Goal: Contribute content: Contribute content

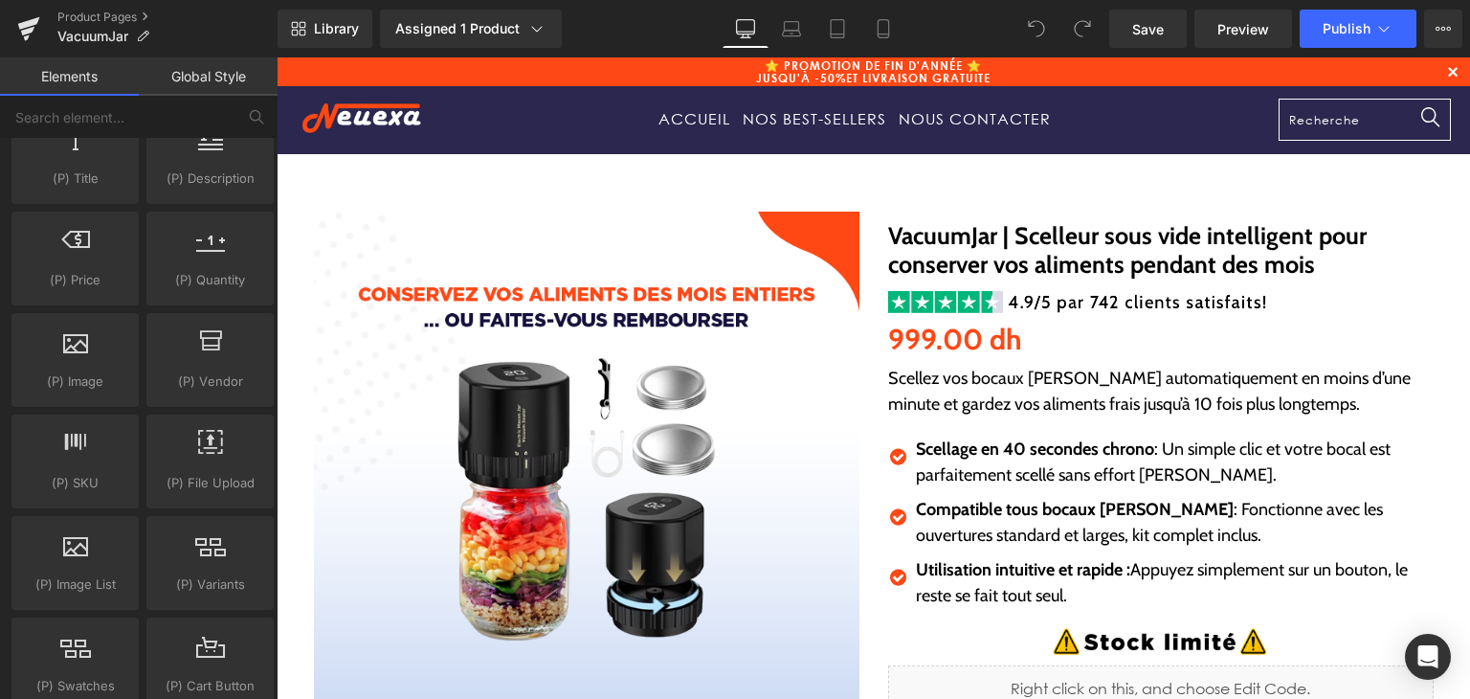
scroll to position [1914, 0]
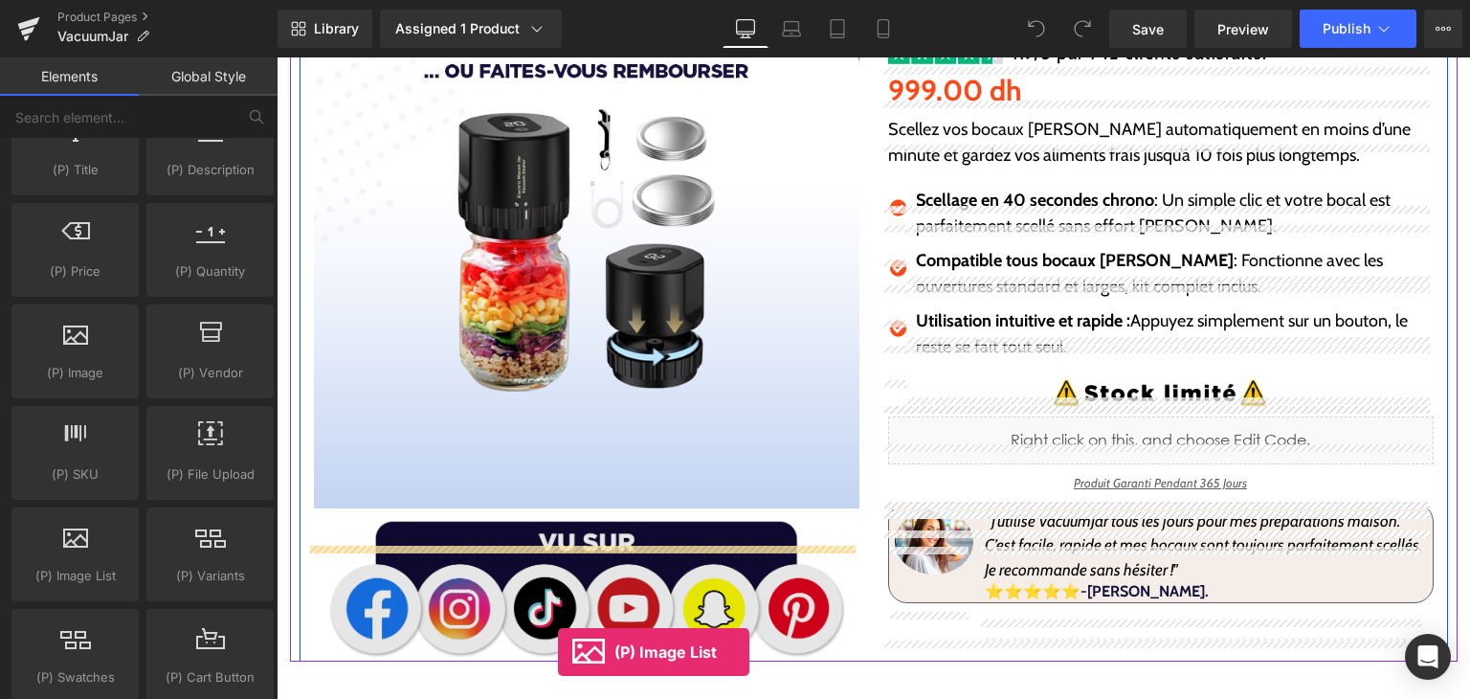
drag, startPoint x: 357, startPoint y: 636, endPoint x: 550, endPoint y: 524, distance: 223.4
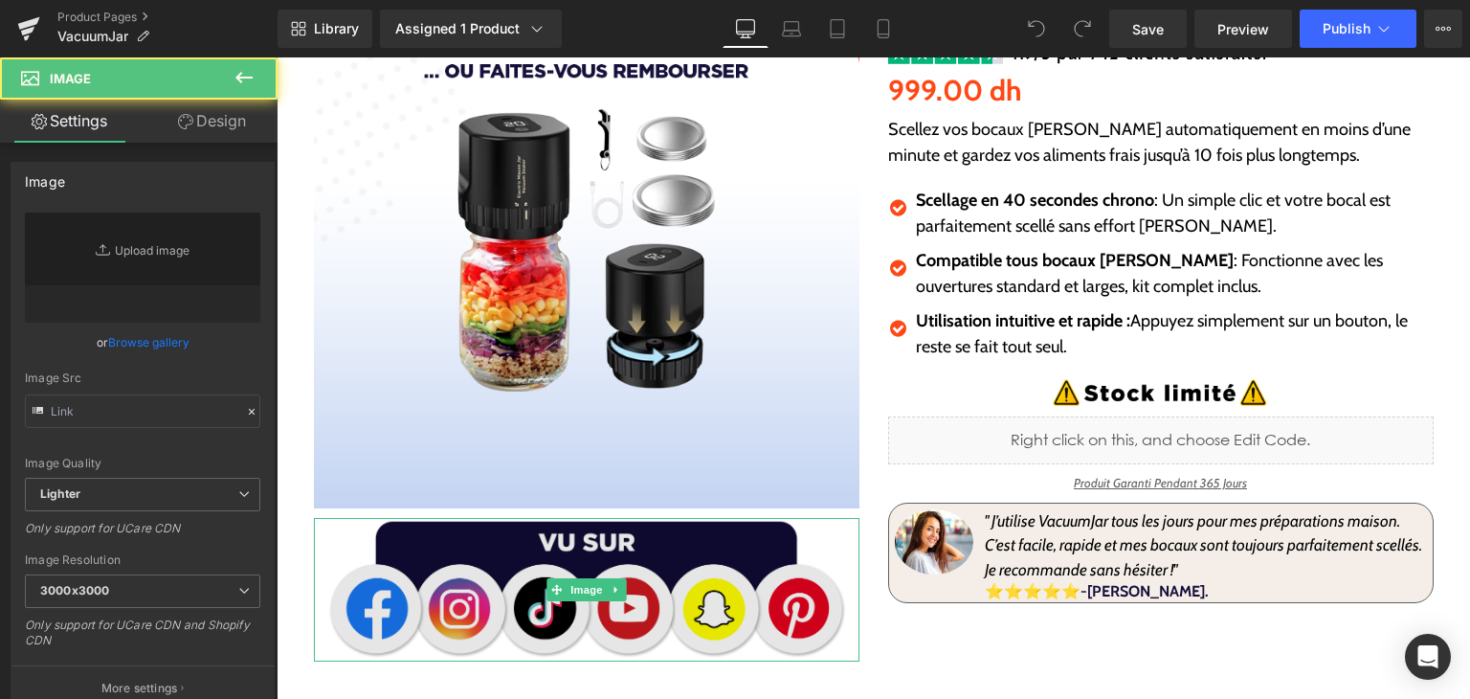
type input "https://ucarecdn.com/bd0029b9-21cf-4252-a076-1d0ef1b963e7/-/format/auto/-/previ…"
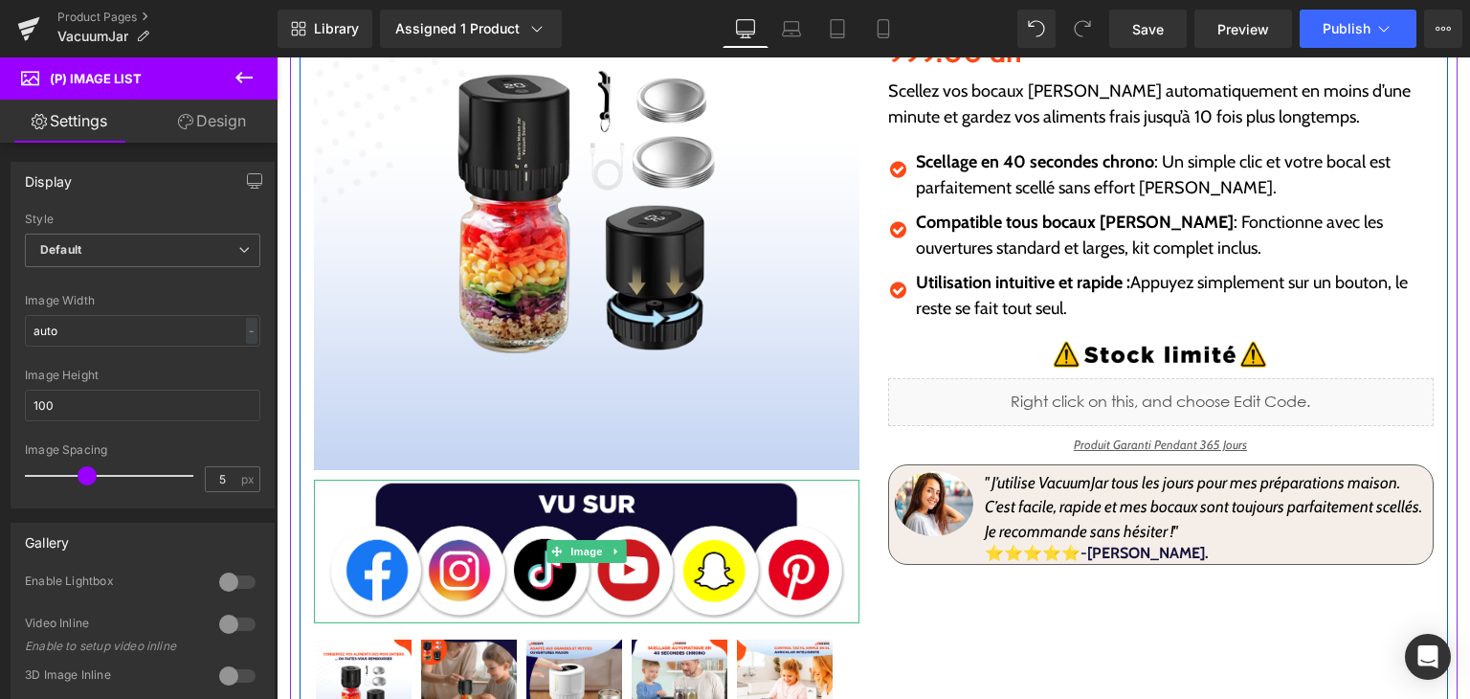
click at [547, 472] on div "Sale Off (P) Image Image" at bounding box center [587, 386] width 574 height 924
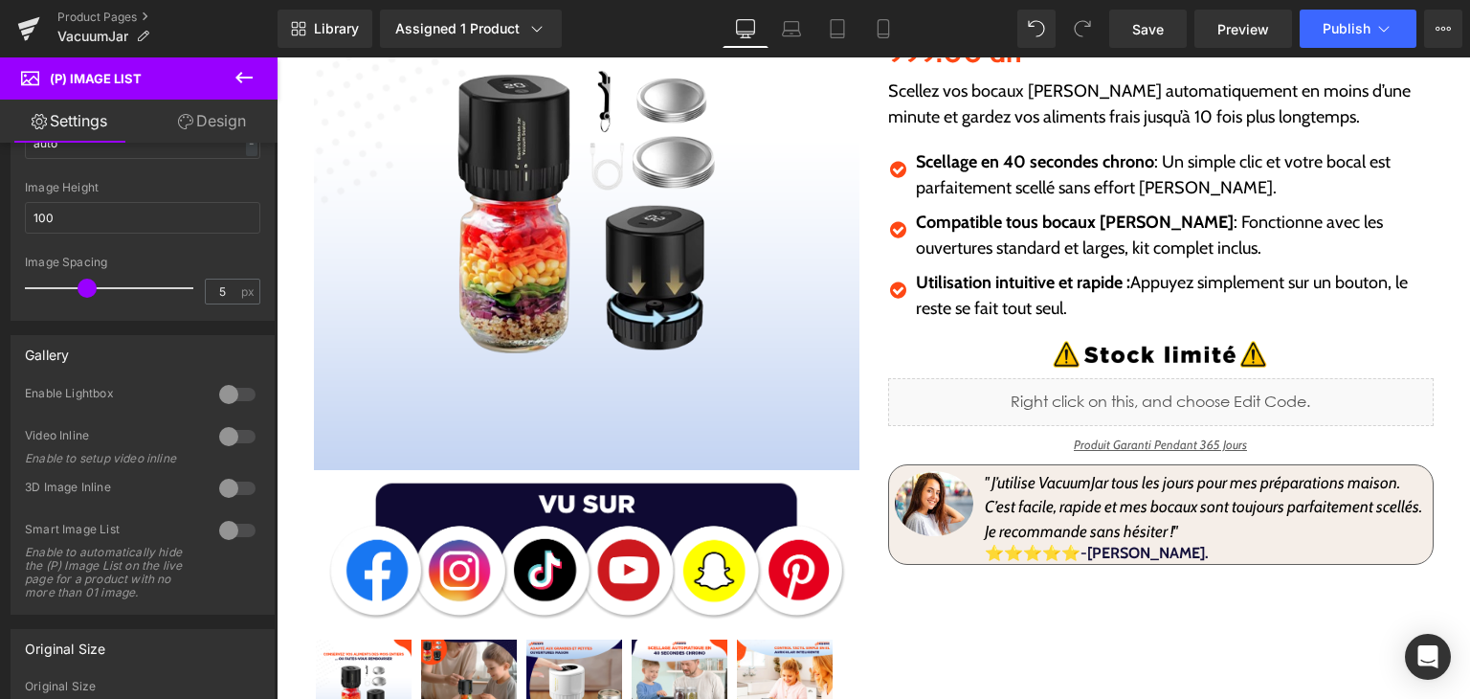
scroll to position [191, 0]
click at [244, 71] on icon at bounding box center [244, 77] width 23 height 23
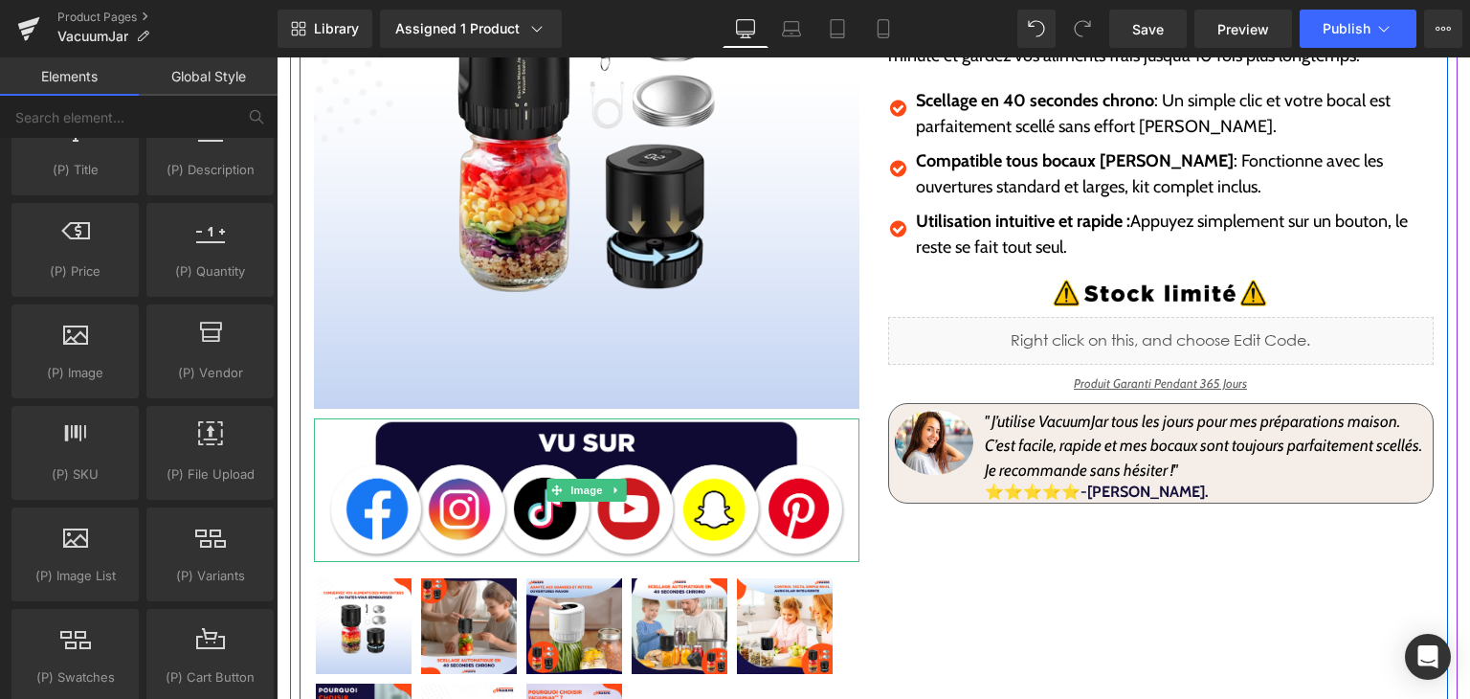
scroll to position [383, 0]
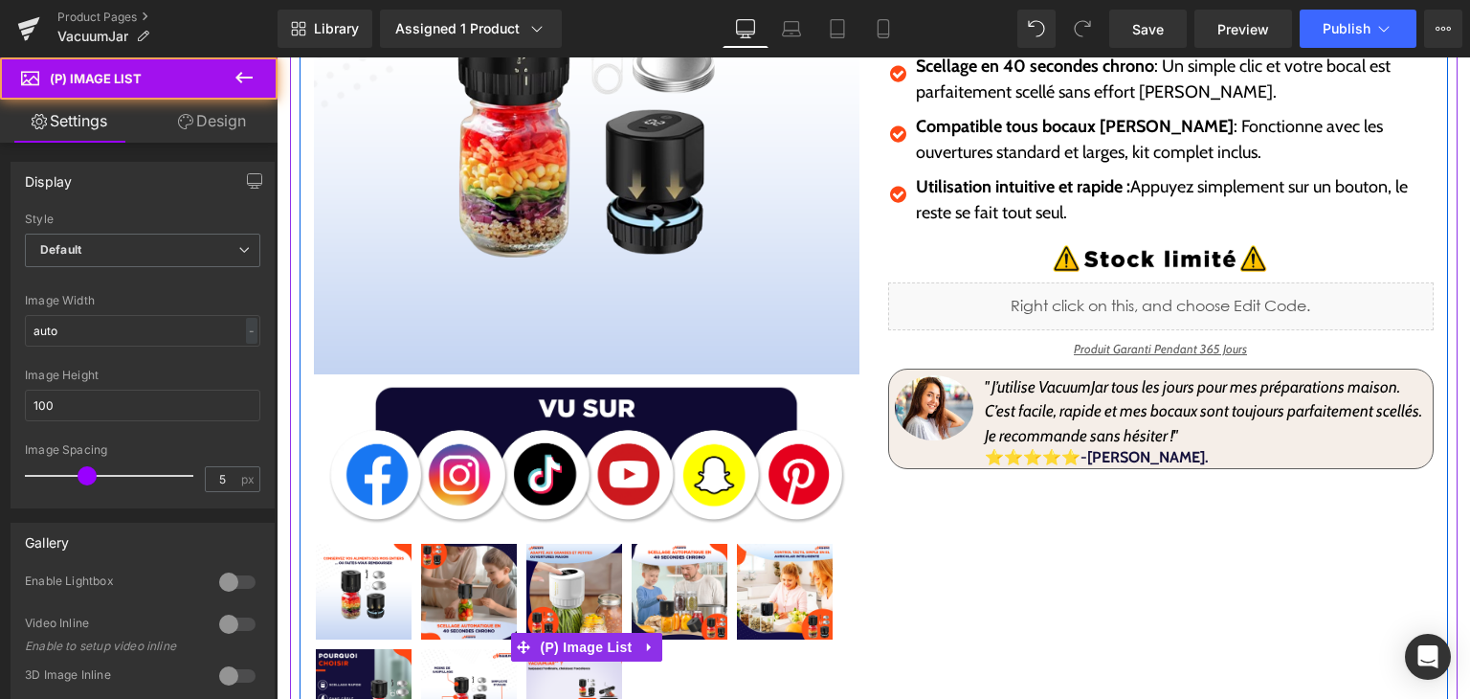
drag, startPoint x: 795, startPoint y: 679, endPoint x: 707, endPoint y: 677, distance: 88.1
click at [707, 677] on div at bounding box center [587, 647] width 546 height 211
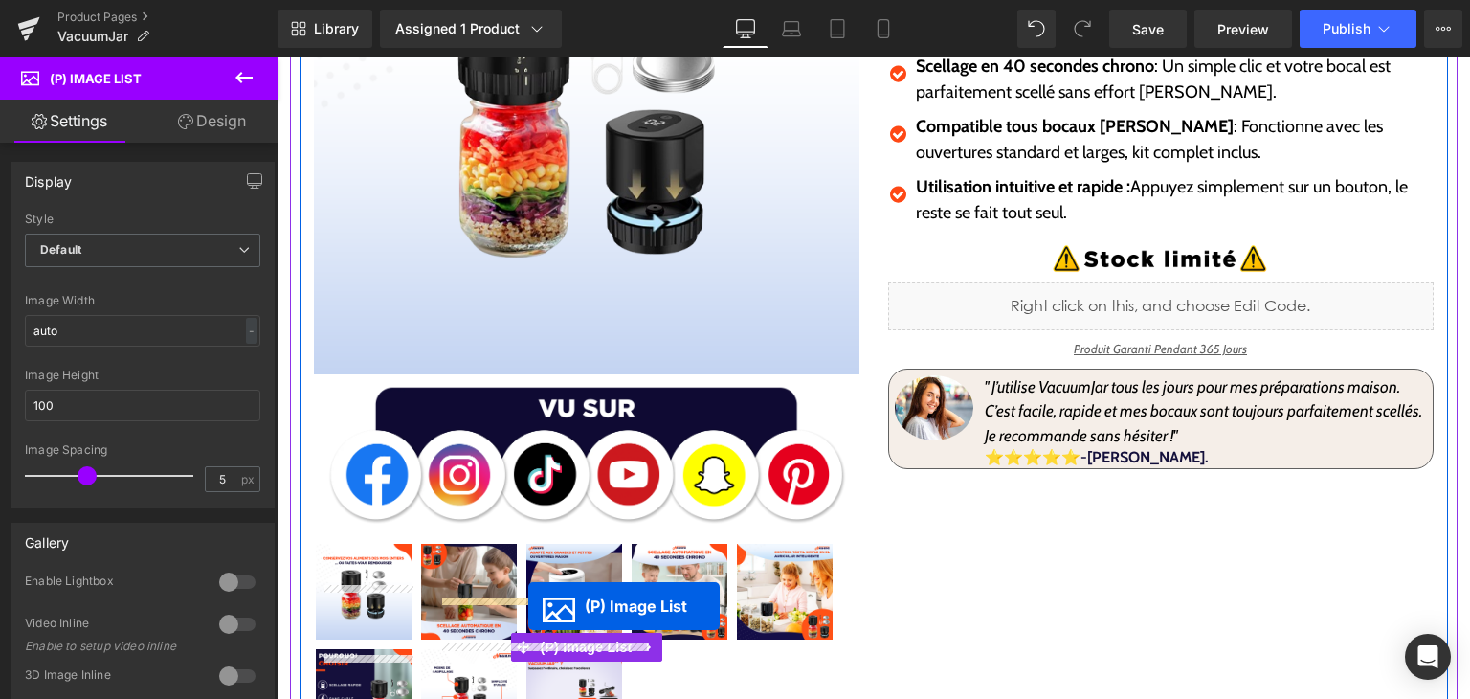
scroll to position [421, 0]
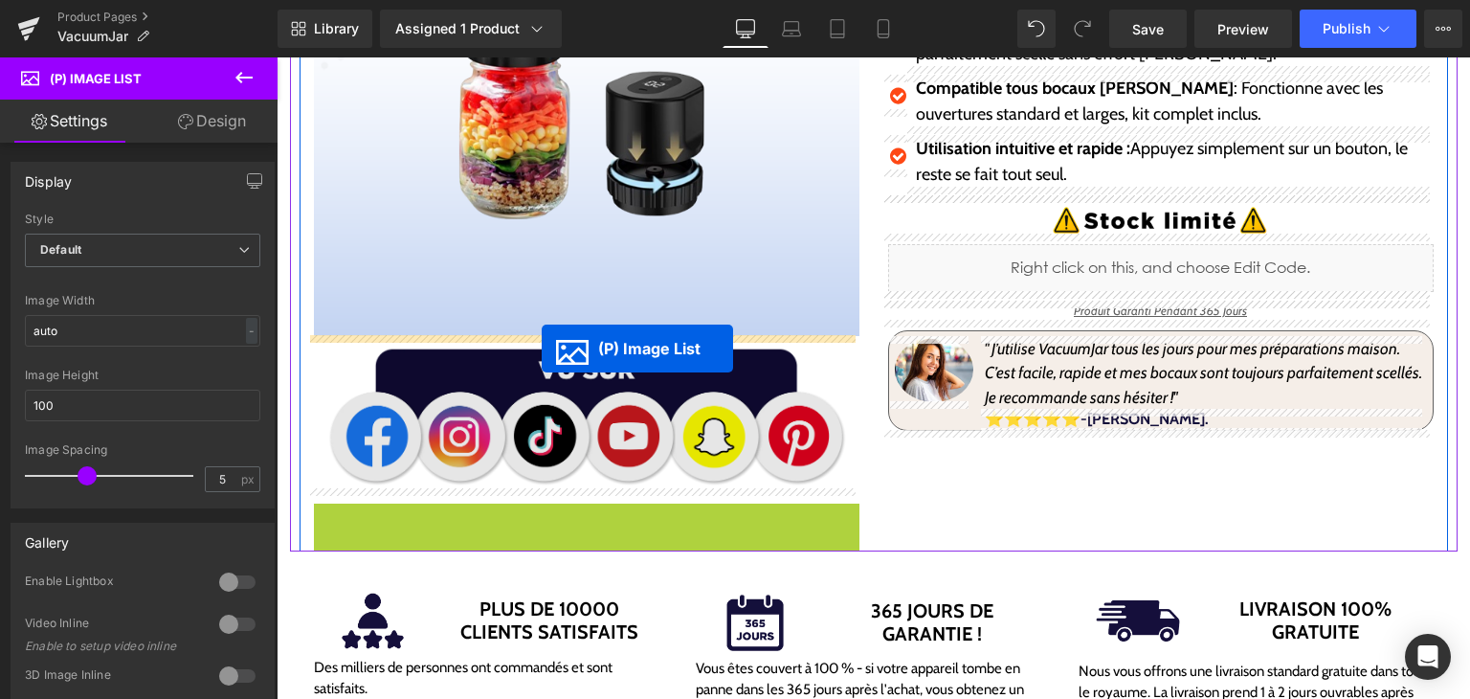
drag, startPoint x: 521, startPoint y: 643, endPoint x: 542, endPoint y: 348, distance: 295.5
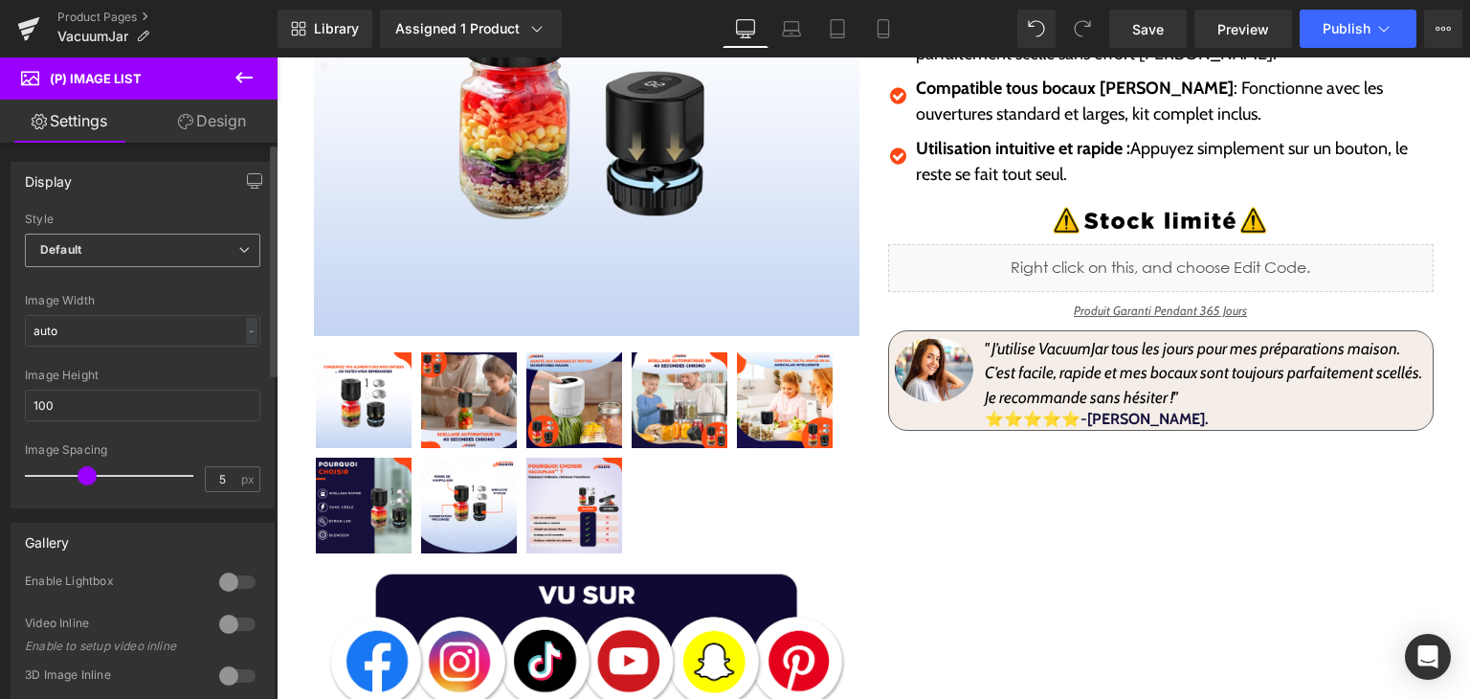
click at [179, 236] on span "Default" at bounding box center [142, 250] width 235 height 33
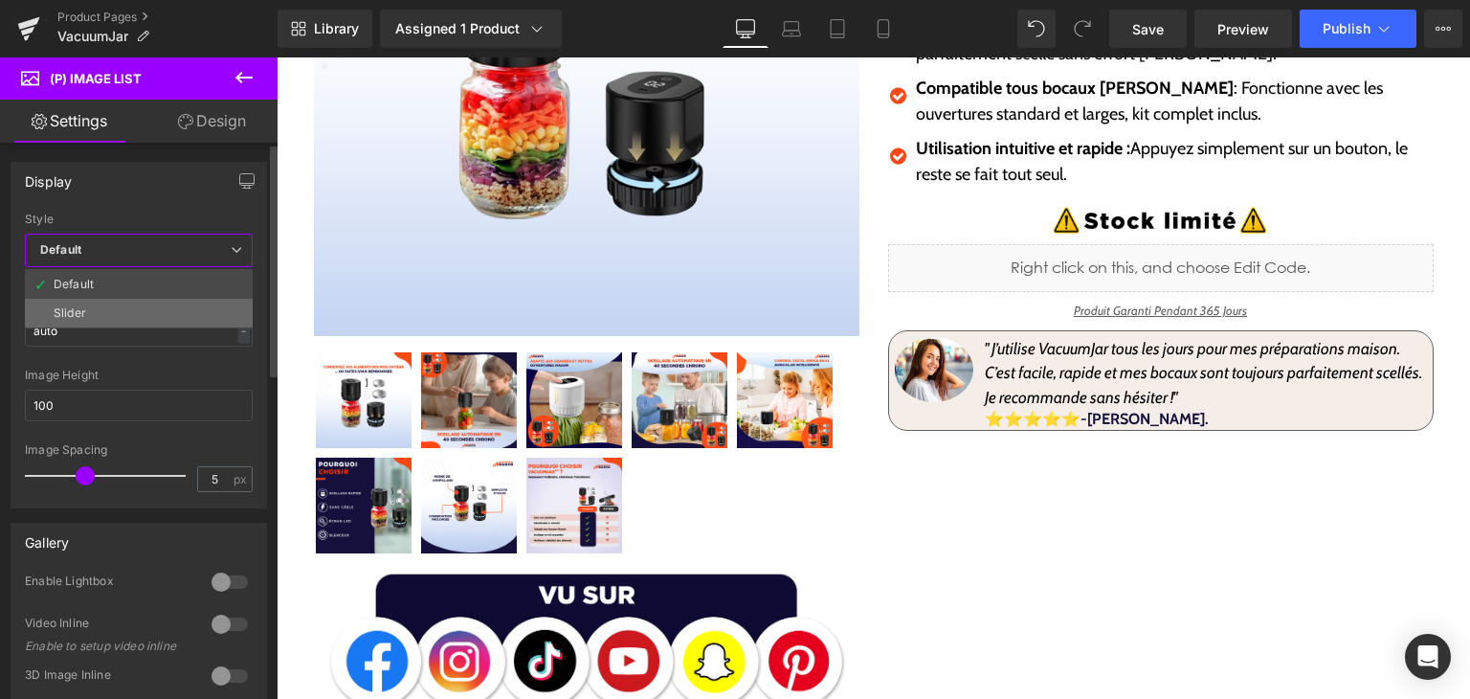
click at [168, 314] on li "Slider" at bounding box center [139, 313] width 228 height 29
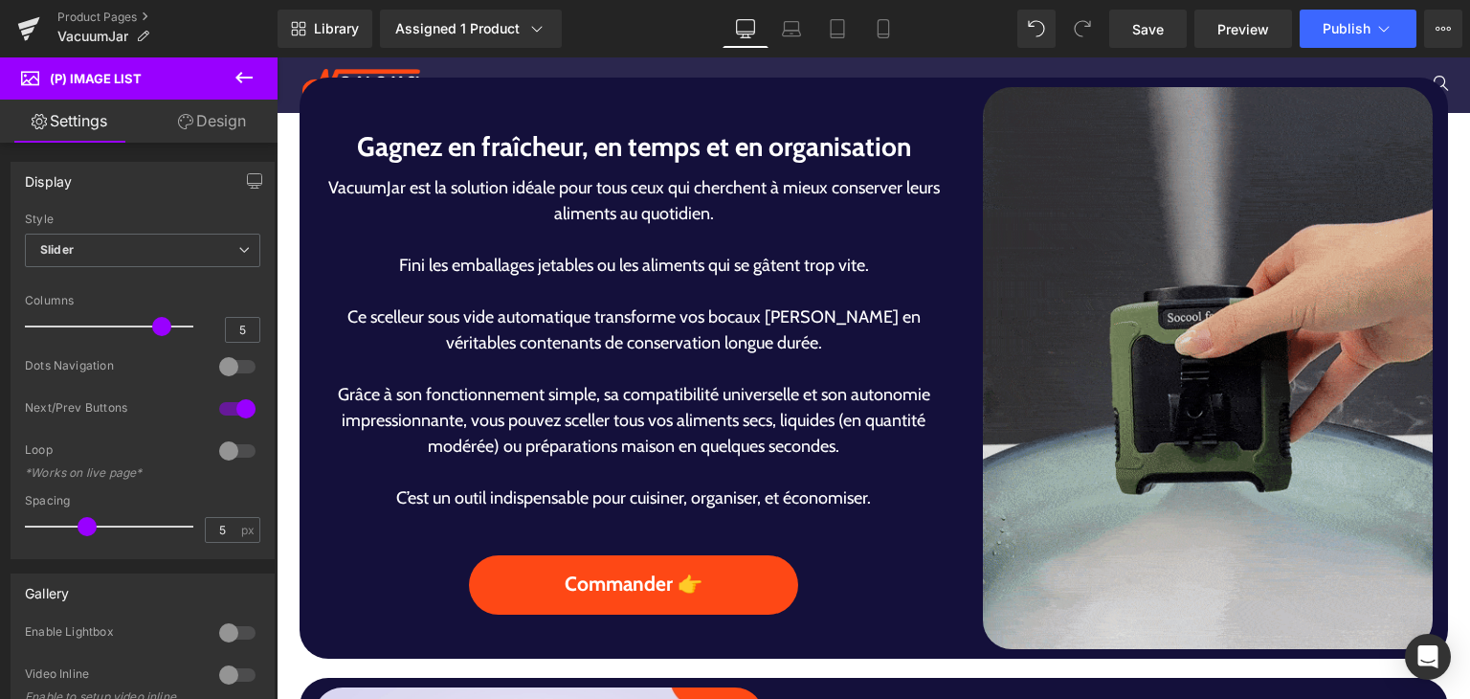
scroll to position [1187, 0]
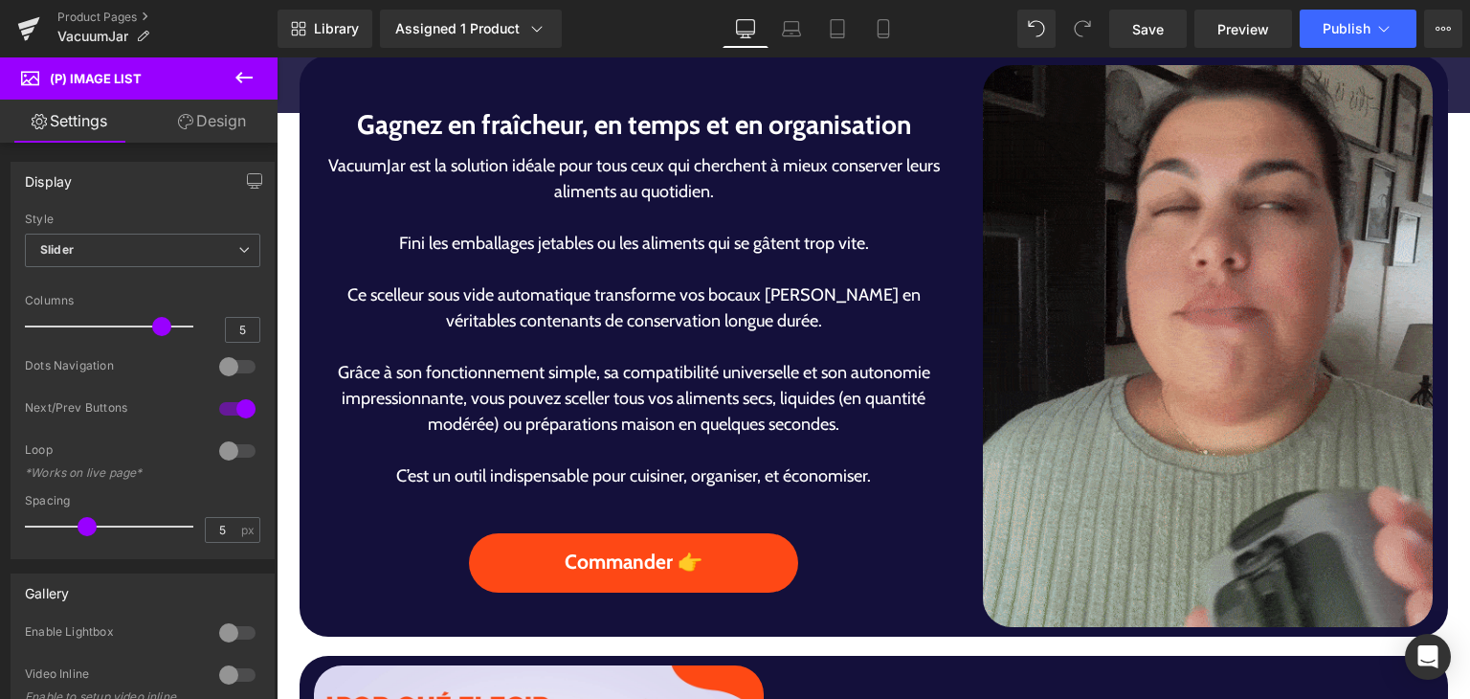
click at [1092, 435] on img at bounding box center [1208, 346] width 450 height 563
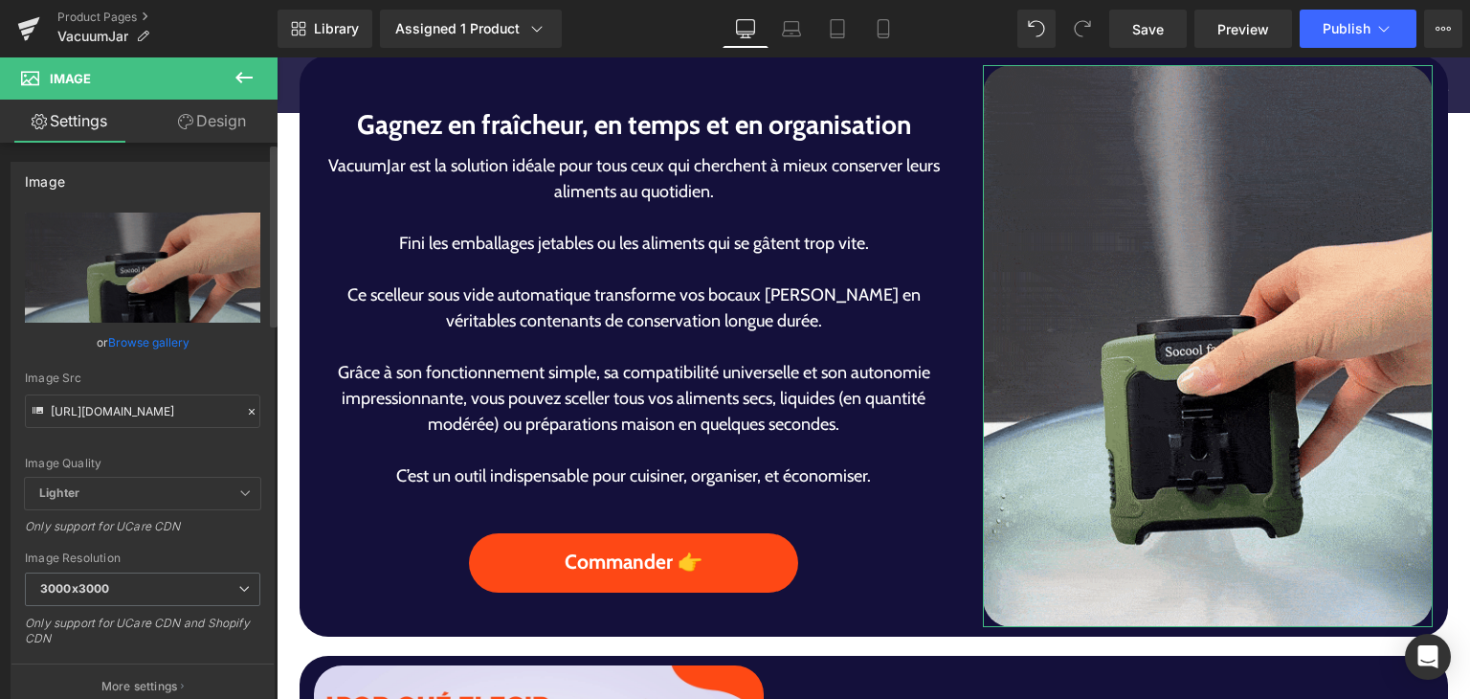
click at [157, 351] on link "Browse gallery" at bounding box center [148, 341] width 81 height 33
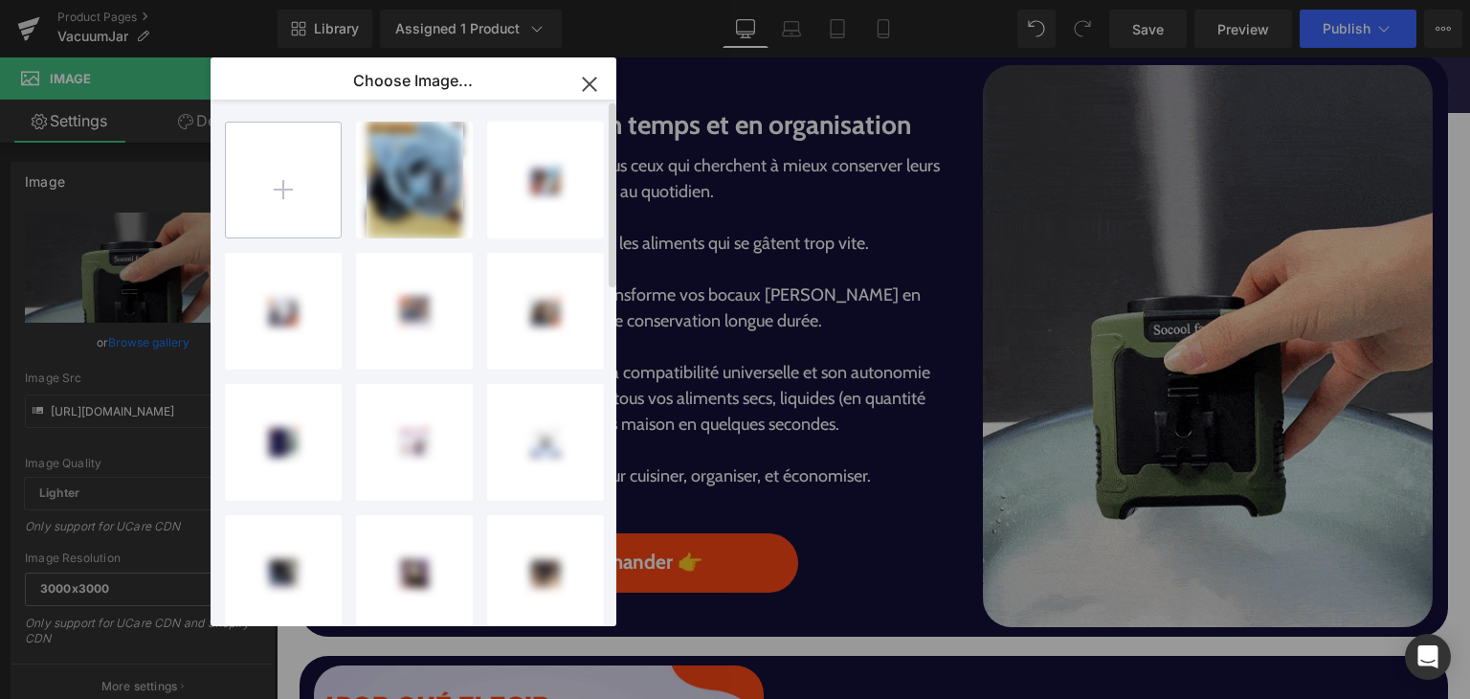
click at [305, 168] on input "file" at bounding box center [283, 180] width 115 height 115
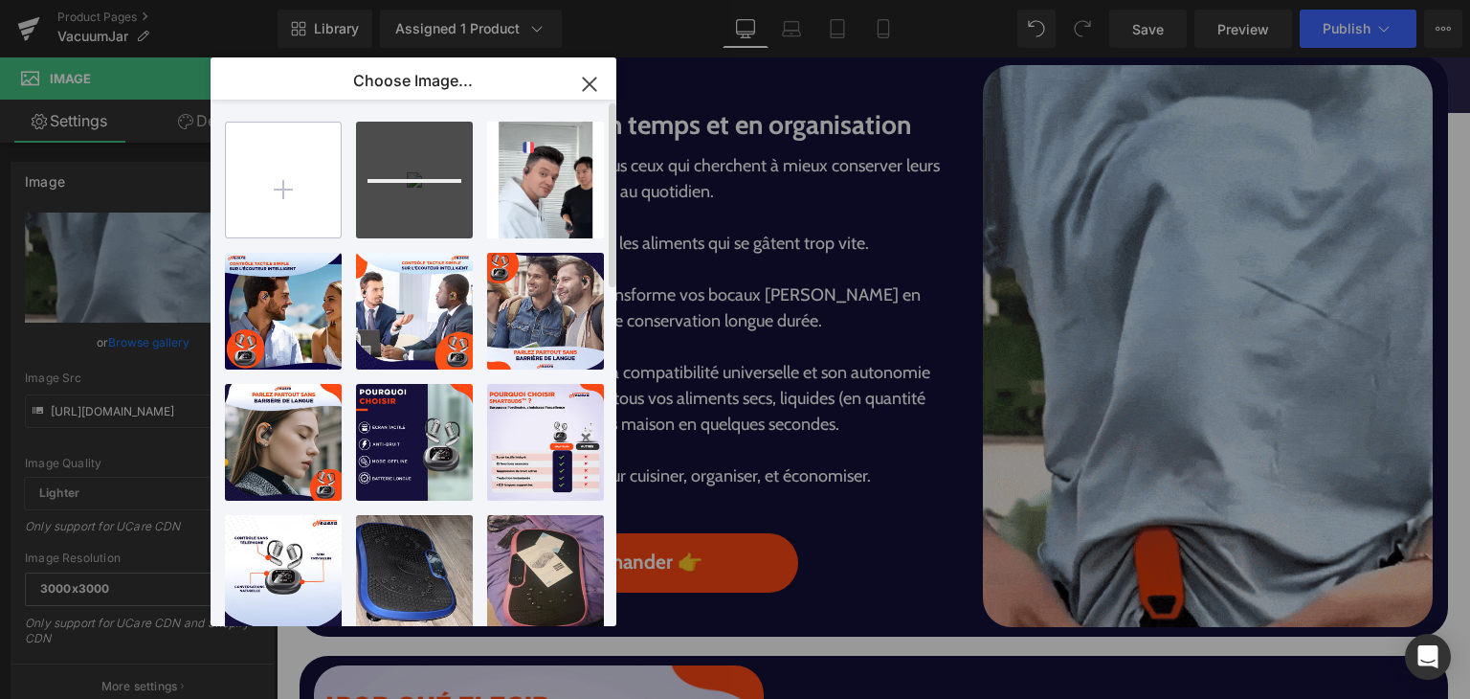
click at [280, 184] on input "file" at bounding box center [283, 180] width 115 height 115
type input "C:\fakepath\3-VacuumJar.png"
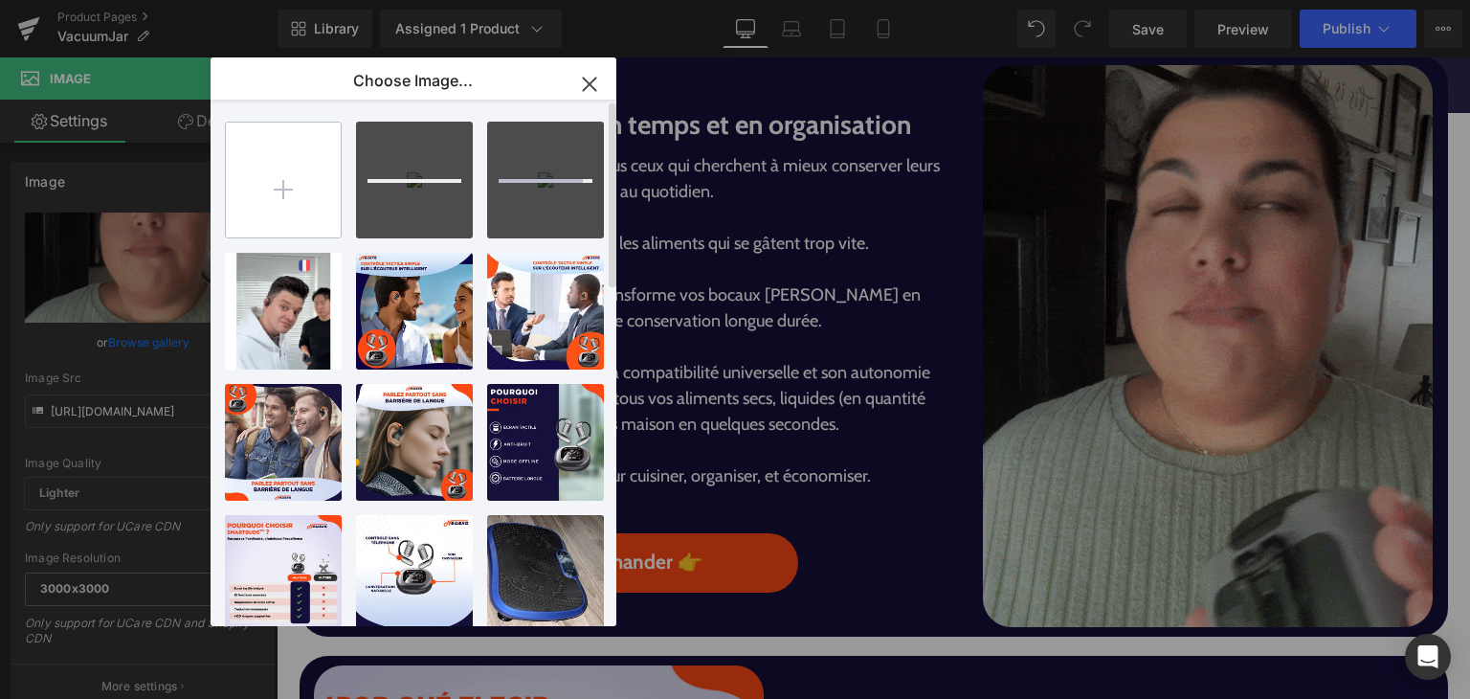
click at [278, 182] on input "file" at bounding box center [283, 180] width 115 height 115
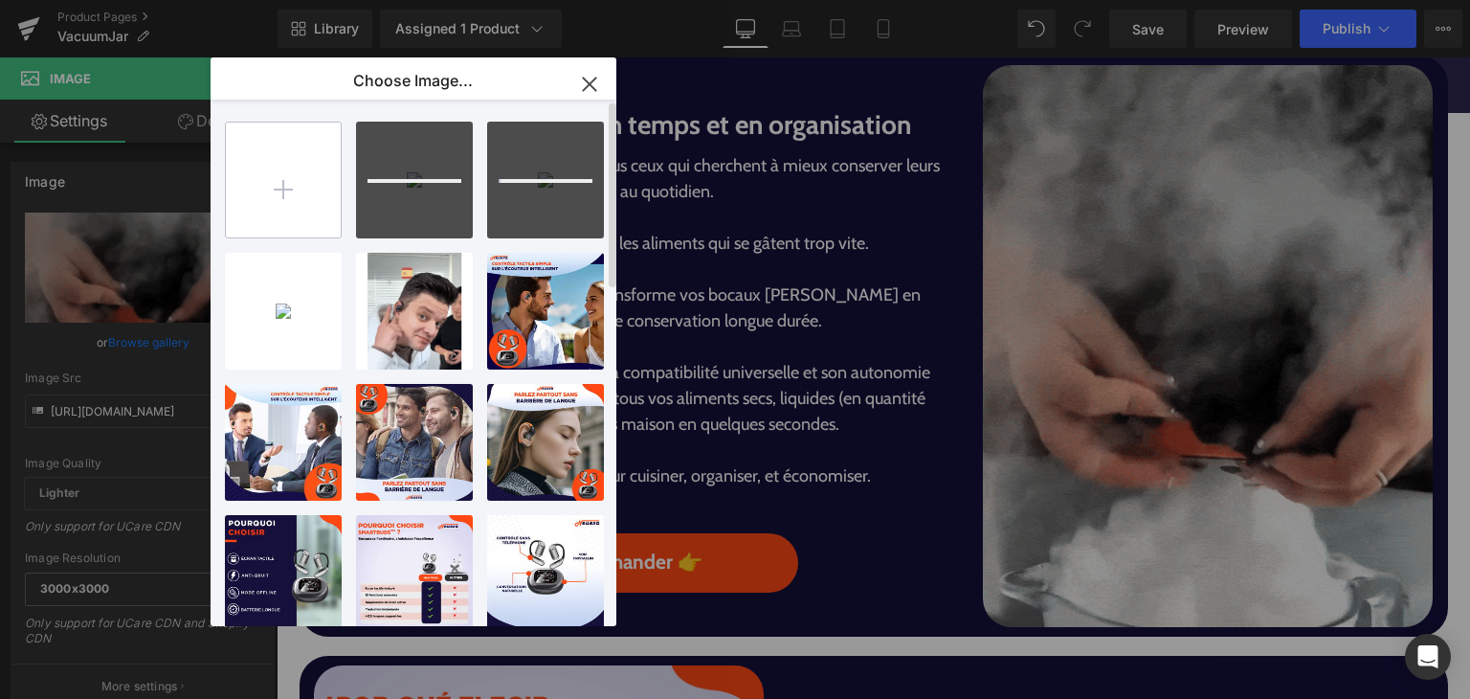
click at [281, 194] on input "file" at bounding box center [283, 180] width 115 height 115
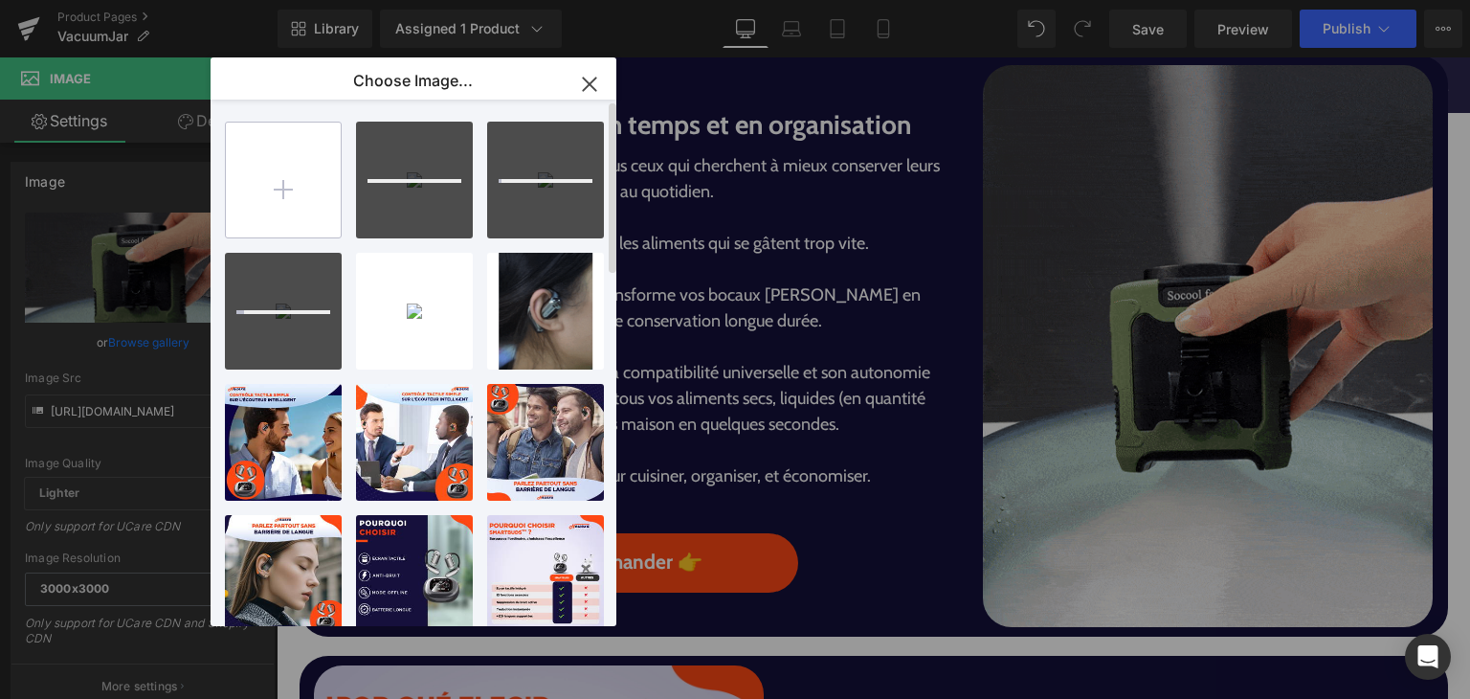
click at [274, 178] on input "file" at bounding box center [283, 180] width 115 height 115
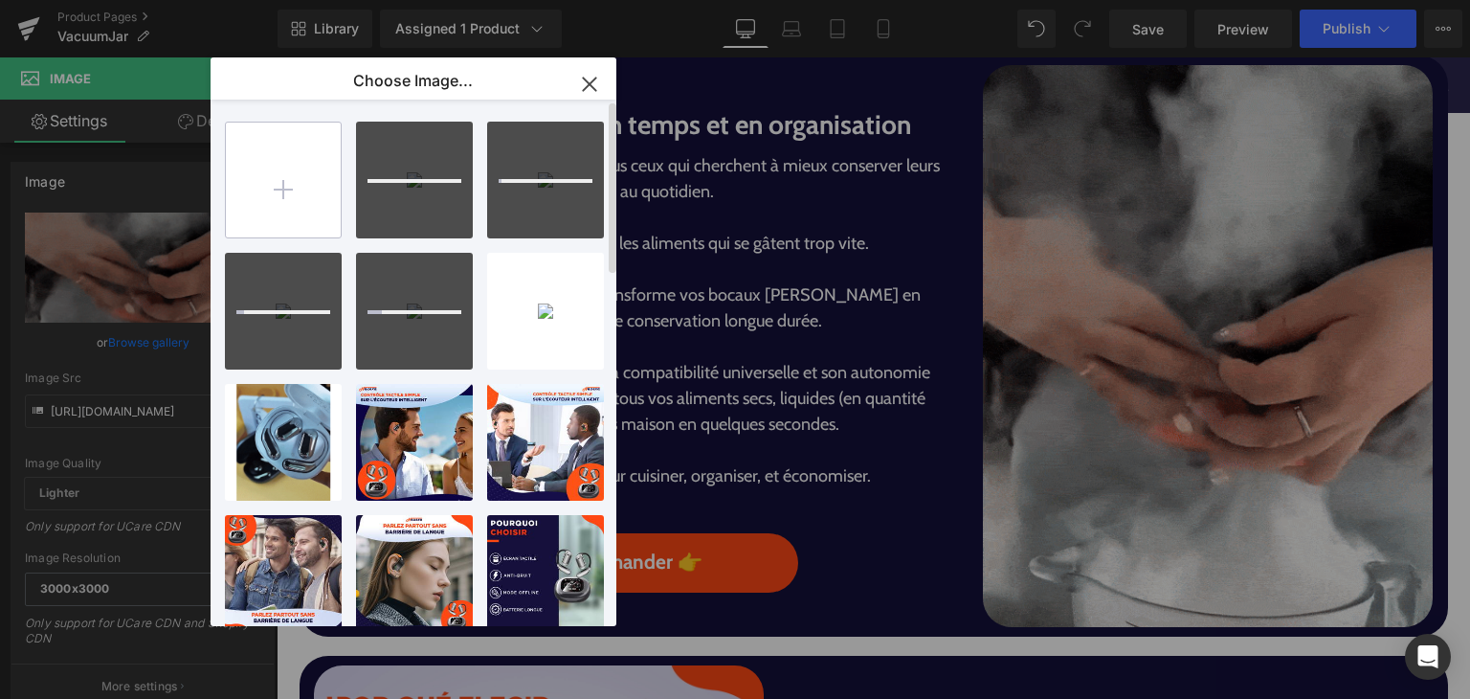
click at [280, 180] on input "file" at bounding box center [283, 180] width 115 height 115
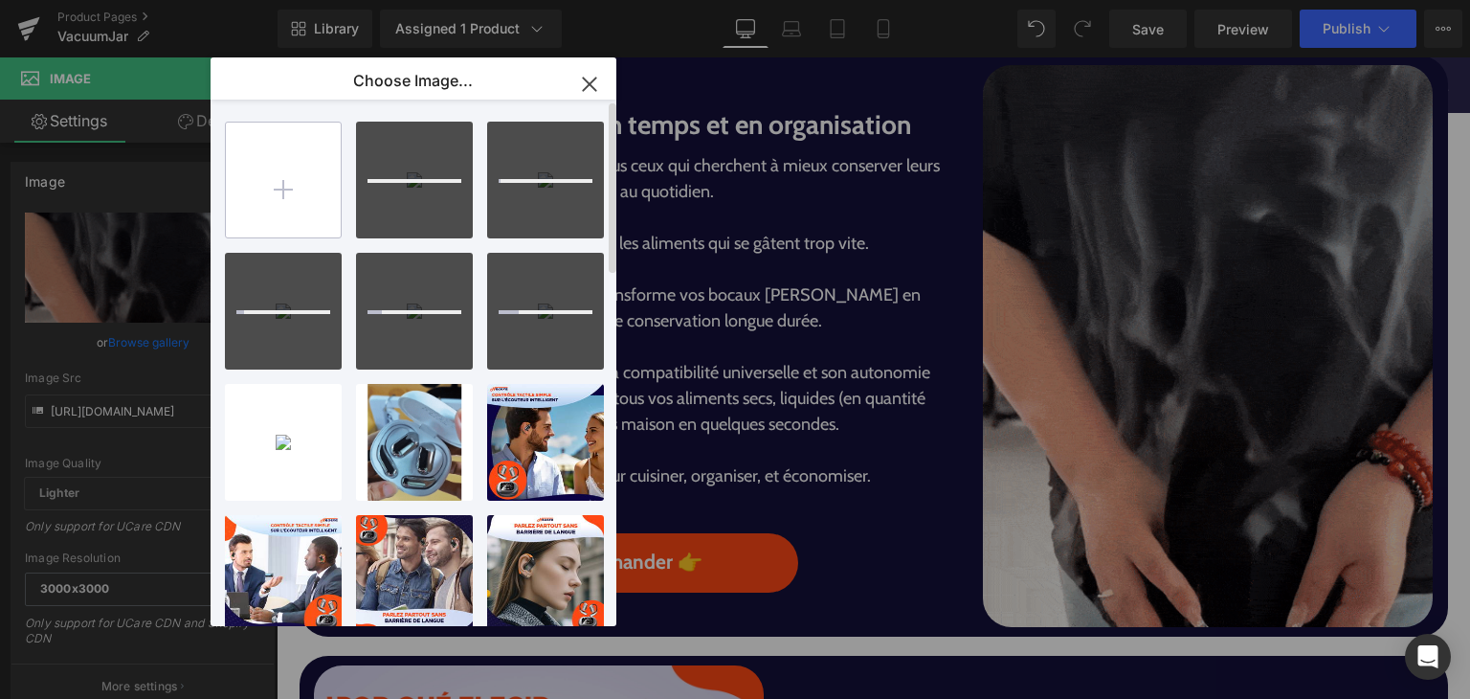
click at [292, 187] on input "file" at bounding box center [283, 180] width 115 height 115
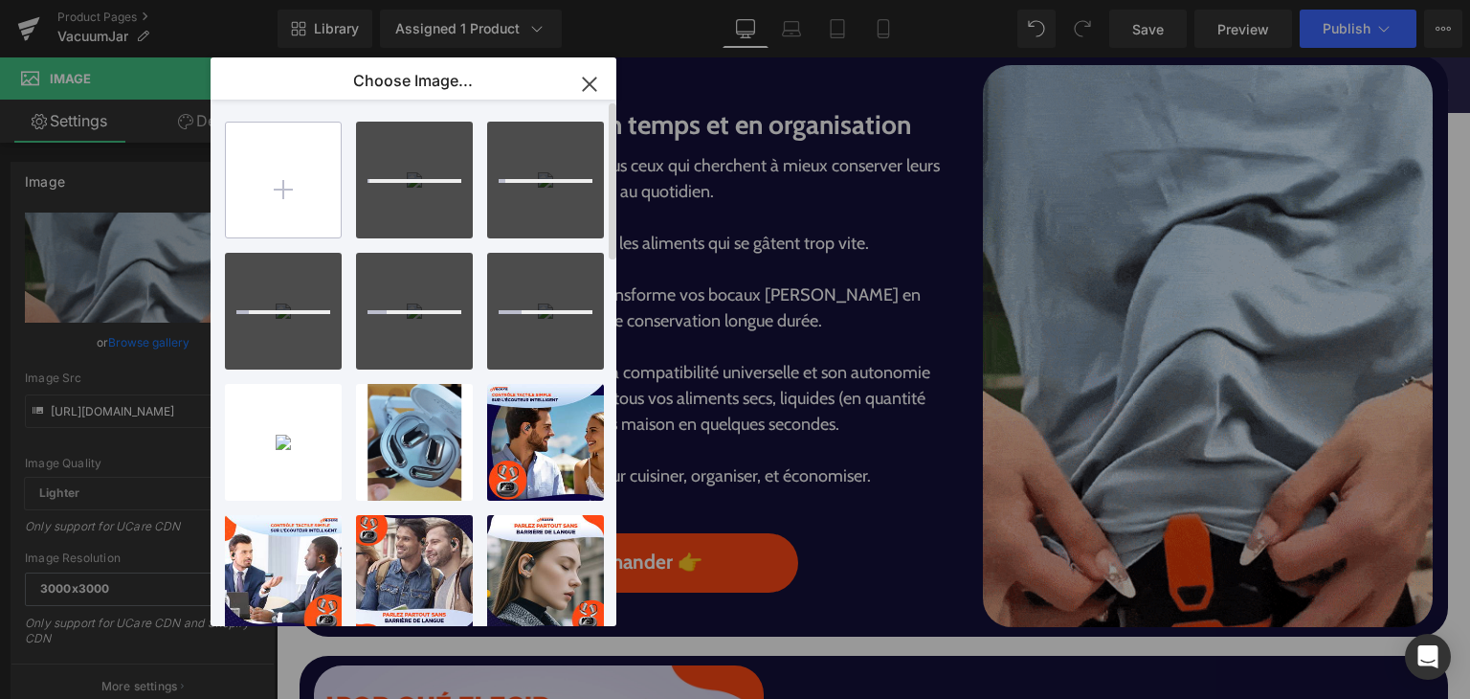
type input "C:\fakepath\8-VacuumJar.png"
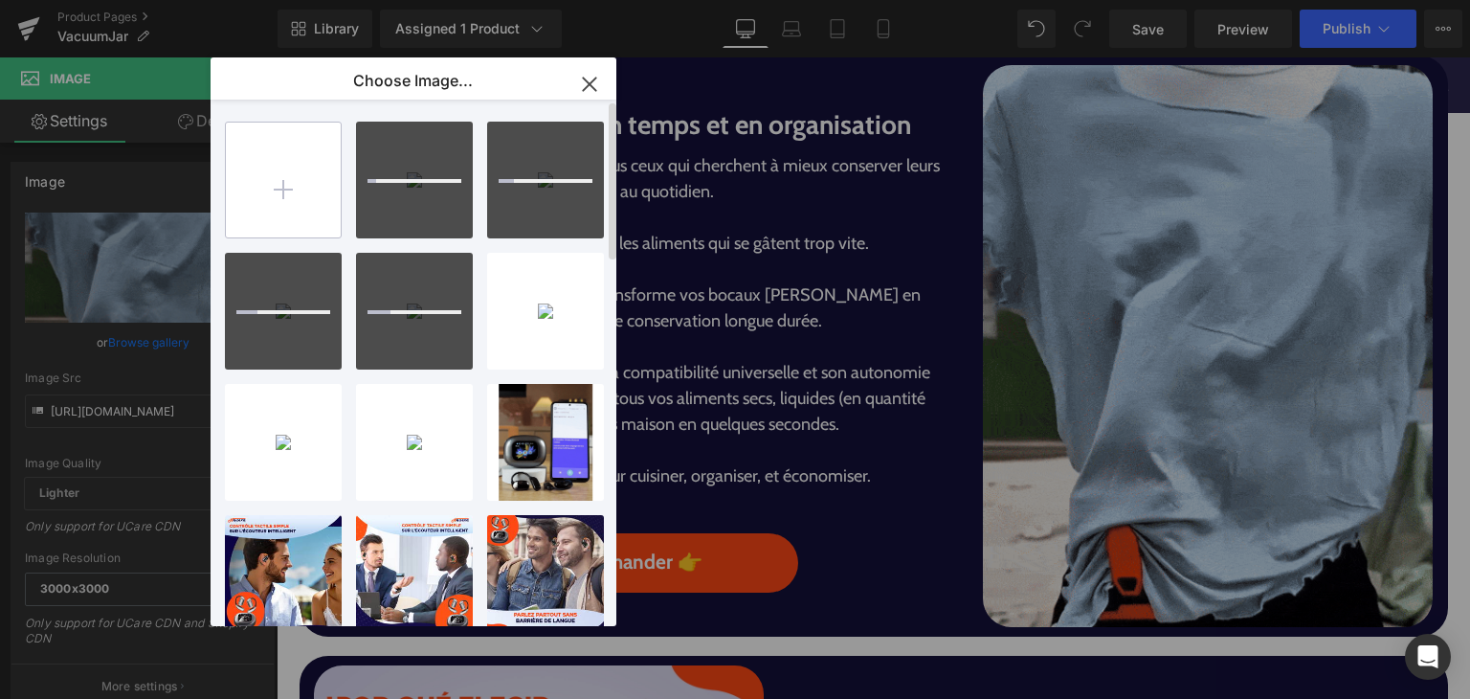
click at [293, 188] on input "file" at bounding box center [283, 180] width 115 height 115
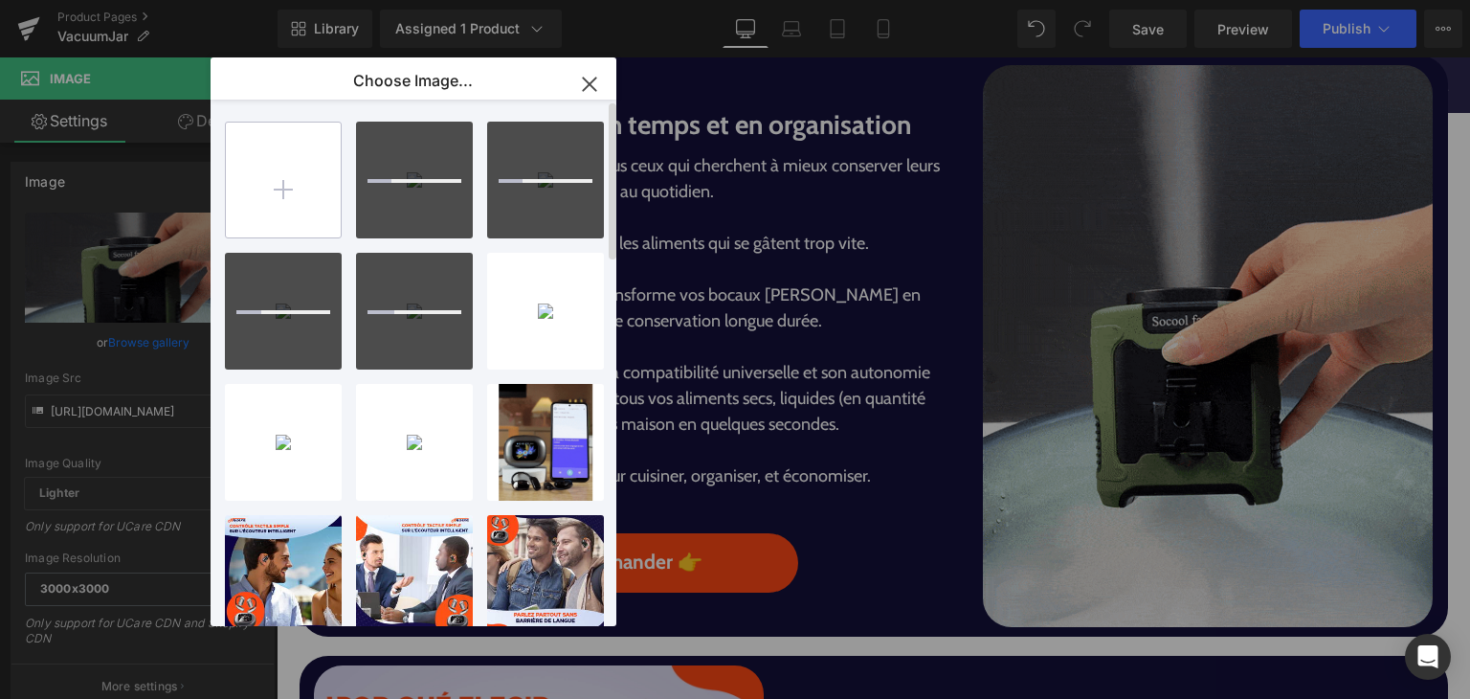
type input "C:\fakepath\VacuumJar.gif"
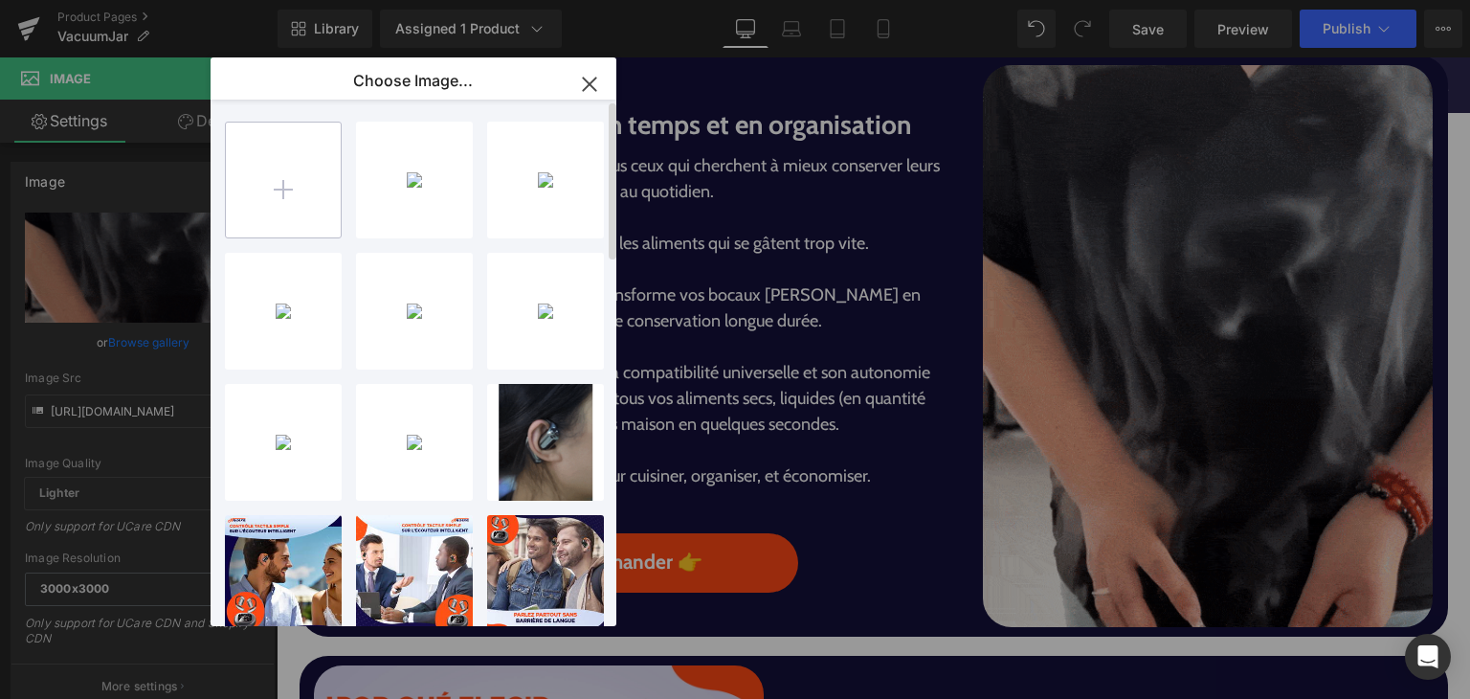
click at [300, 189] on input "file" at bounding box center [283, 180] width 115 height 115
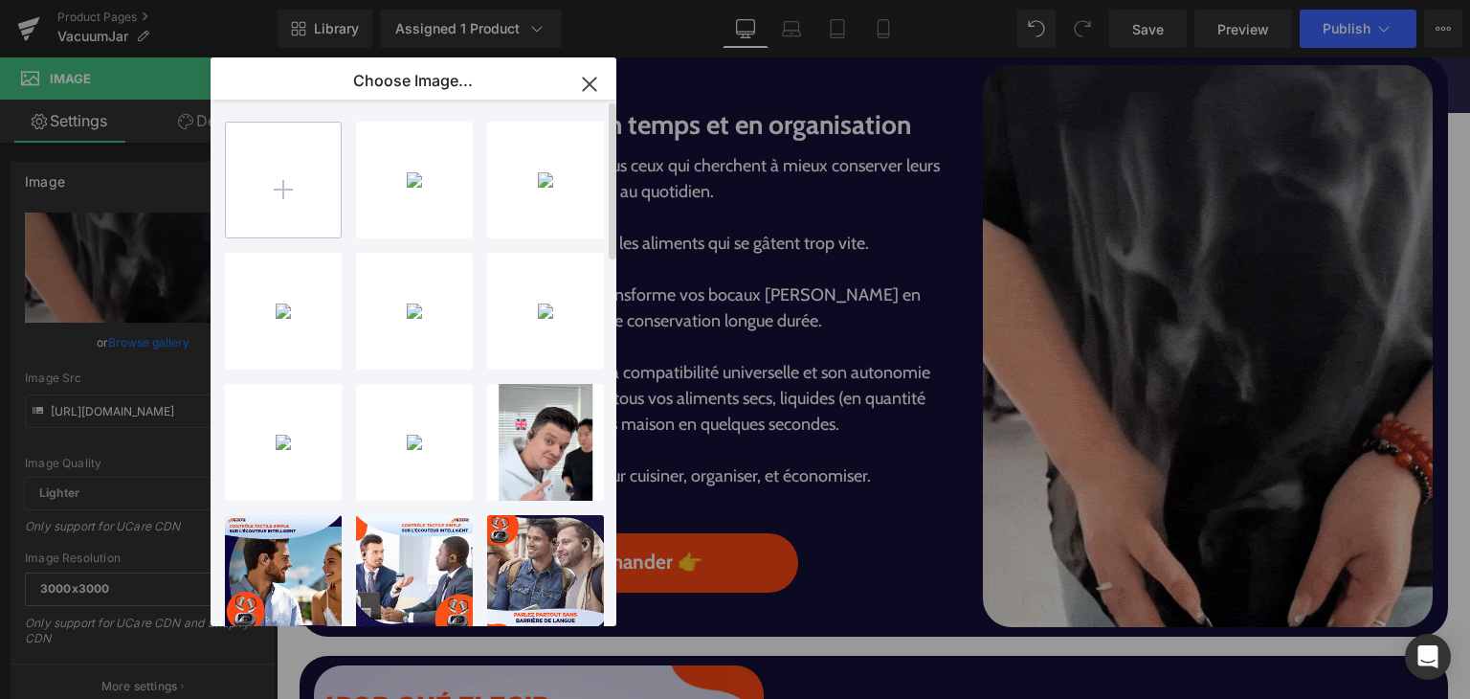
type input "C:\fakepath\VacuumJar.gif"
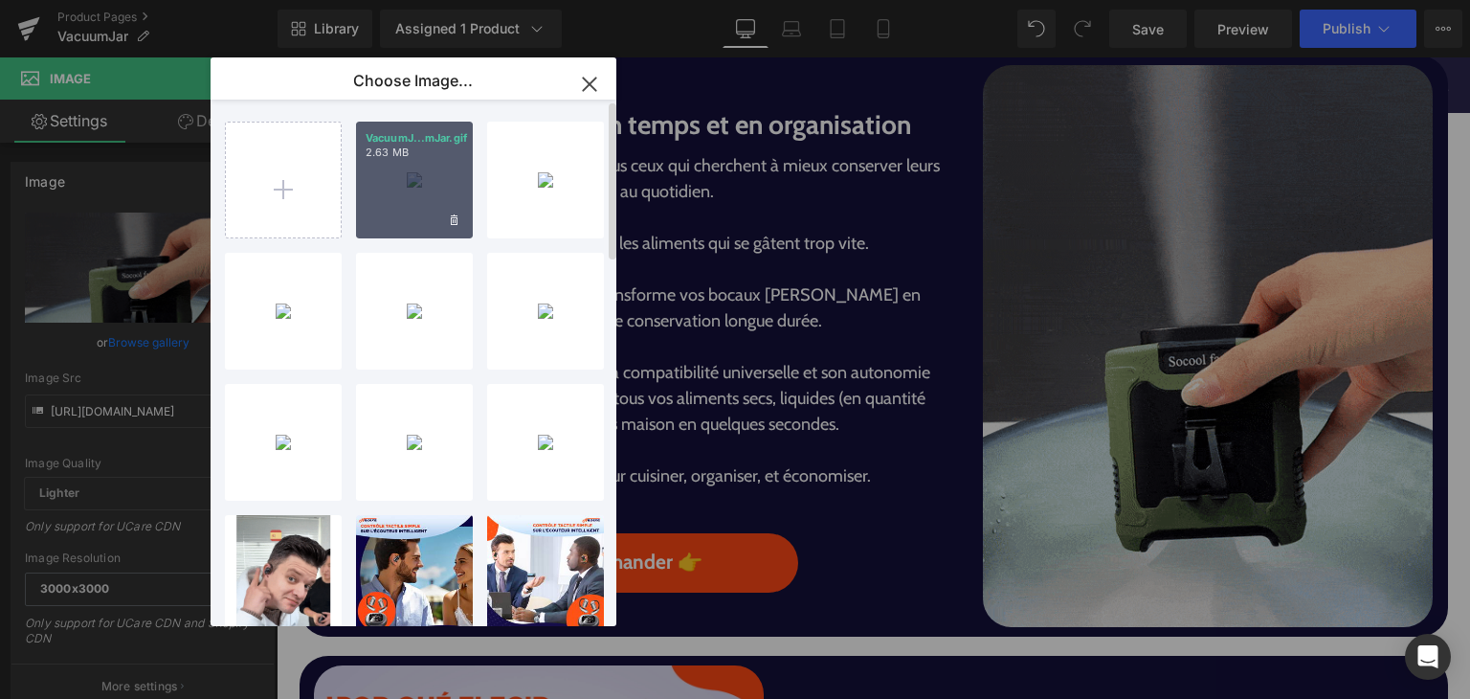
click at [413, 169] on div "VacuumJ...mJar.gif 2.63 MB" at bounding box center [414, 180] width 117 height 117
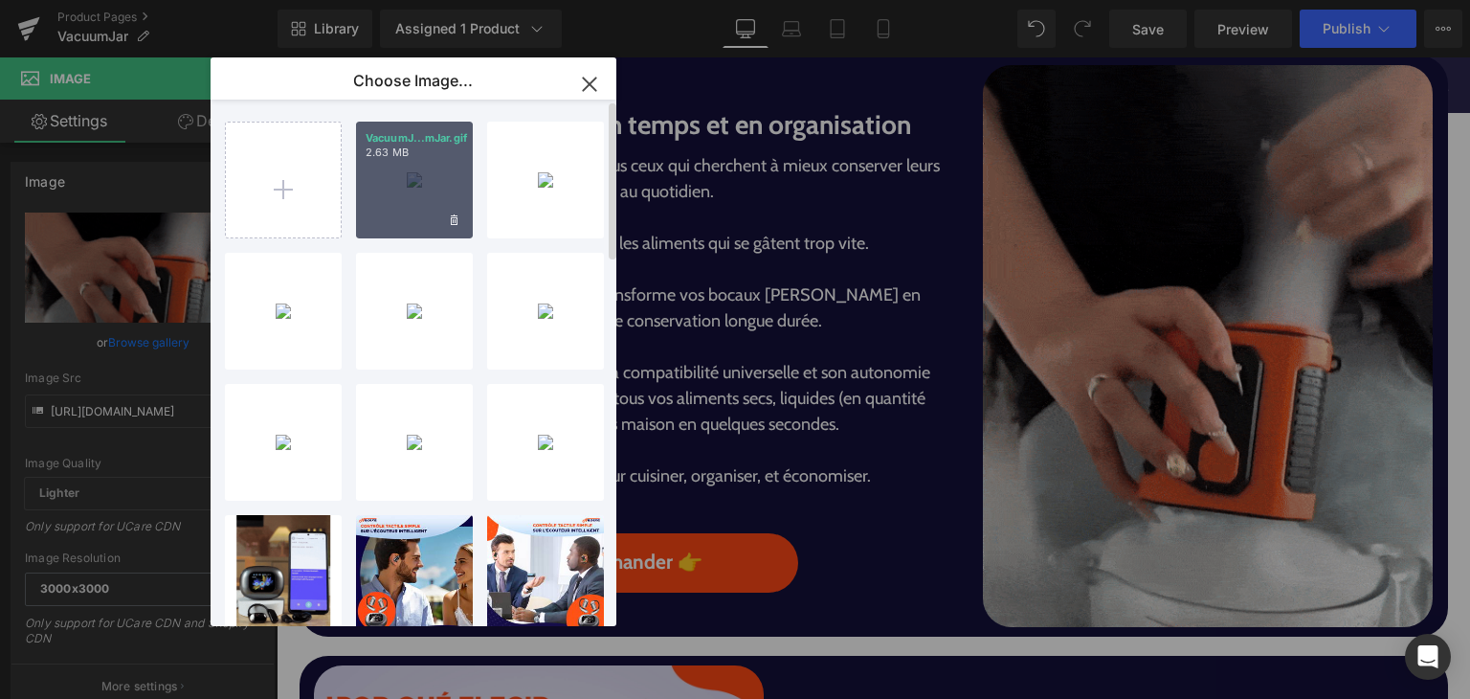
type input "https://ucarecdn.com/fb34d8f1-3166-4b0a-904c-a0adcd81f6c0/VacuumJar.gif"
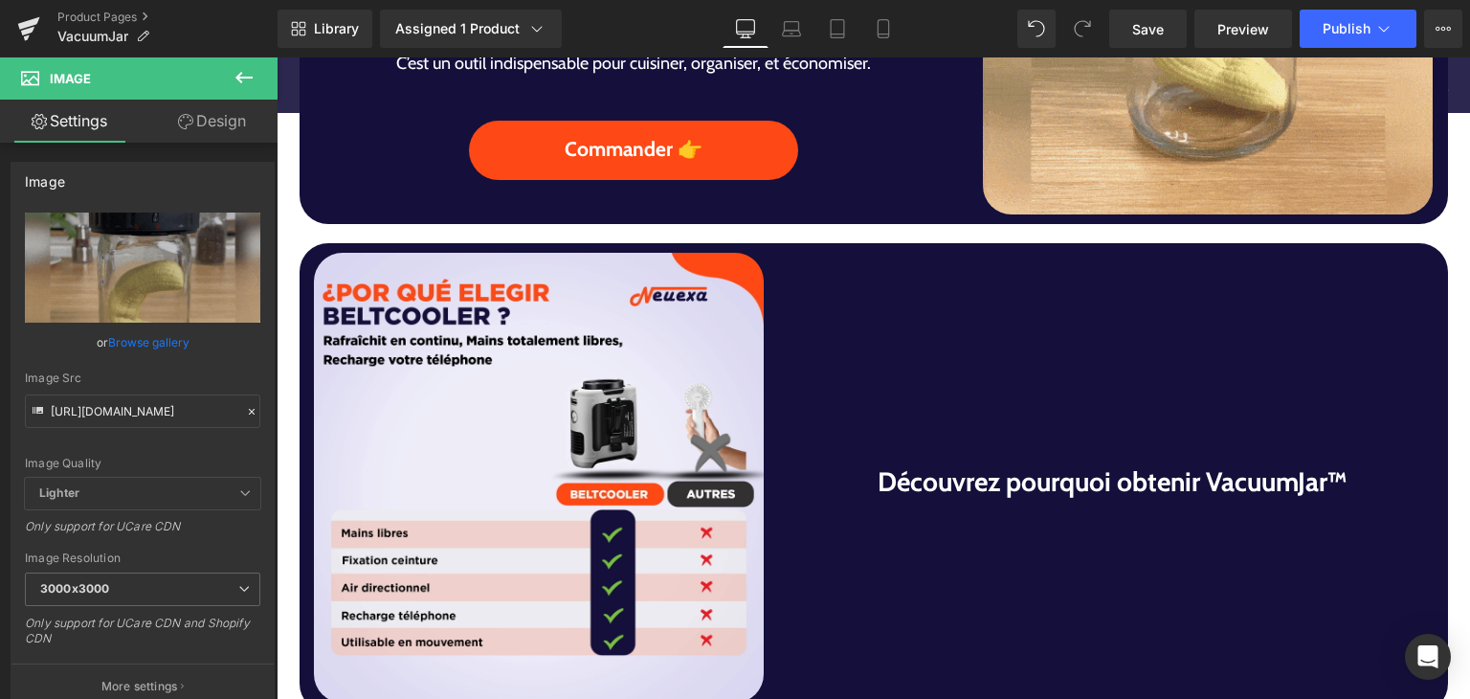
scroll to position [1761, 0]
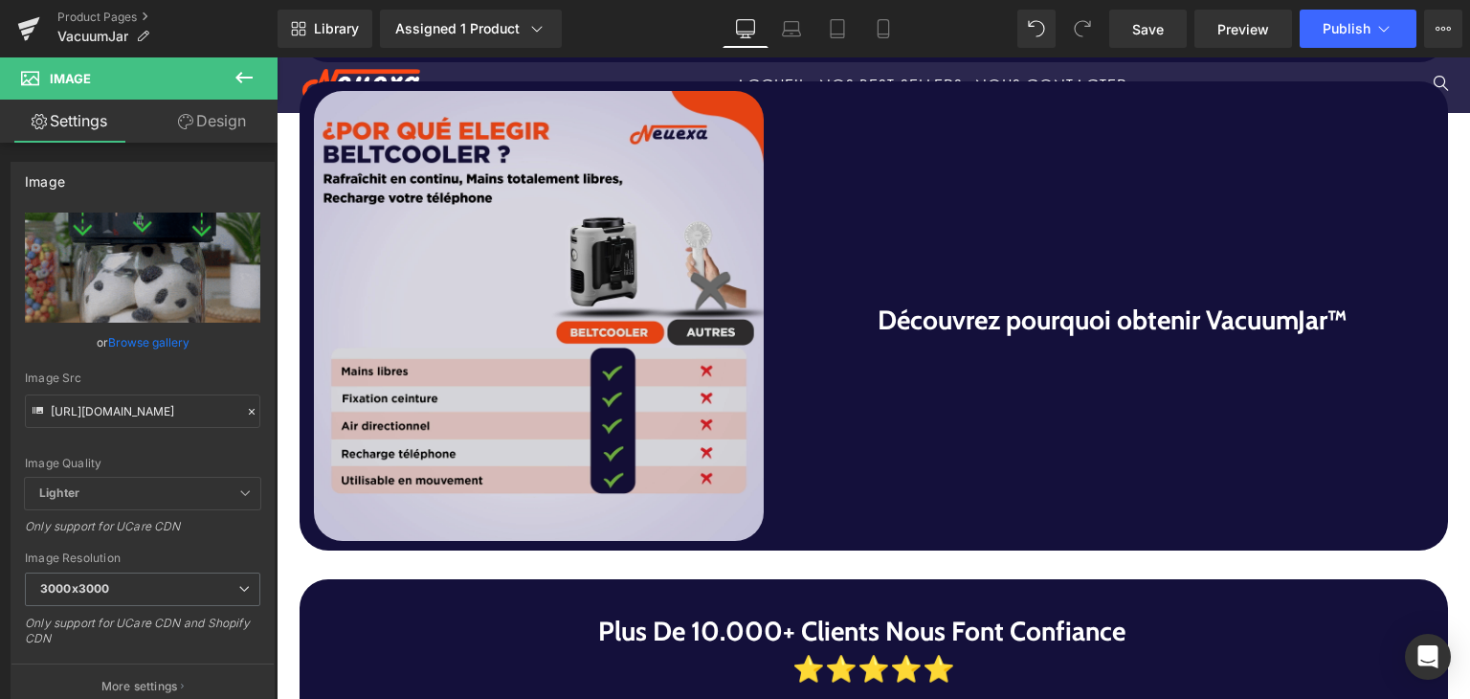
click at [535, 429] on img at bounding box center [539, 316] width 450 height 450
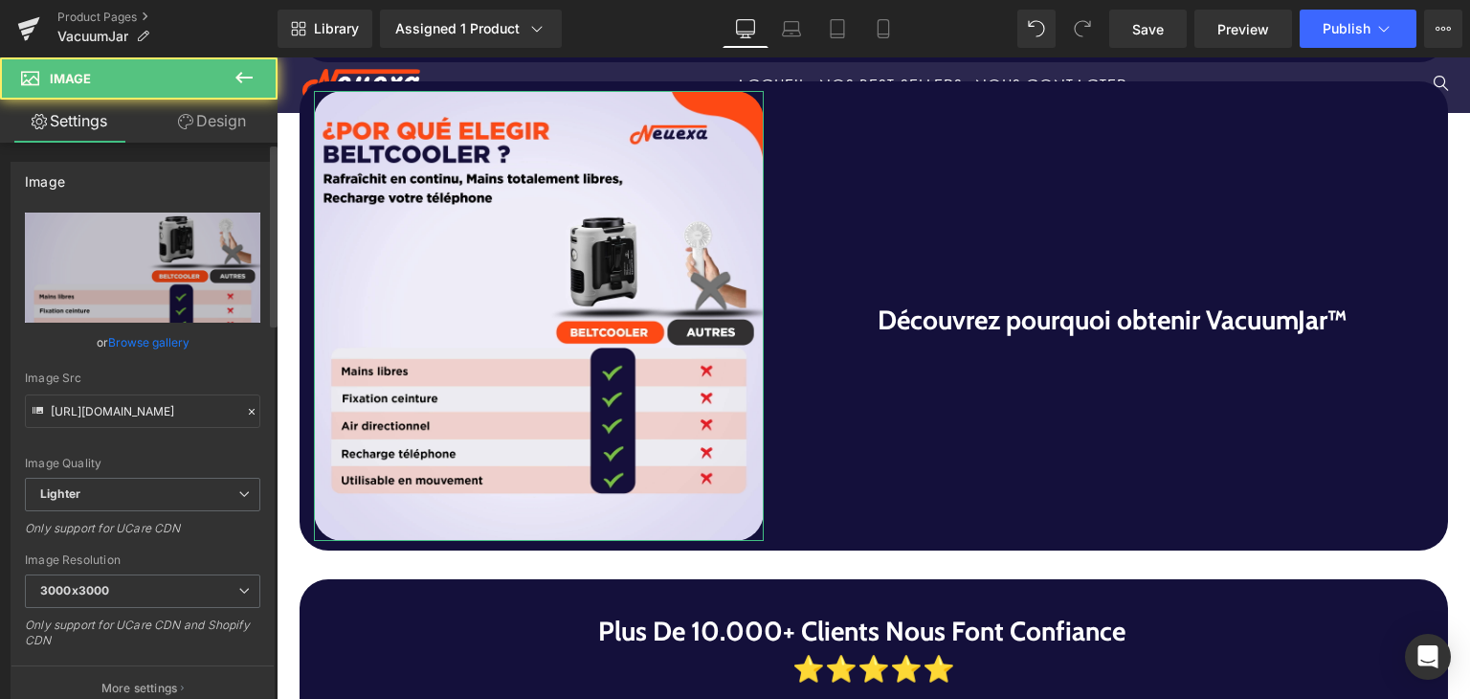
click at [161, 347] on link "Browse gallery" at bounding box center [148, 341] width 81 height 33
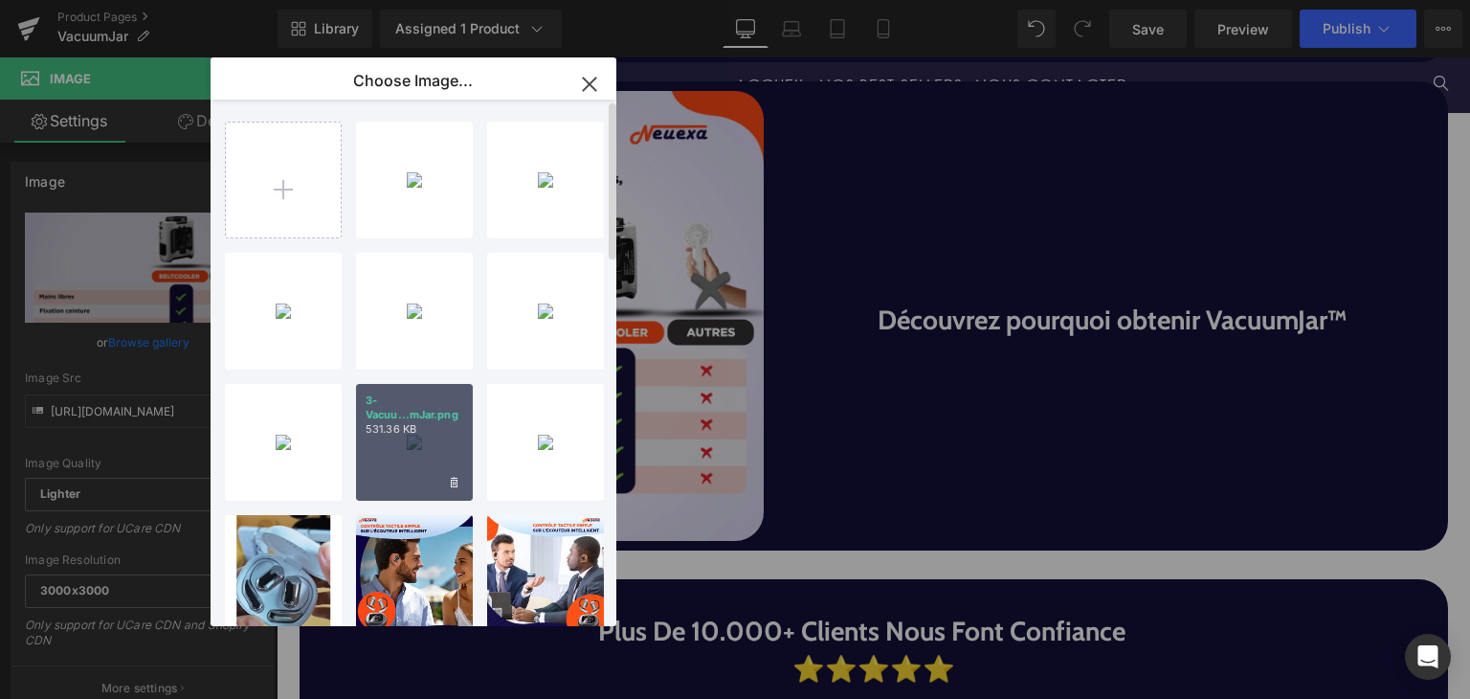
click at [429, 446] on div "3-Vacuu...mJar.png 531.36 KB" at bounding box center [414, 442] width 117 height 117
type input "https://ucarecdn.com/221e39f2-7b0a-4eec-8681-0a710cad6bdc/-/format/auto/-/previ…"
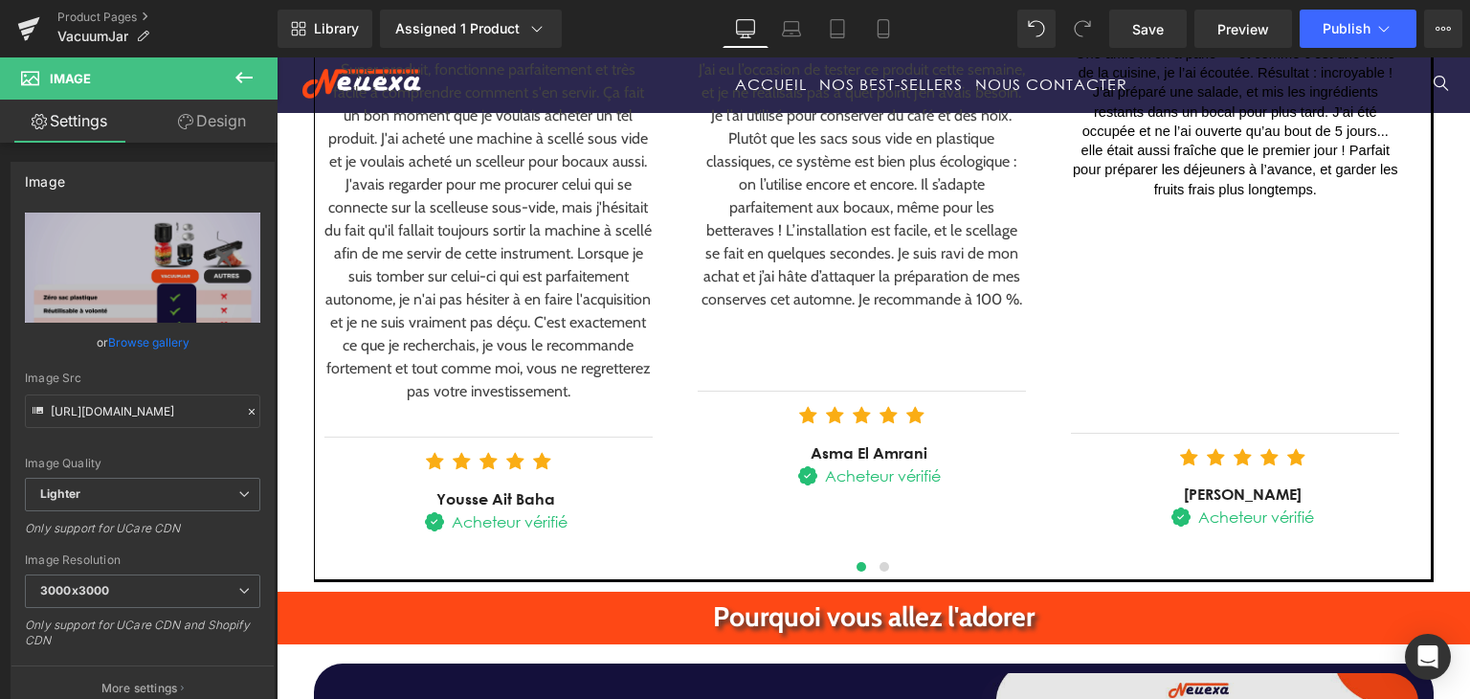
scroll to position [3388, 0]
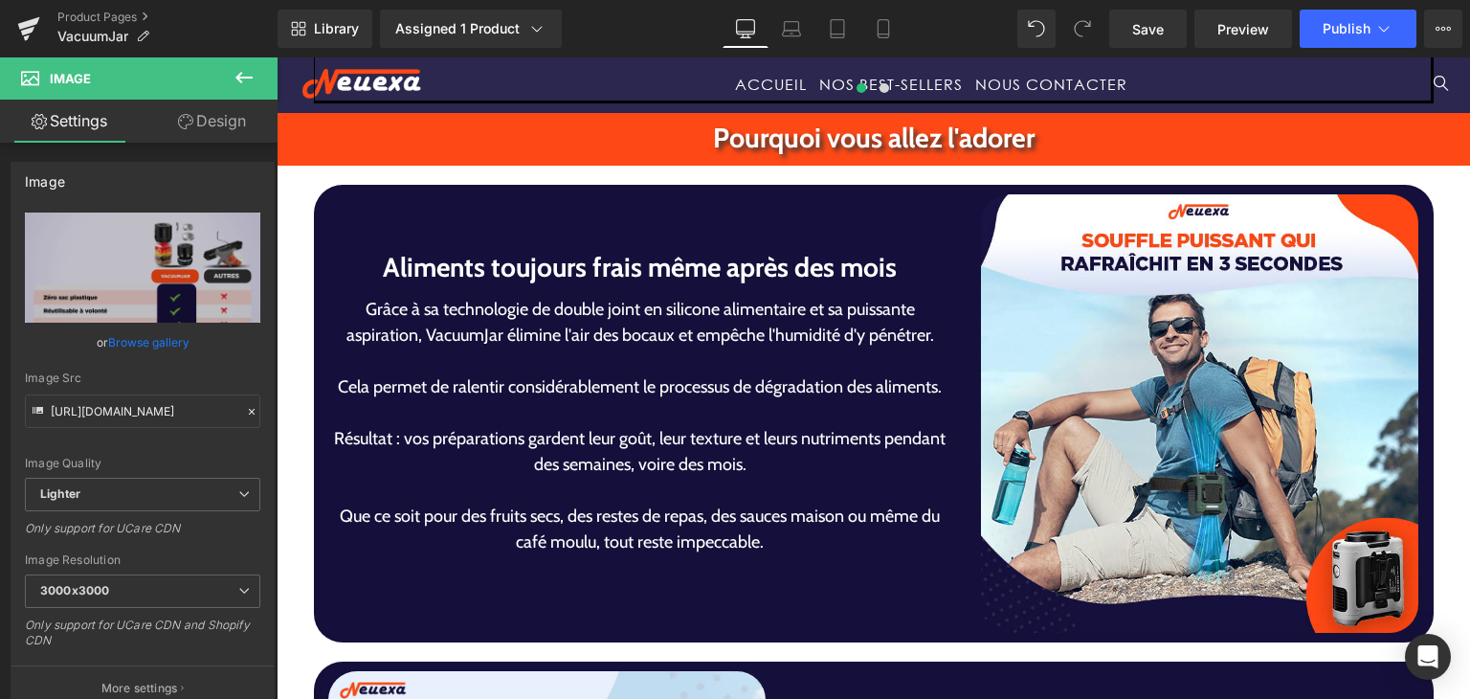
click at [1078, 427] on img at bounding box center [1200, 413] width 438 height 438
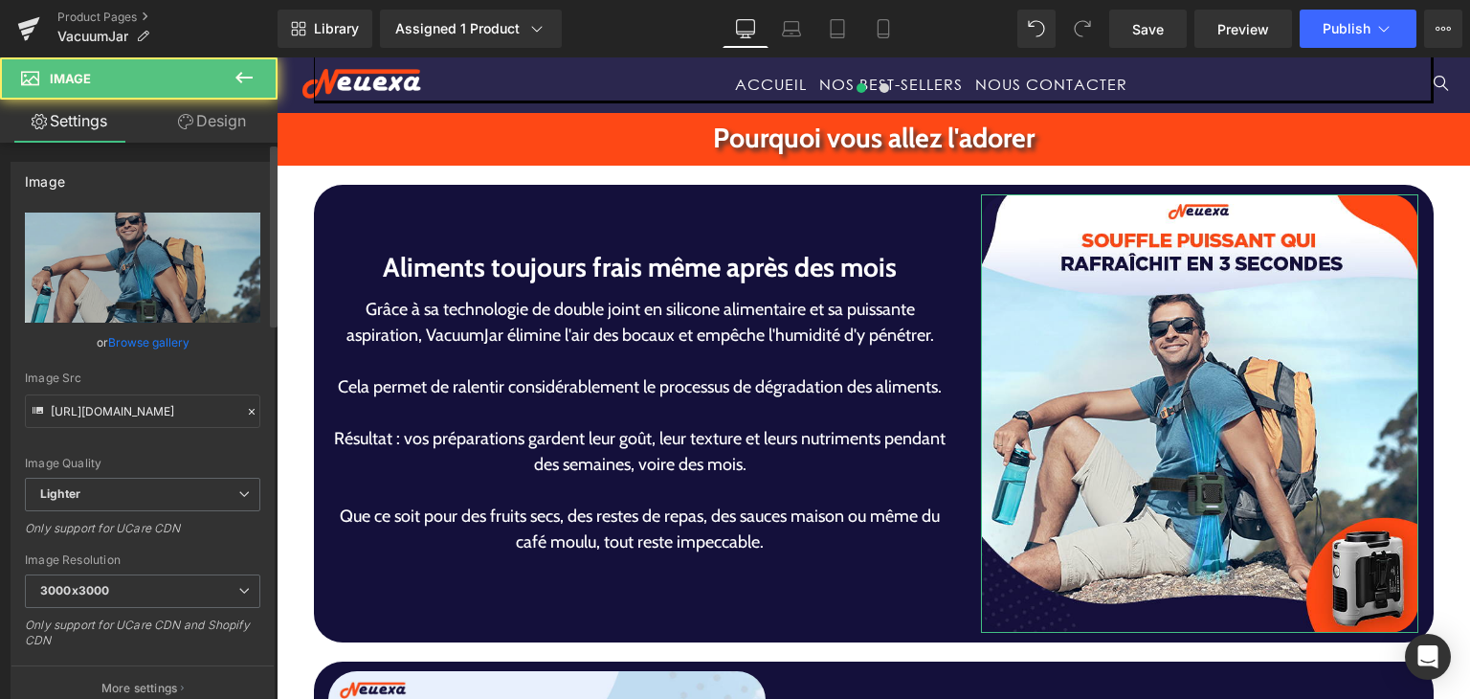
click at [123, 344] on link "Browse gallery" at bounding box center [148, 341] width 81 height 33
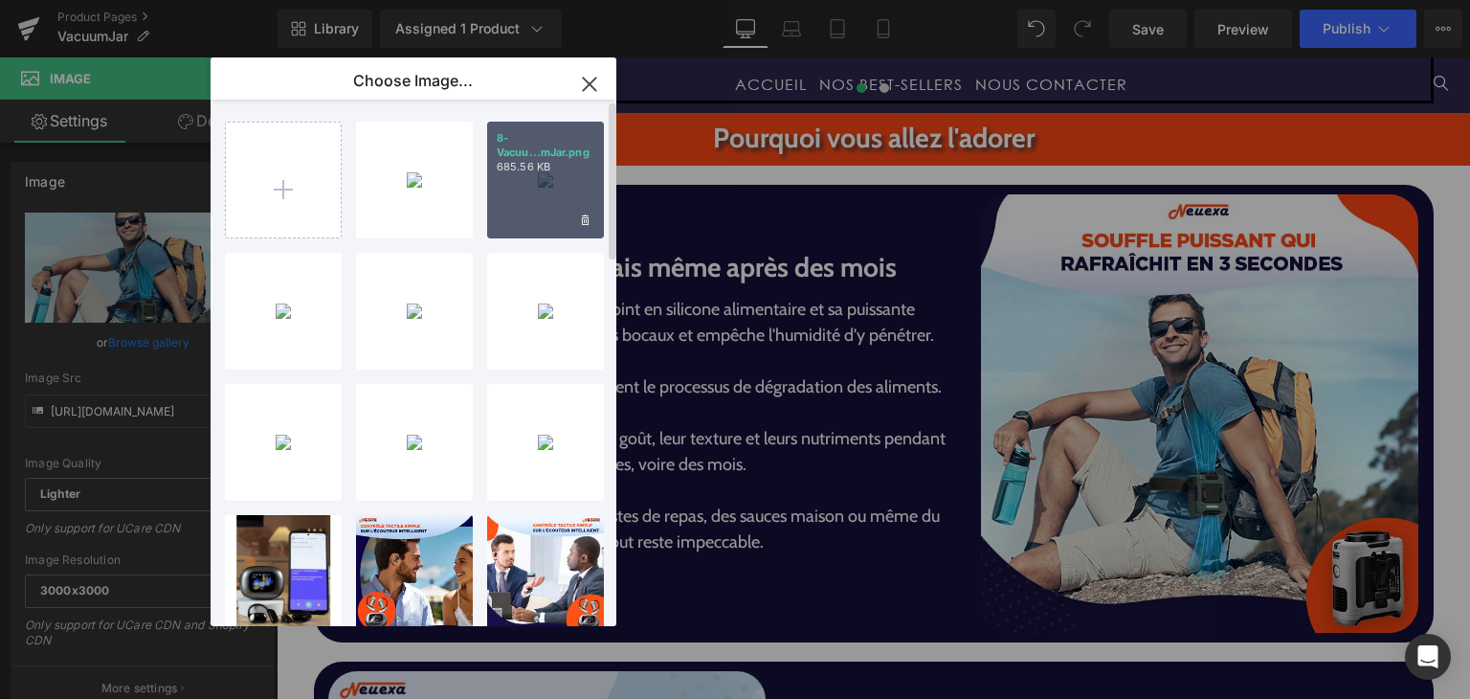
click at [532, 190] on div "8-Vacuu...mJar.png 685.56 KB" at bounding box center [545, 180] width 117 height 117
type input "https://ucarecdn.com/6f36d00d-7ba1-4ec9-a2a7-7765f11a71b1/-/format/auto/-/previ…"
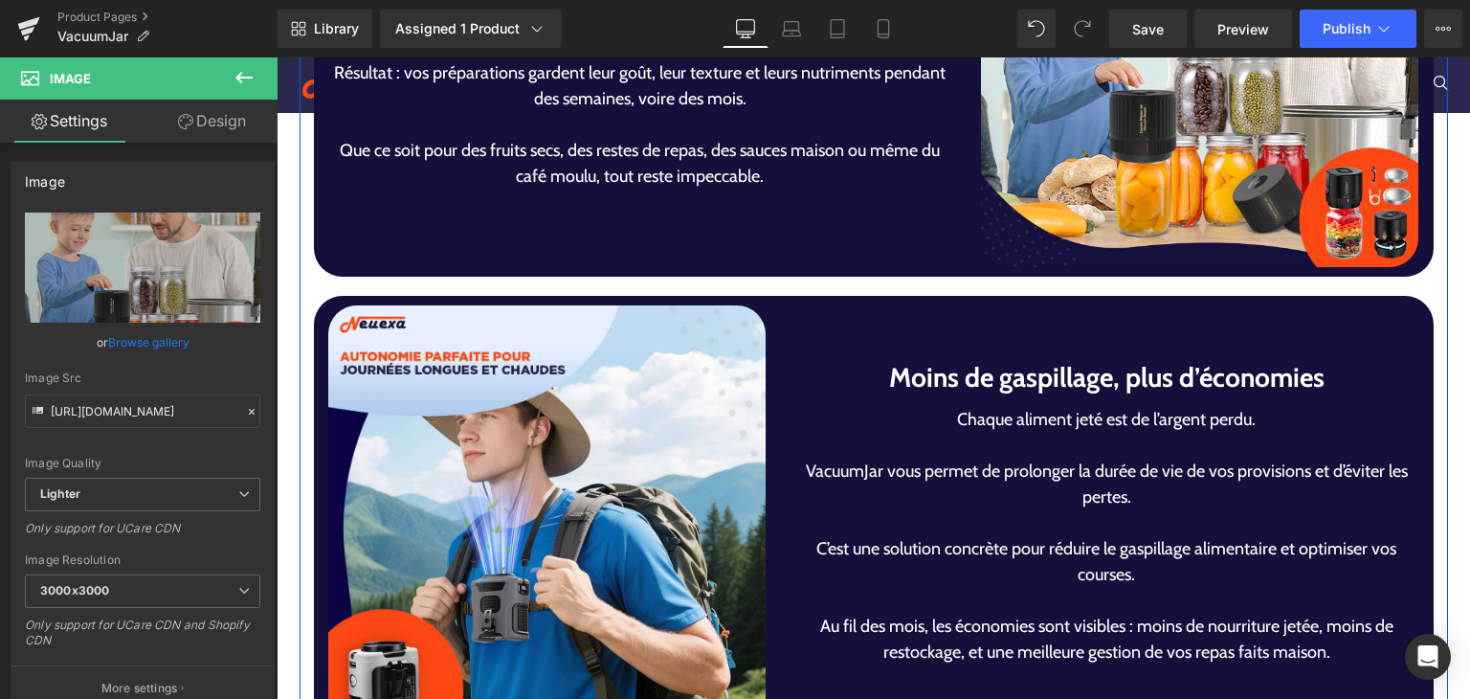
scroll to position [3866, 0]
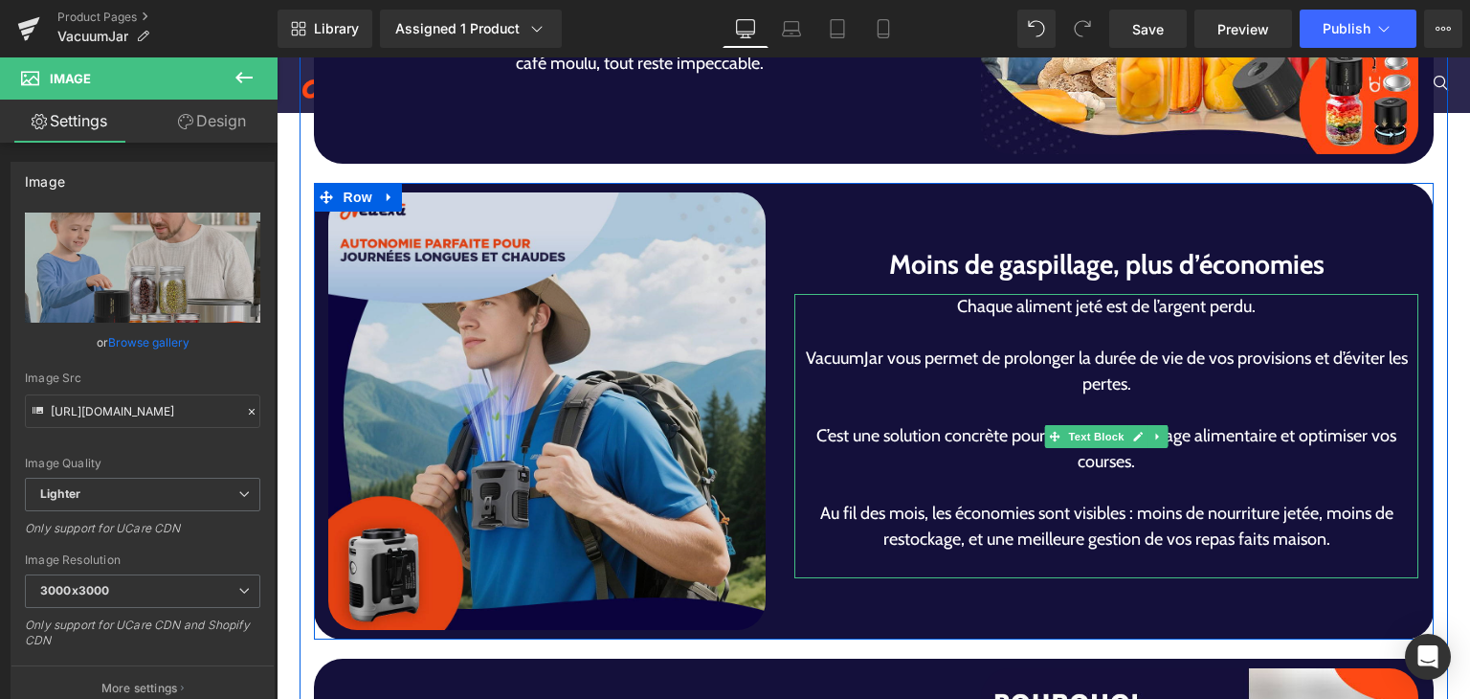
click at [609, 533] on img at bounding box center [547, 411] width 438 height 438
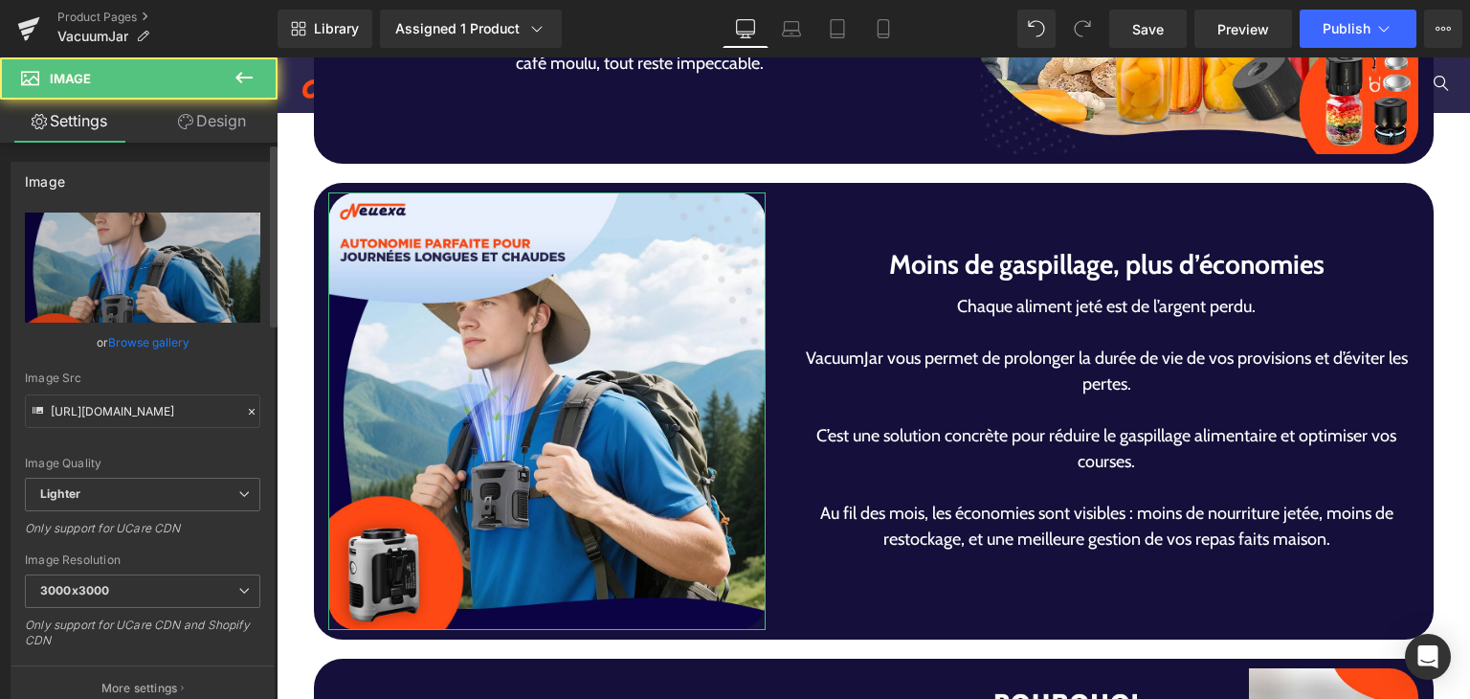
click at [139, 351] on link "Browse gallery" at bounding box center [148, 341] width 81 height 33
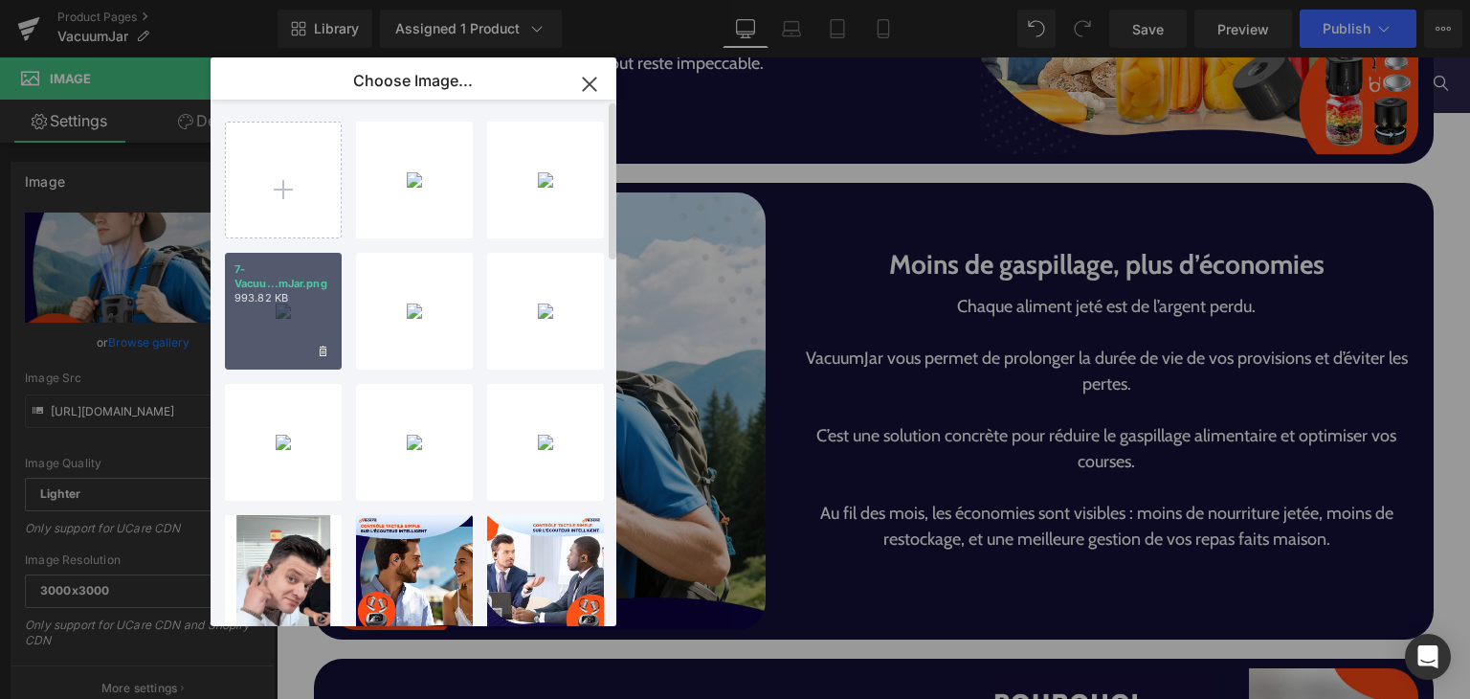
click at [311, 325] on div "7-Vacuu...mJar.png 993.82 KB" at bounding box center [283, 311] width 117 height 117
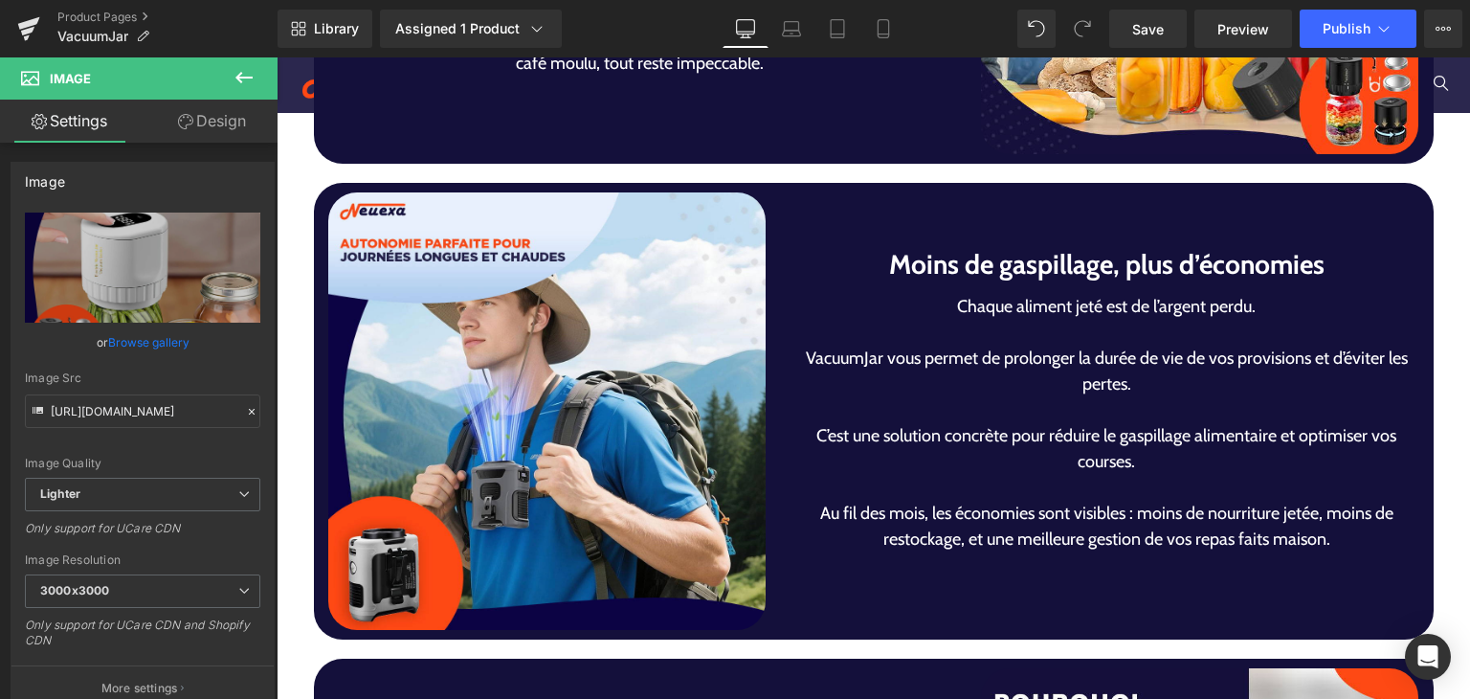
type input "https://ucarecdn.com/3a5cabc7-1046-4939-855d-5c5ddd7c5b56/-/format/auto/-/previ…"
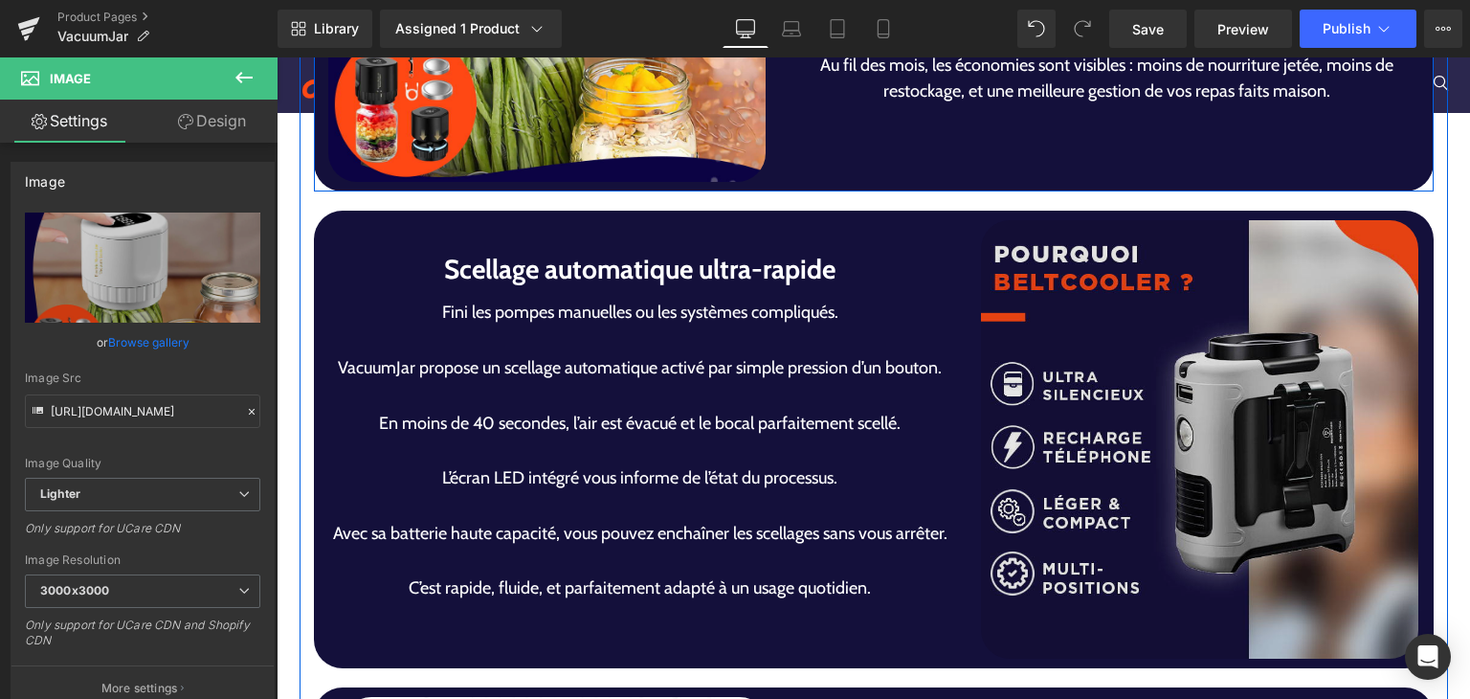
scroll to position [4345, 0]
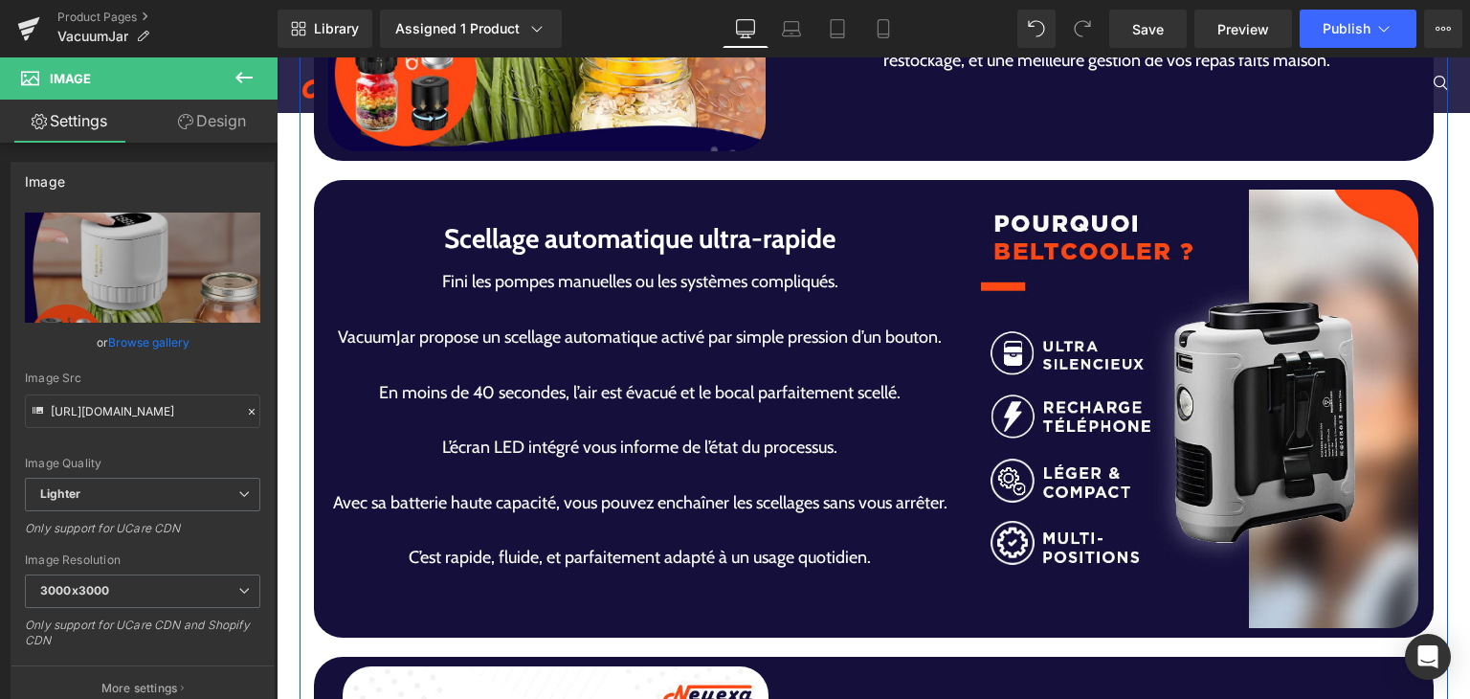
click at [1165, 410] on div "Image" at bounding box center [1200, 408] width 438 height 438
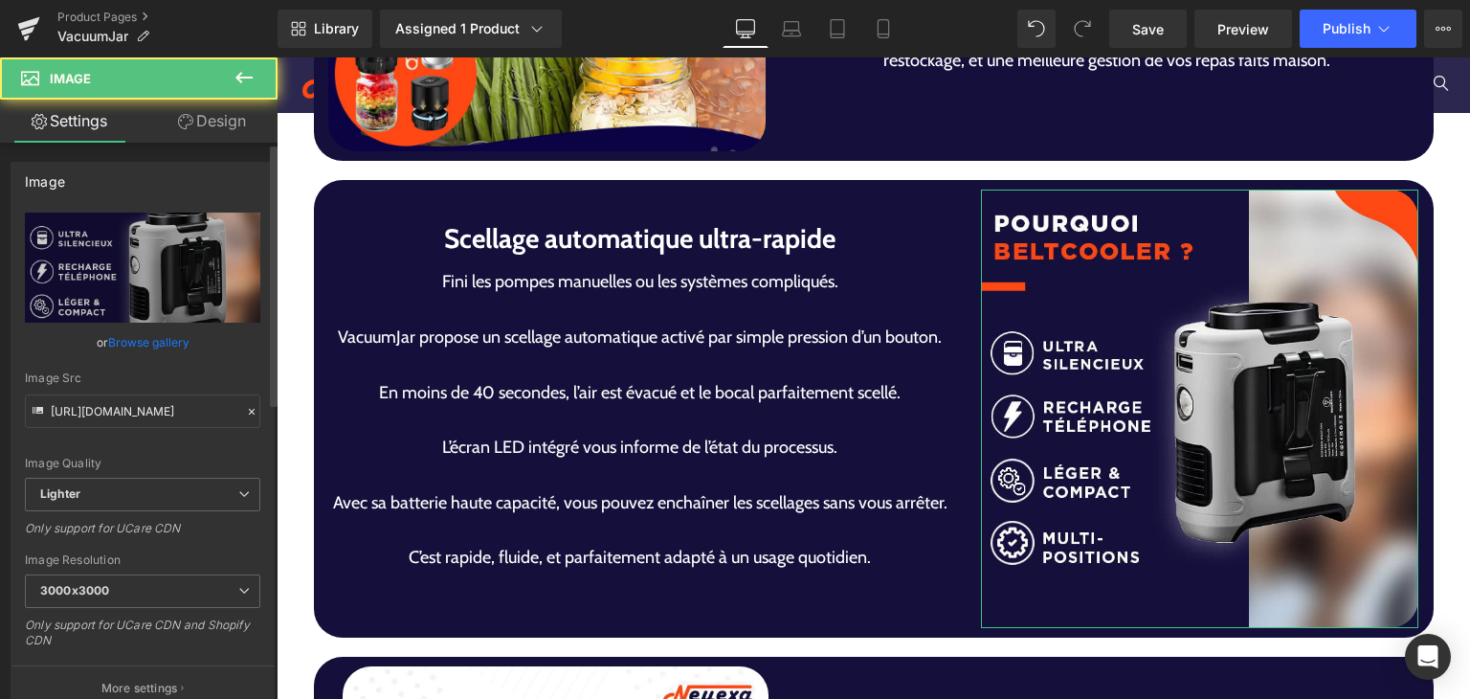
click at [127, 343] on link "Browse gallery" at bounding box center [148, 341] width 81 height 33
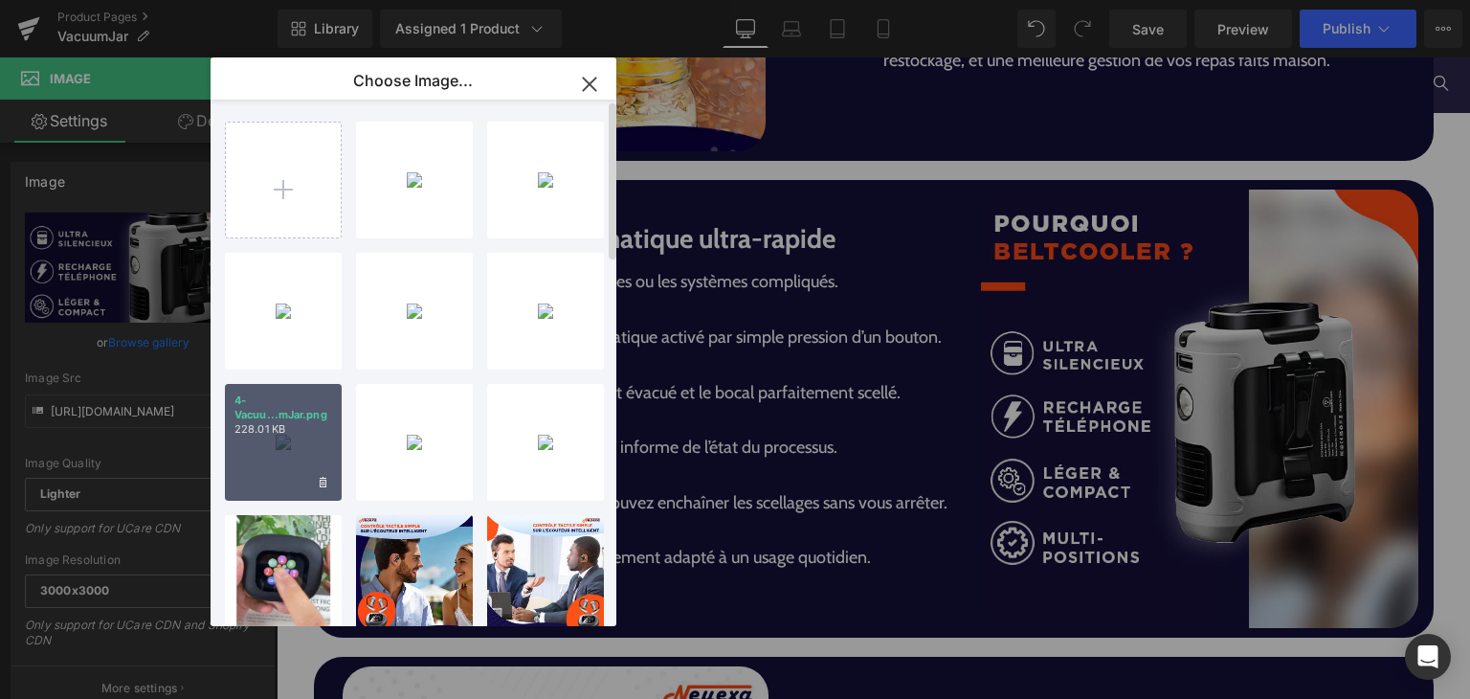
click at [276, 457] on div "4-Vacuu...mJar.png 228.01 KB" at bounding box center [283, 442] width 117 height 117
type input "https://ucarecdn.com/32d912d6-5302-4762-85fb-1de778da3921/-/format/auto/-/previ…"
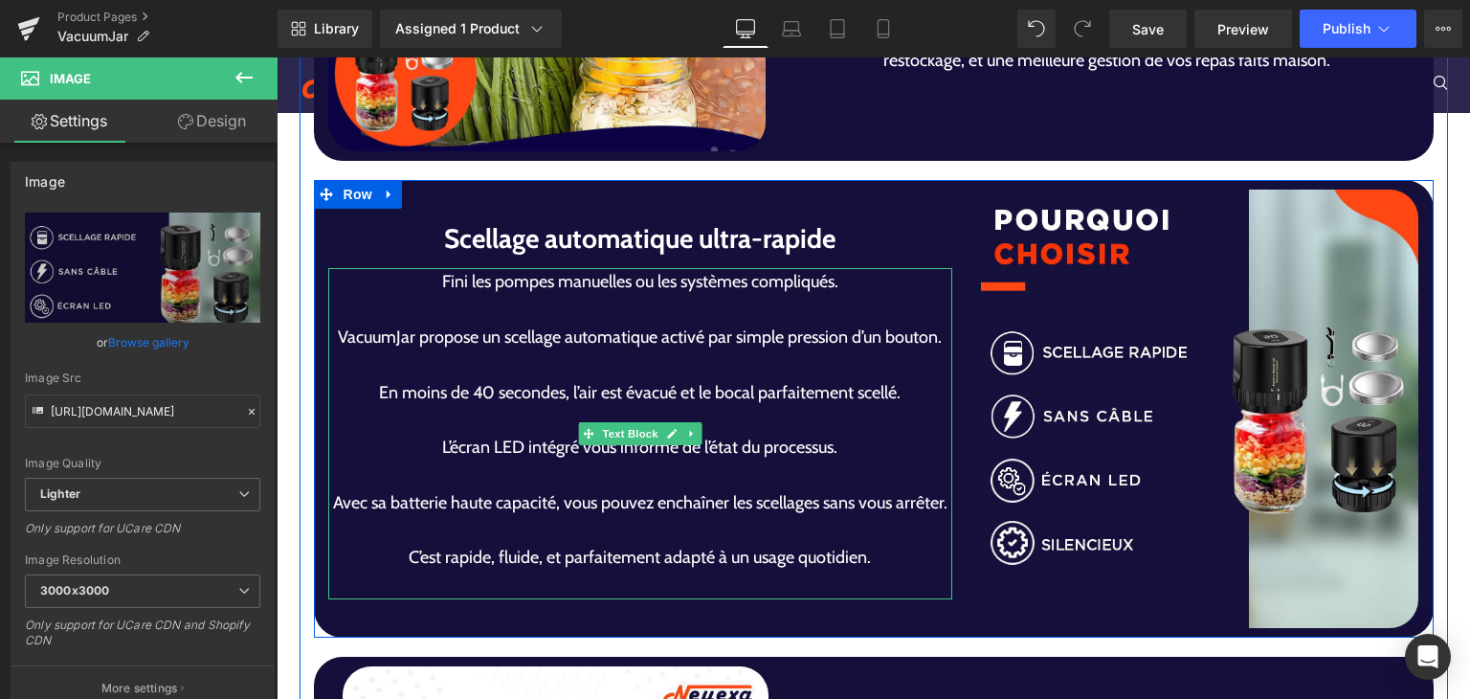
scroll to position [4823, 0]
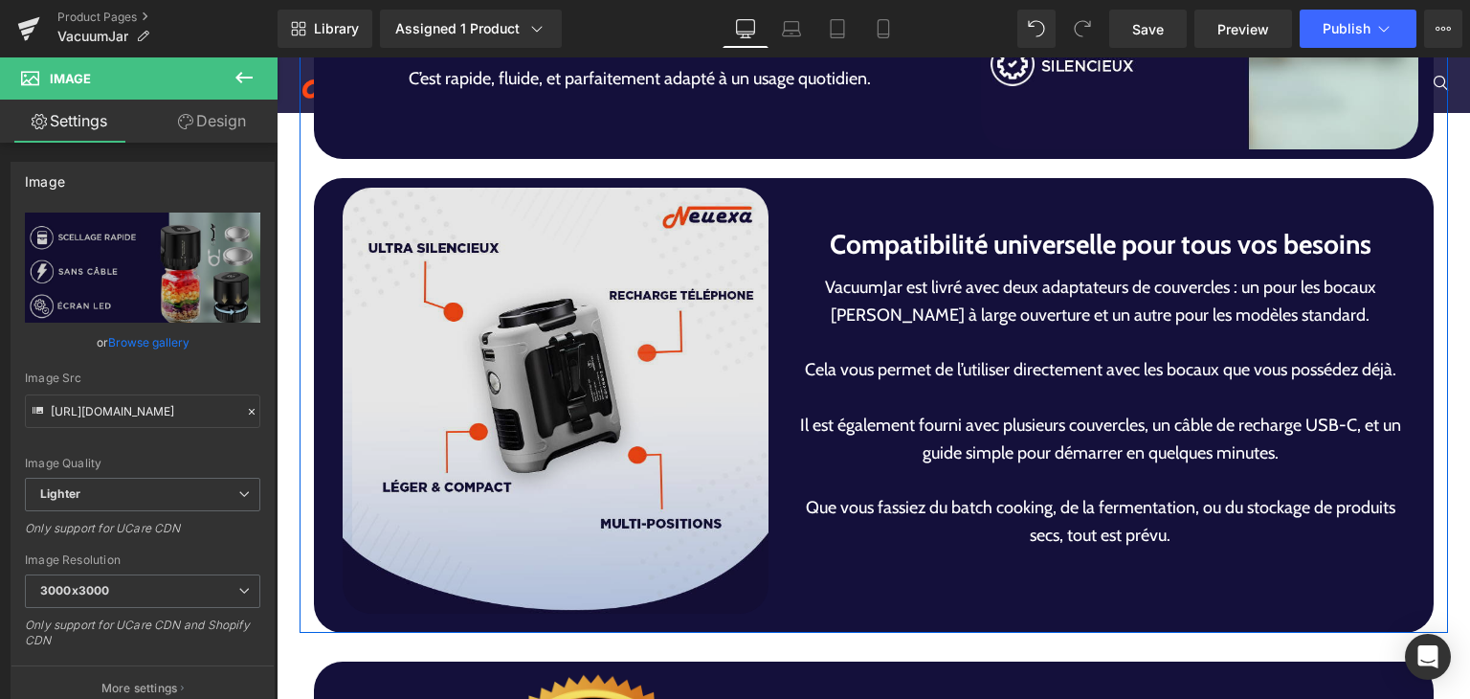
click at [604, 443] on img at bounding box center [556, 401] width 426 height 426
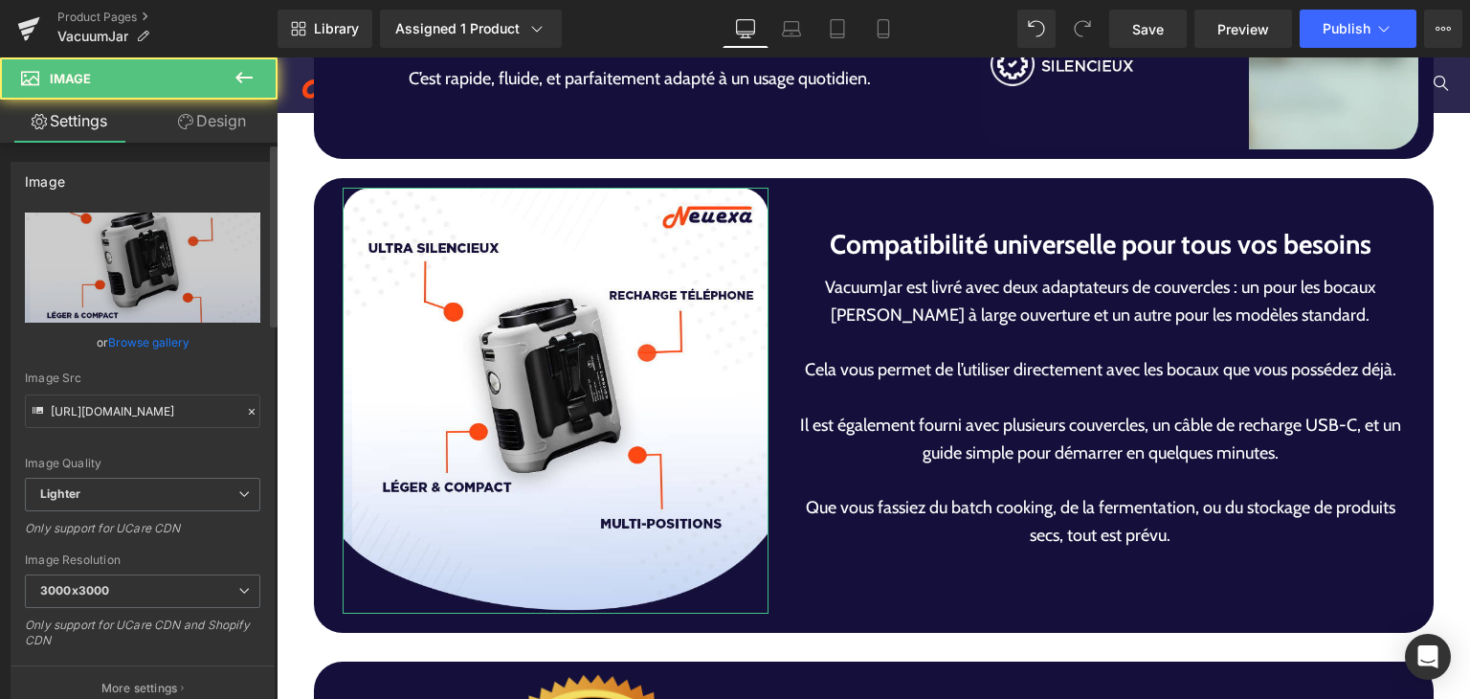
click at [123, 338] on link "Browse gallery" at bounding box center [148, 341] width 81 height 33
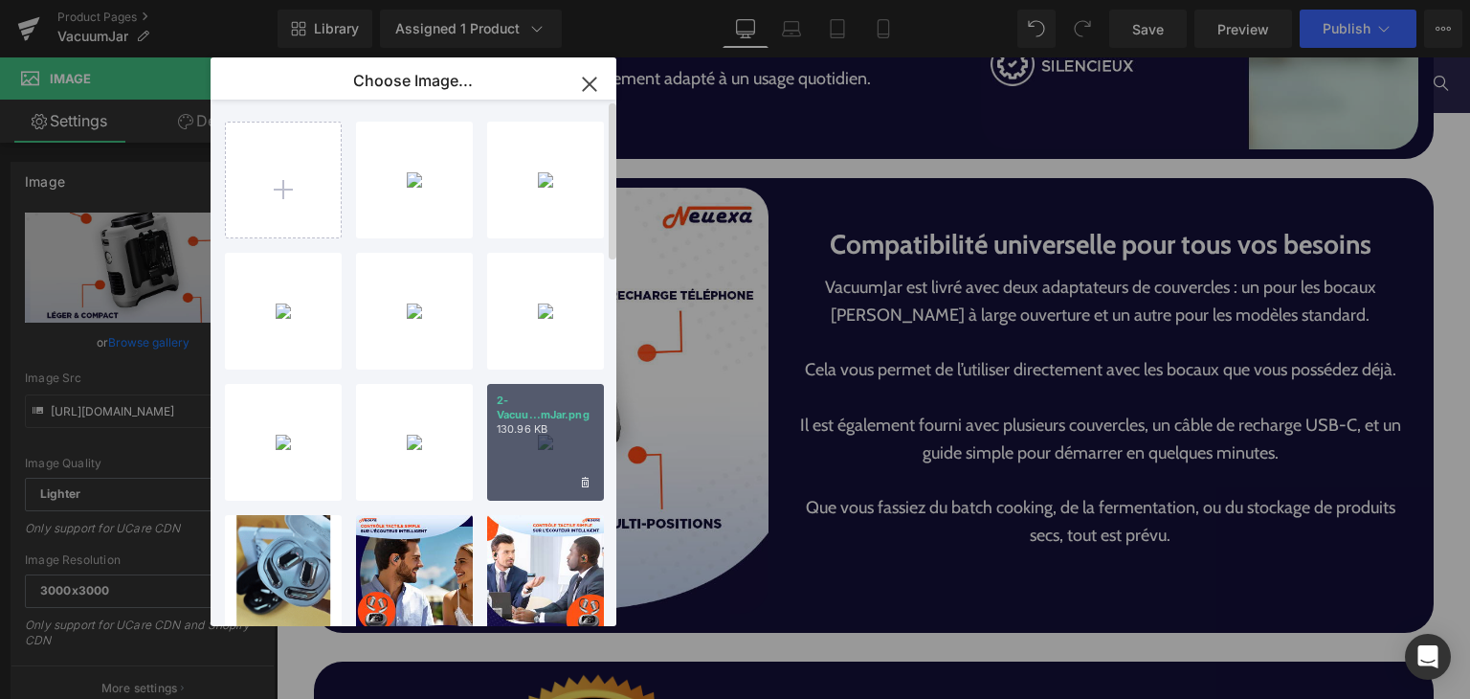
drag, startPoint x: 524, startPoint y: 442, endPoint x: 253, endPoint y: 377, distance: 278.6
click at [524, 442] on div "2-Vacuu...mJar.png 130.96 KB" at bounding box center [545, 442] width 117 height 117
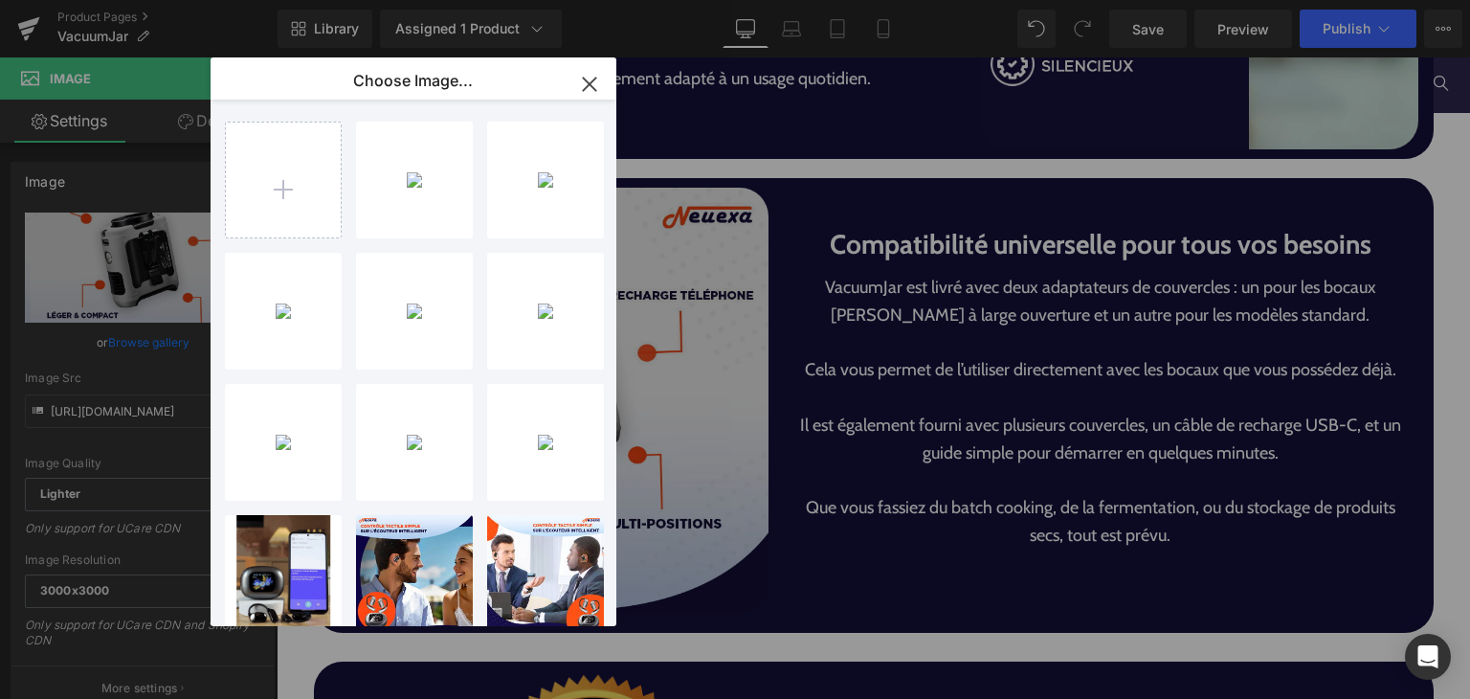
type input "https://ucarecdn.com/1e1ddf99-c6cf-49f7-a72e-335a1e27a67d/-/format/auto/-/previ…"
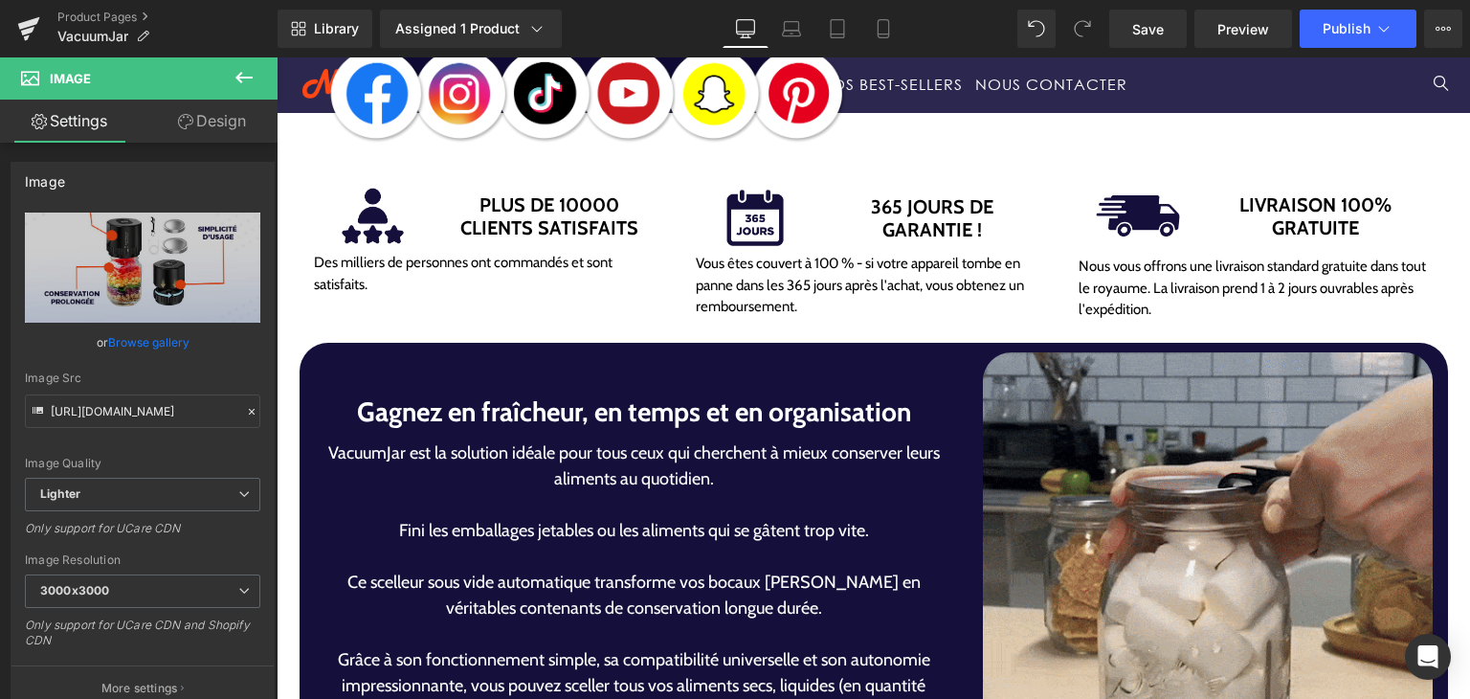
scroll to position [613, 0]
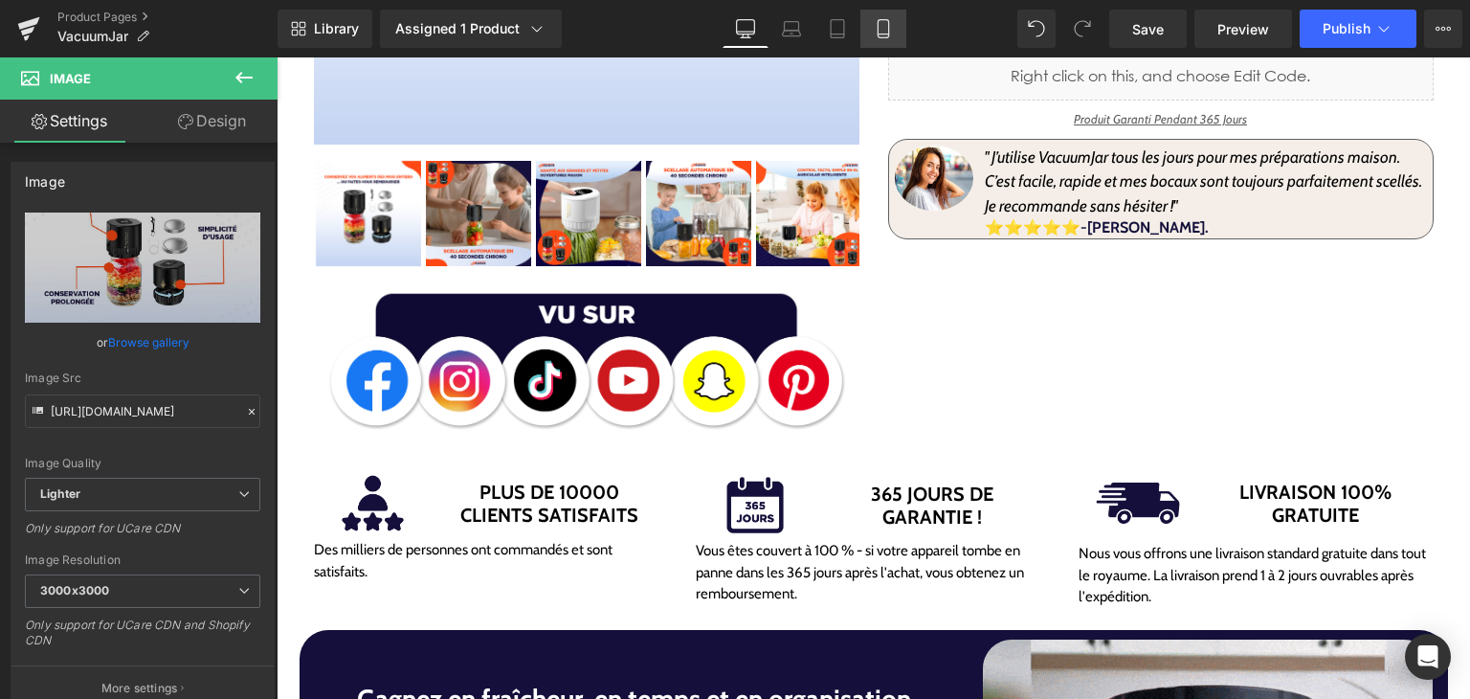
click at [874, 28] on icon at bounding box center [883, 28] width 19 height 19
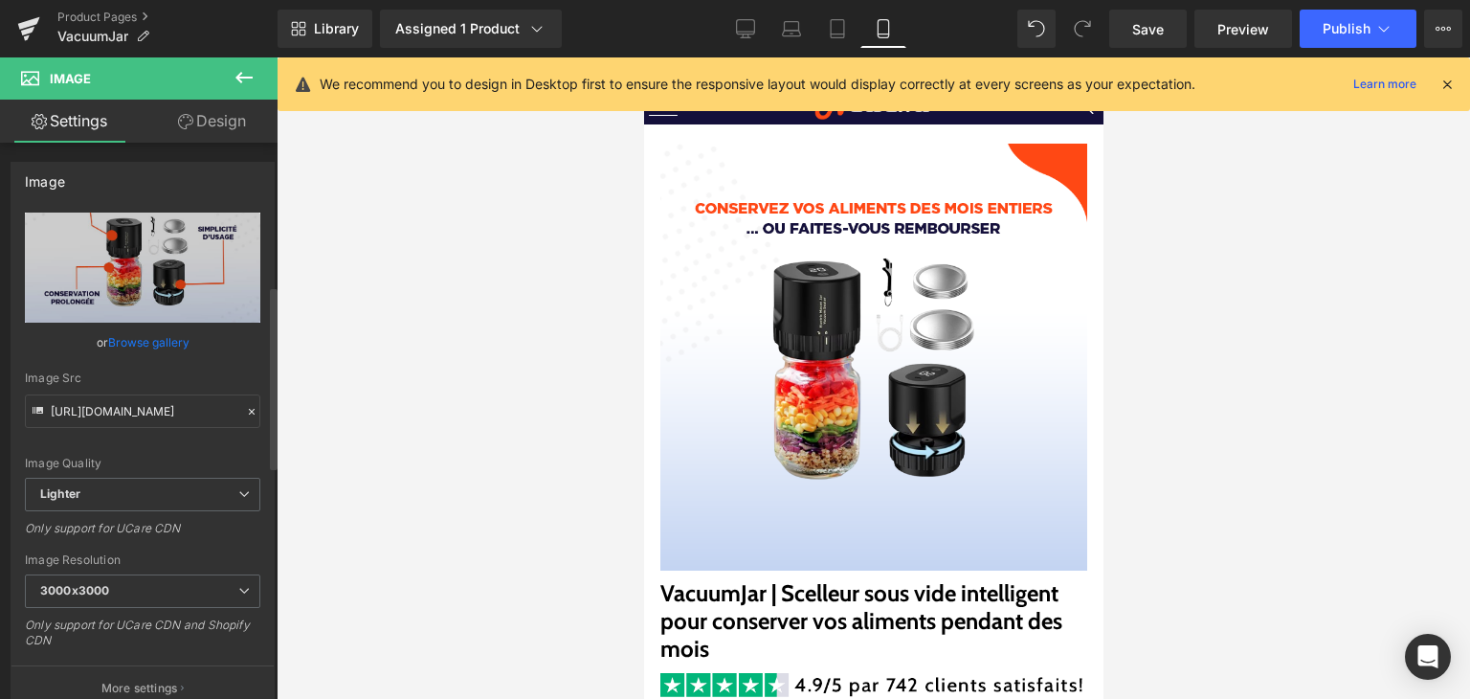
scroll to position [479, 0]
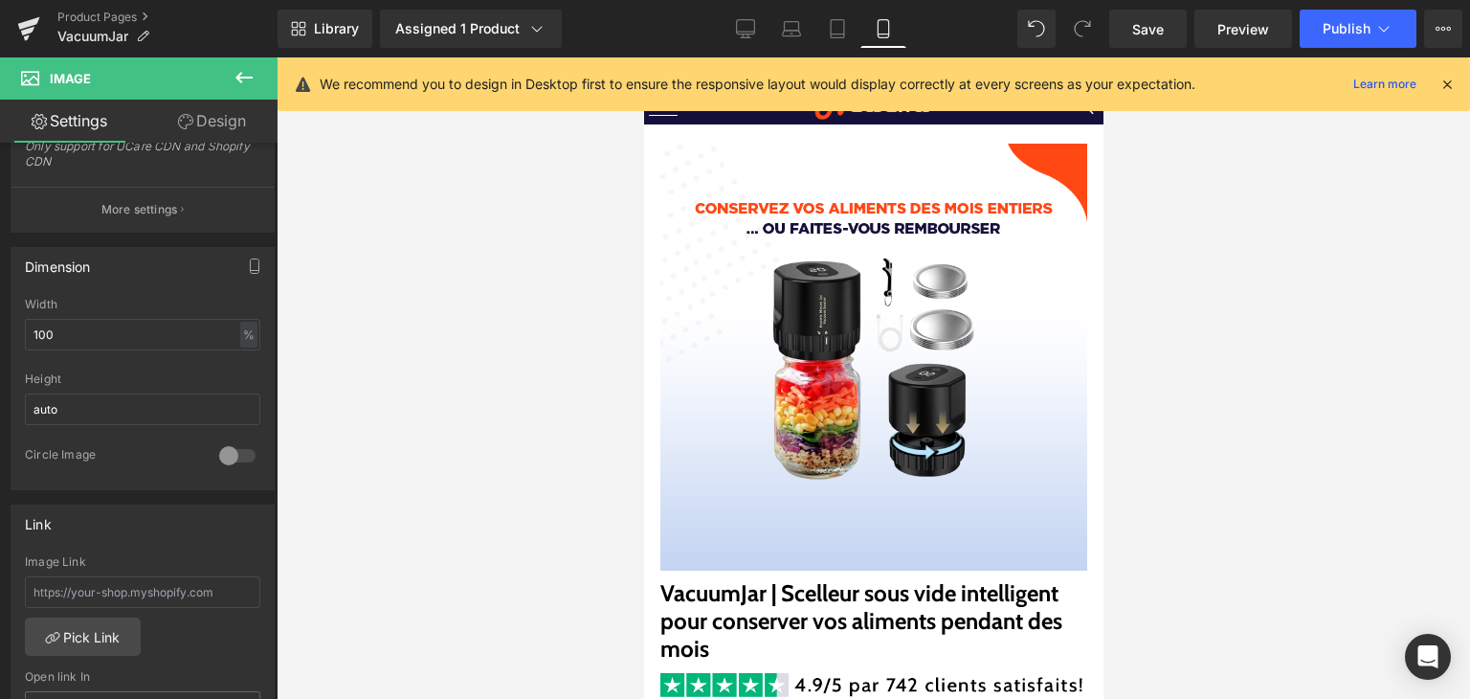
click at [241, 74] on icon at bounding box center [243, 77] width 17 height 11
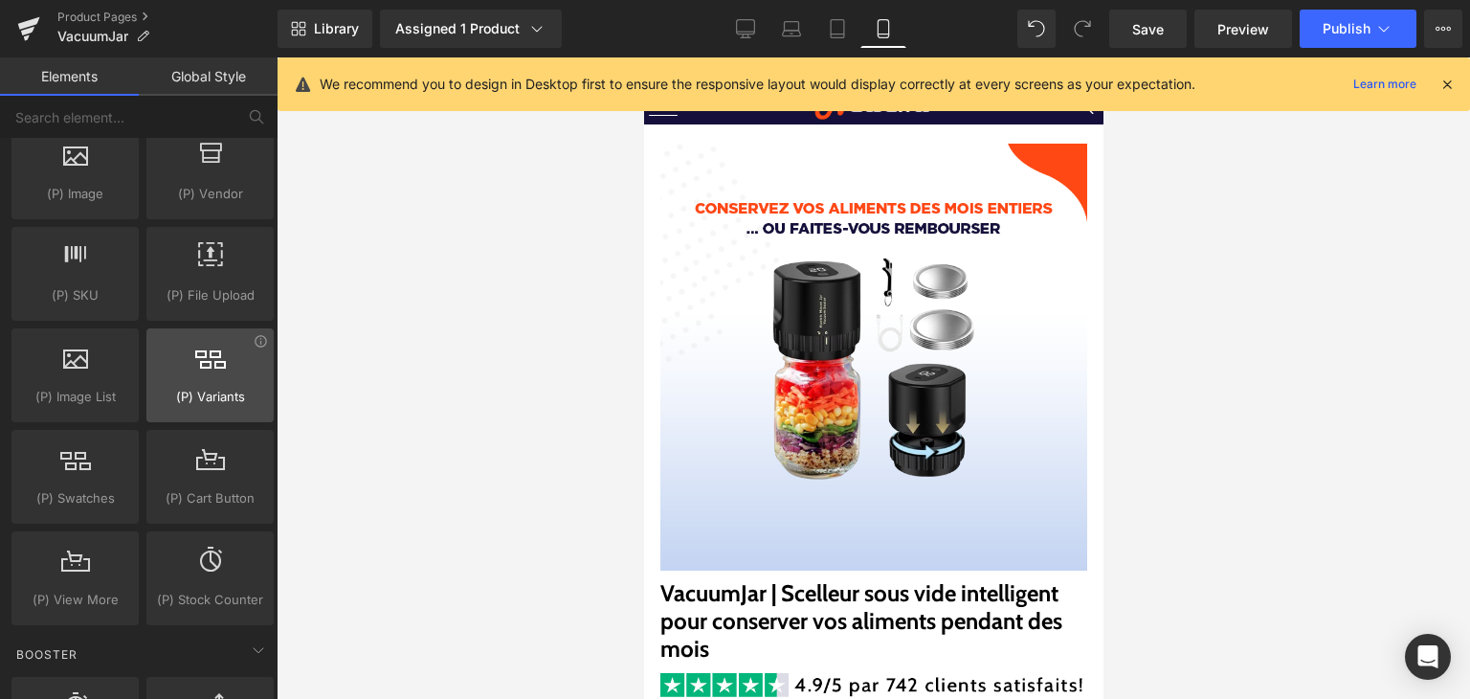
scroll to position [2105, 0]
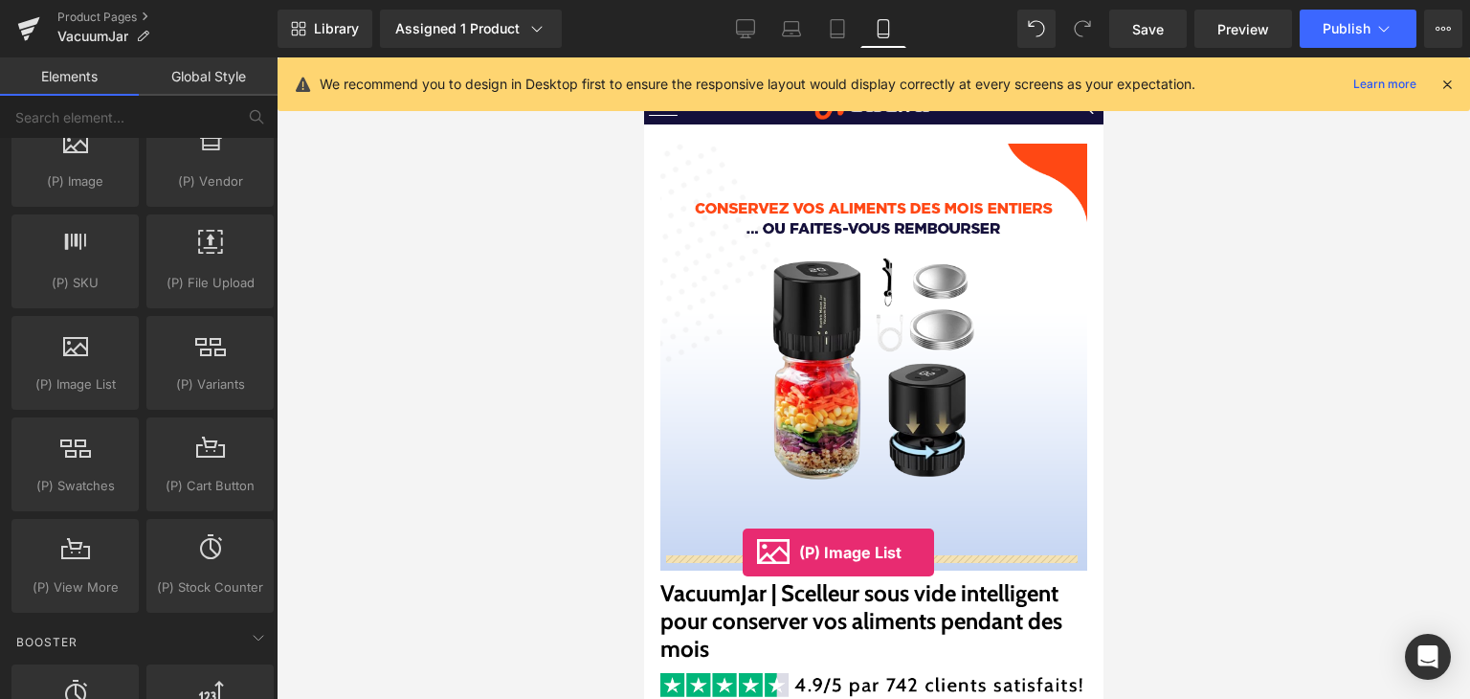
drag, startPoint x: 715, startPoint y: 433, endPoint x: 743, endPoint y: 552, distance: 122.8
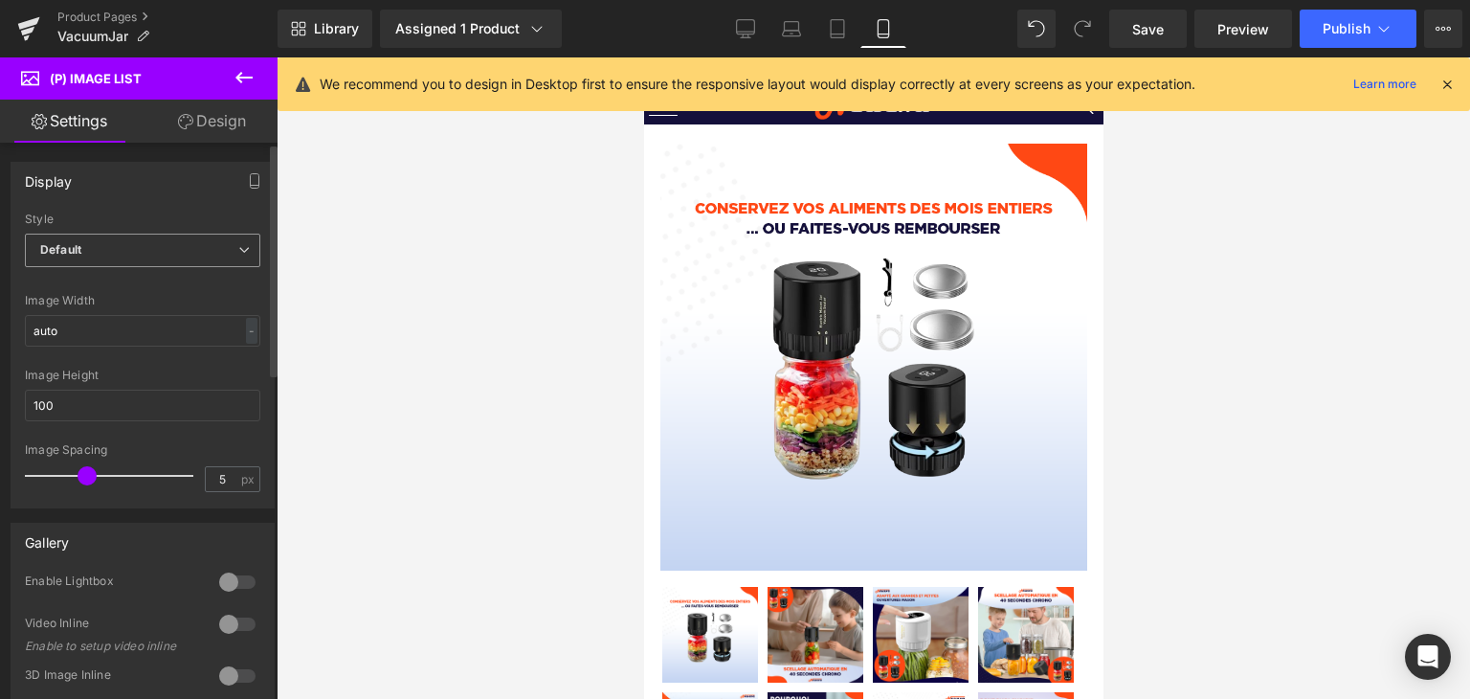
click at [116, 269] on div "Default Default Slider" at bounding box center [142, 255] width 235 height 43
click at [118, 268] on div "Default Default Slider" at bounding box center [142, 255] width 235 height 43
click at [118, 265] on span "Default" at bounding box center [142, 250] width 235 height 33
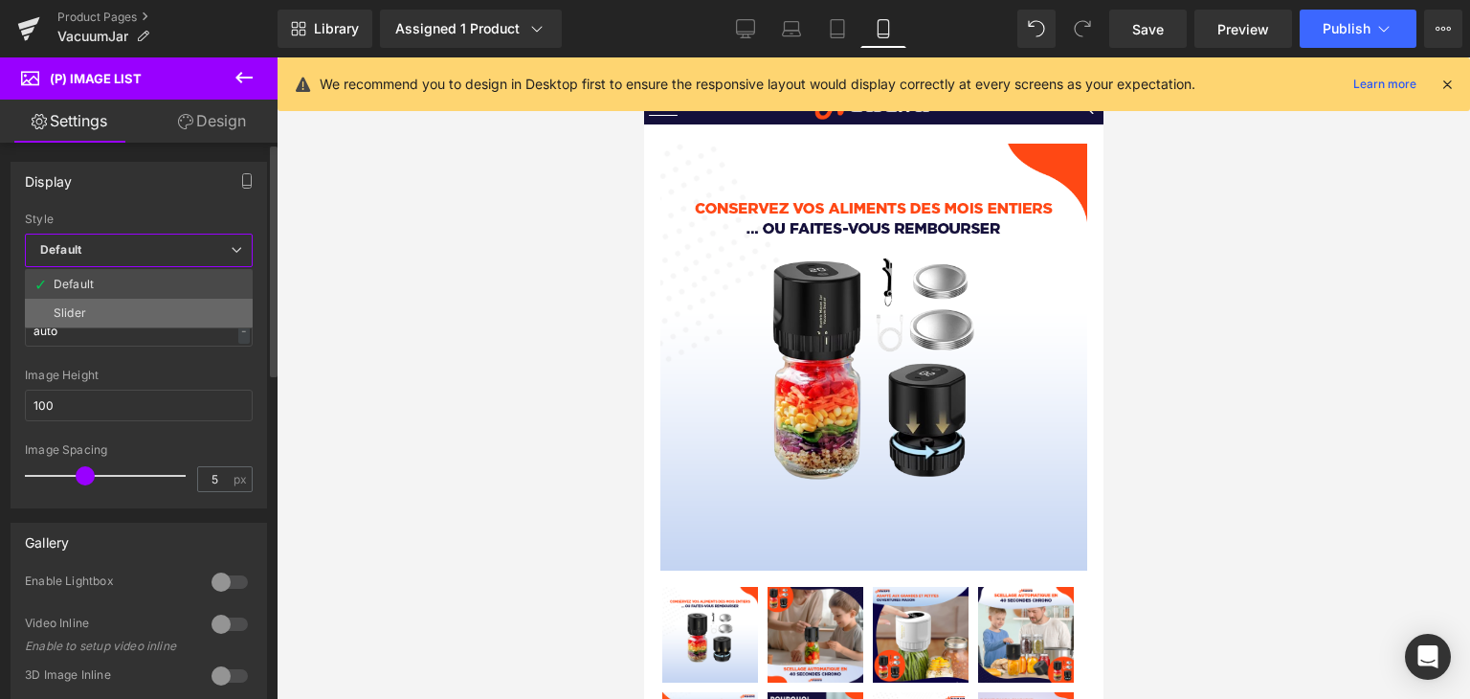
click at [123, 302] on li "Slider" at bounding box center [139, 313] width 228 height 29
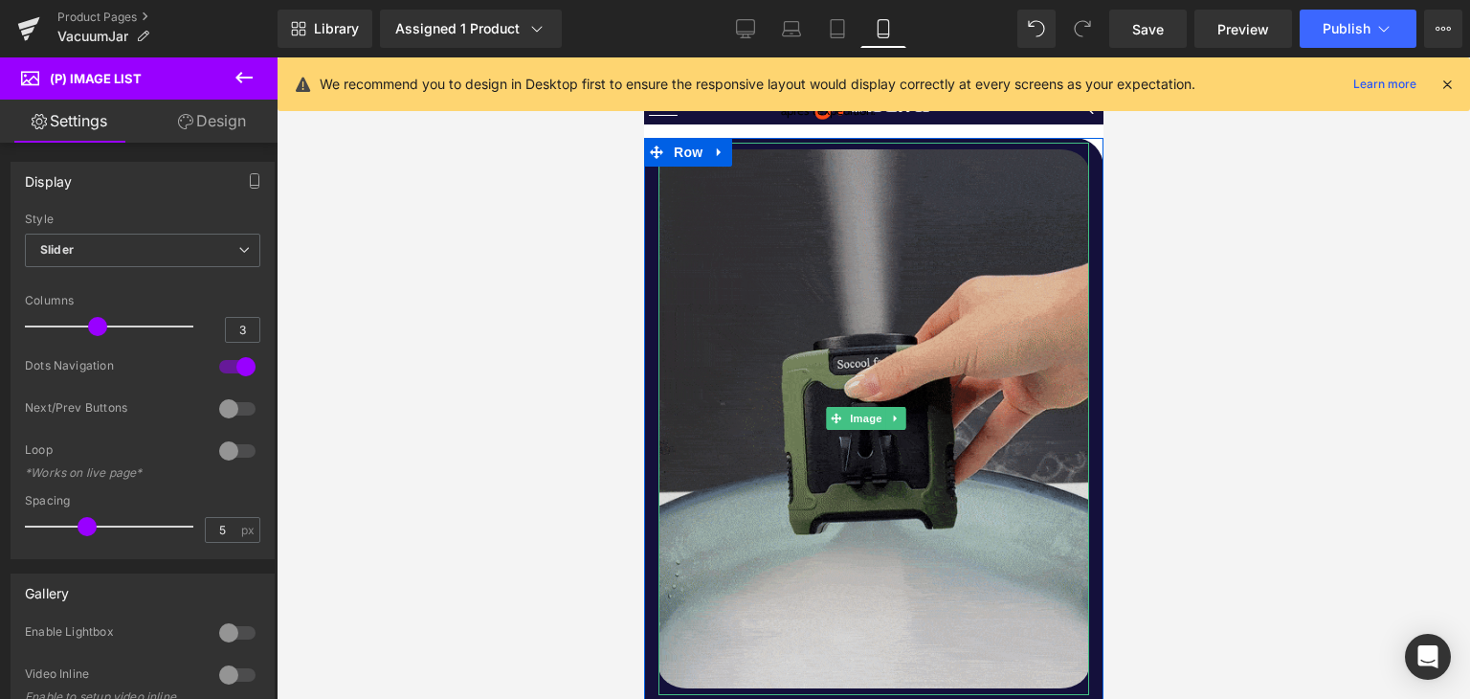
scroll to position [1723, 0]
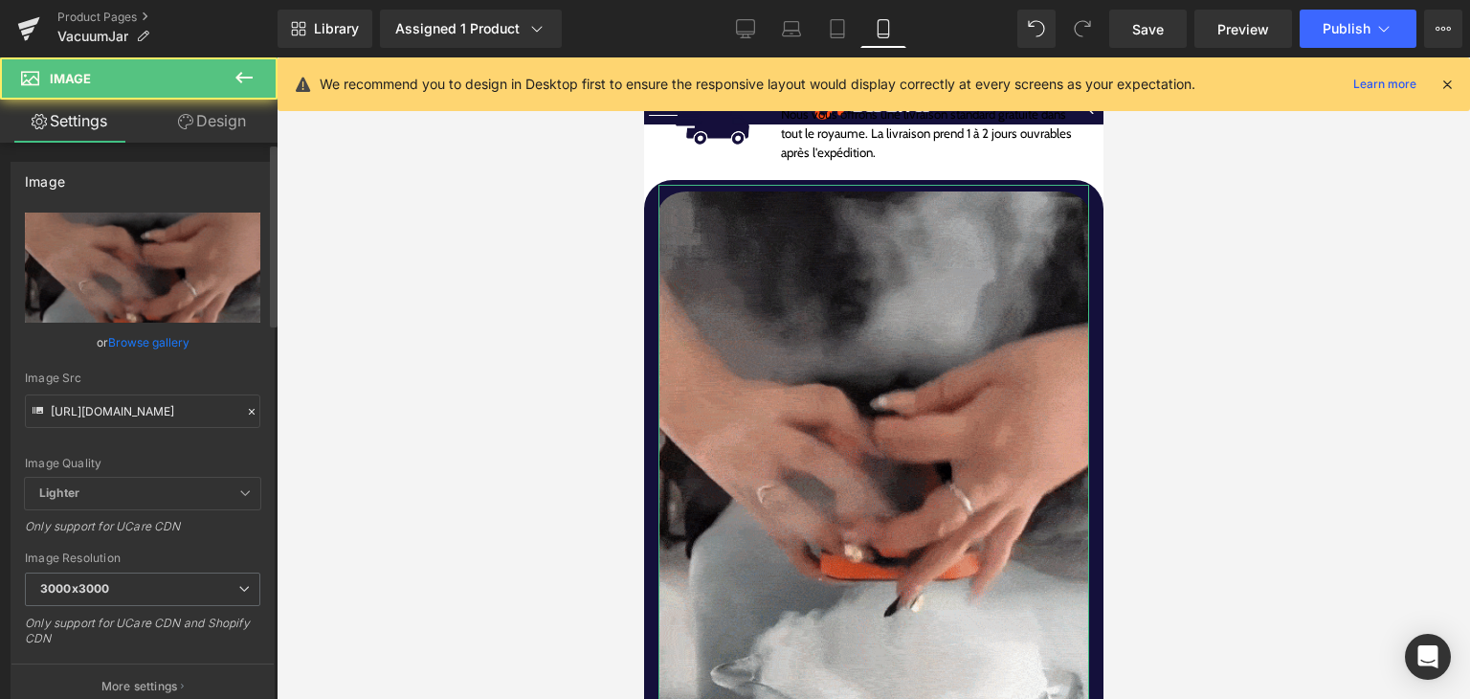
click at [161, 343] on link "Browse gallery" at bounding box center [148, 341] width 81 height 33
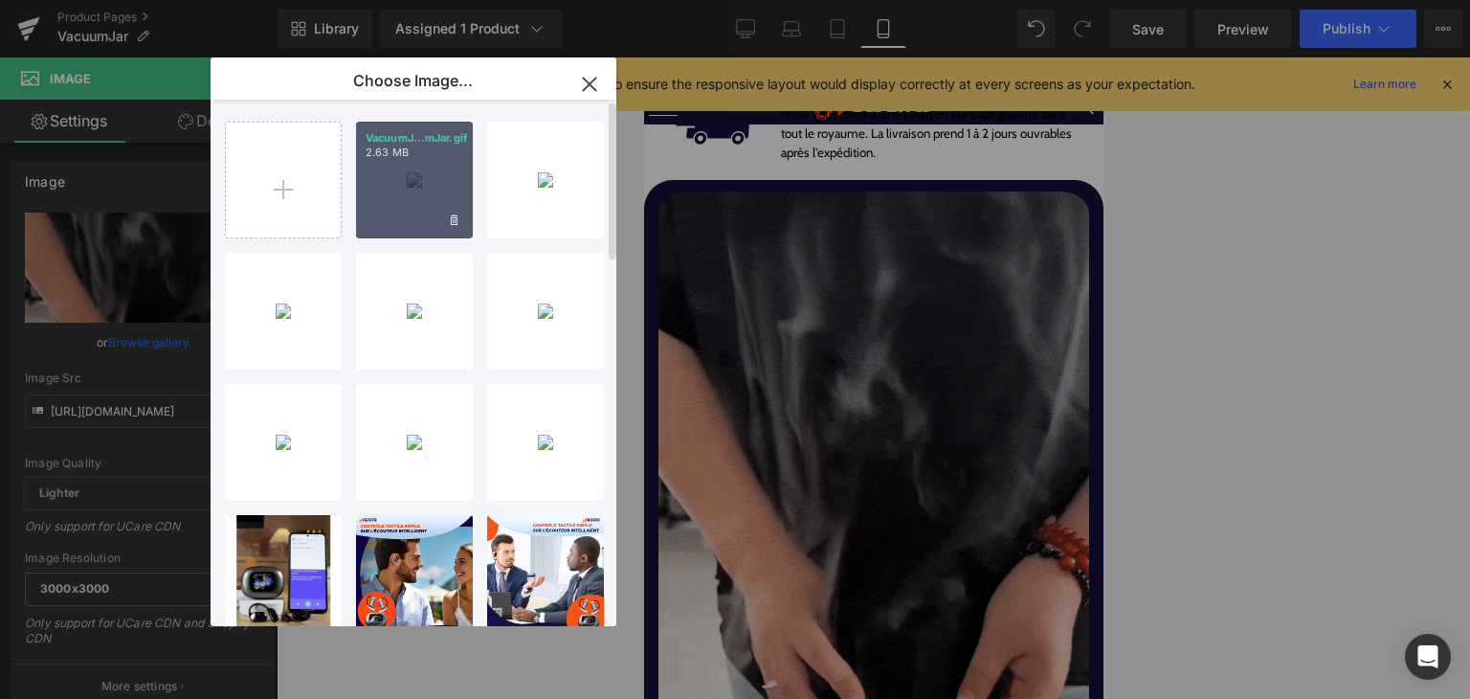
click at [413, 189] on div "VacuumJ...mJar.gif 2.63 MB" at bounding box center [414, 180] width 117 height 117
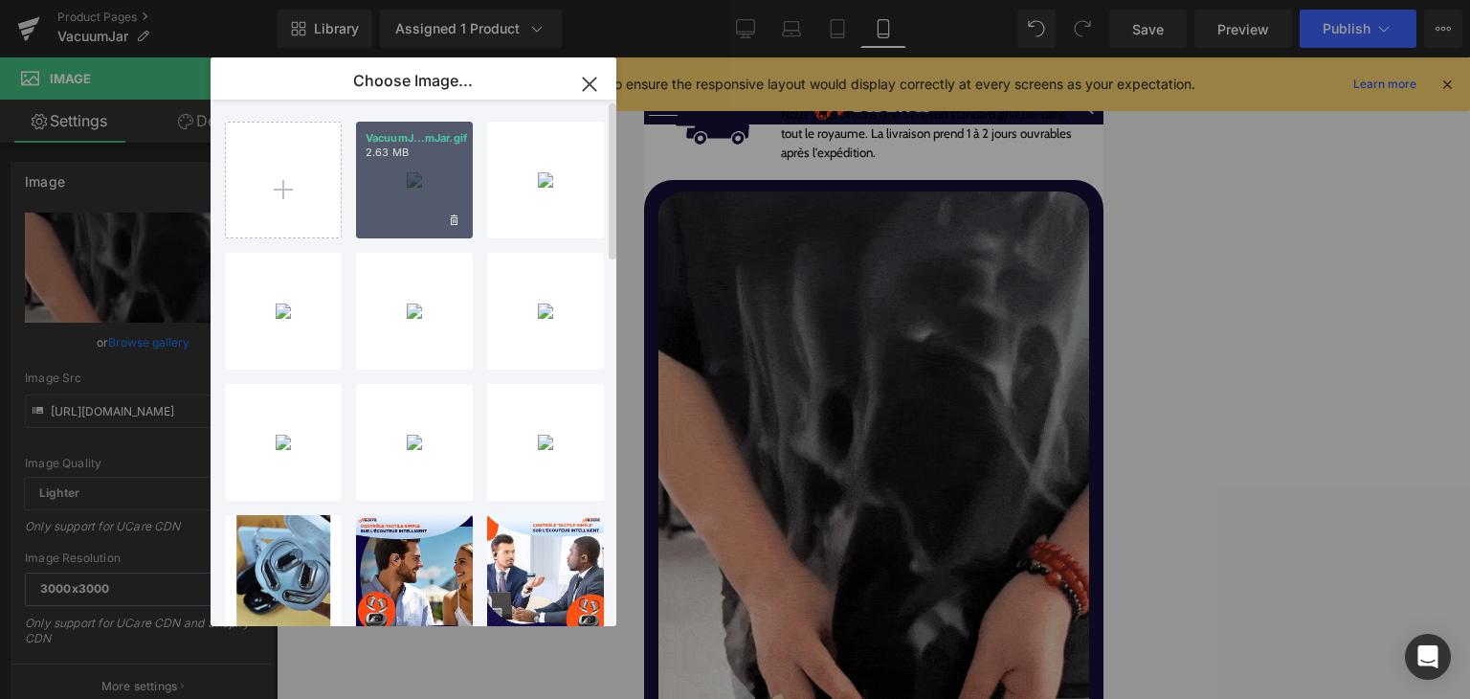
type input "https://ucarecdn.com/fb34d8f1-3166-4b0a-904c-a0adcd81f6c0/VacuumJar.gif"
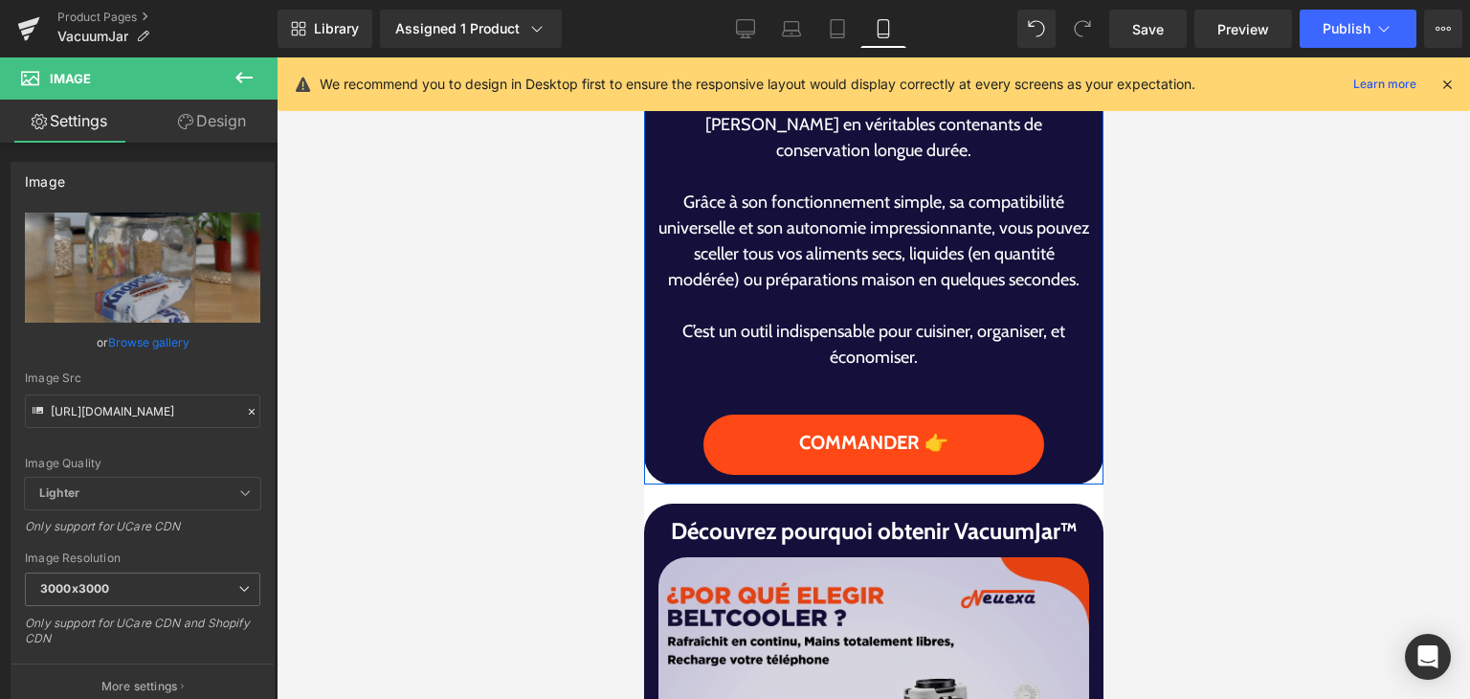
scroll to position [2871, 0]
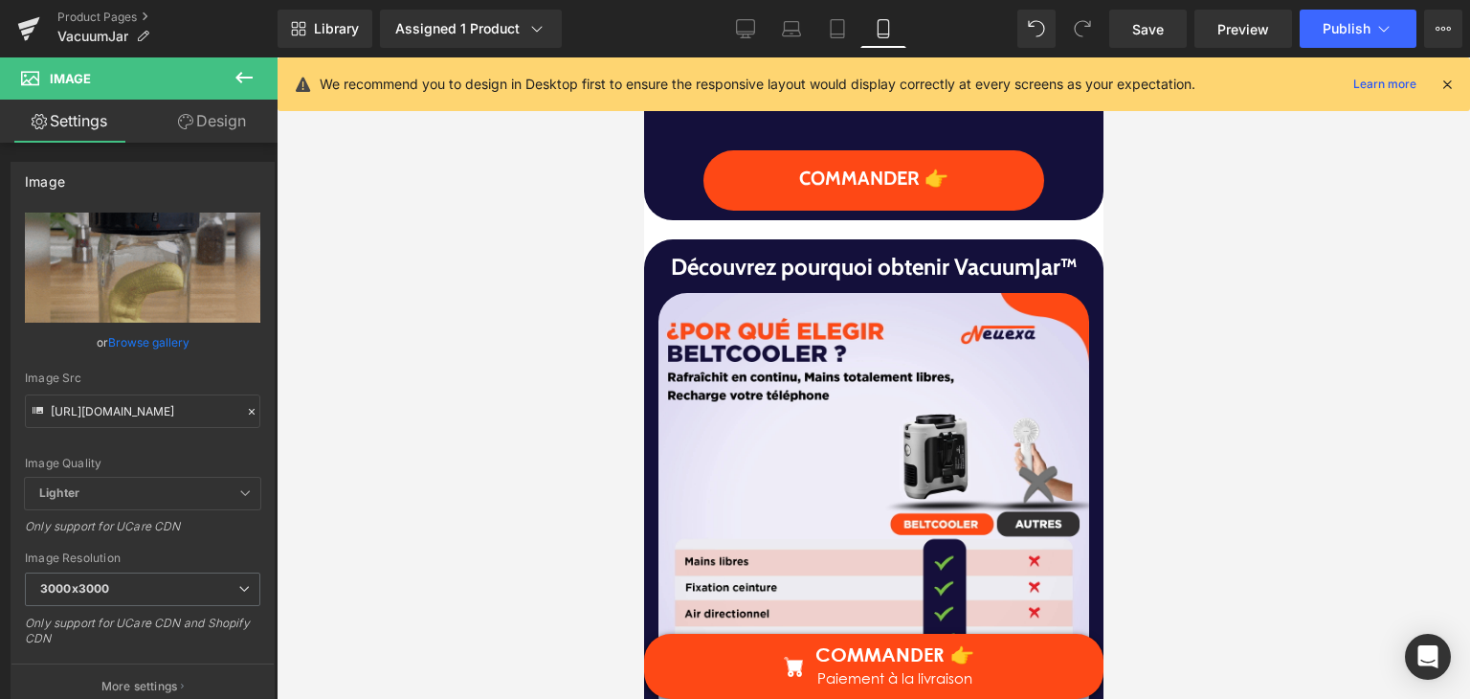
drag, startPoint x: 817, startPoint y: 478, endPoint x: 643, endPoint y: 460, distance: 175.0
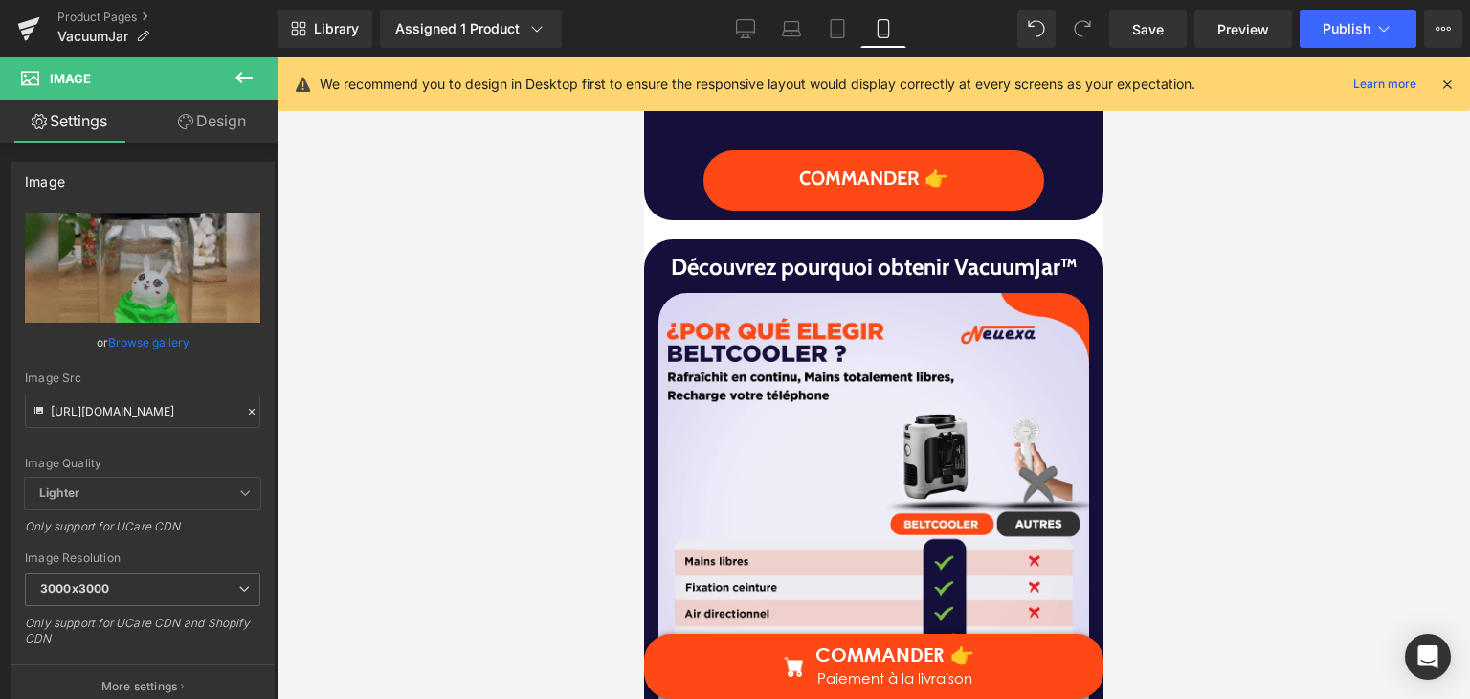
click at [816, 479] on img at bounding box center [872, 508] width 431 height 431
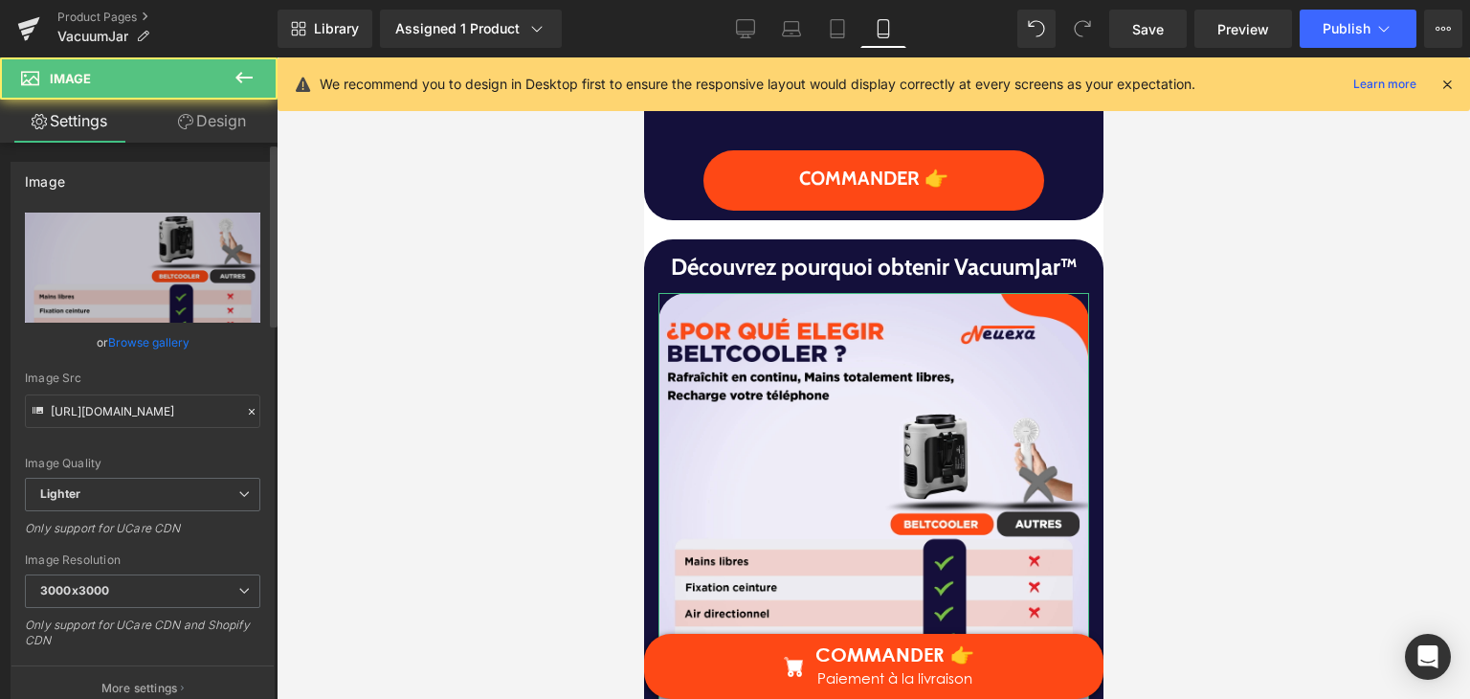
click at [153, 337] on link "Browse gallery" at bounding box center [148, 341] width 81 height 33
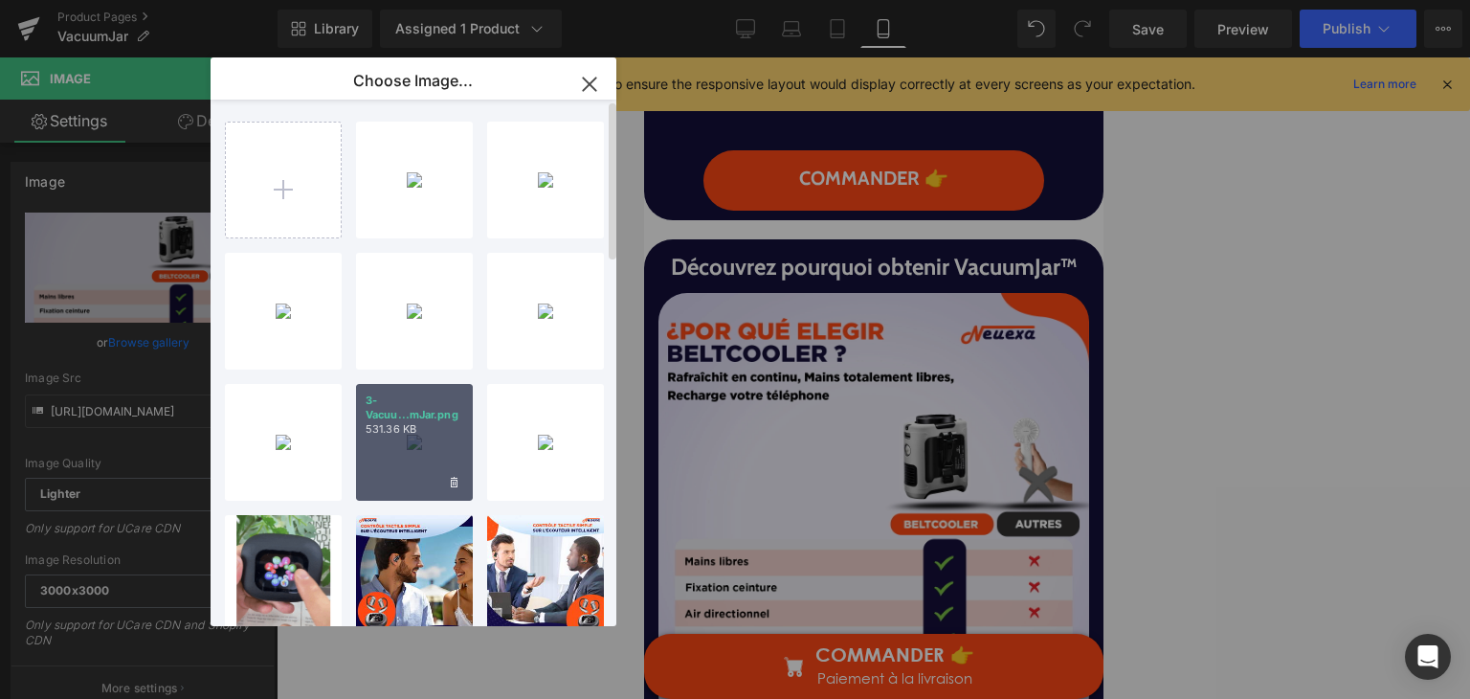
click at [374, 445] on div "3-Vacuu...mJar.png 531.36 KB" at bounding box center [414, 442] width 117 height 117
type input "https://ucarecdn.com/221e39f2-7b0a-4eec-8681-0a710cad6bdc/-/format/auto/-/previ…"
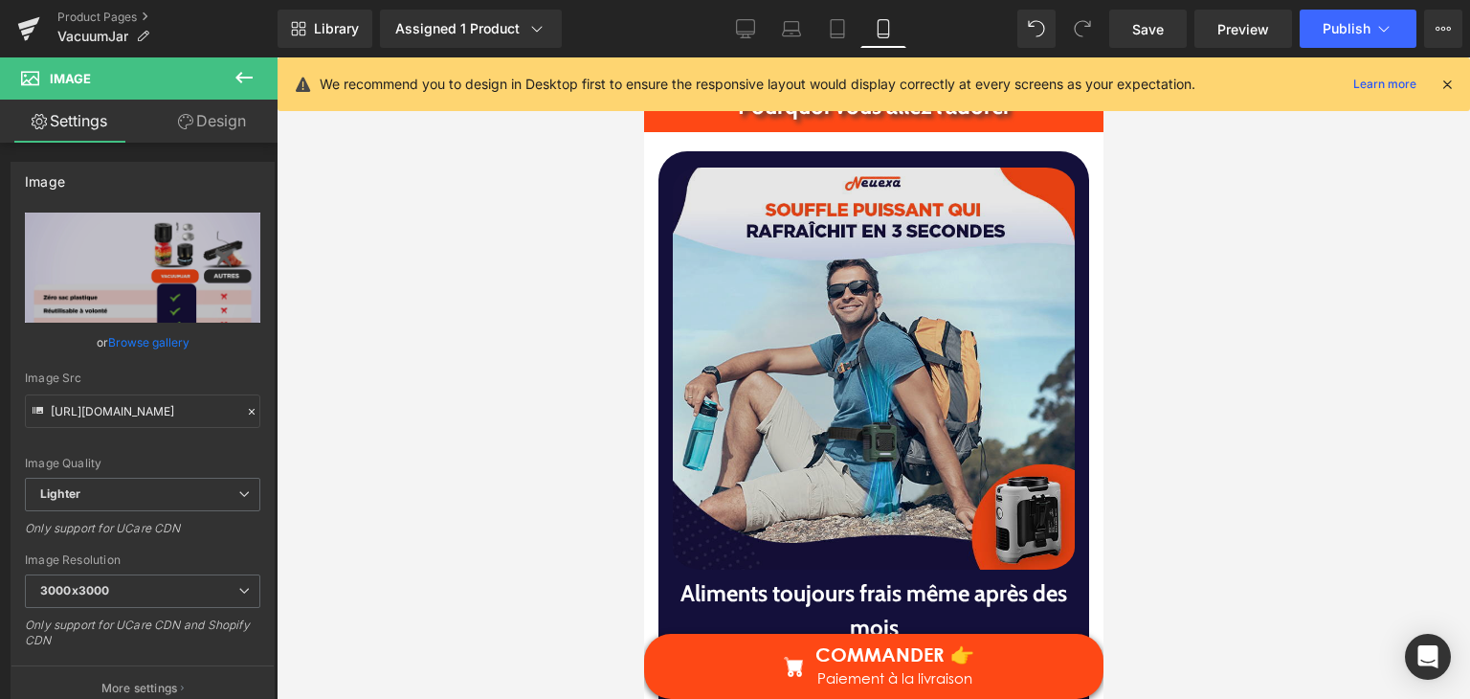
scroll to position [4594, 0]
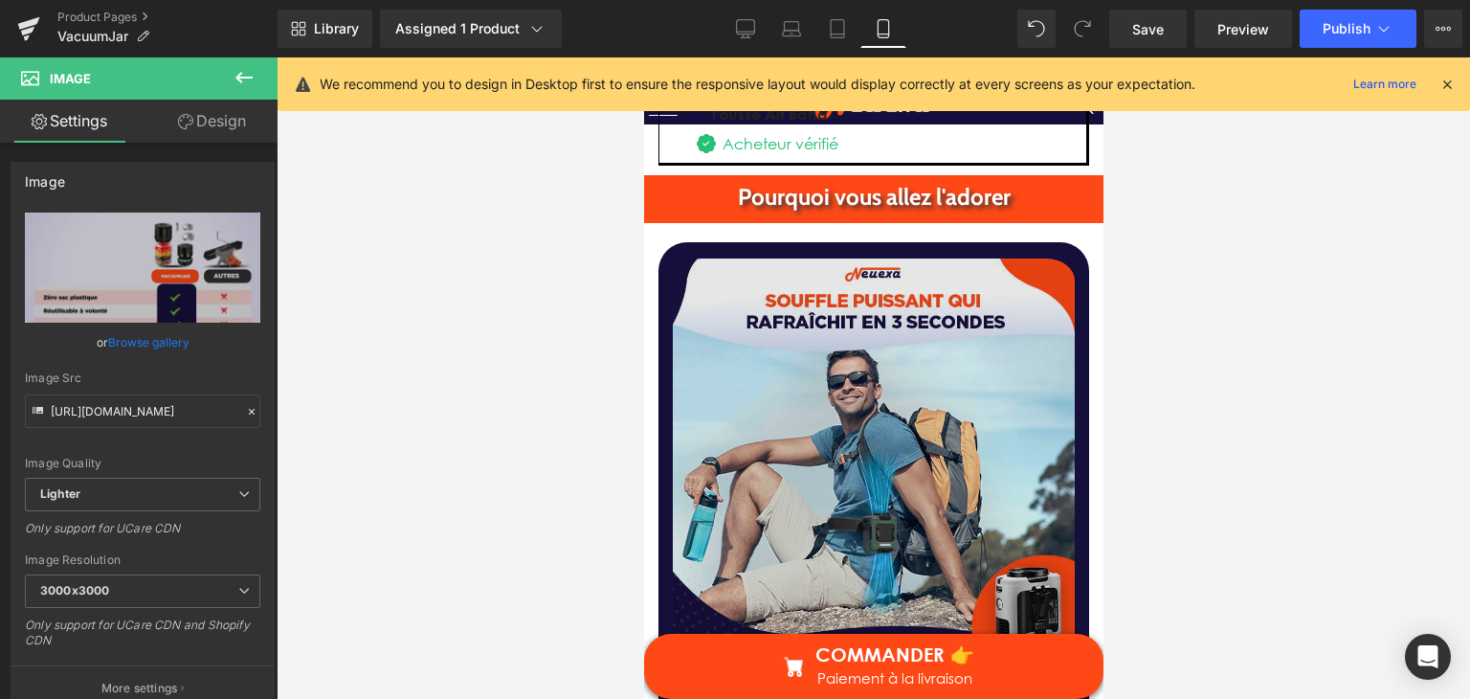
click at [918, 434] on img at bounding box center [873, 459] width 402 height 415
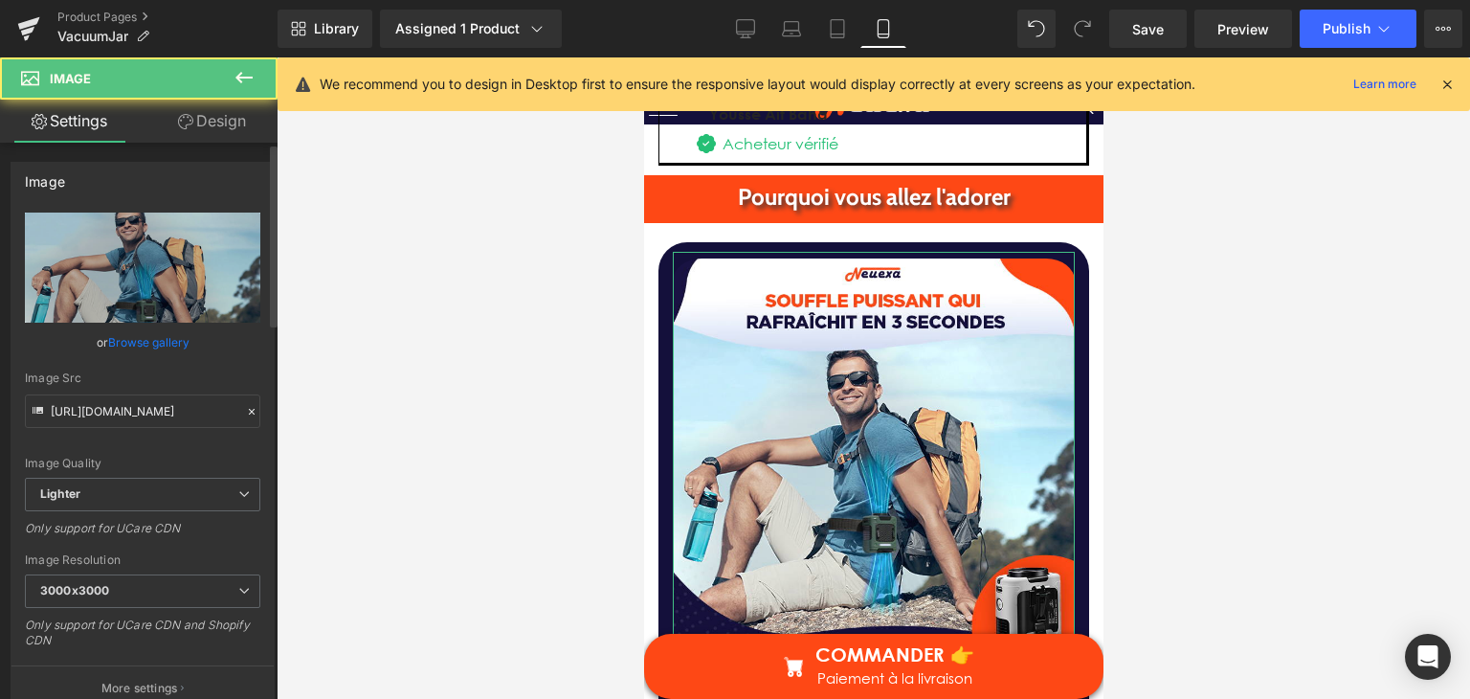
click at [129, 345] on link "Browse gallery" at bounding box center [148, 341] width 81 height 33
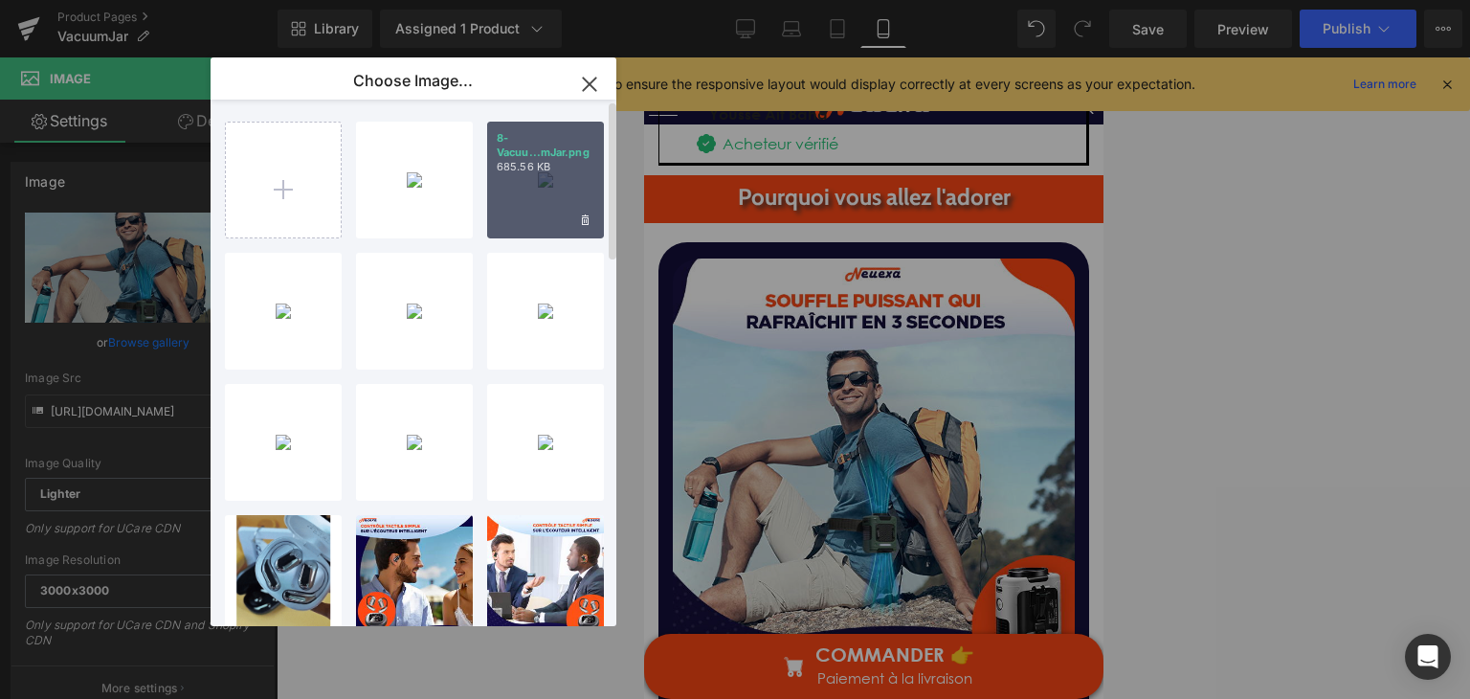
click at [535, 204] on div "8-Vacuu...mJar.png 685.56 KB" at bounding box center [545, 180] width 117 height 117
type input "https://ucarecdn.com/6f36d00d-7ba1-4ec9-a2a7-7765f11a71b1/-/format/auto/-/previ…"
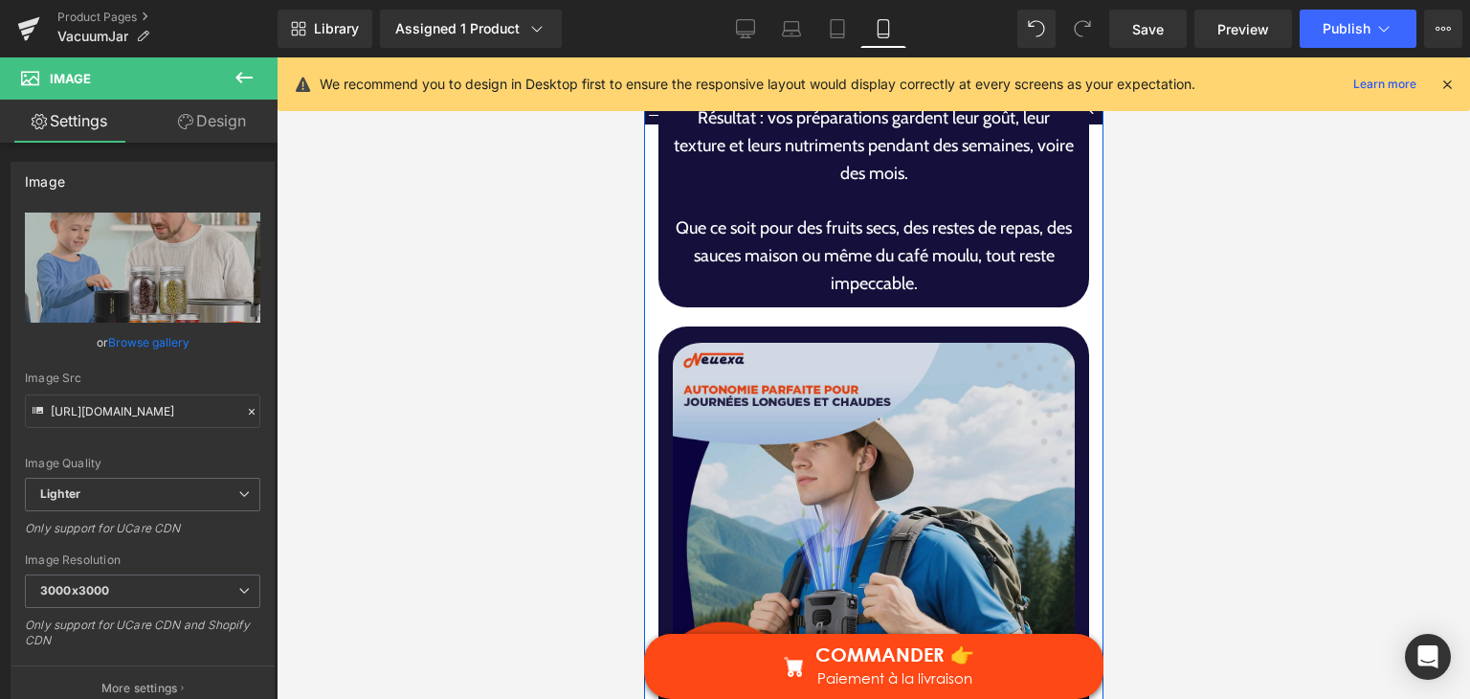
scroll to position [5647, 0]
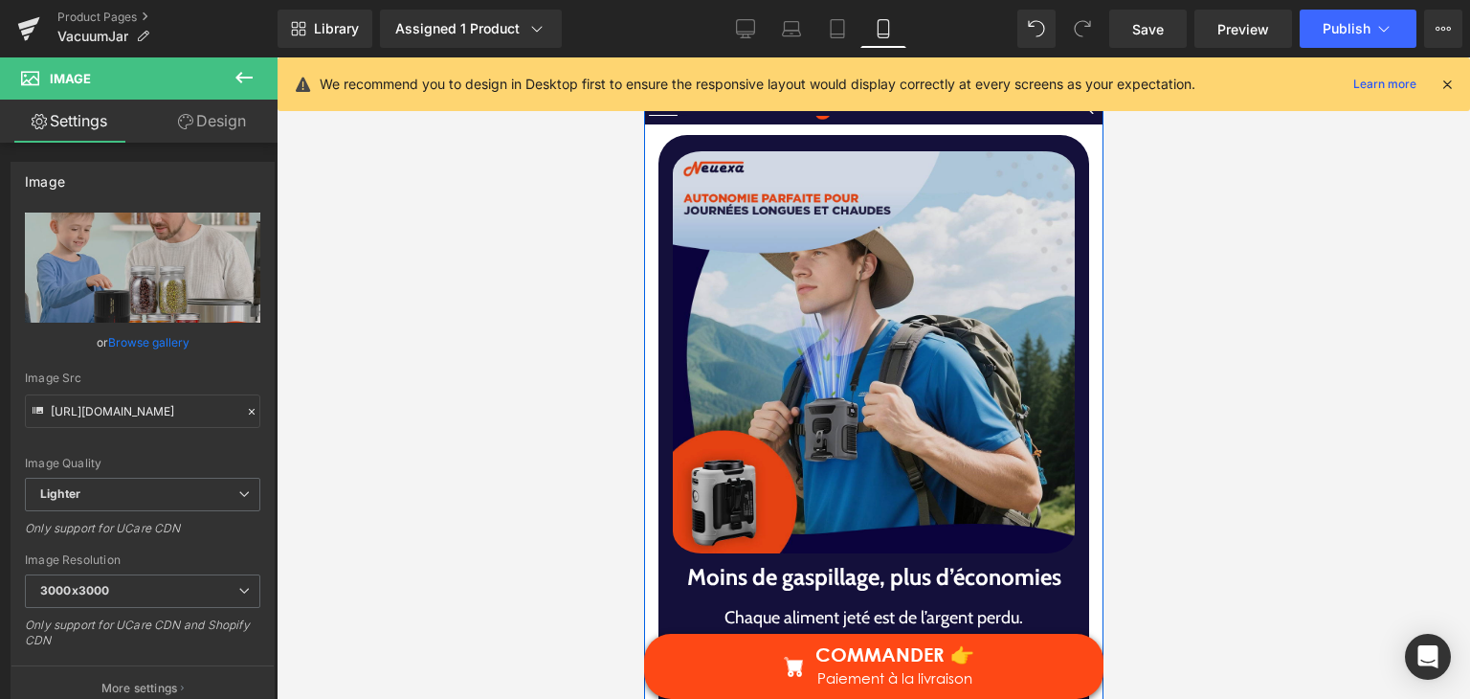
click at [884, 418] on img at bounding box center [873, 352] width 402 height 415
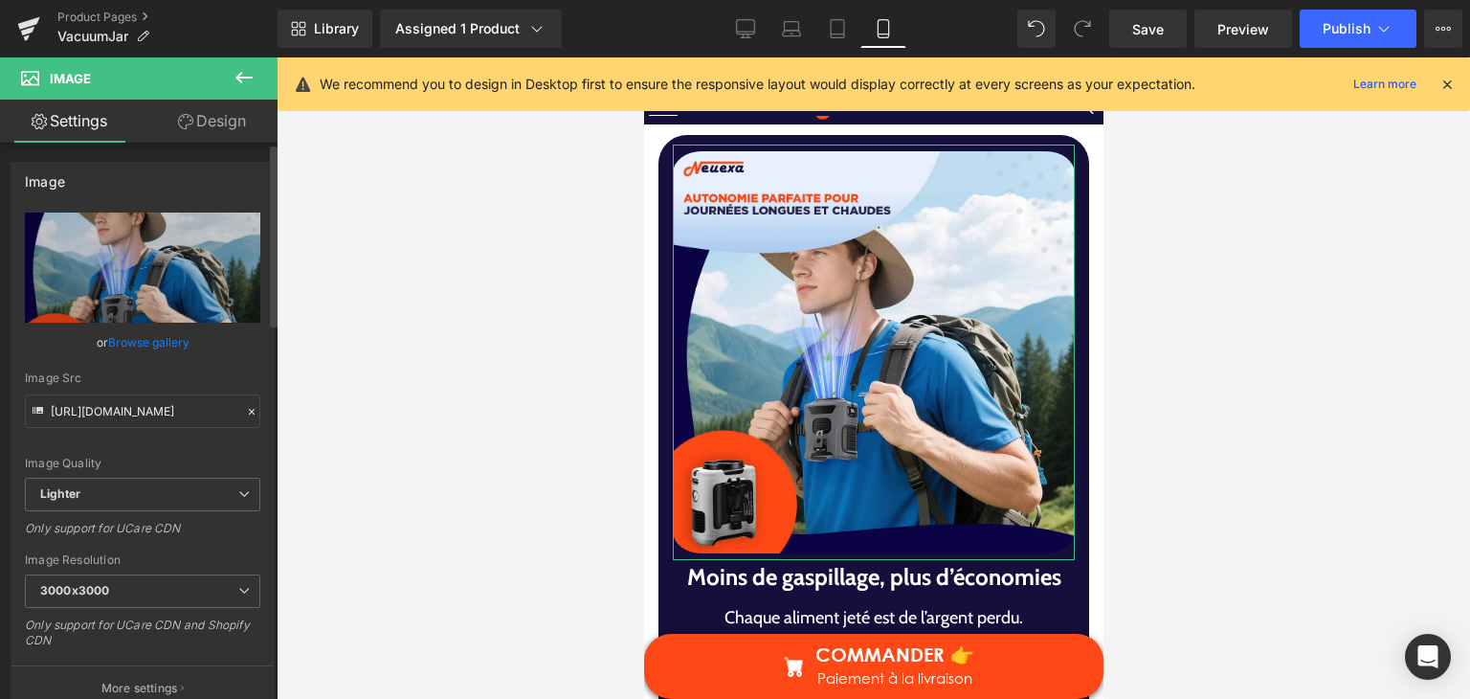
click at [150, 343] on link "Browse gallery" at bounding box center [148, 341] width 81 height 33
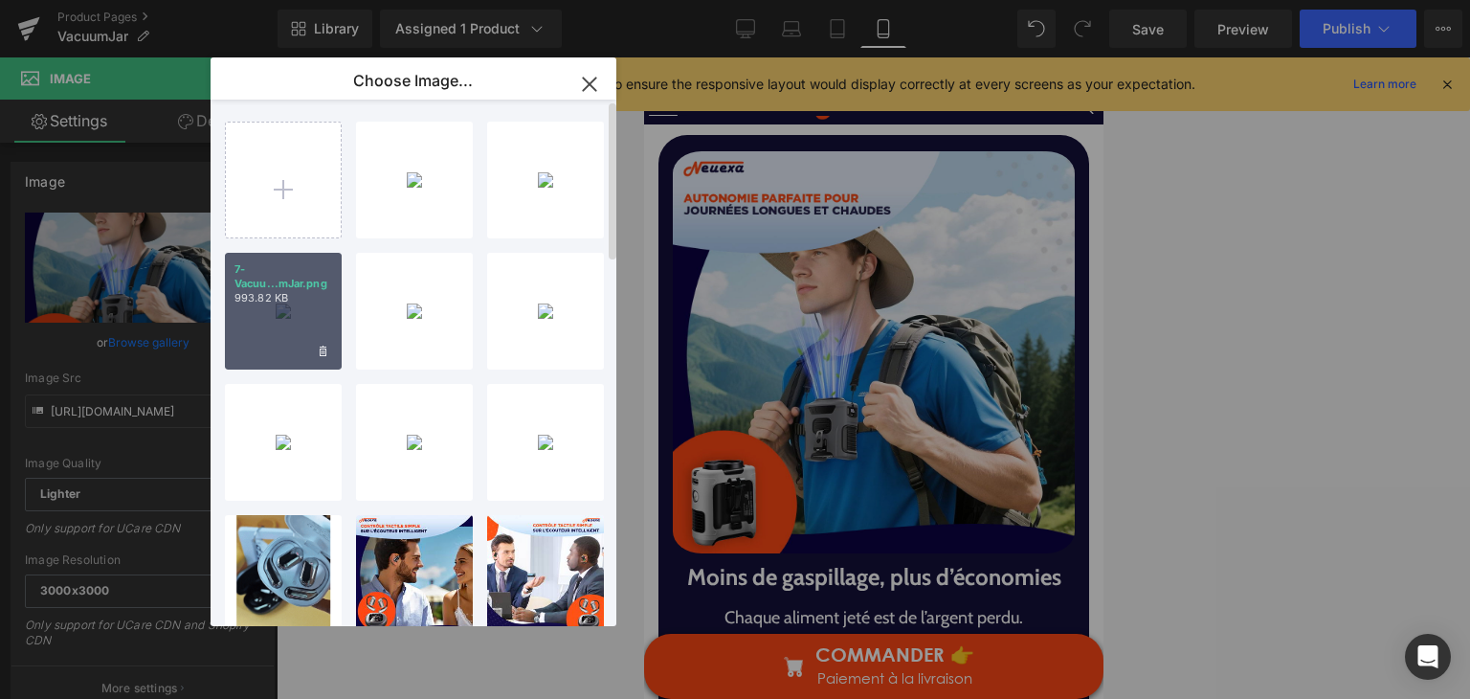
click at [274, 330] on div "7-Vacuu...mJar.png 993.82 KB" at bounding box center [283, 311] width 117 height 117
type input "https://ucarecdn.com/3a5cabc7-1046-4939-855d-5c5ddd7c5b56/-/format/auto/-/previ…"
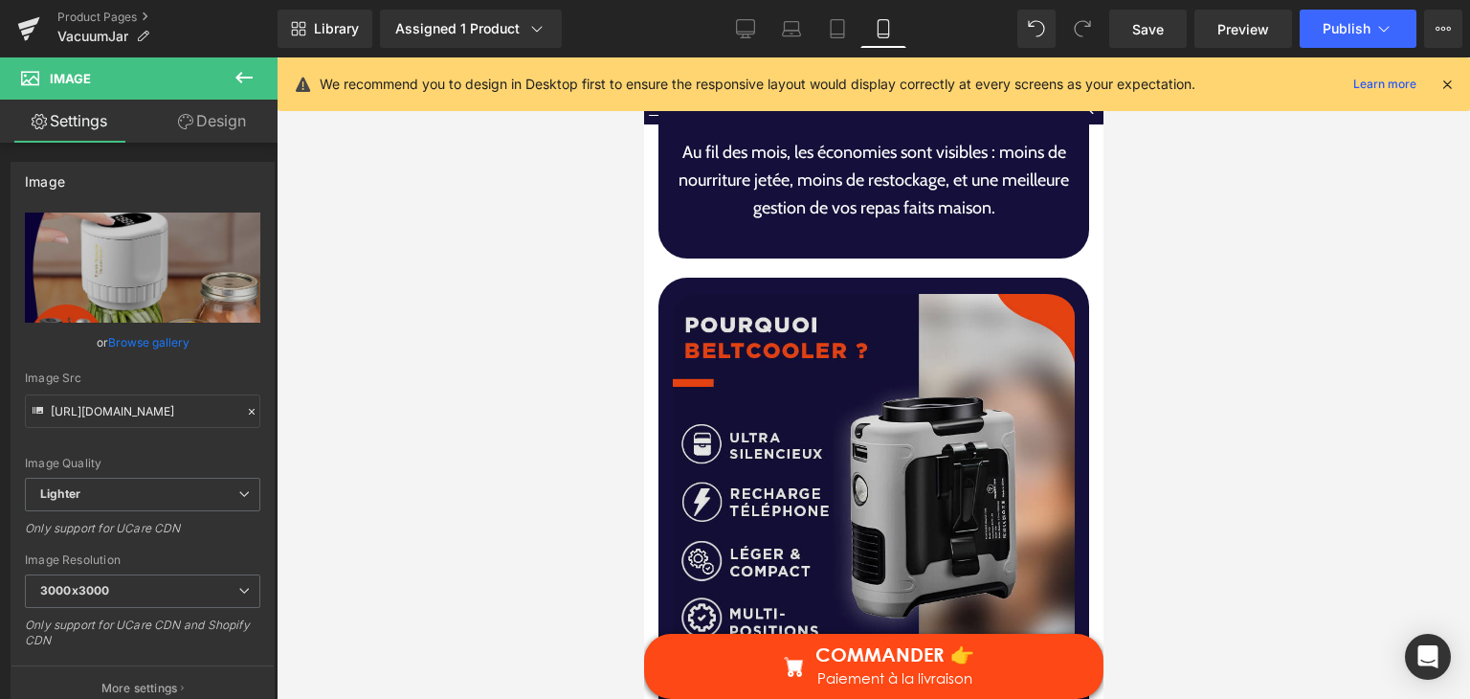
scroll to position [6508, 0]
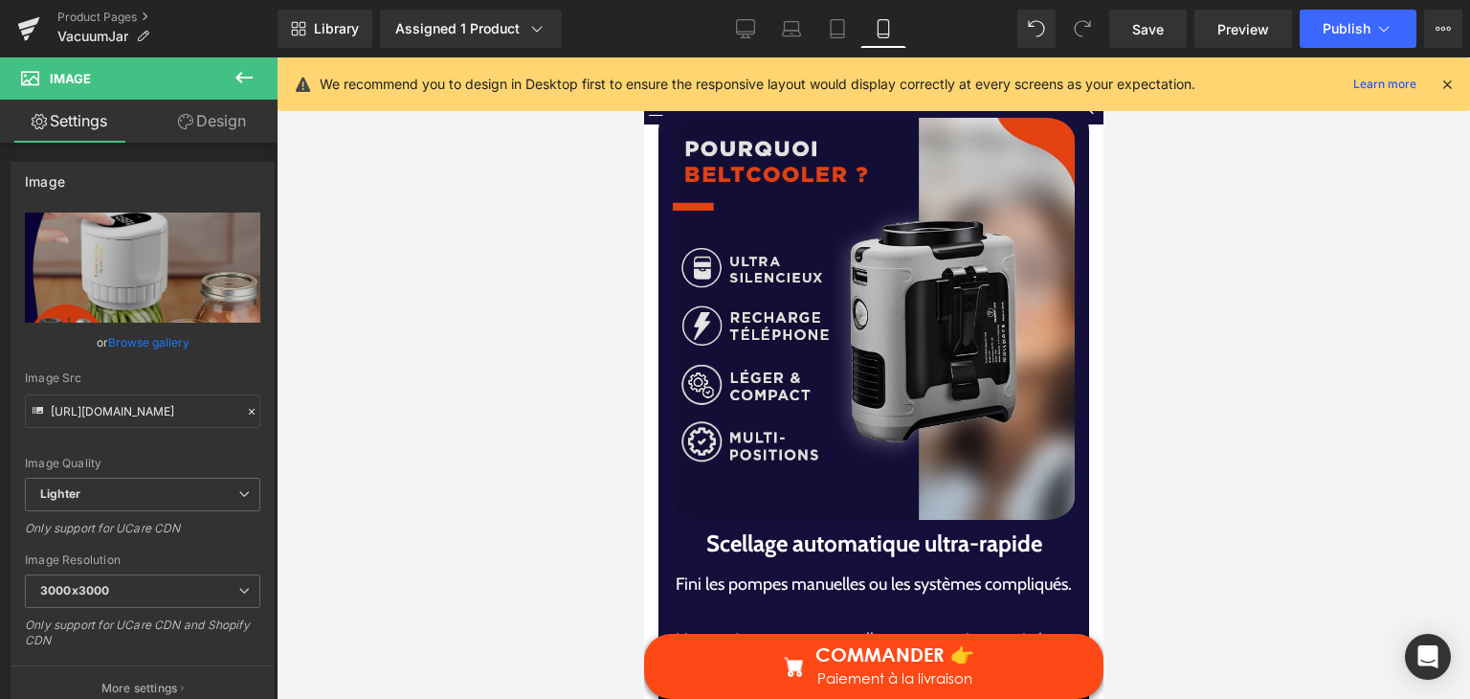
click at [935, 359] on img at bounding box center [873, 318] width 402 height 415
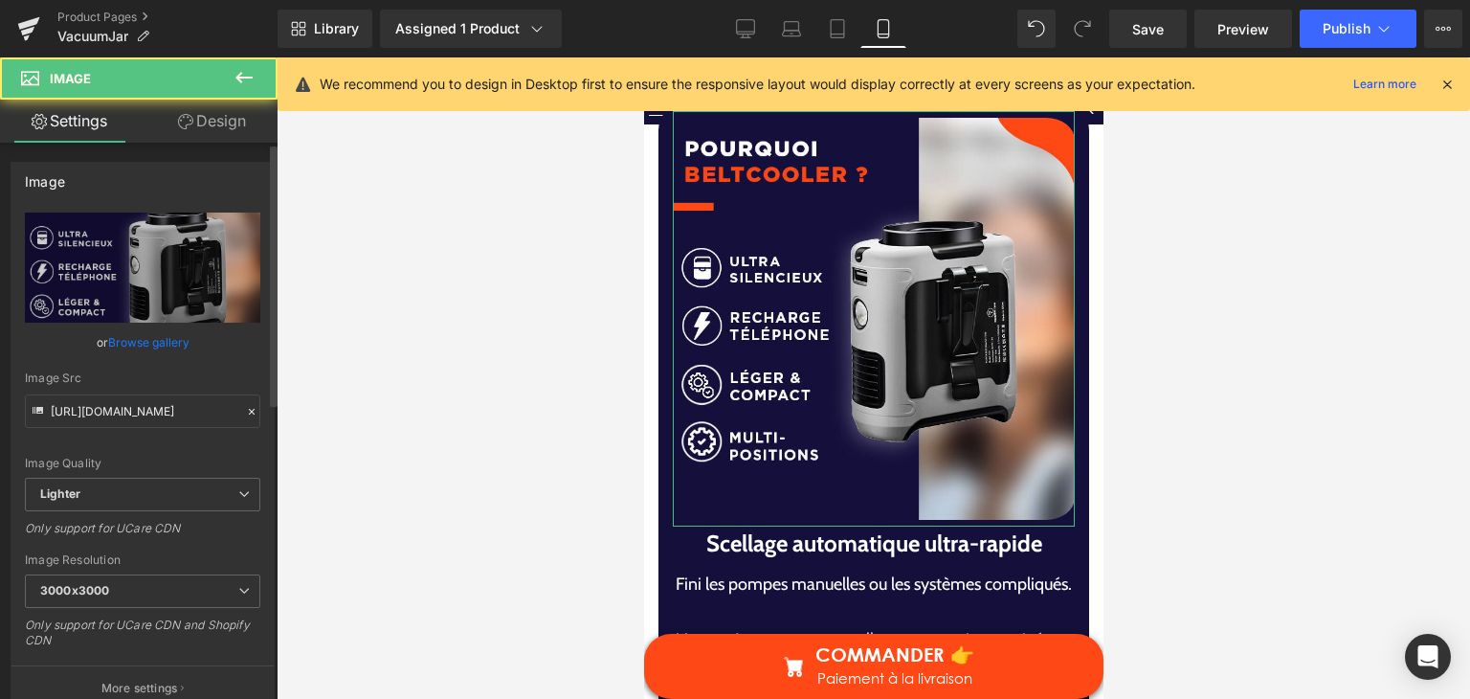
click at [133, 338] on link "Browse gallery" at bounding box center [148, 341] width 81 height 33
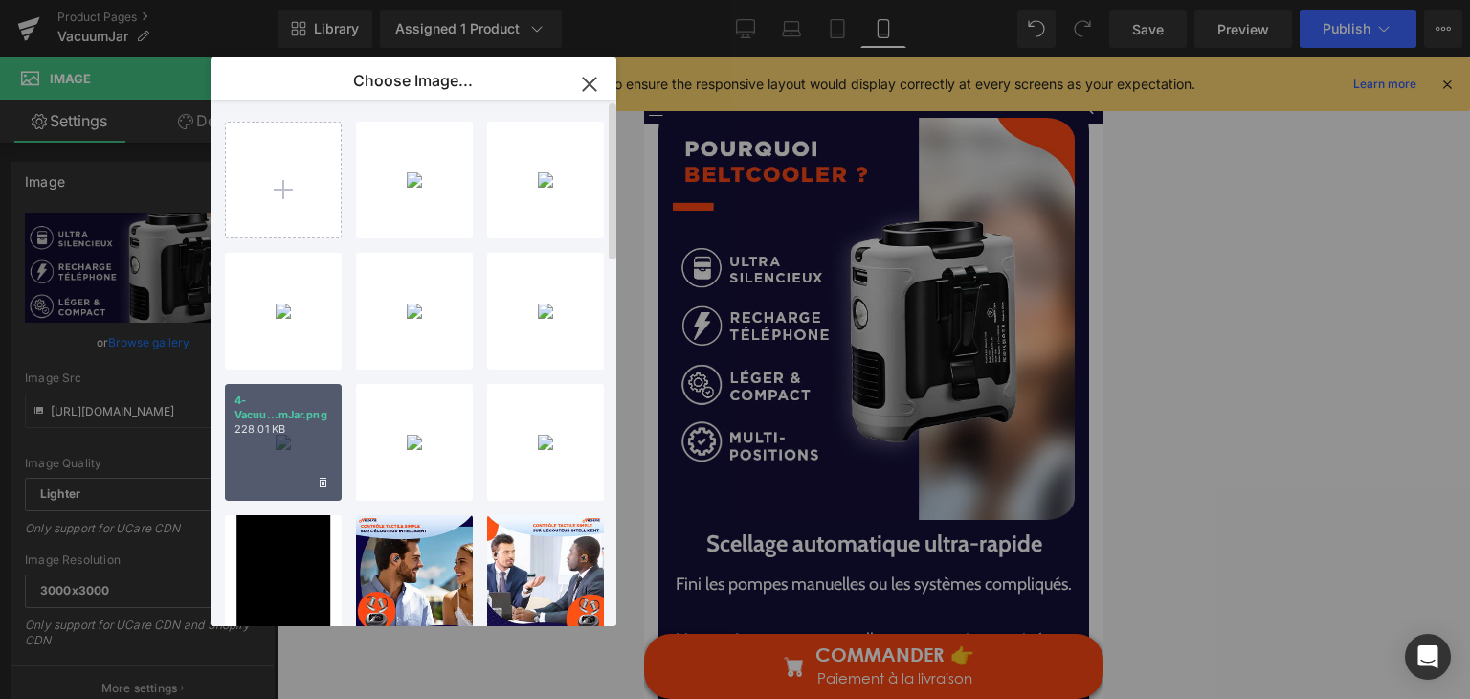
click at [248, 449] on div "4-Vacuu...mJar.png 228.01 KB" at bounding box center [283, 442] width 117 height 117
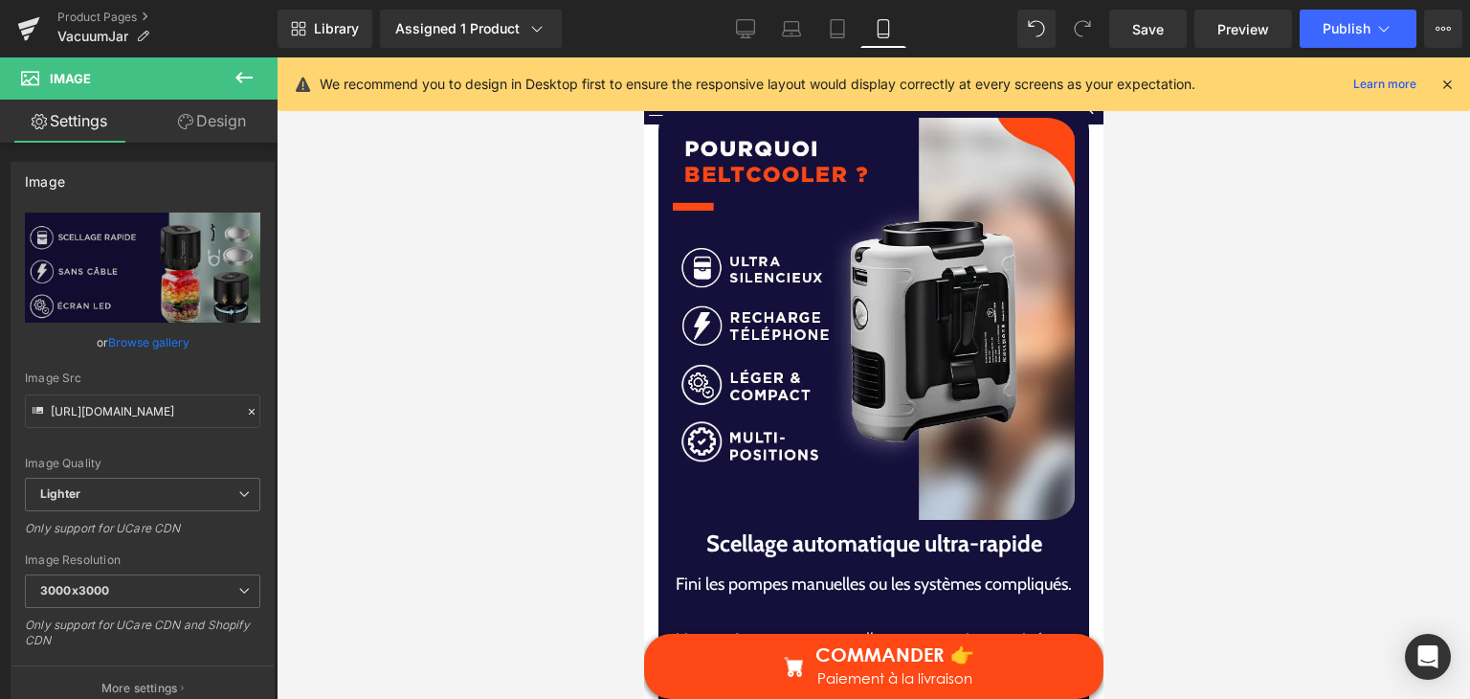
type input "https://ucarecdn.com/32d912d6-5302-4762-85fb-1de778da3921/-/format/auto/-/previ…"
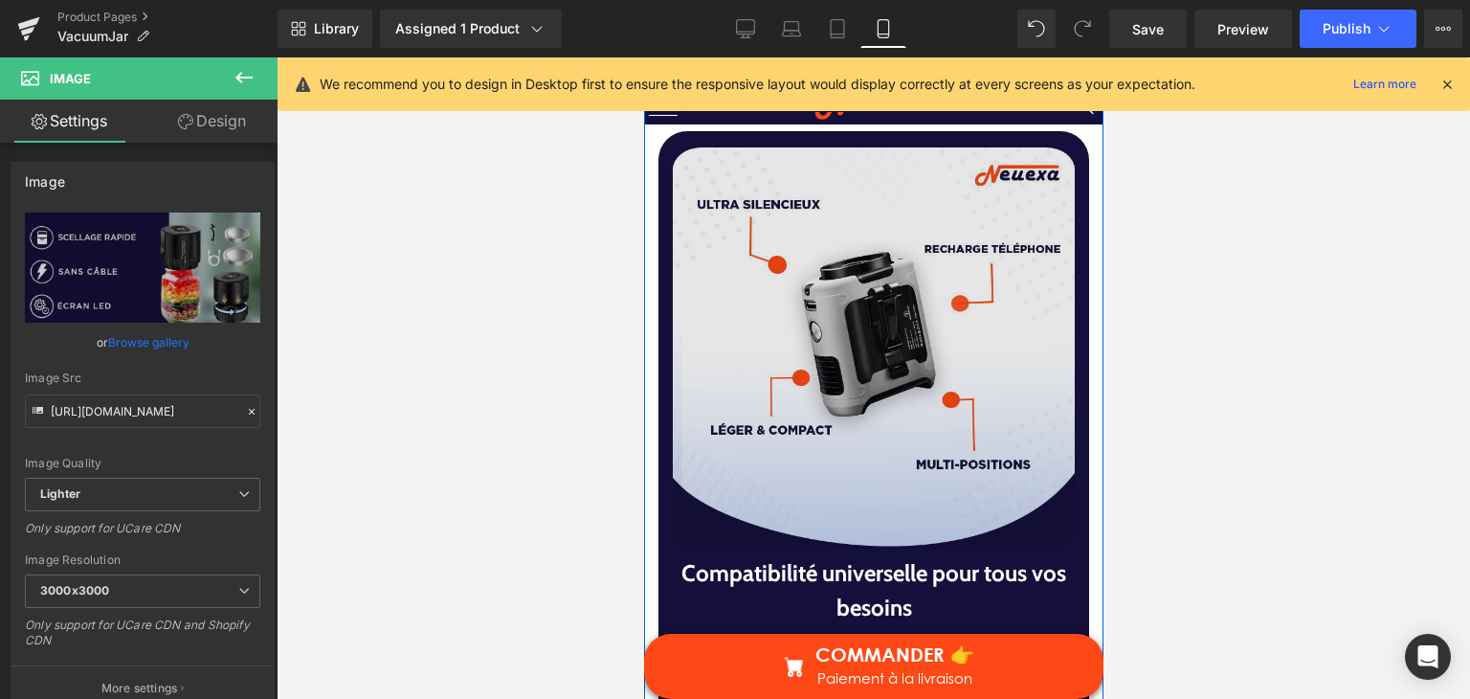
scroll to position [7465, 0]
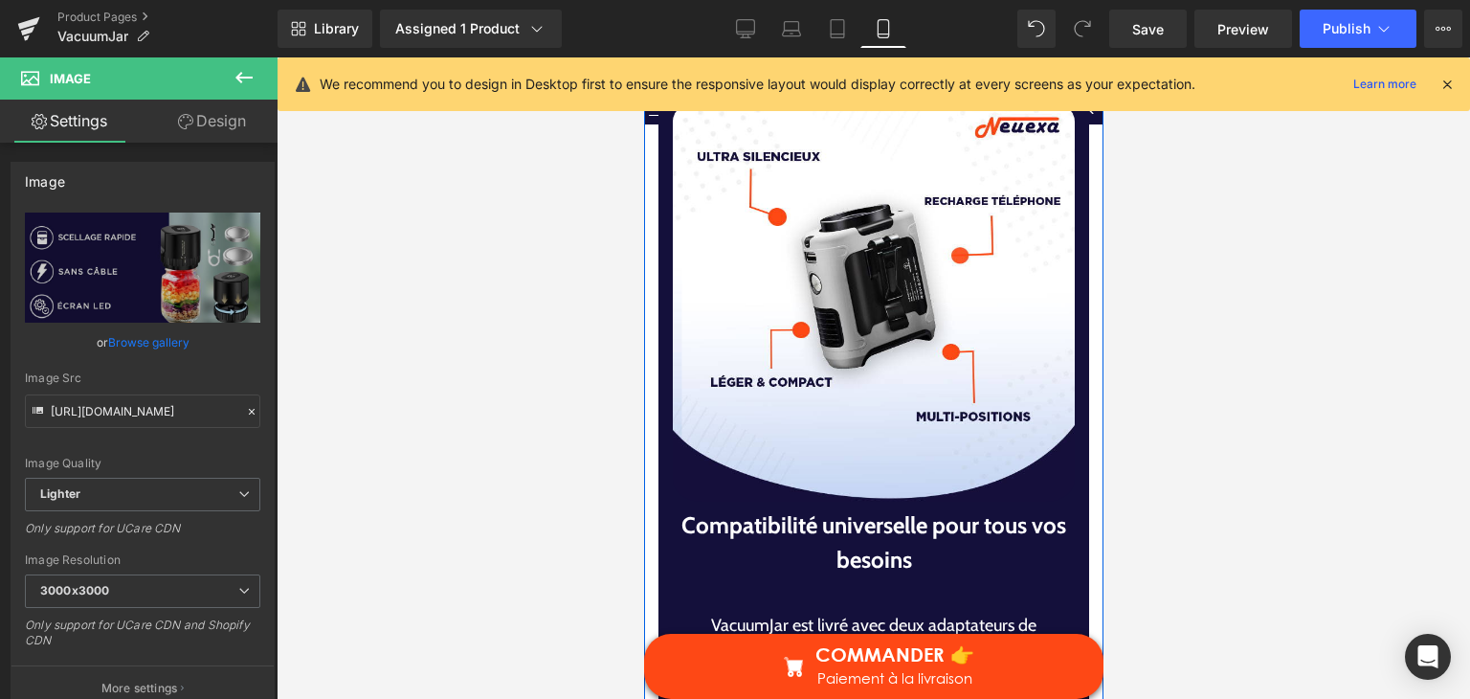
click at [817, 353] on img at bounding box center [873, 300] width 402 height 415
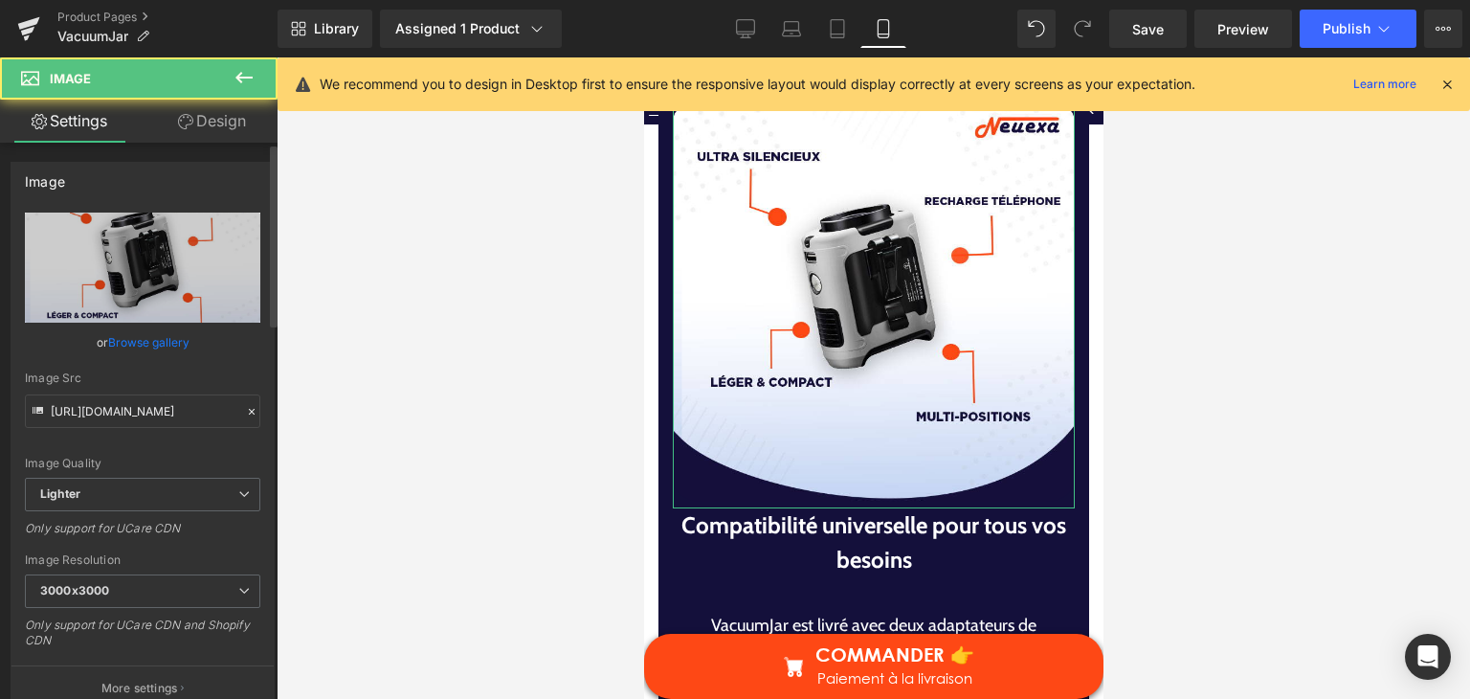
click at [101, 340] on div "or Browse gallery" at bounding box center [142, 342] width 235 height 20
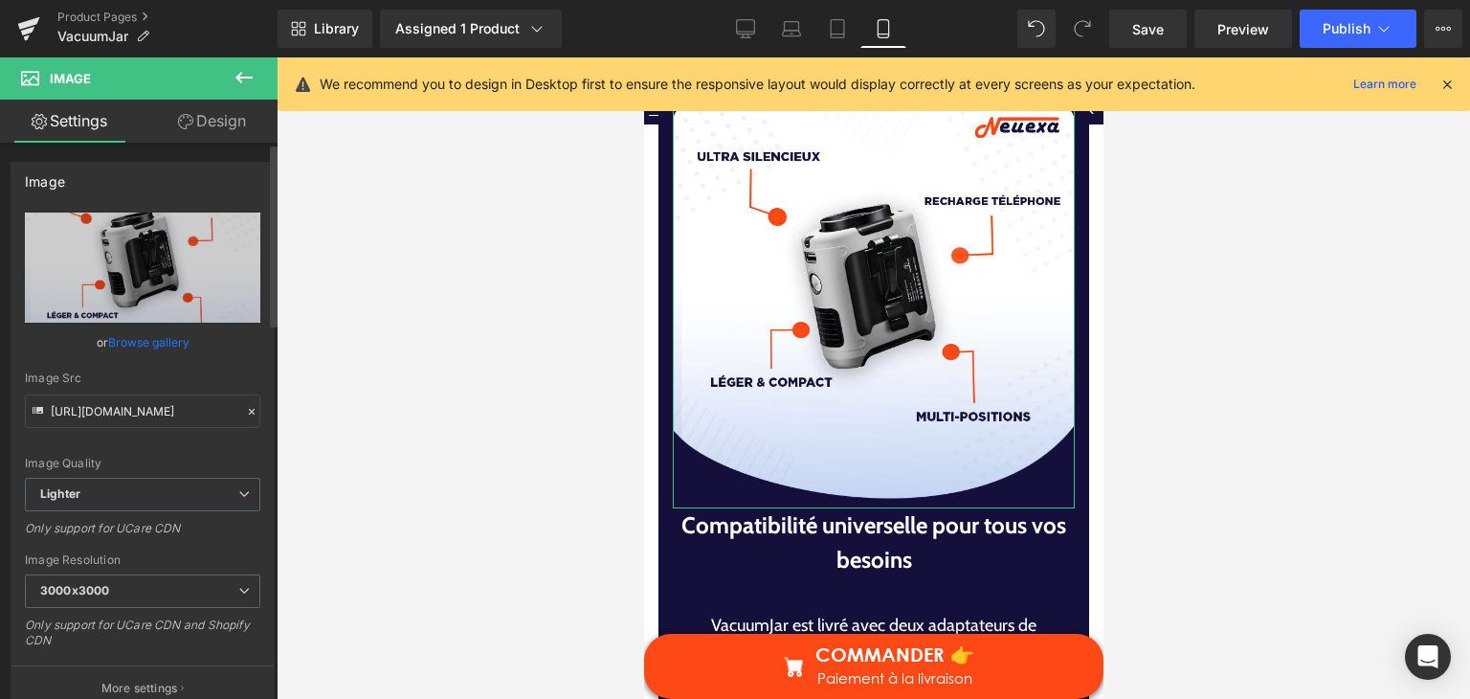
click at [164, 344] on link "Browse gallery" at bounding box center [148, 341] width 81 height 33
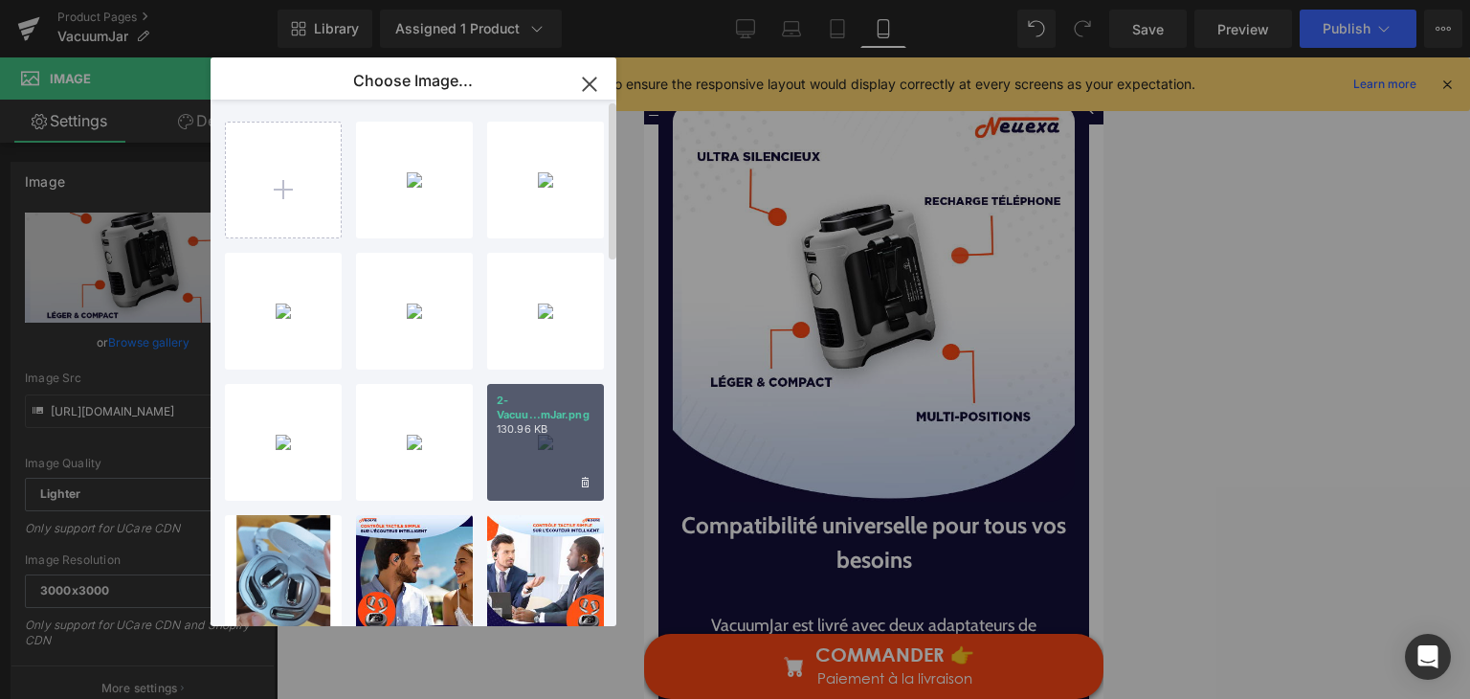
click at [522, 436] on div "2-Vacuu...mJar.png 130.96 KB" at bounding box center [545, 442] width 117 height 117
type input "https://ucarecdn.com/1e1ddf99-c6cf-49f7-a72e-335a1e27a67d/-/format/auto/-/previ…"
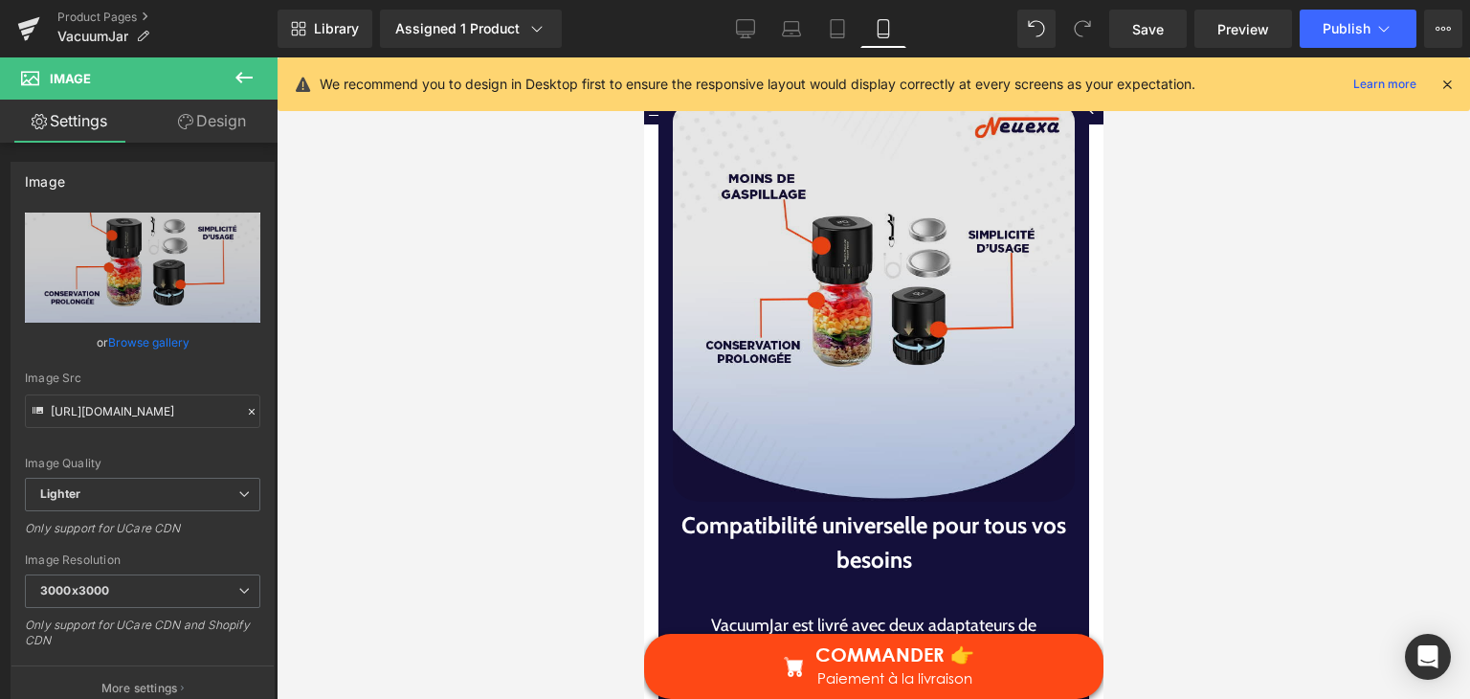
scroll to position [6986, 0]
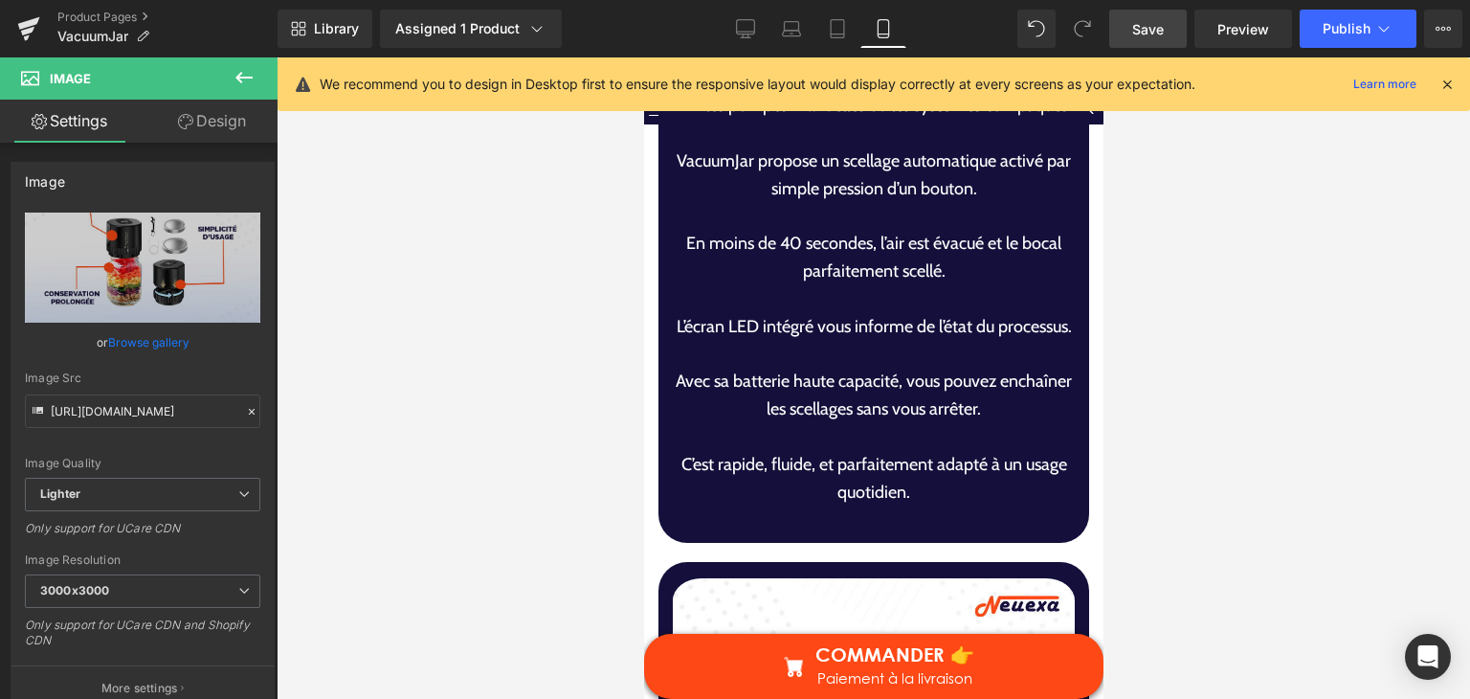
click at [1160, 36] on span "Save" at bounding box center [1148, 29] width 32 height 20
click at [1341, 35] on span "Publish" at bounding box center [1347, 28] width 48 height 15
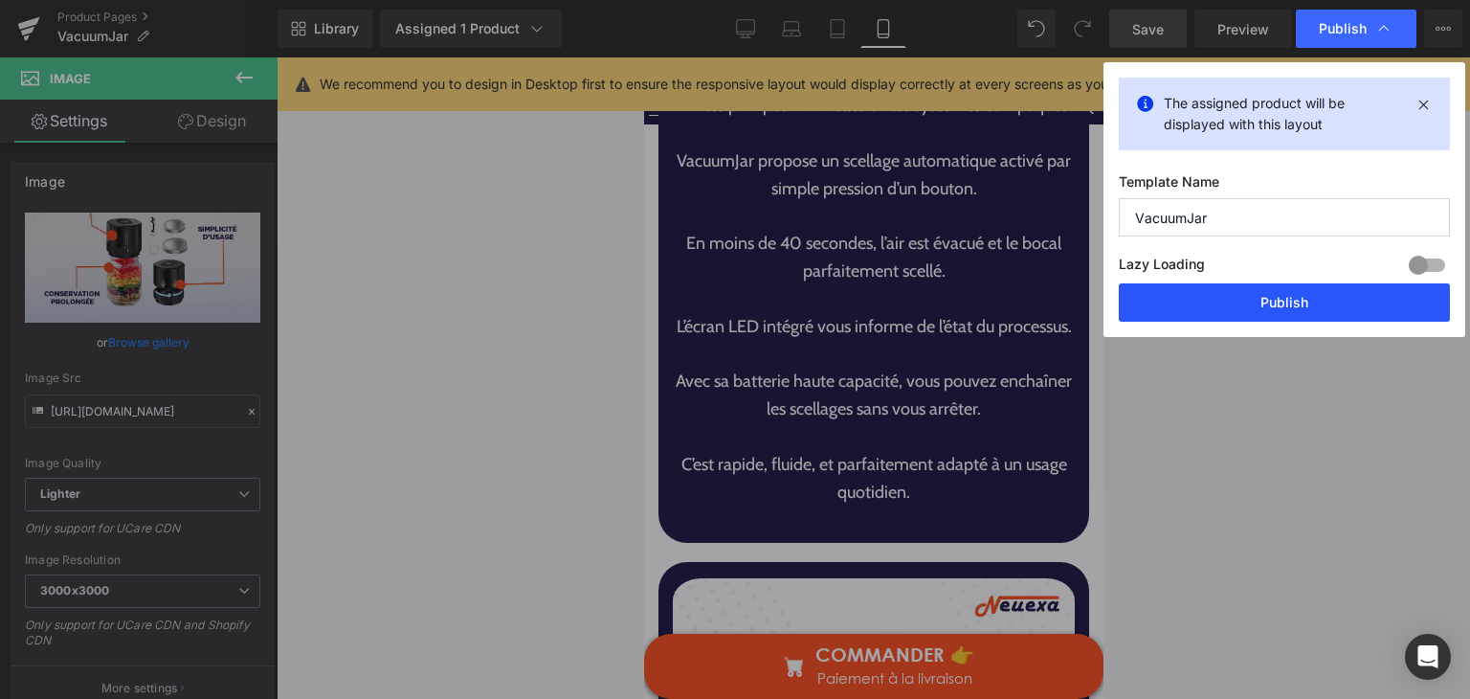
click at [1249, 303] on button "Publish" at bounding box center [1284, 302] width 331 height 38
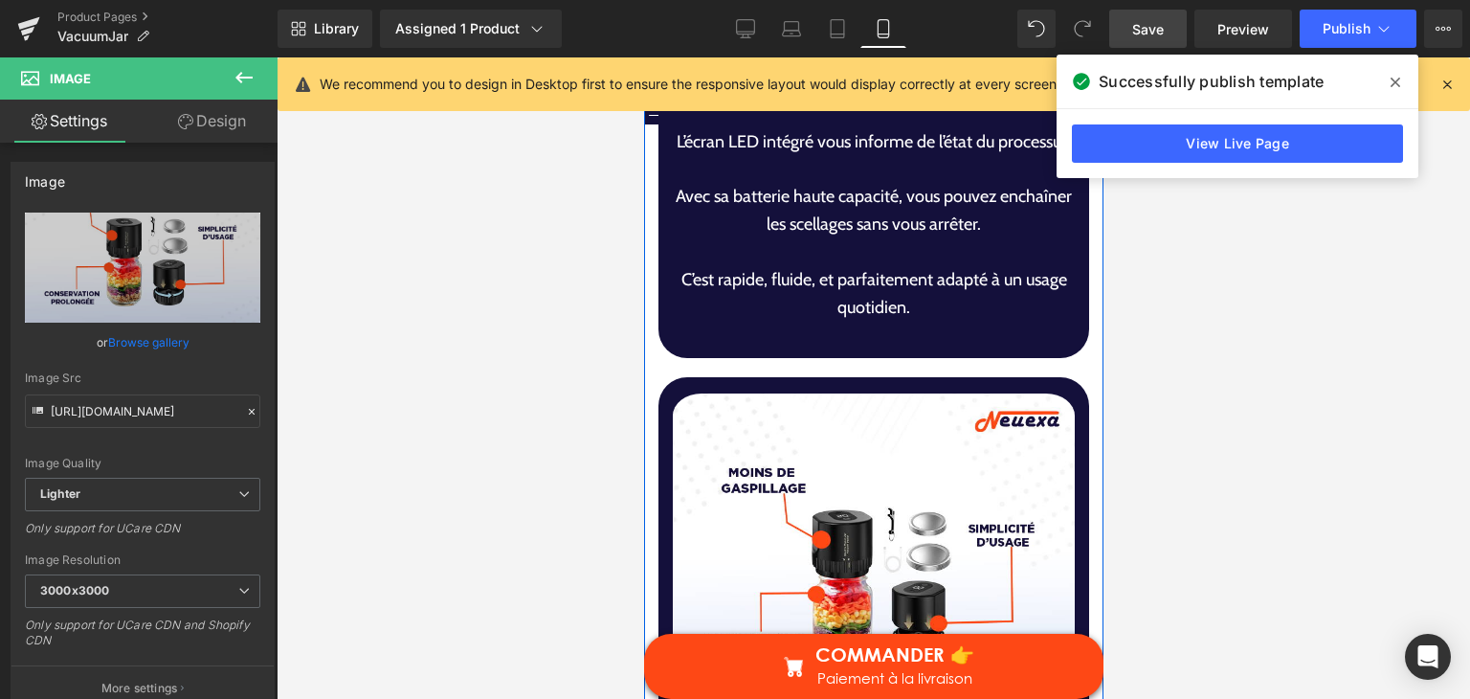
scroll to position [7465, 0]
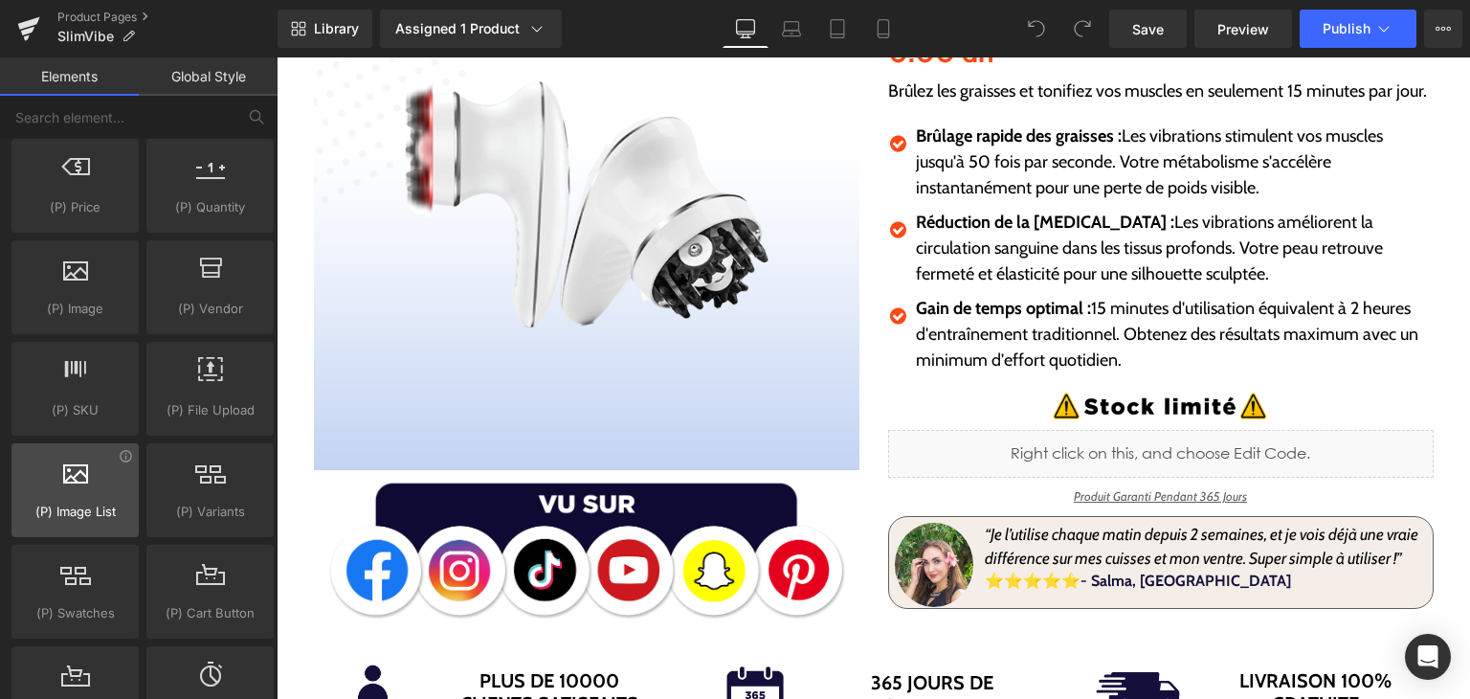
scroll to position [2010, 0]
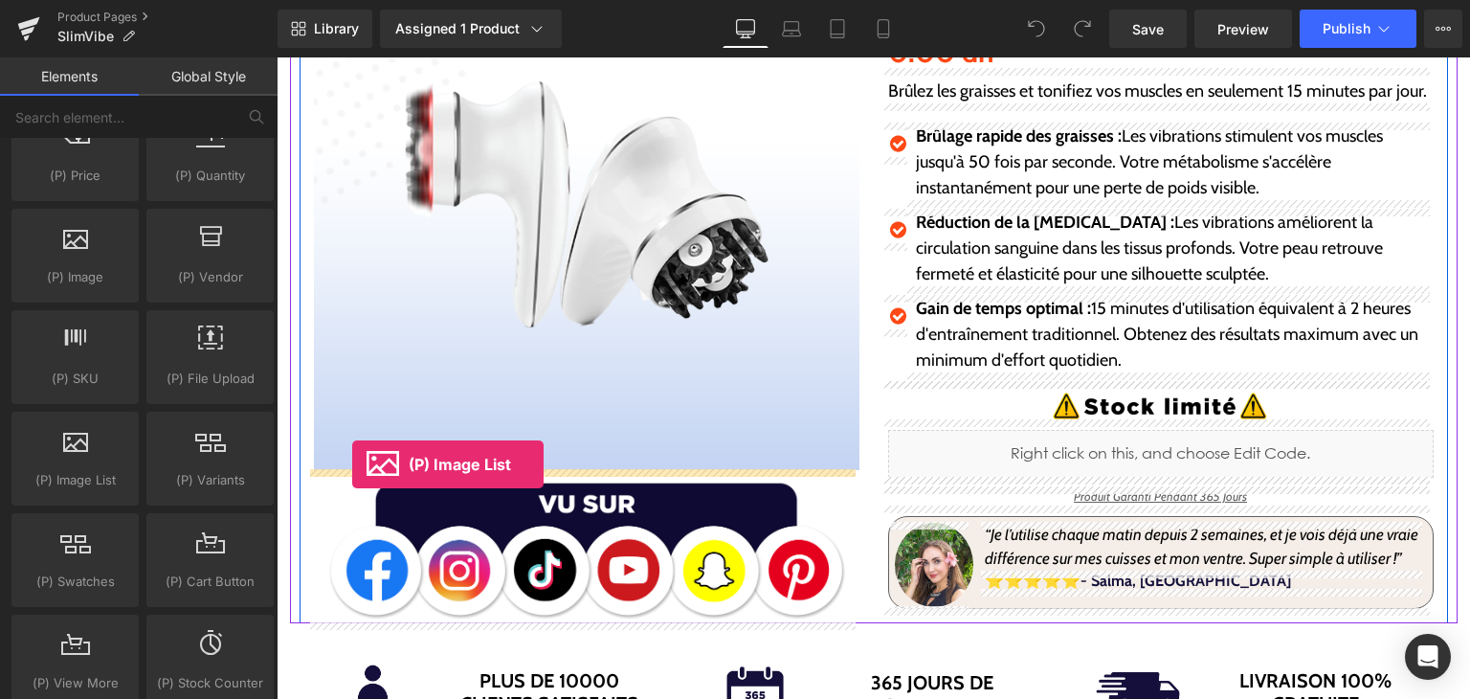
drag, startPoint x: 357, startPoint y: 527, endPoint x: 352, endPoint y: 464, distance: 63.3
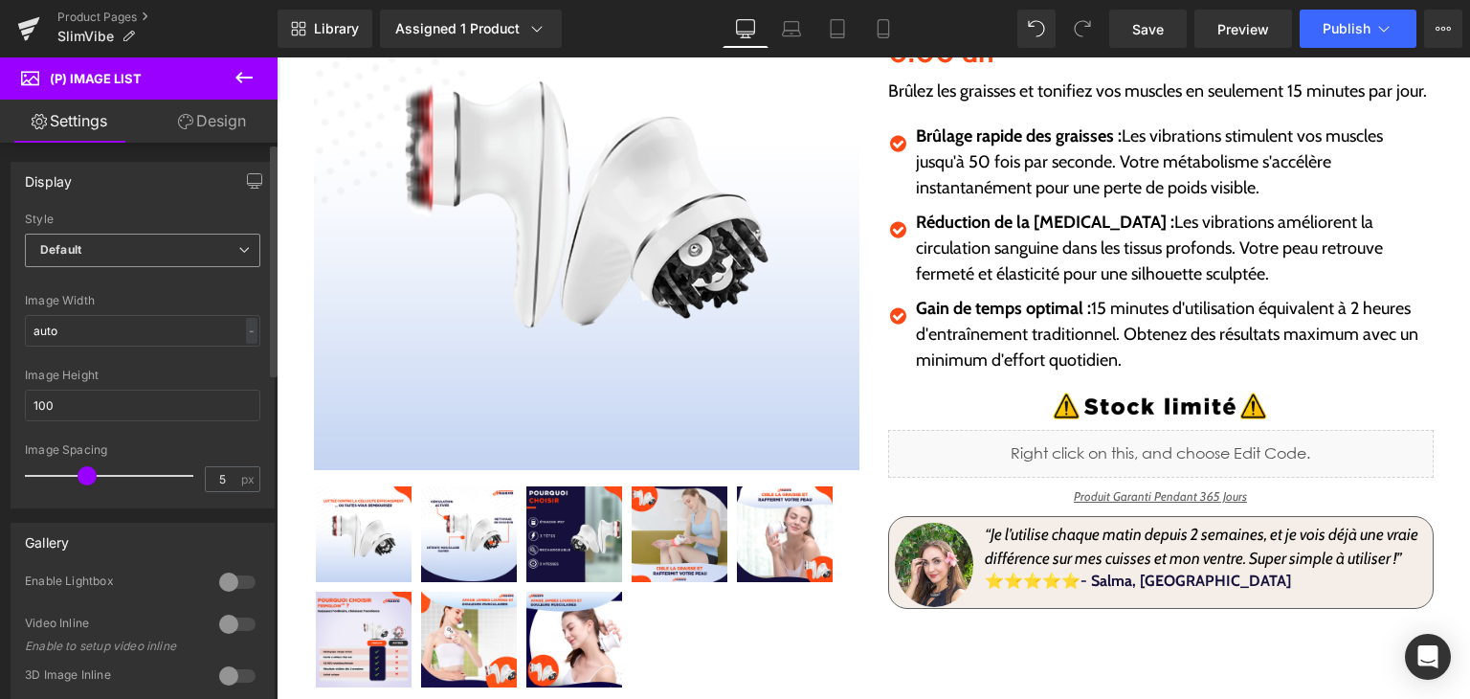
click at [165, 266] on div "Default Default Slider" at bounding box center [142, 255] width 235 height 43
click at [164, 251] on span "Default" at bounding box center [142, 250] width 235 height 33
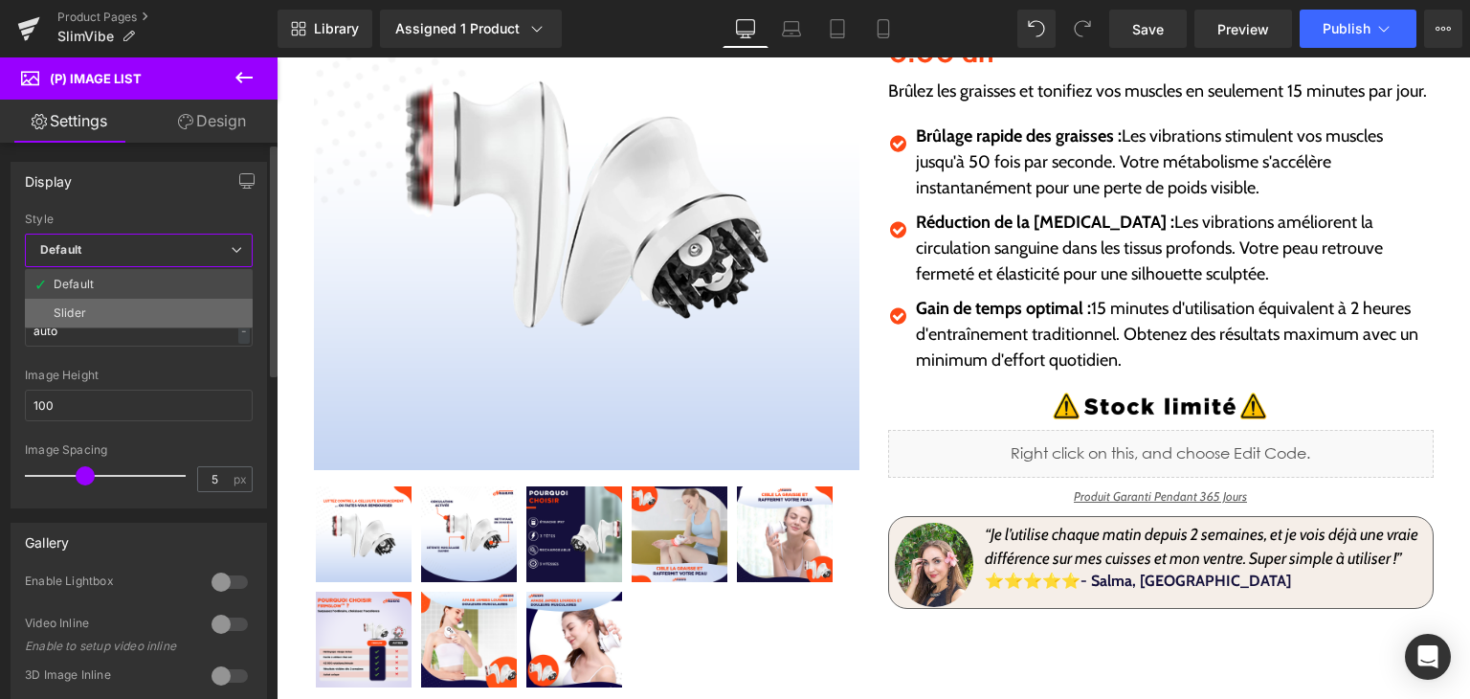
click at [156, 319] on li "Slider" at bounding box center [139, 313] width 228 height 29
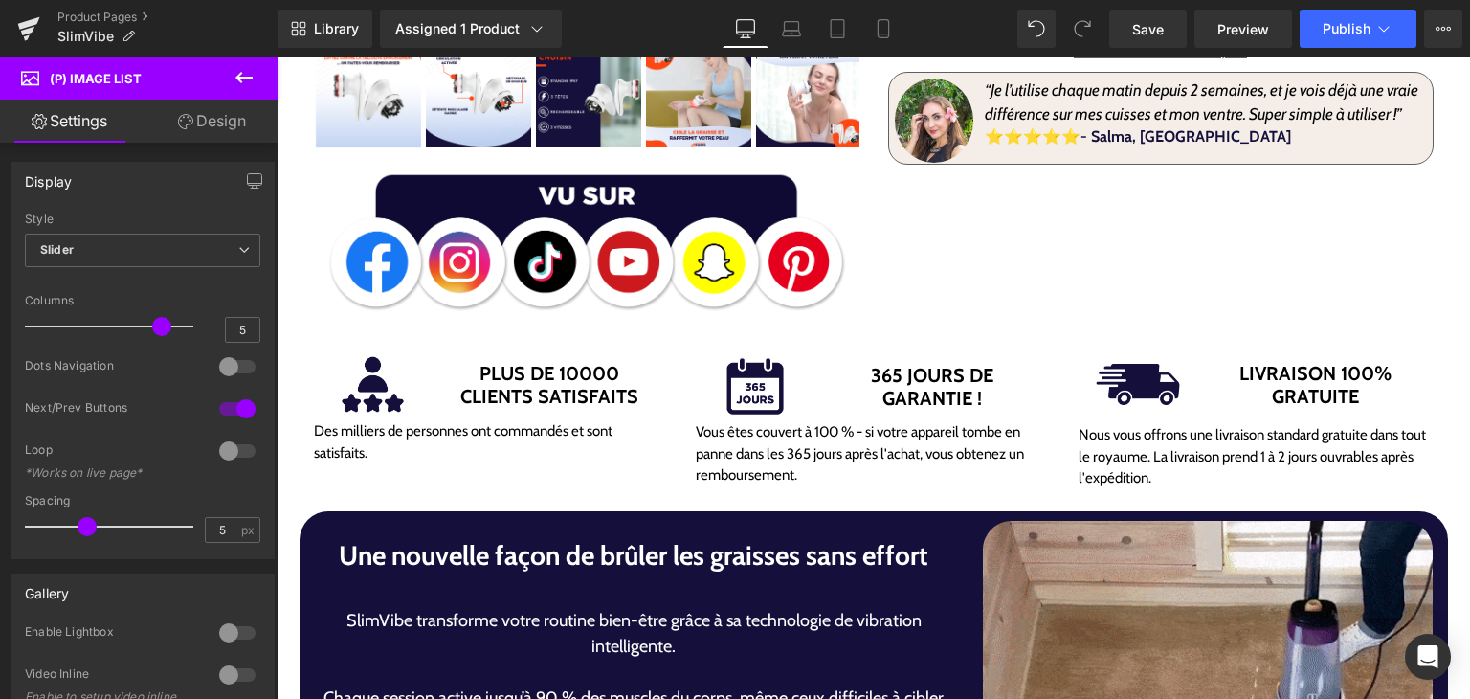
scroll to position [861, 0]
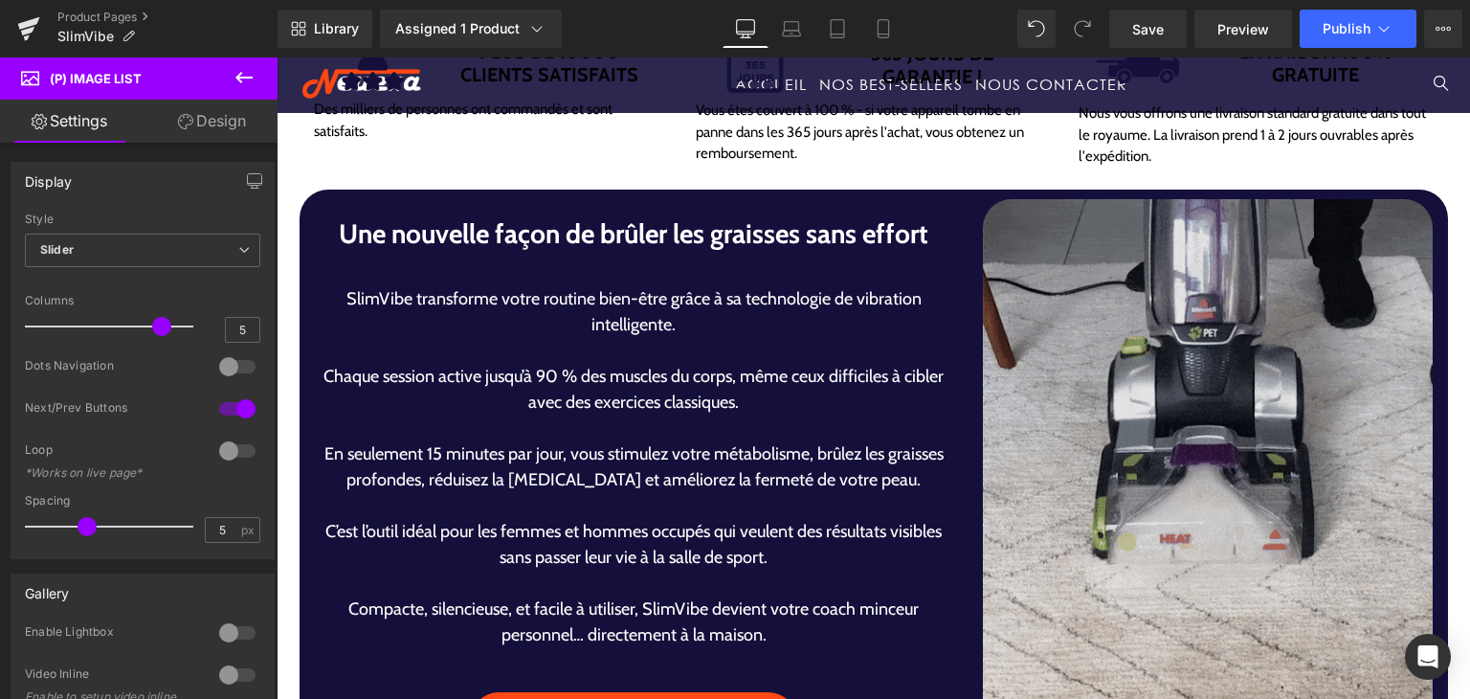
click at [1178, 542] on img at bounding box center [1208, 480] width 450 height 563
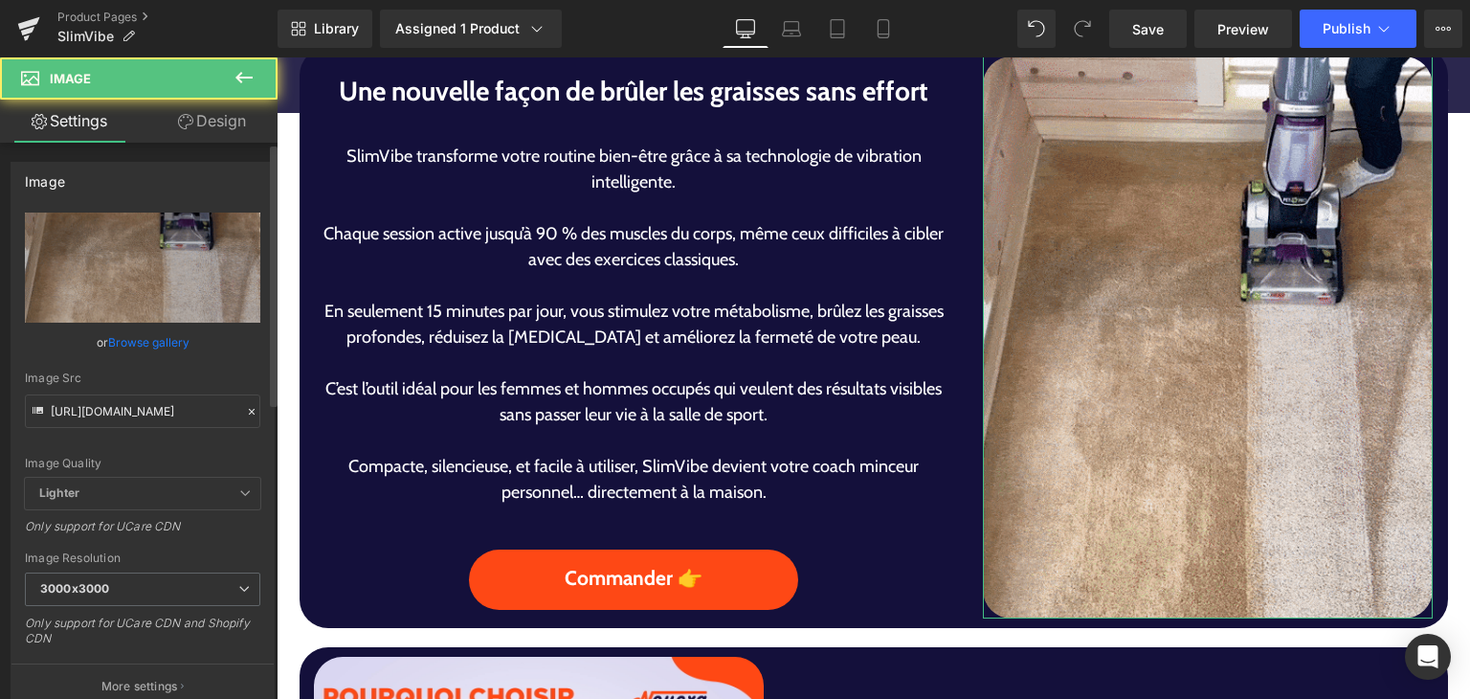
scroll to position [1244, 0]
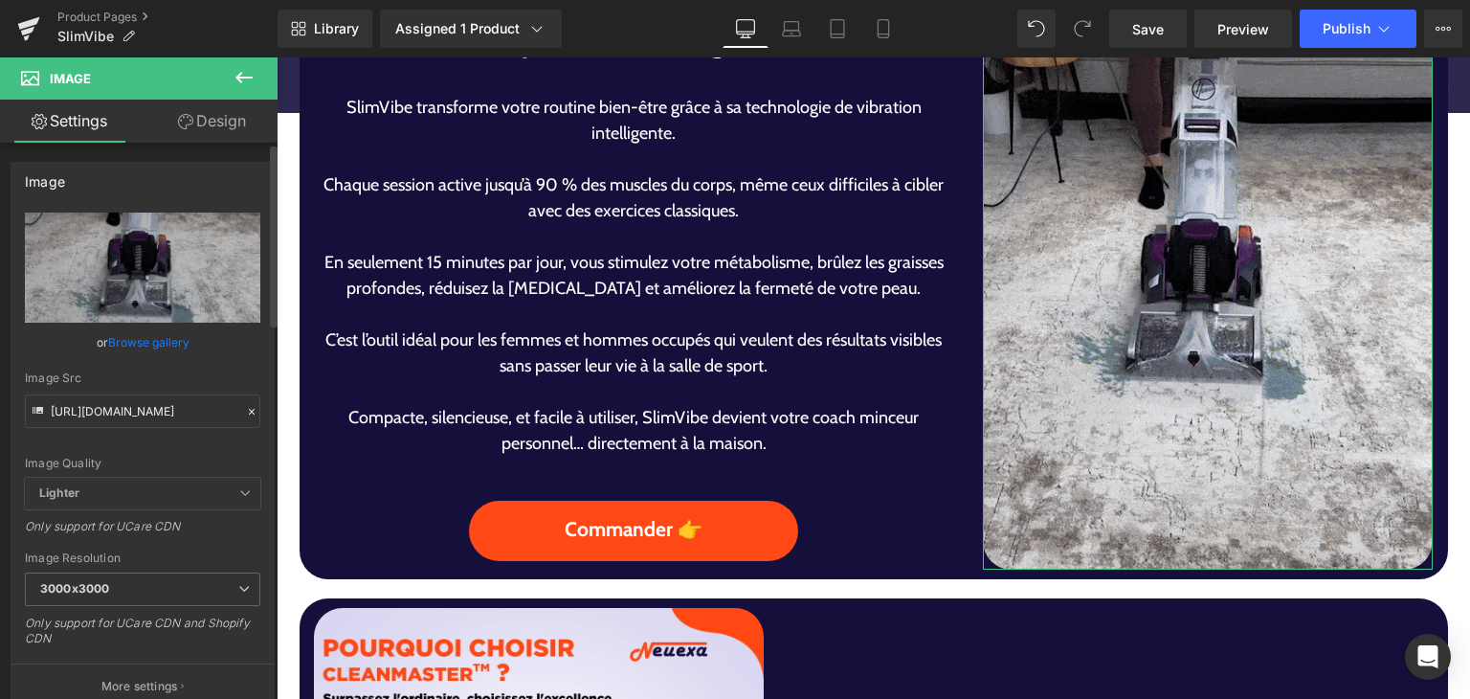
click at [145, 338] on link "Browse gallery" at bounding box center [148, 341] width 81 height 33
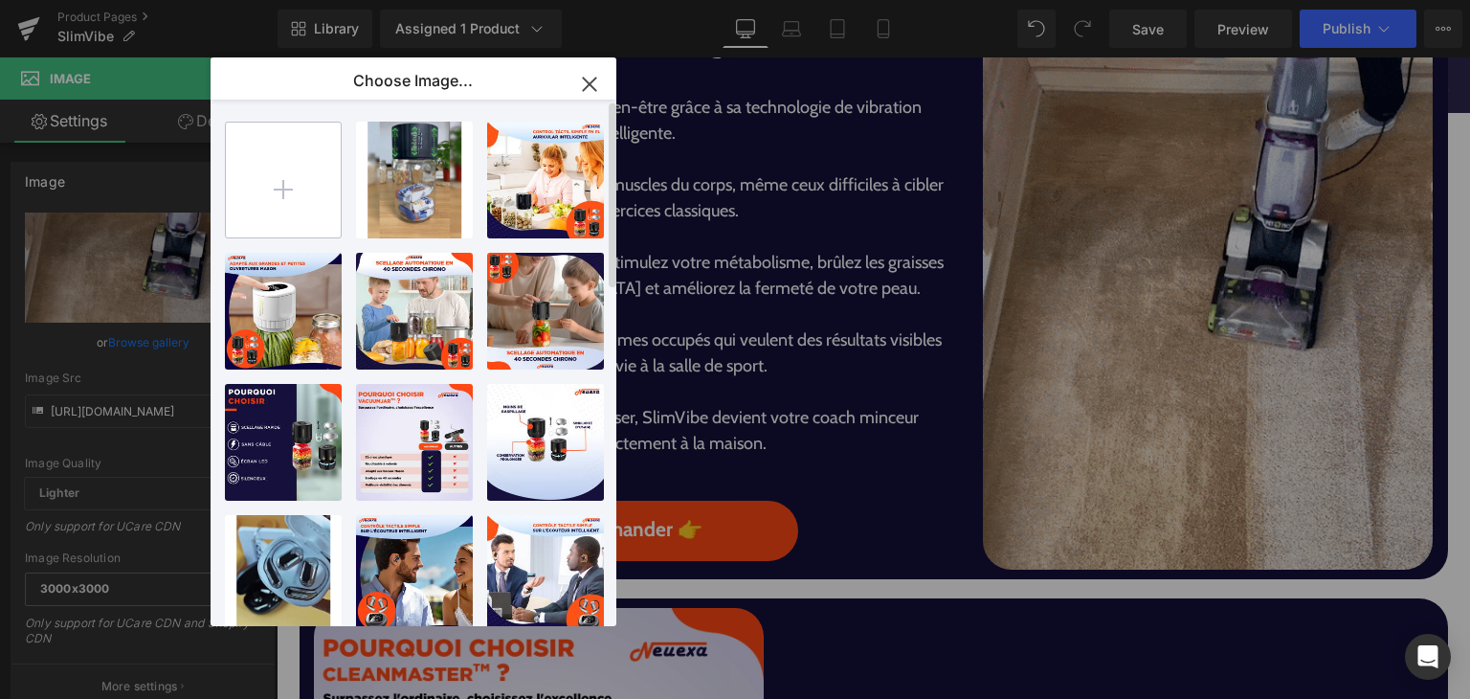
click at [259, 200] on input "file" at bounding box center [283, 180] width 115 height 115
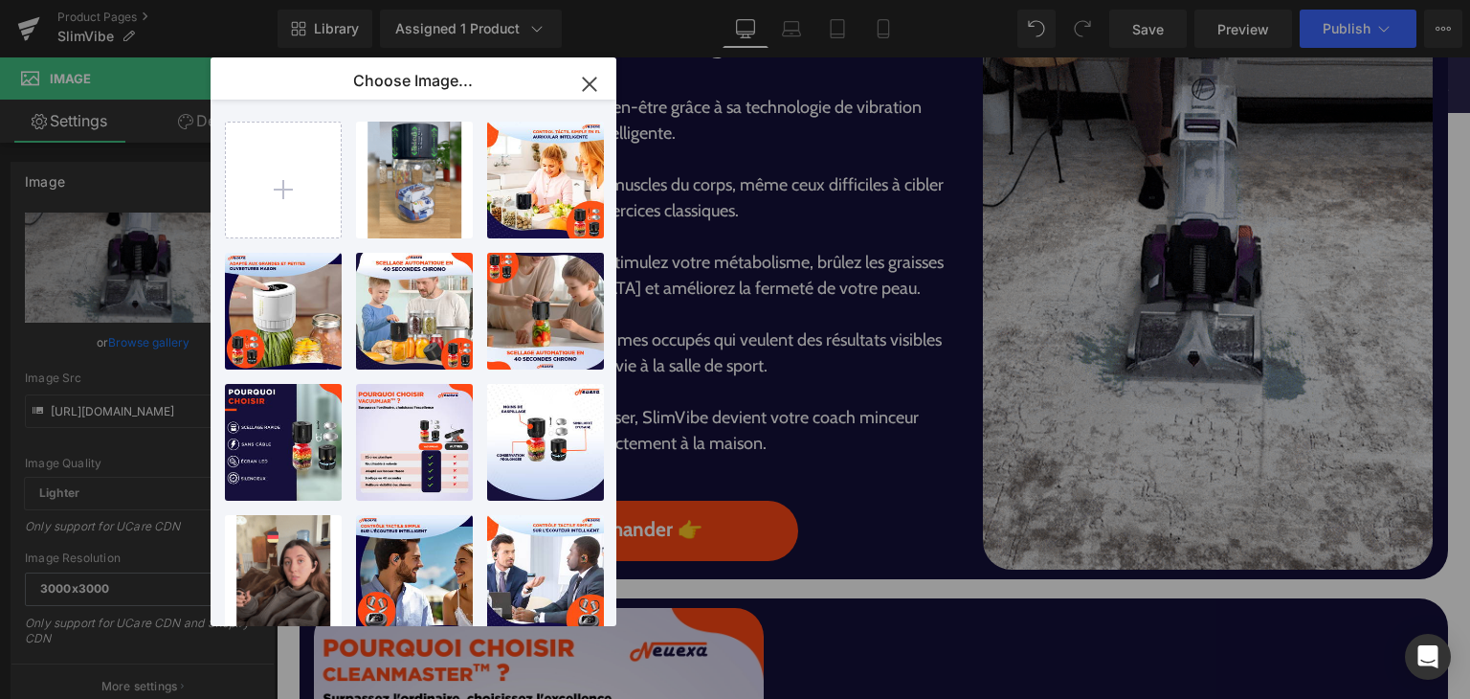
click at [597, 84] on icon "button" at bounding box center [589, 84] width 31 height 31
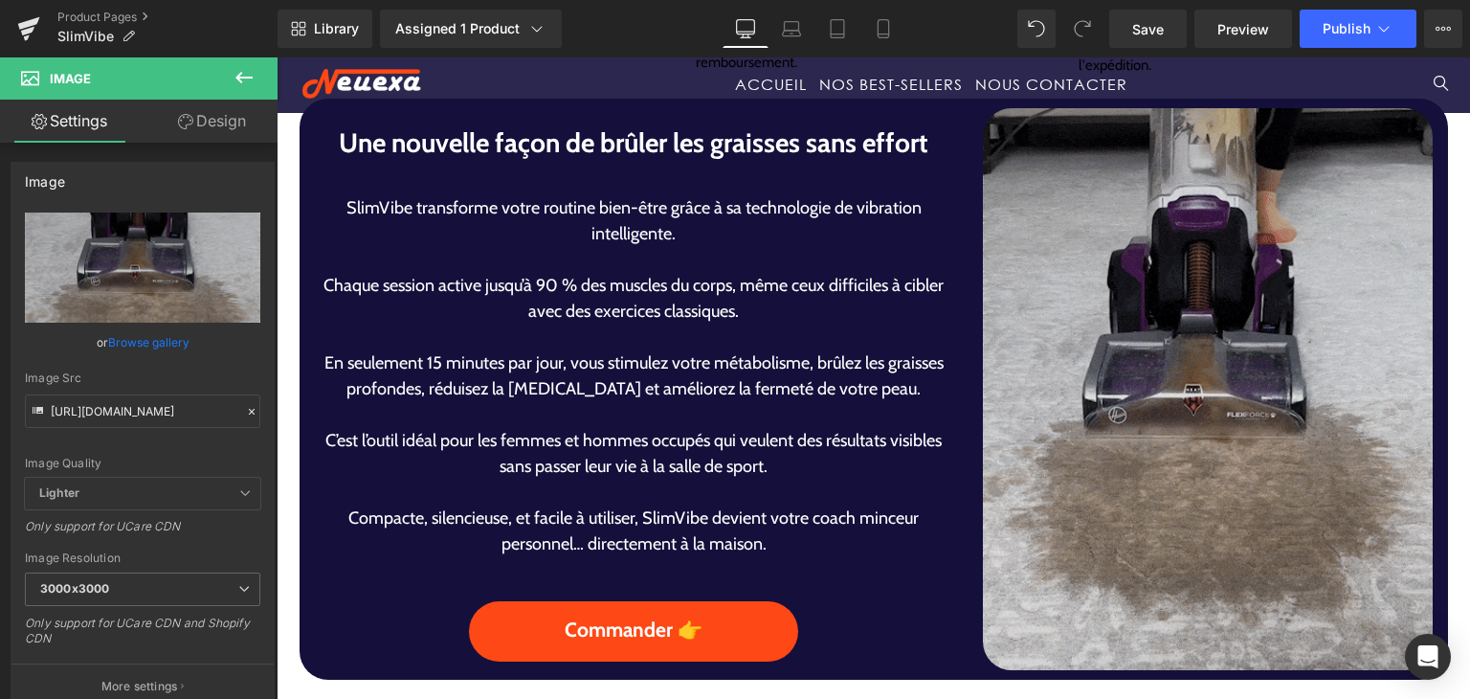
scroll to position [1148, 0]
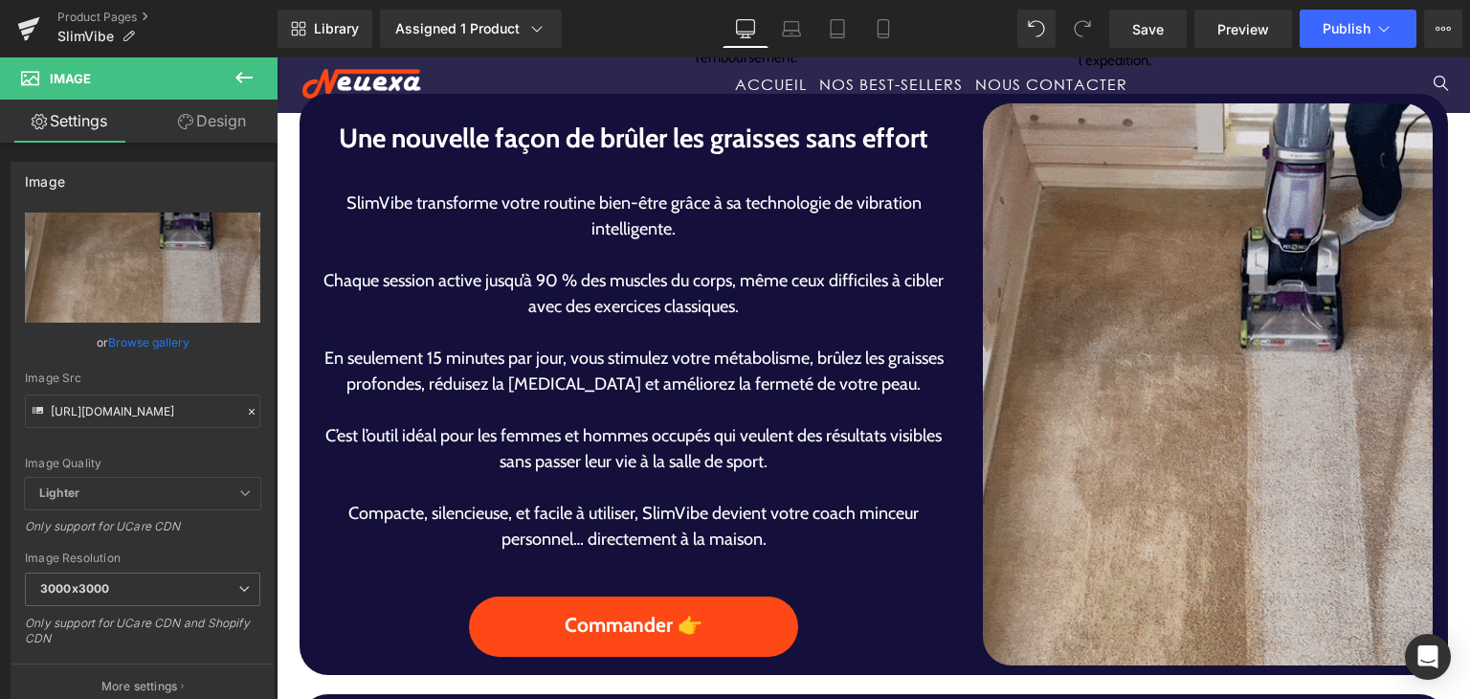
click at [1137, 430] on img at bounding box center [1208, 384] width 450 height 563
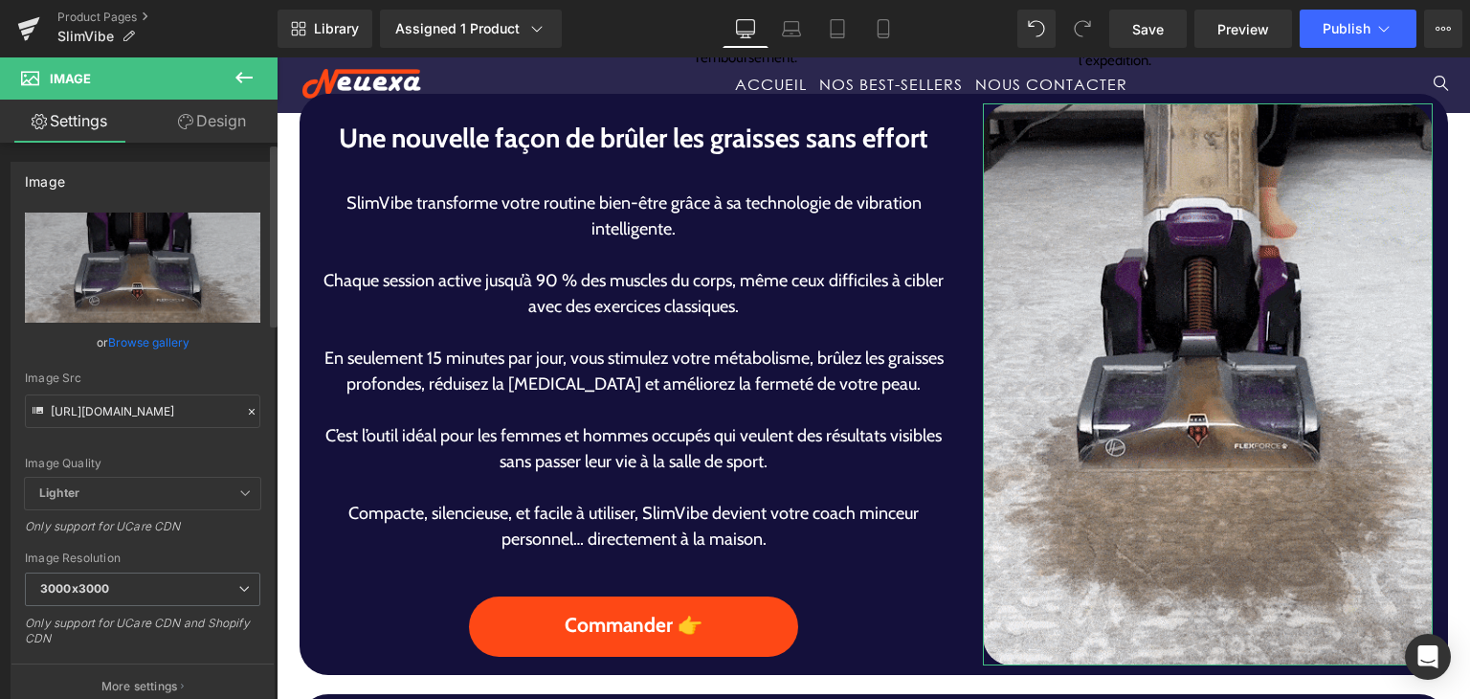
click at [176, 338] on link "Browse gallery" at bounding box center [148, 341] width 81 height 33
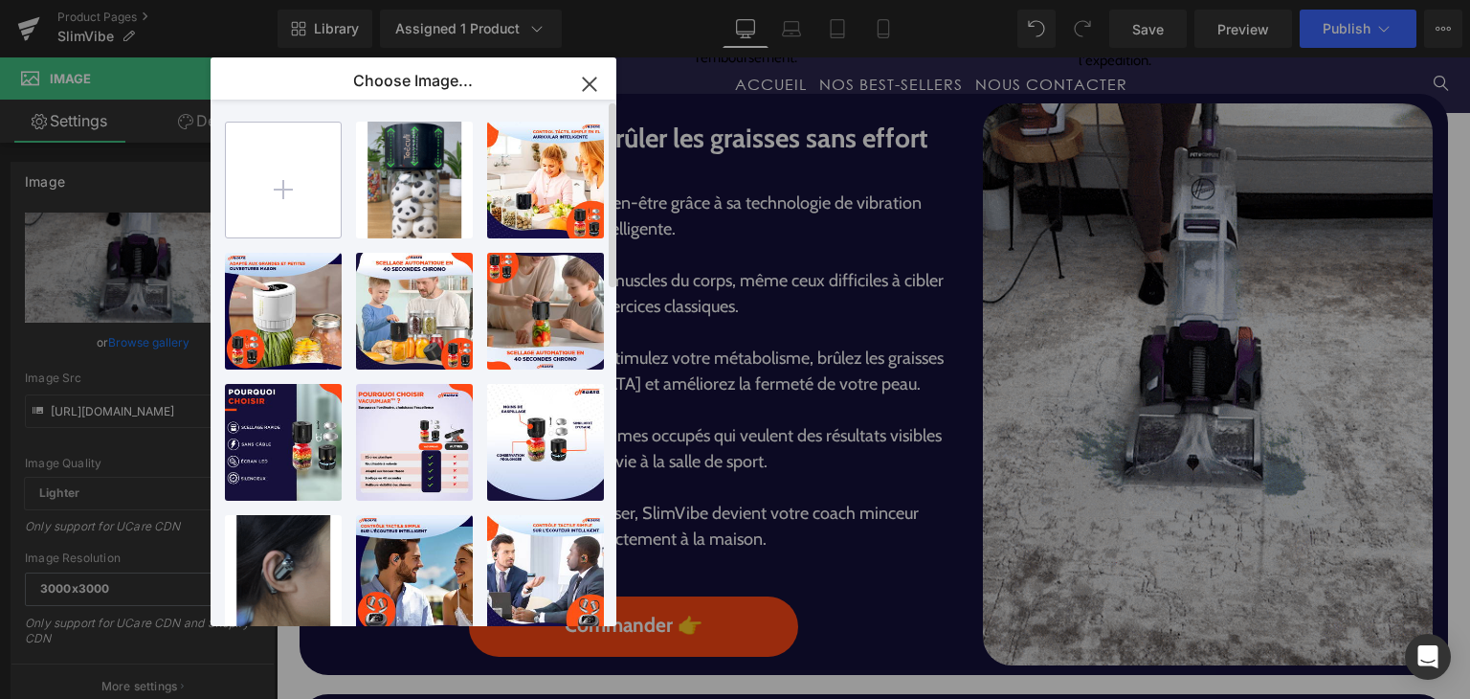
click at [319, 147] on input "file" at bounding box center [283, 180] width 115 height 115
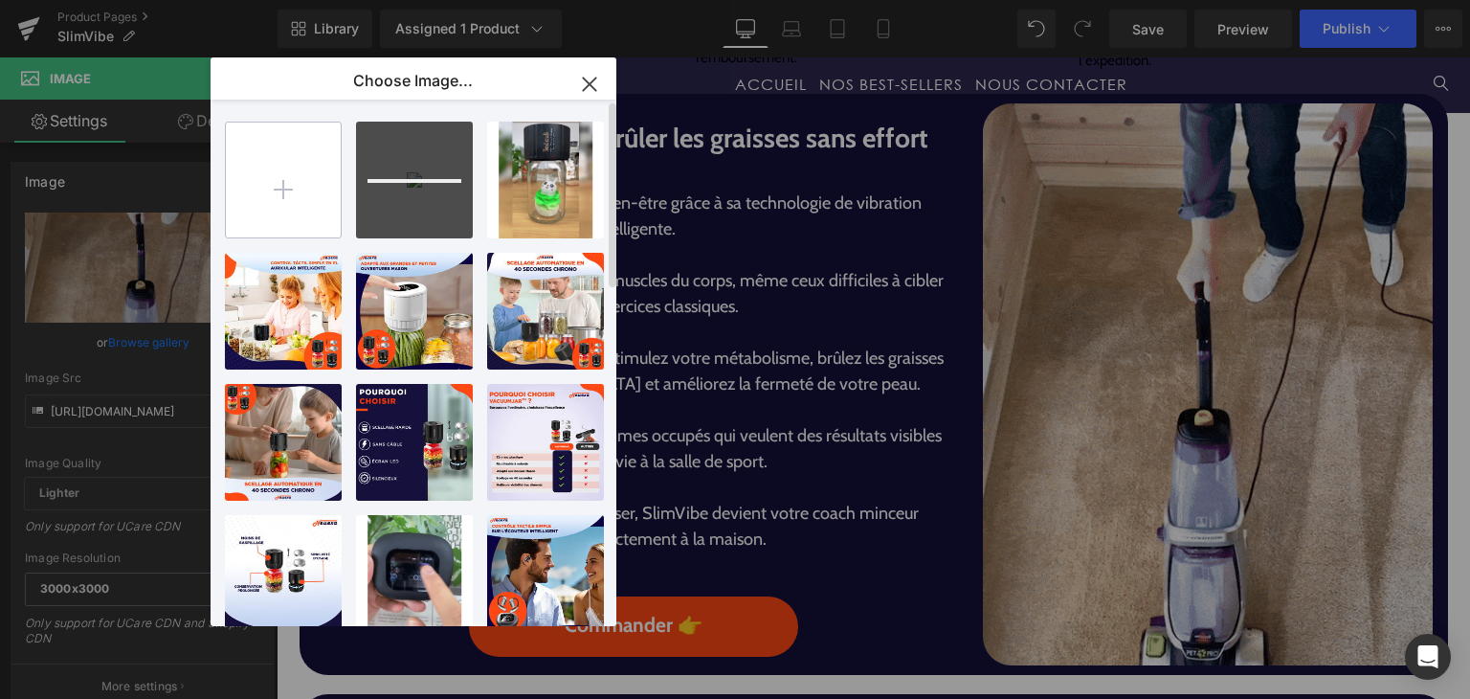
click at [277, 193] on input "file" at bounding box center [283, 180] width 115 height 115
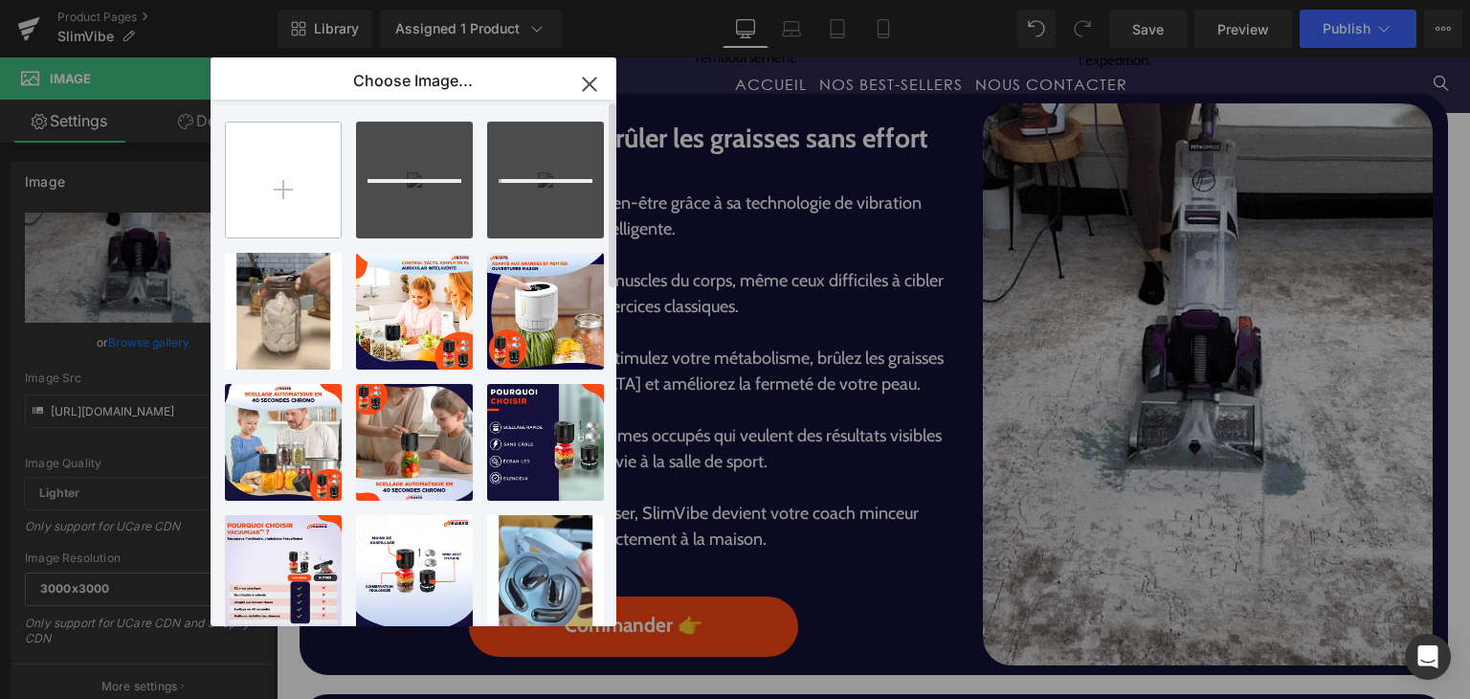
click at [270, 176] on input "file" at bounding box center [283, 180] width 115 height 115
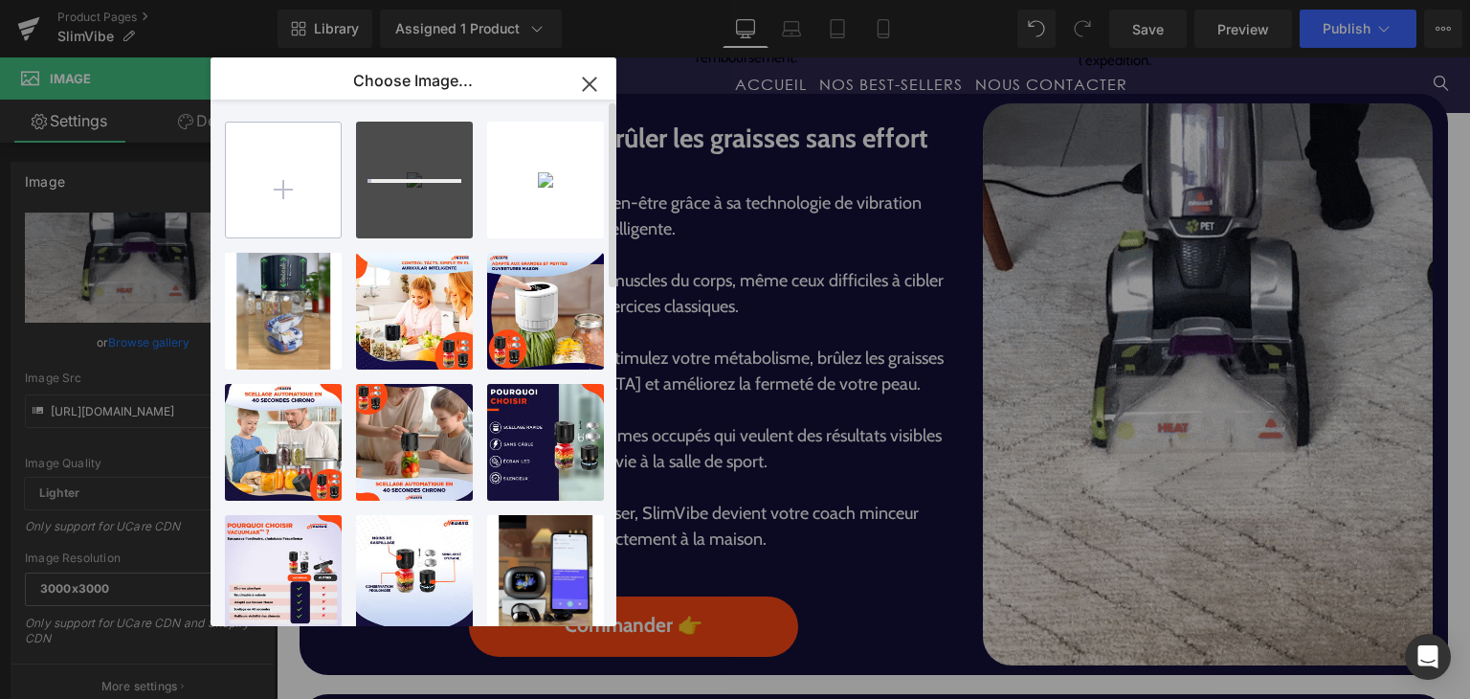
click at [275, 177] on input "file" at bounding box center [283, 180] width 115 height 115
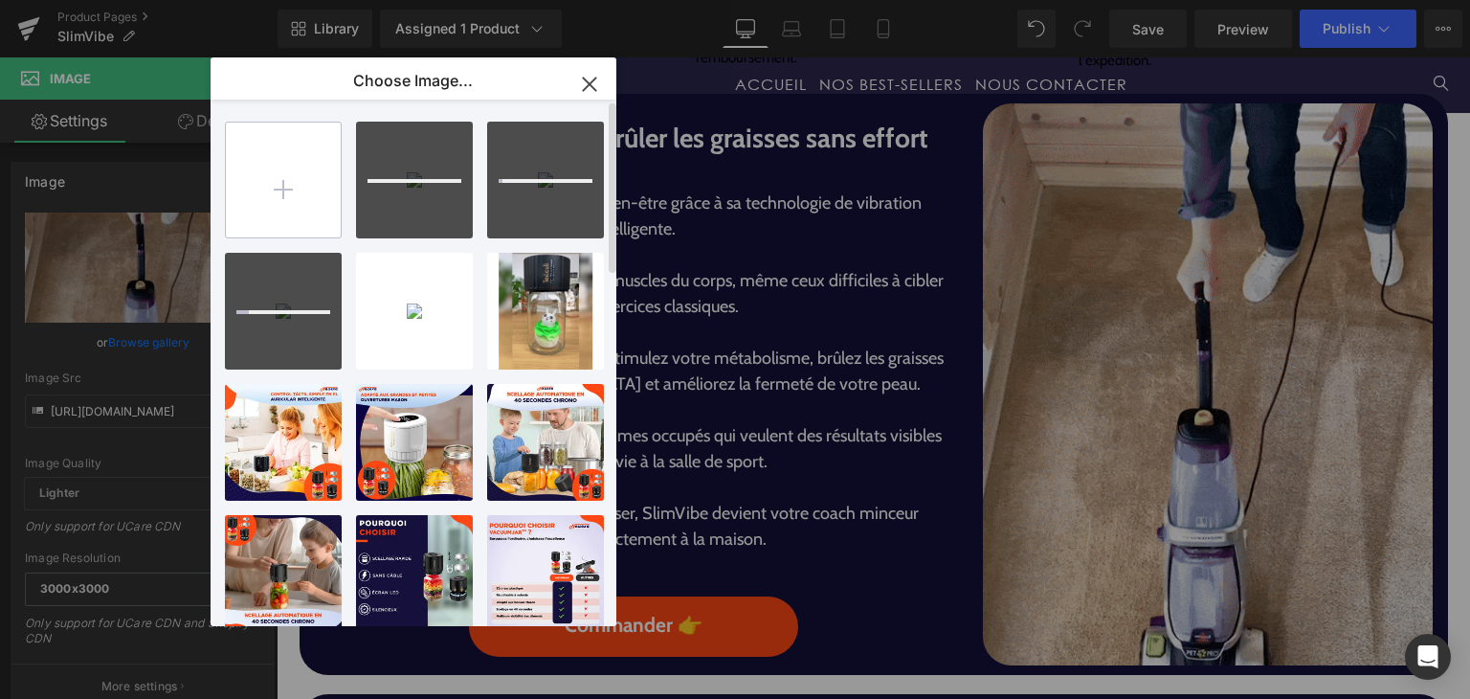
click at [263, 195] on input "file" at bounding box center [283, 180] width 115 height 115
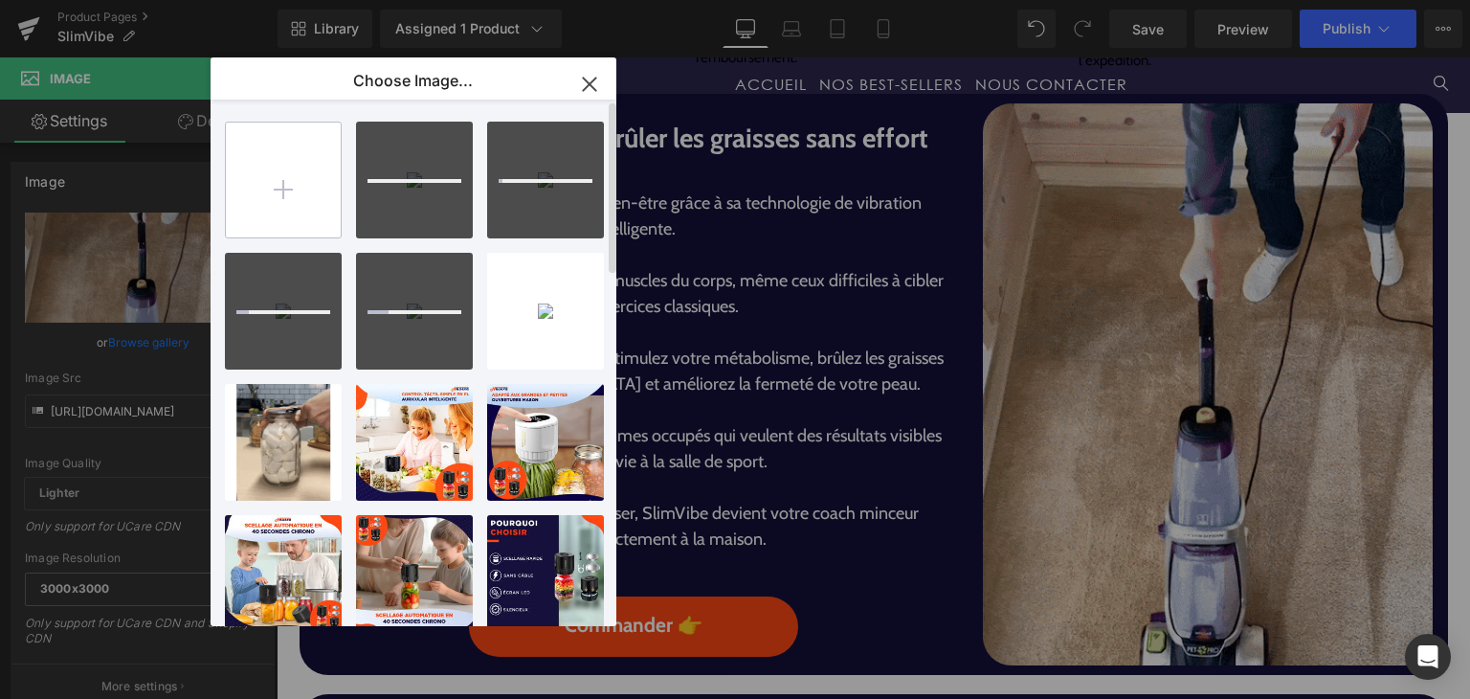
click at [301, 208] on input "file" at bounding box center [283, 180] width 115 height 115
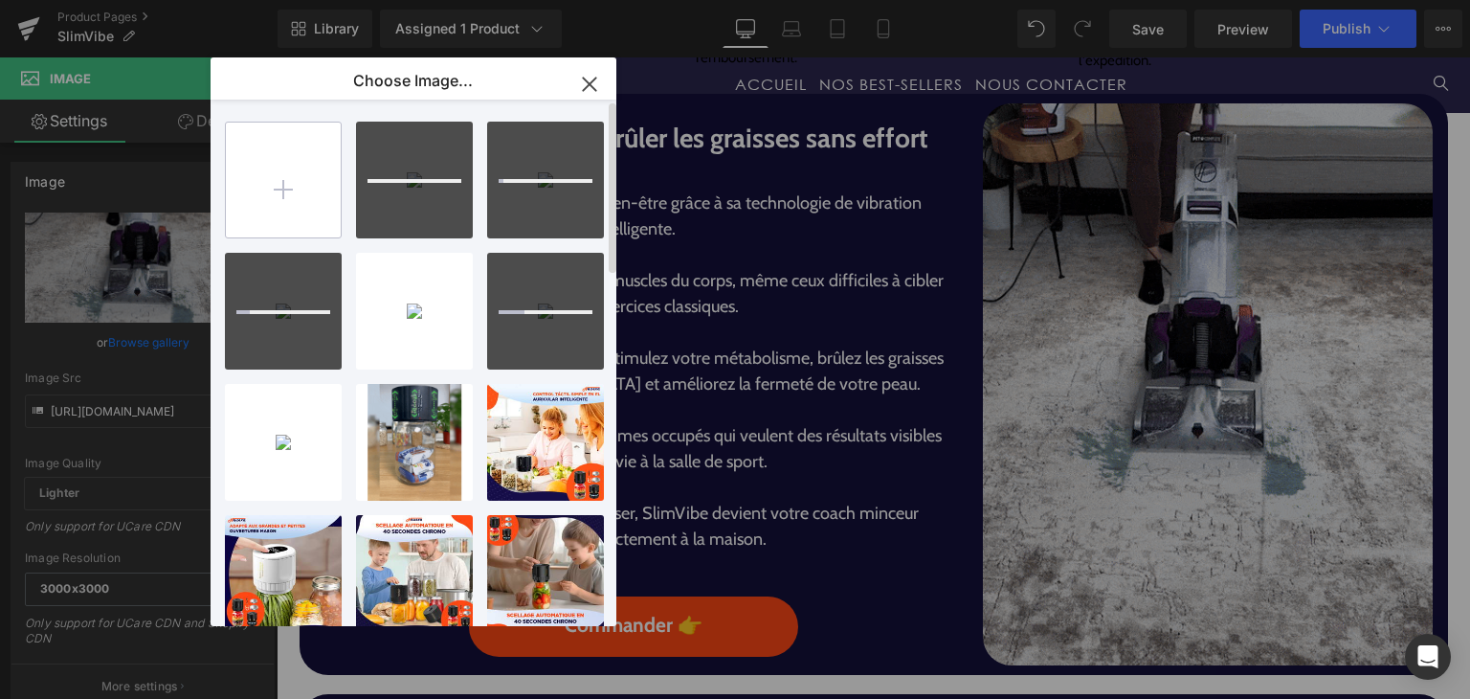
click at [273, 196] on input "file" at bounding box center [283, 180] width 115 height 115
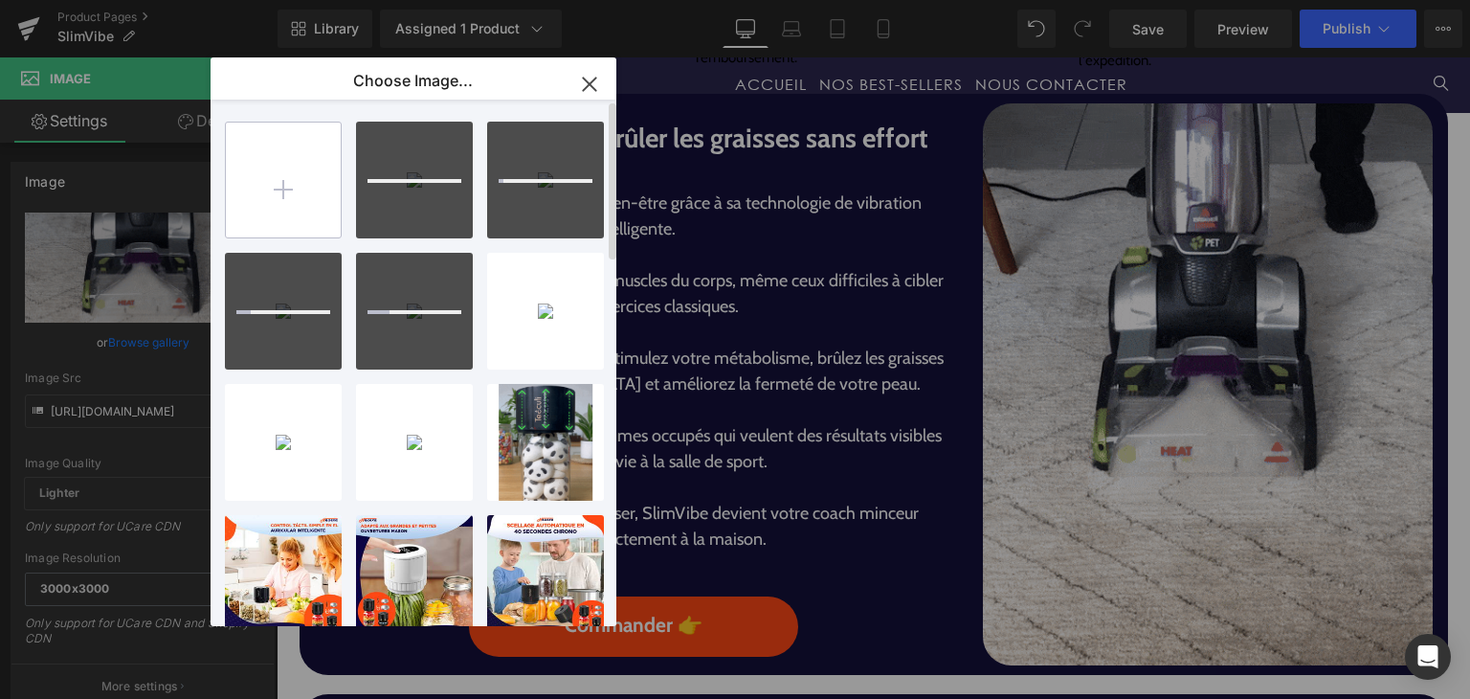
click at [323, 187] on input "file" at bounding box center [283, 180] width 115 height 115
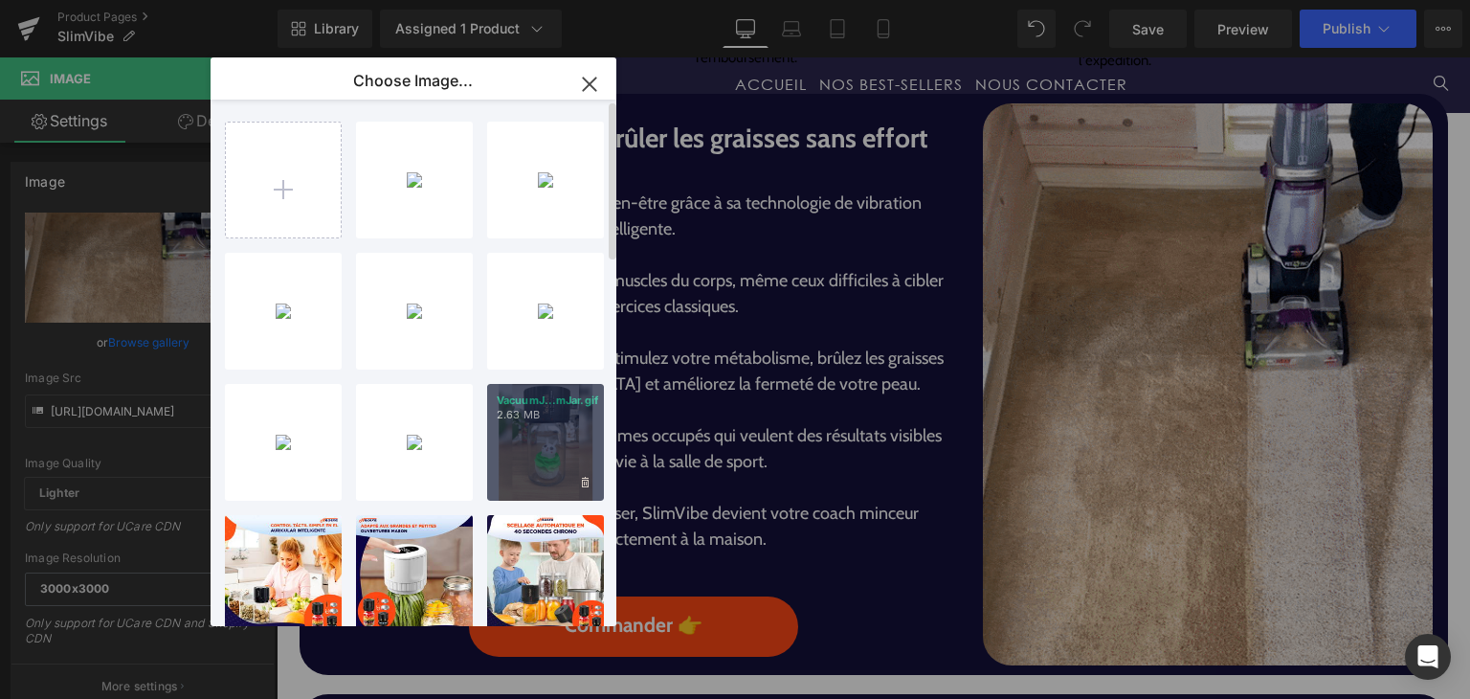
click at [521, 464] on div "VacuumJ...mJar.gif 2.63 MB" at bounding box center [545, 442] width 117 height 117
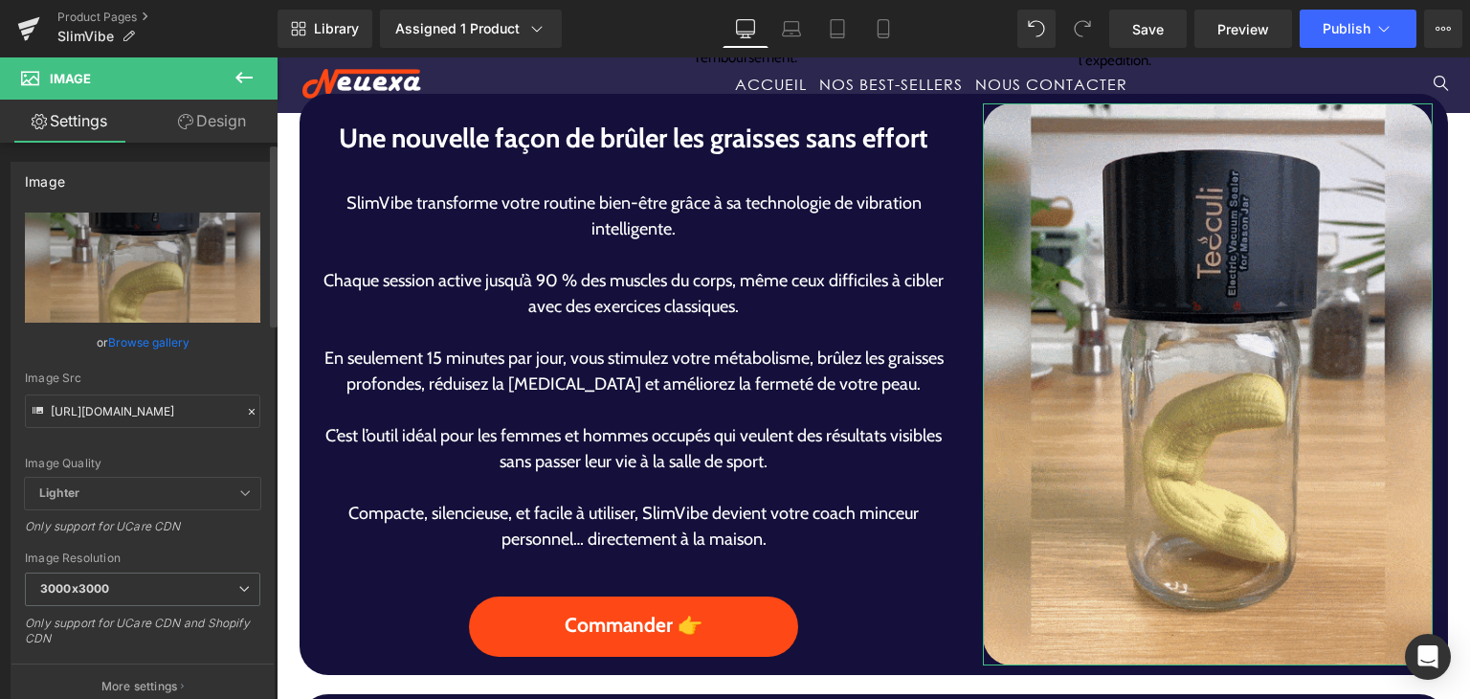
click at [139, 338] on link "Browse gallery" at bounding box center [148, 341] width 81 height 33
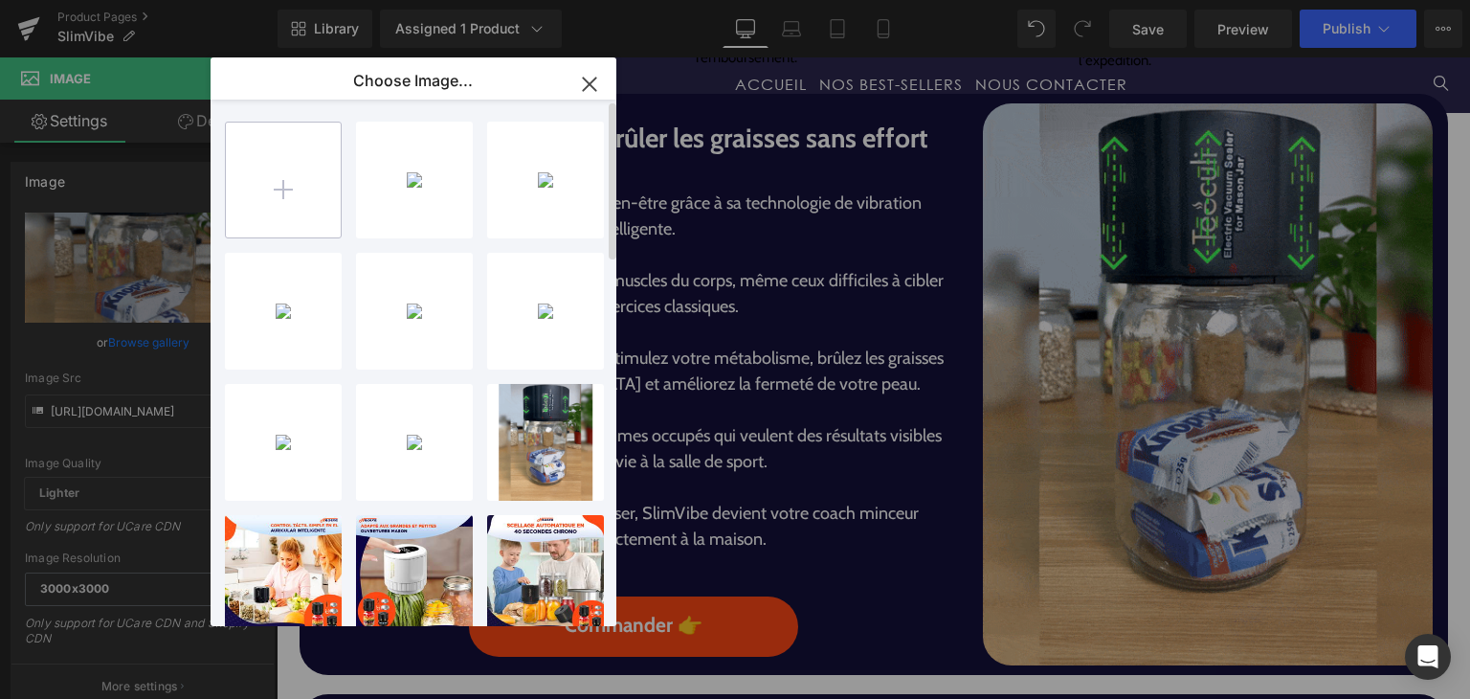
click at [263, 176] on input "file" at bounding box center [283, 180] width 115 height 115
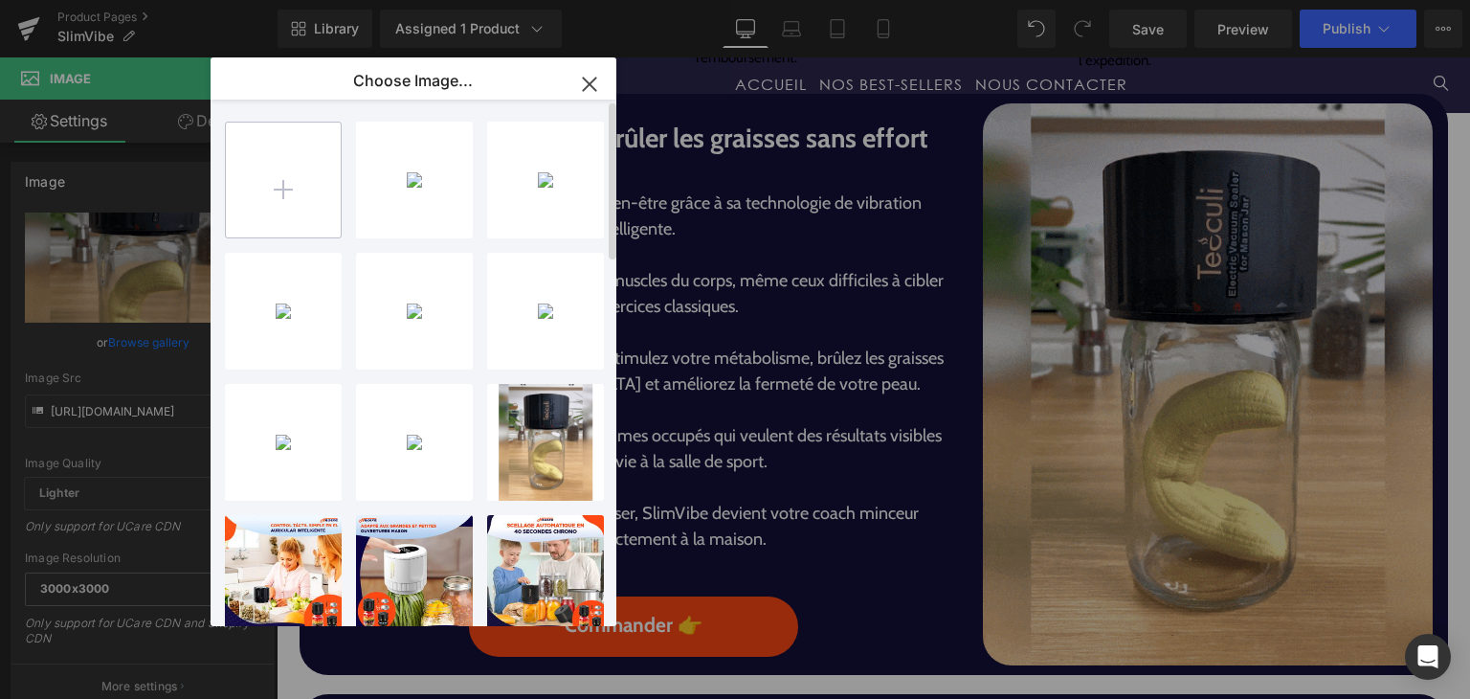
type input "C:\fakepath\FirmGlow.gif"
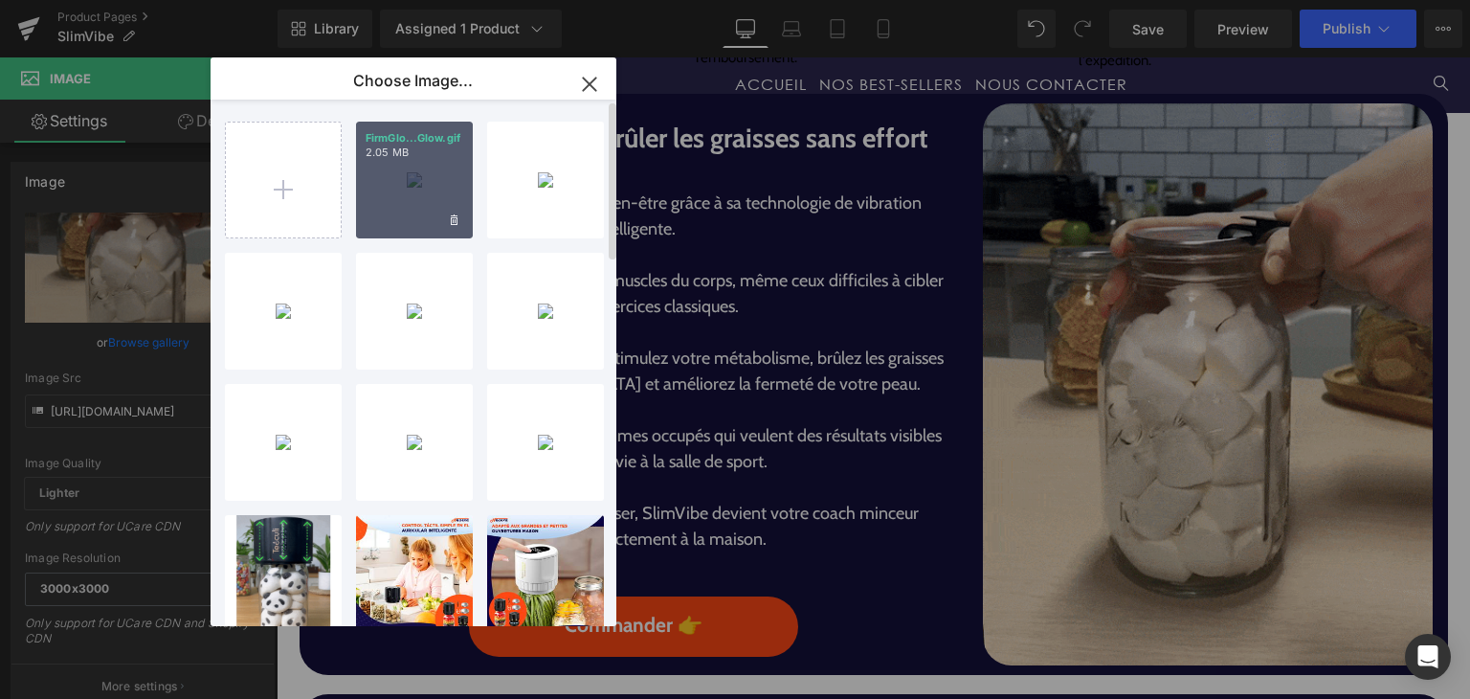
click at [412, 163] on div "FirmGlo...Glow.gif 2.05 MB" at bounding box center [414, 180] width 117 height 117
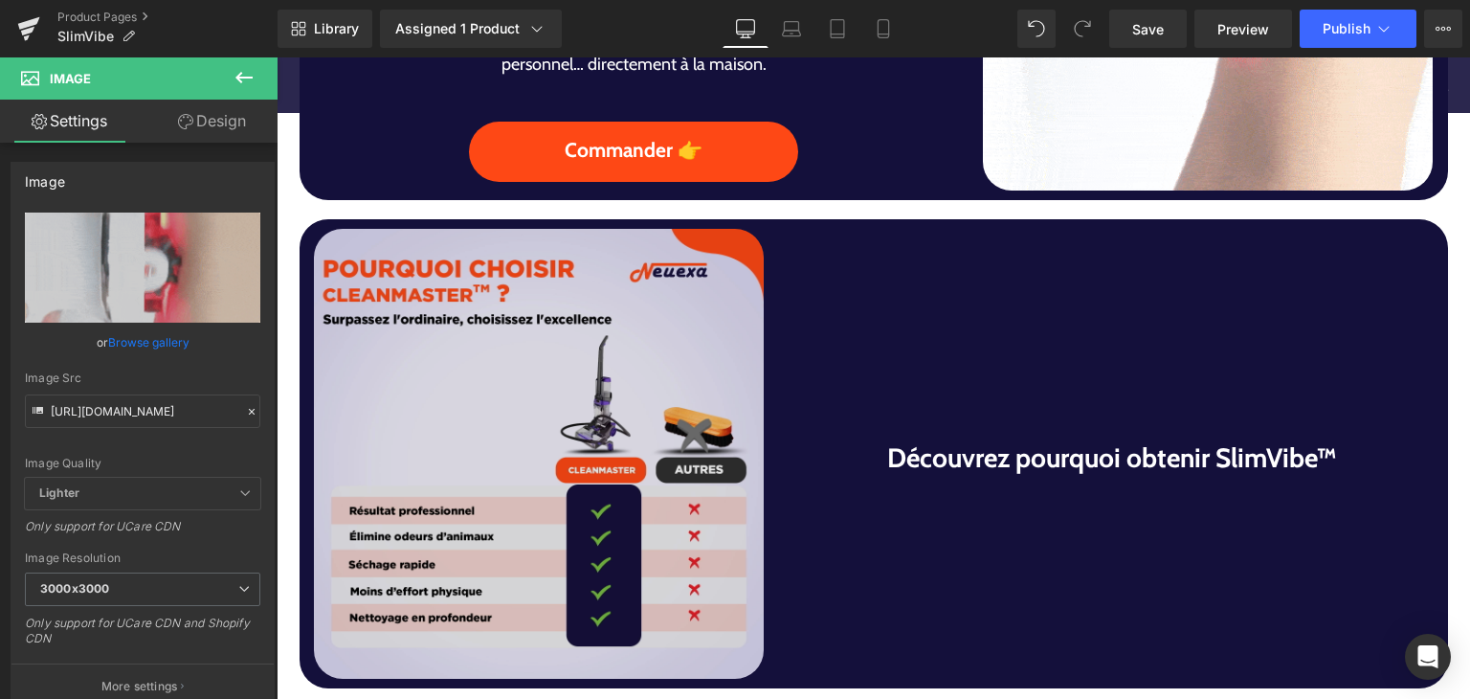
scroll to position [1627, 0]
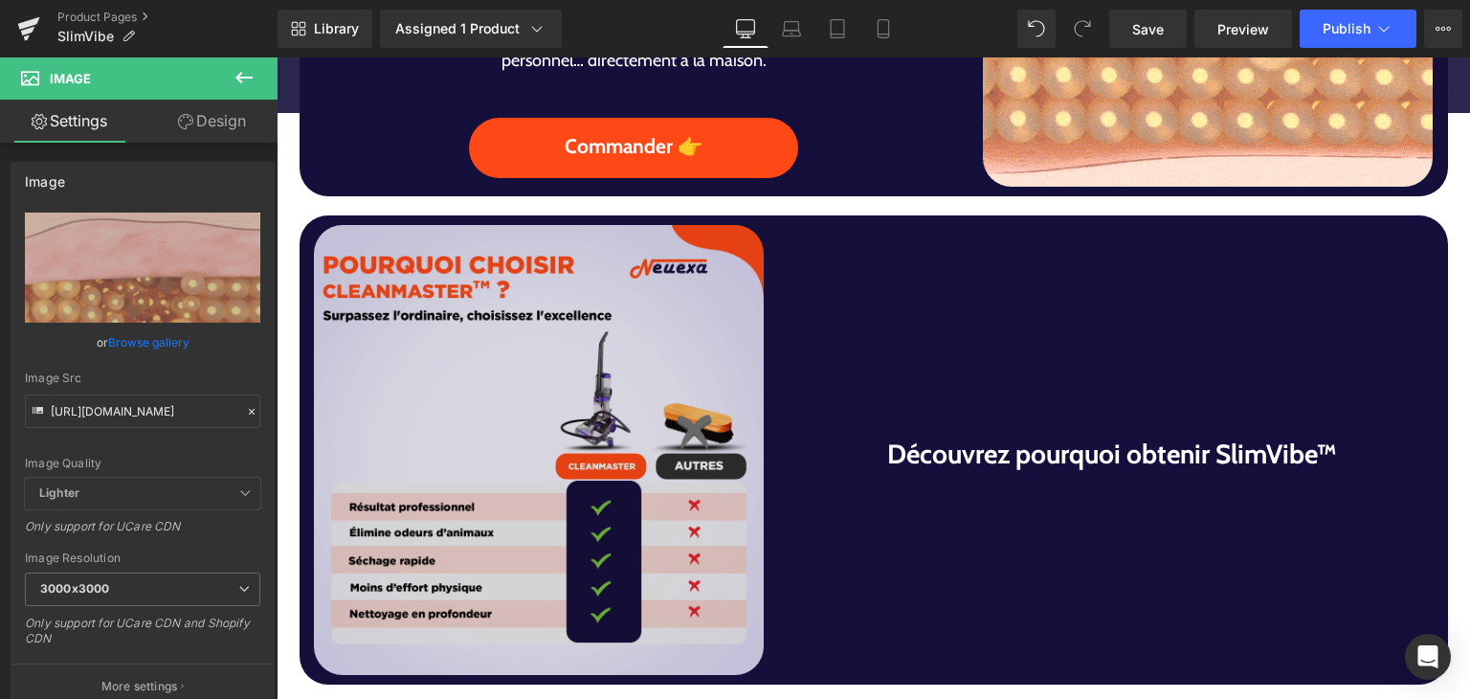
click at [565, 537] on img at bounding box center [539, 450] width 450 height 450
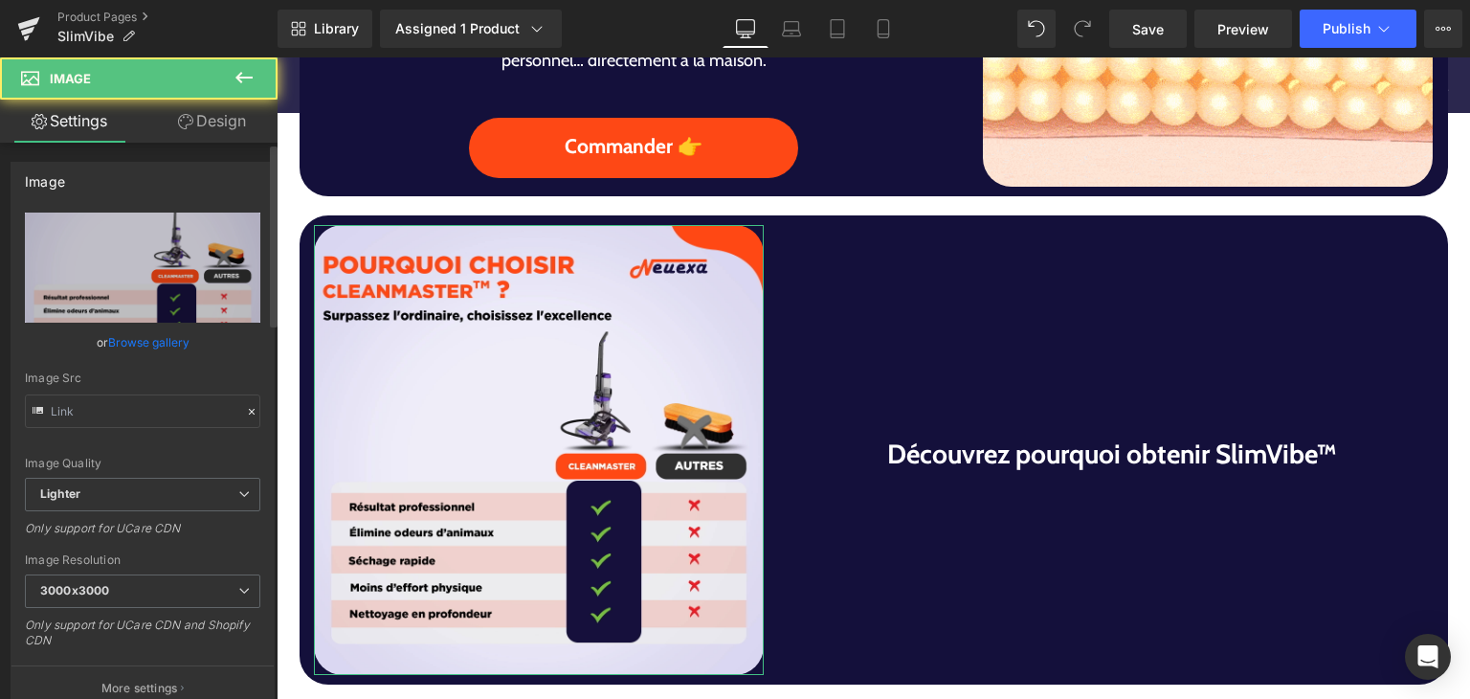
click at [164, 356] on link "Browse gallery" at bounding box center [148, 341] width 81 height 33
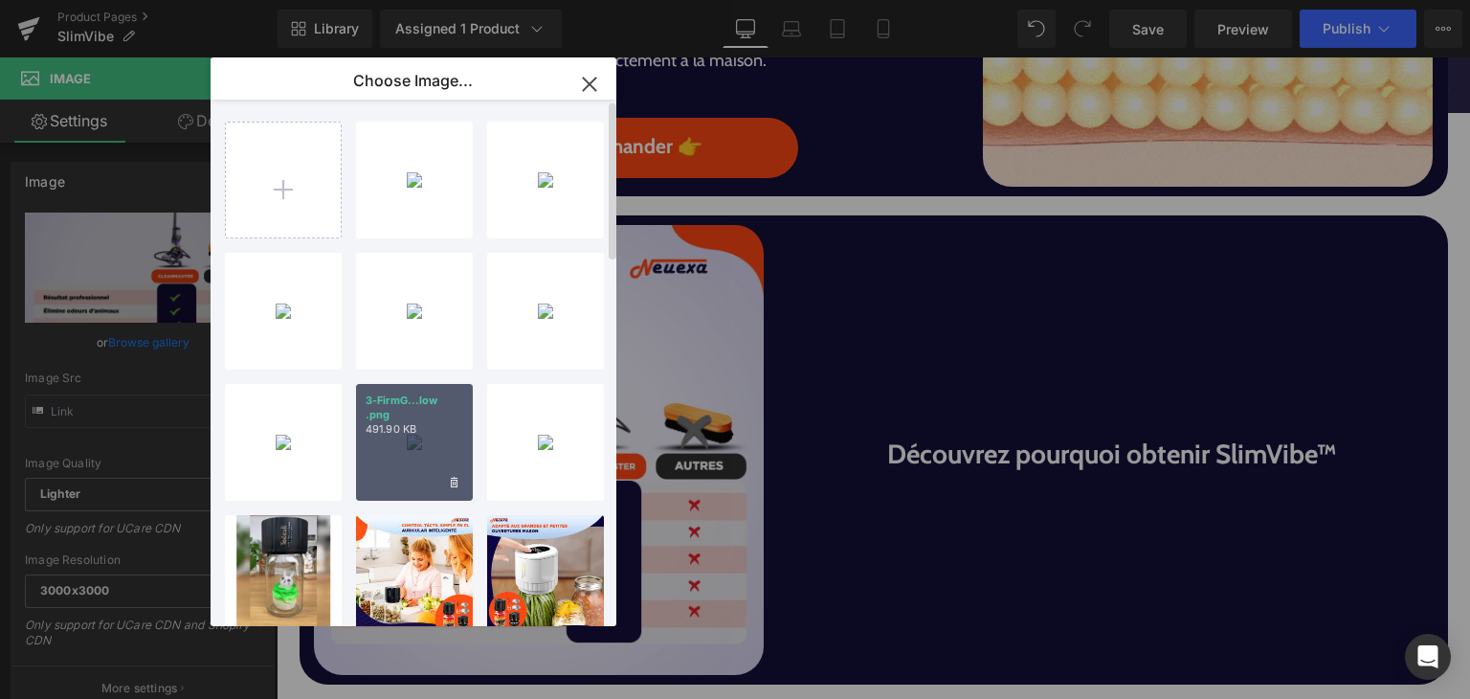
click at [405, 435] on p "491.90 KB" at bounding box center [415, 429] width 98 height 14
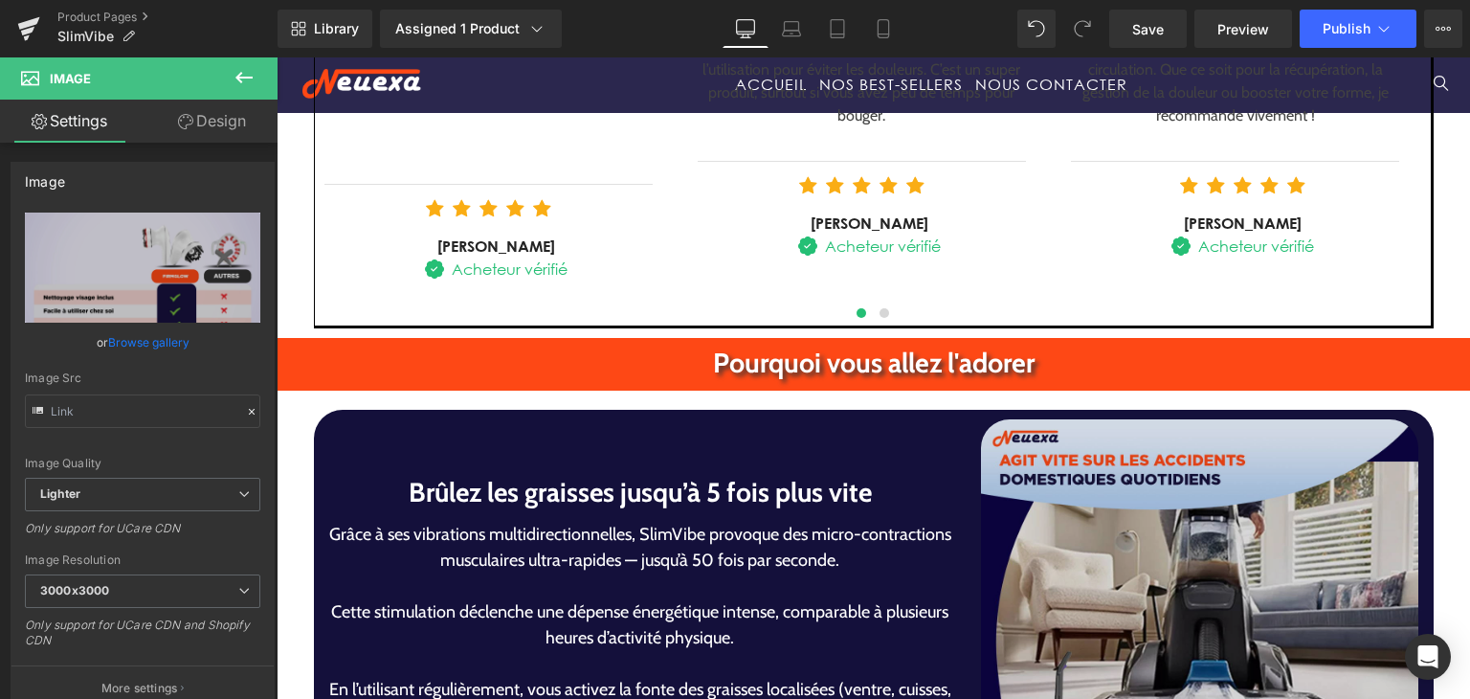
scroll to position [3541, 0]
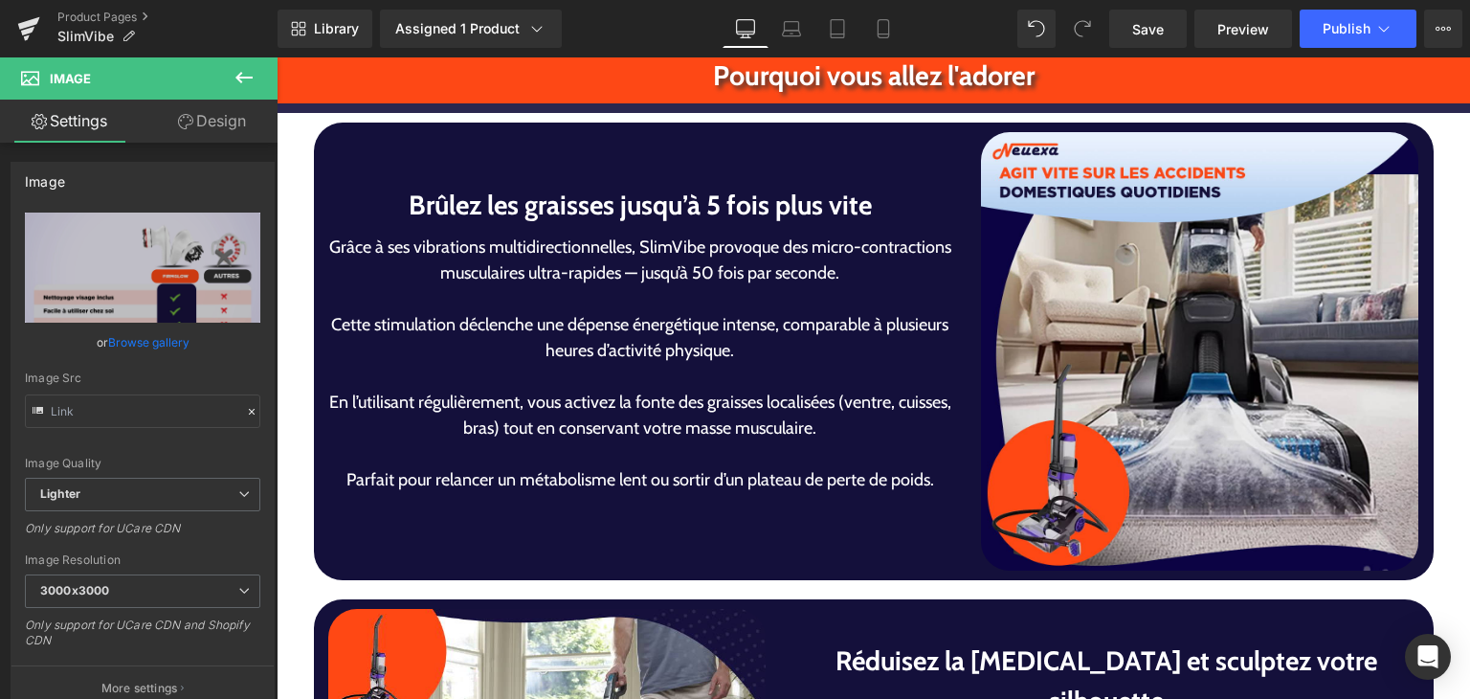
click at [1030, 483] on img at bounding box center [1200, 351] width 438 height 438
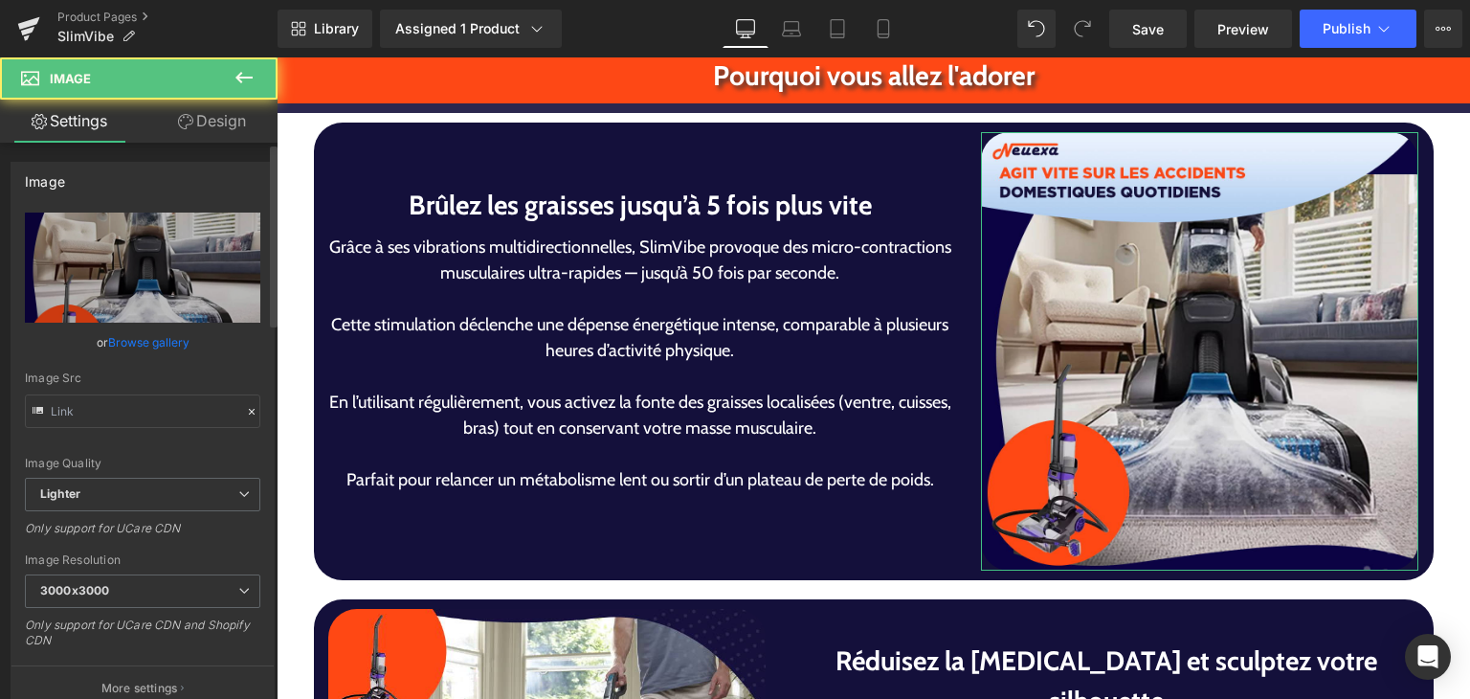
click at [153, 350] on link "Browse gallery" at bounding box center [148, 341] width 81 height 33
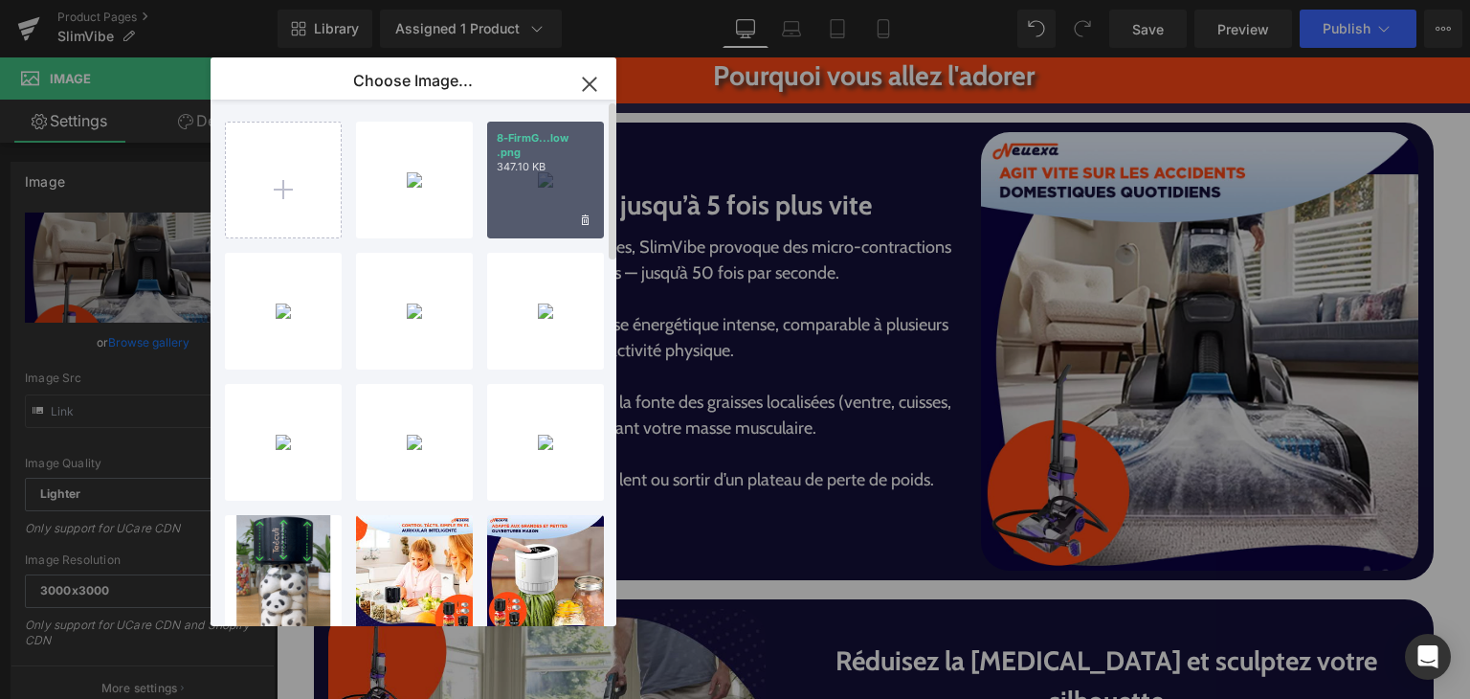
click at [530, 192] on div "8-FirmG...low .png 347.10 KB" at bounding box center [545, 180] width 117 height 117
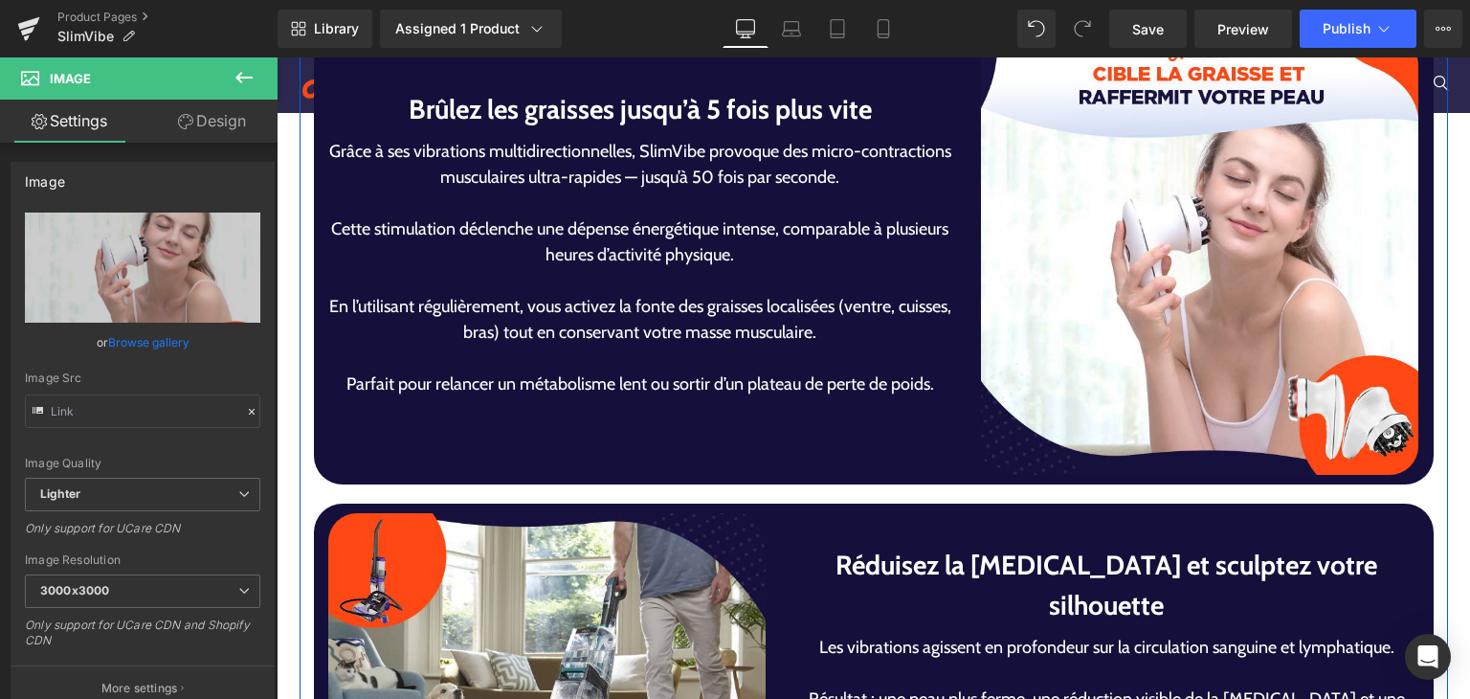
scroll to position [3732, 0]
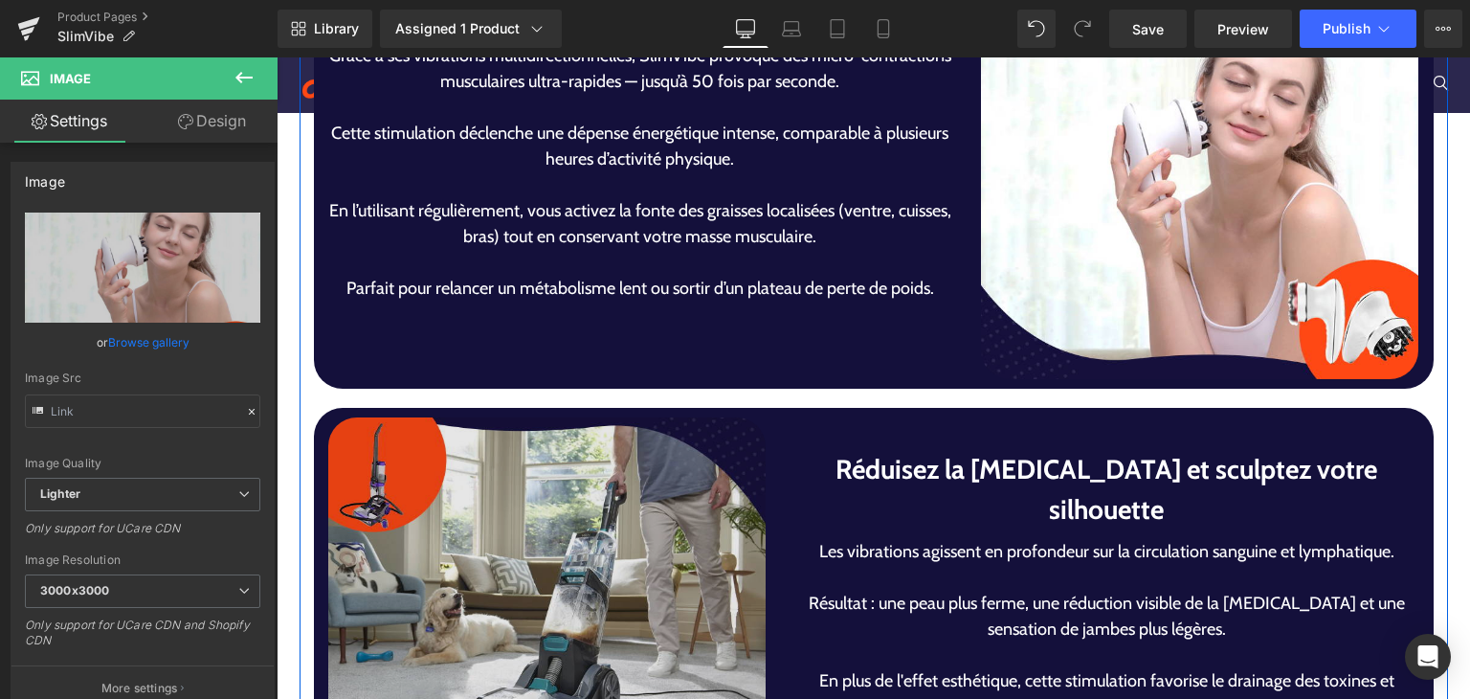
click at [566, 553] on img at bounding box center [547, 636] width 438 height 438
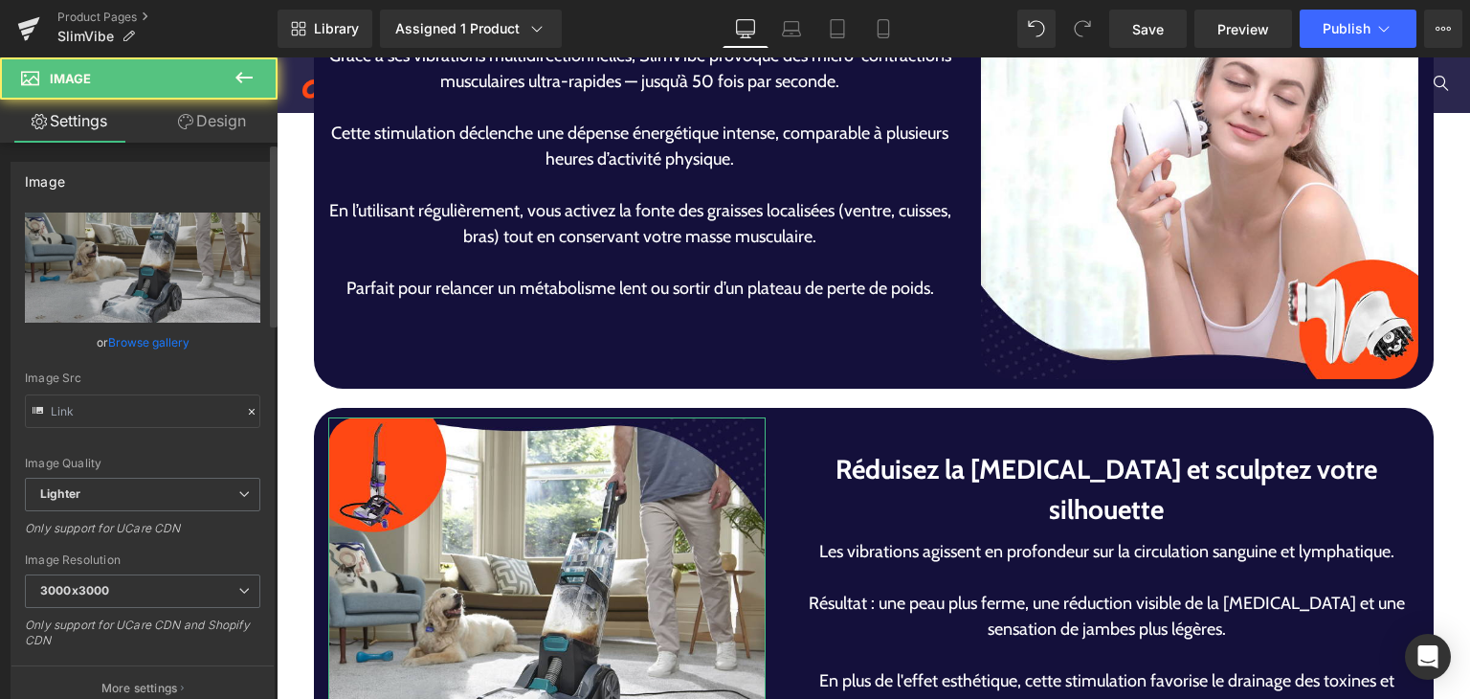
click at [123, 334] on link "Browse gallery" at bounding box center [148, 341] width 81 height 33
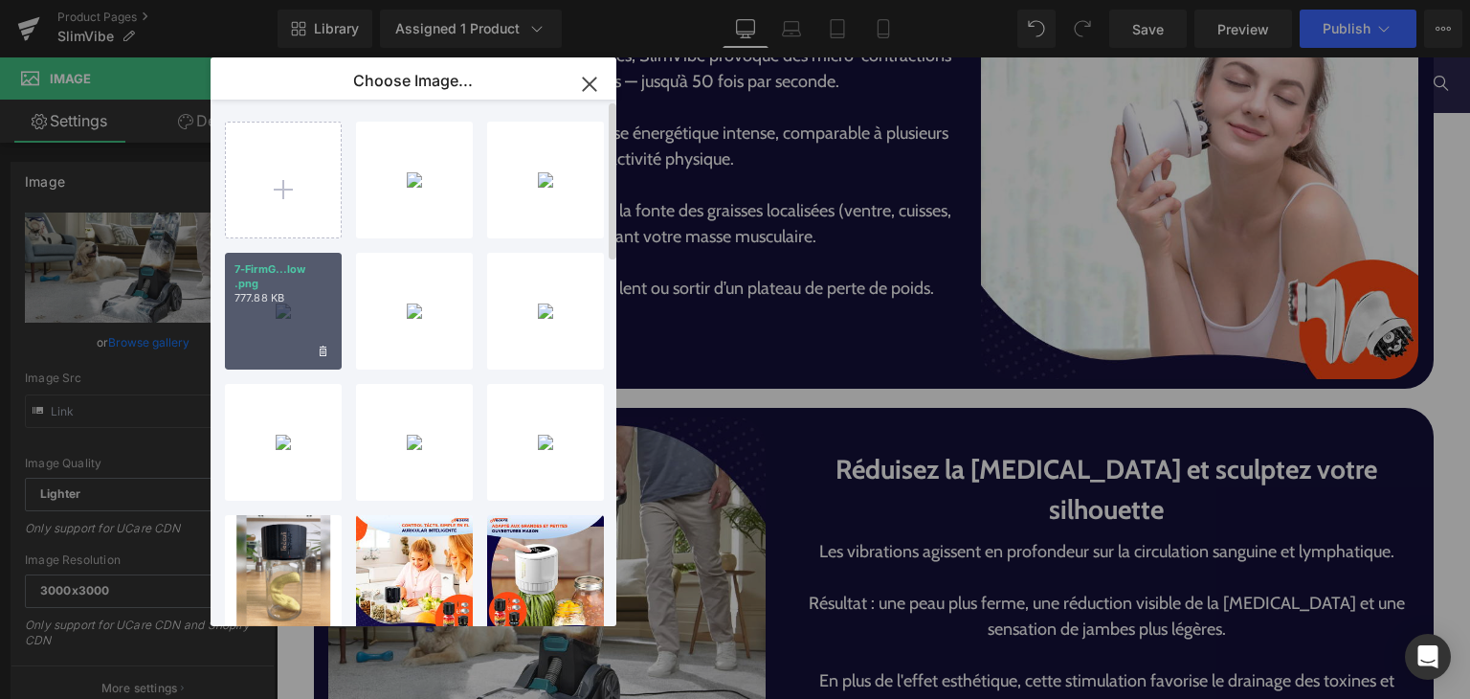
click at [273, 334] on div "7-FirmG...low .png 777.88 KB" at bounding box center [283, 311] width 117 height 117
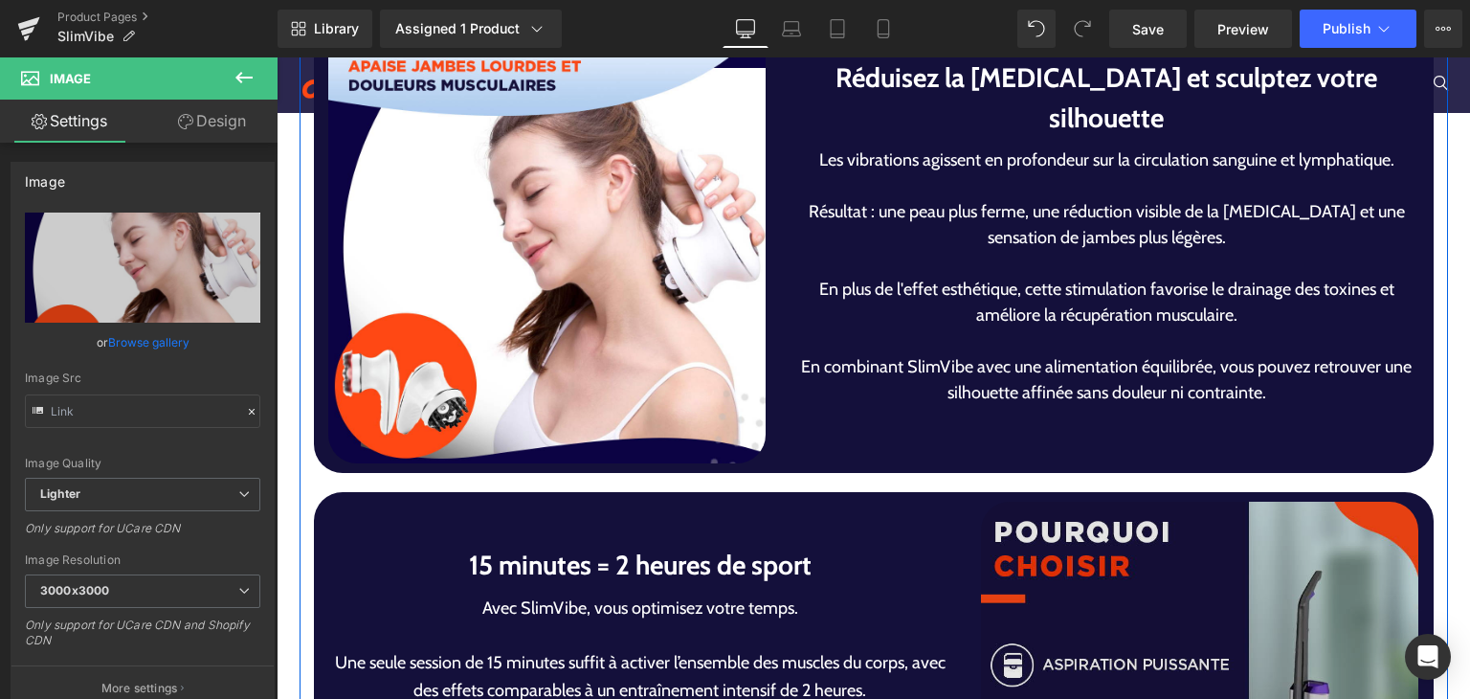
scroll to position [4402, 0]
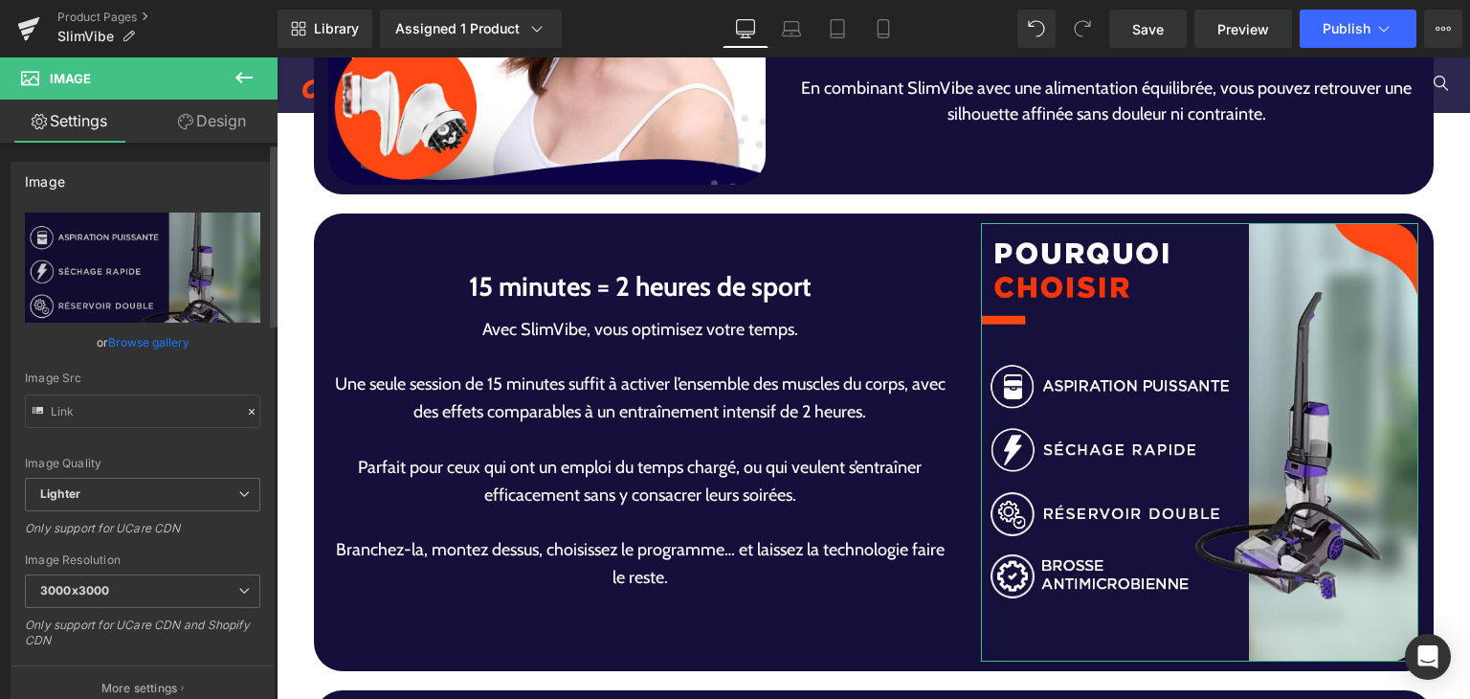
click at [171, 350] on link "Browse gallery" at bounding box center [148, 341] width 81 height 33
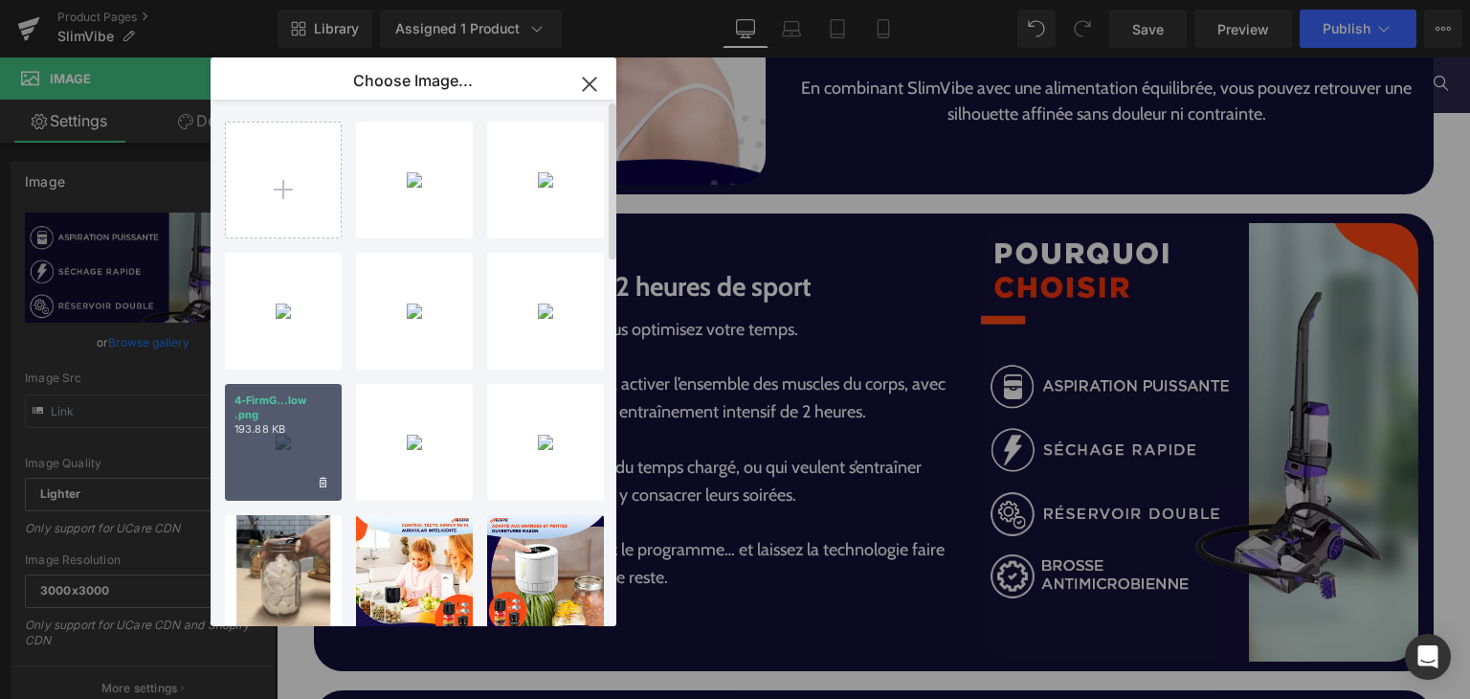
click at [294, 443] on div "4-FirmG...low .png 193.88 KB" at bounding box center [283, 442] width 117 height 117
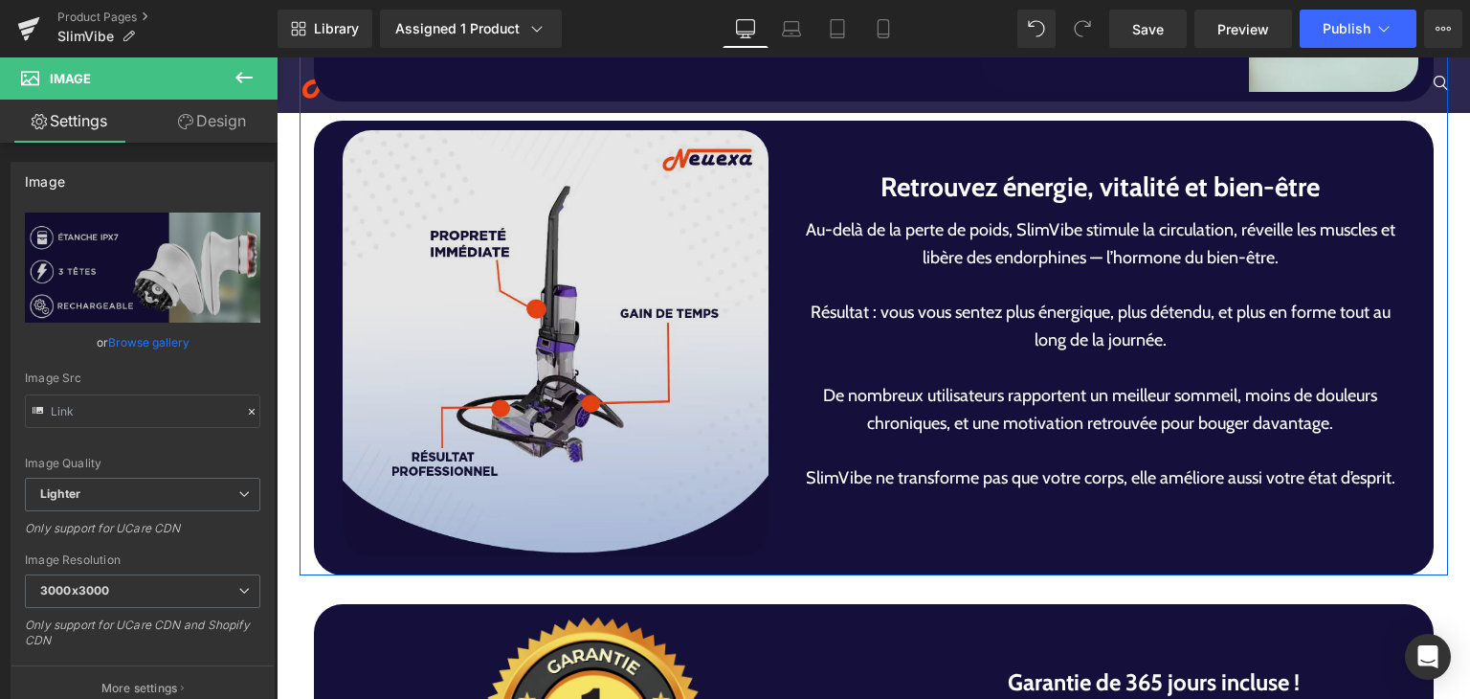
scroll to position [4977, 0]
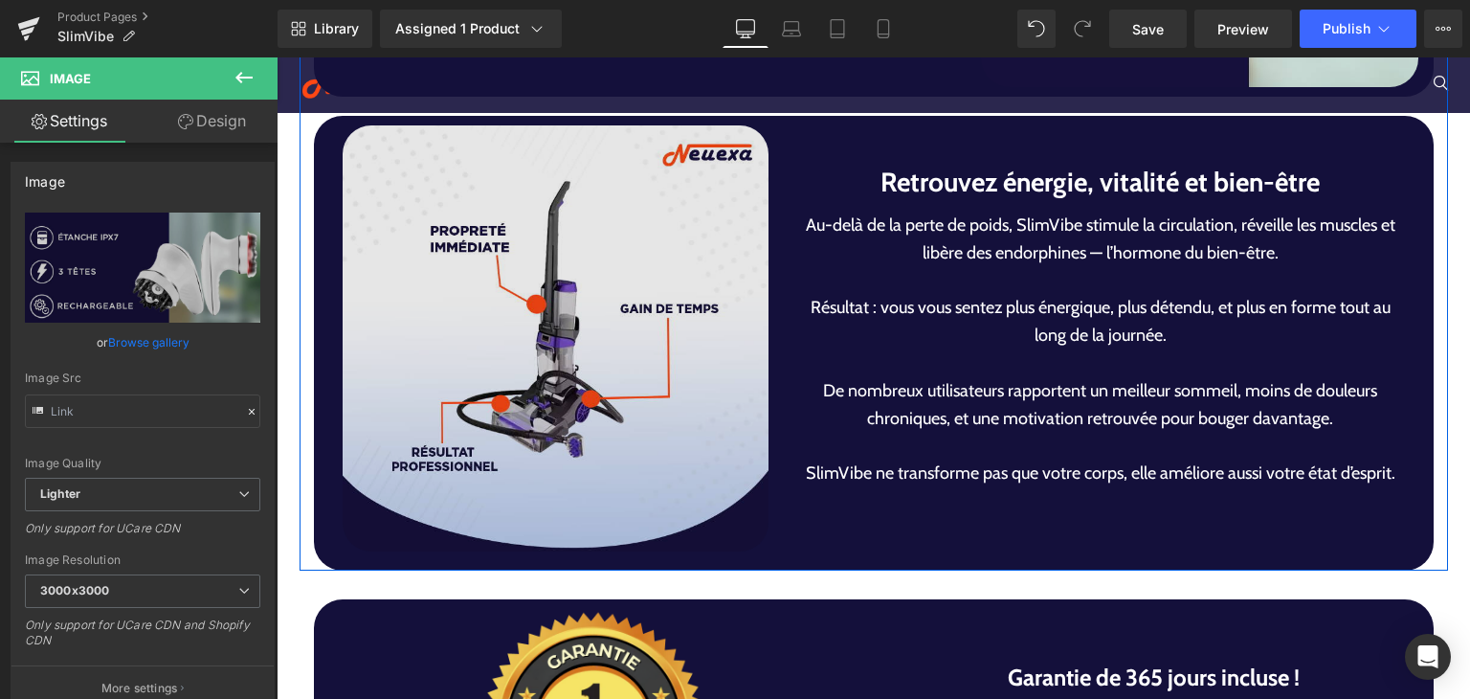
click at [686, 441] on img at bounding box center [556, 338] width 426 height 426
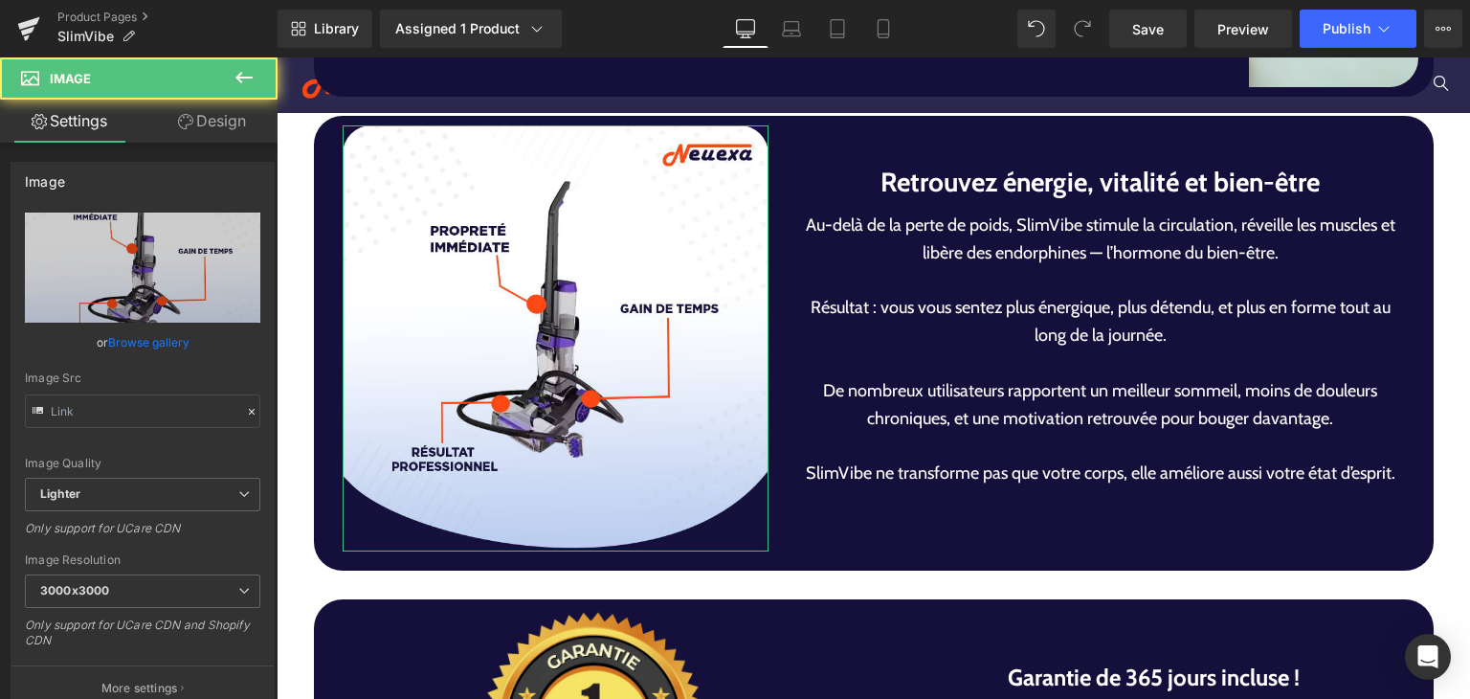
drag, startPoint x: 165, startPoint y: 355, endPoint x: 161, endPoint y: 345, distance: 10.3
click at [165, 354] on link "Browse gallery" at bounding box center [148, 341] width 81 height 33
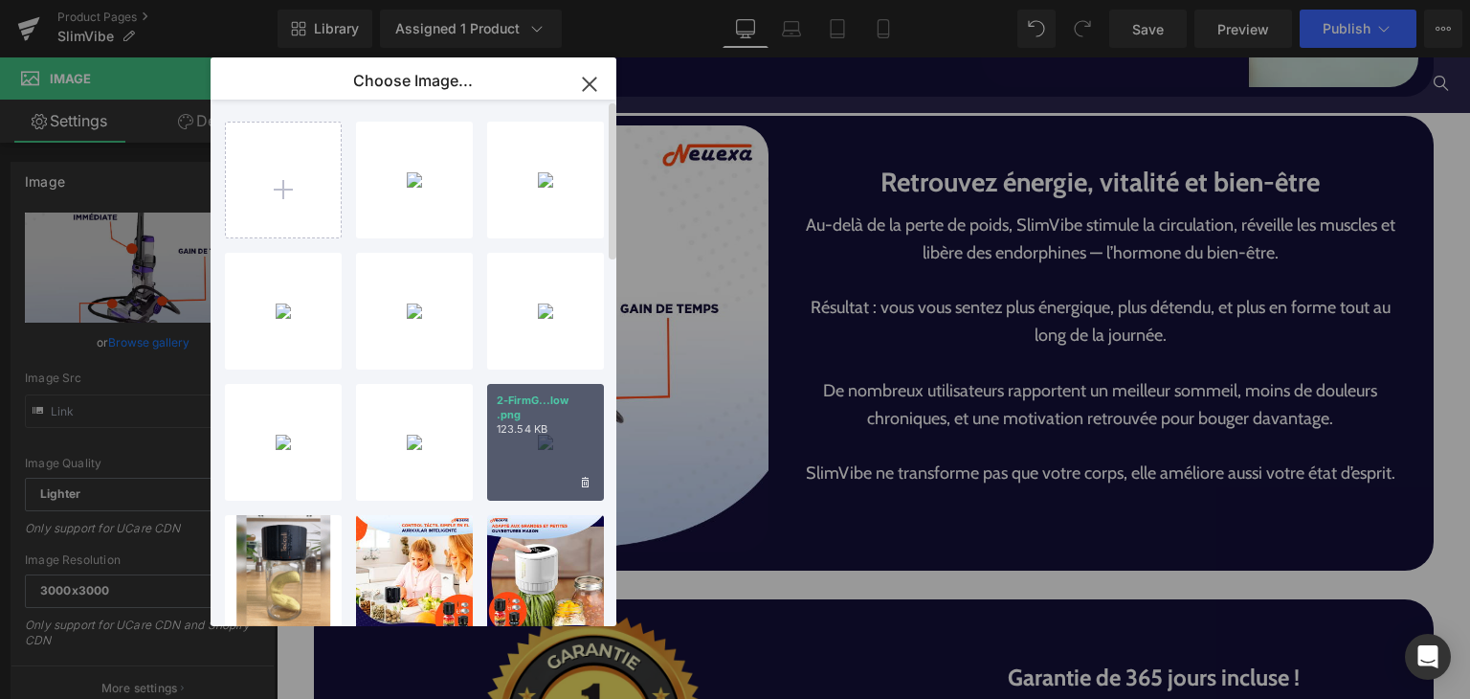
click at [528, 446] on div "2-FirmG...low .png 123.54 KB" at bounding box center [545, 442] width 117 height 117
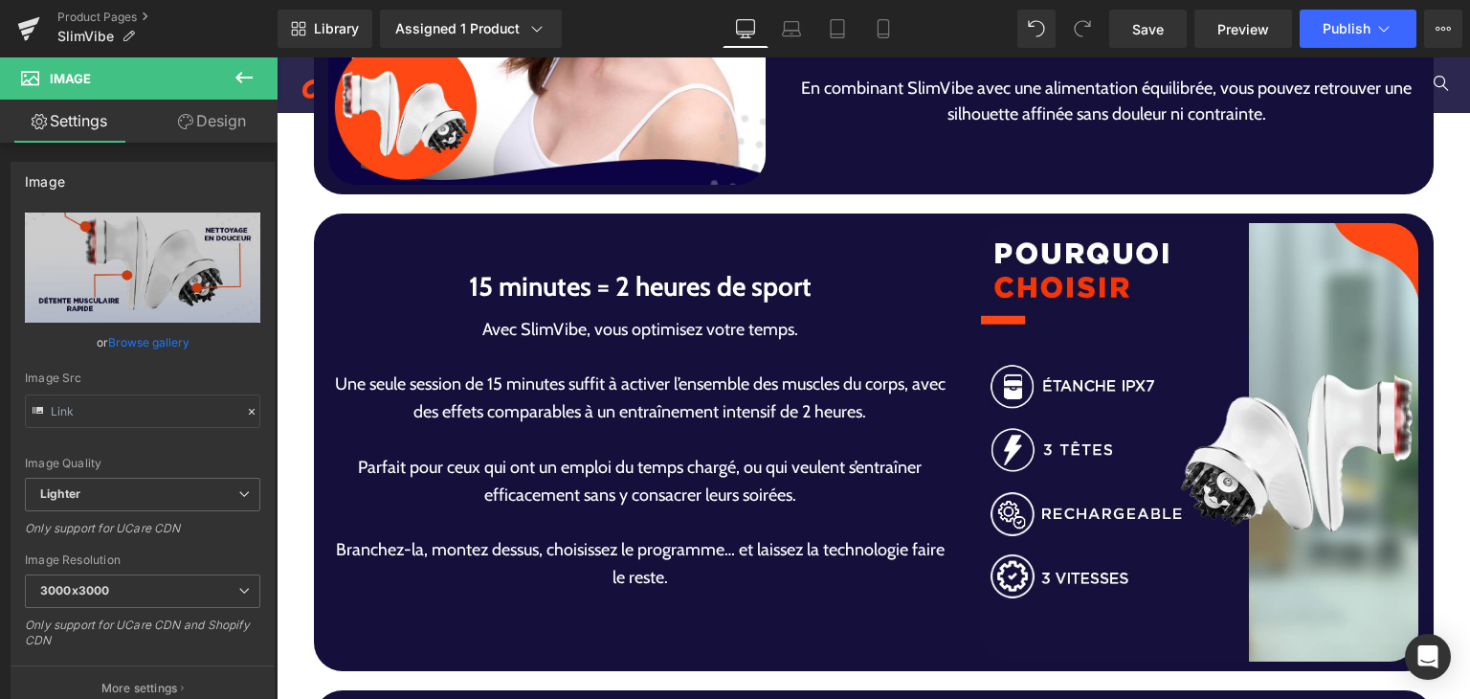
scroll to position [4690, 0]
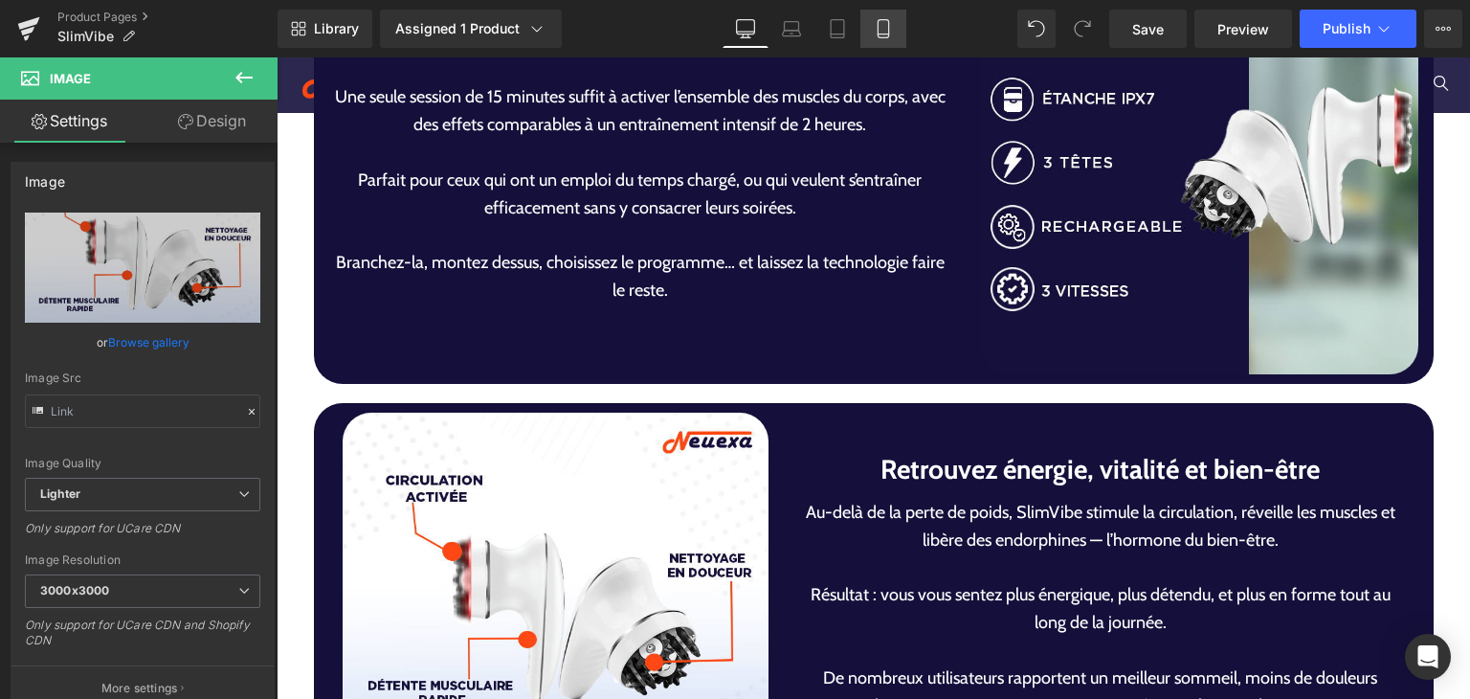
click at [896, 30] on link "Mobile" at bounding box center [883, 29] width 46 height 38
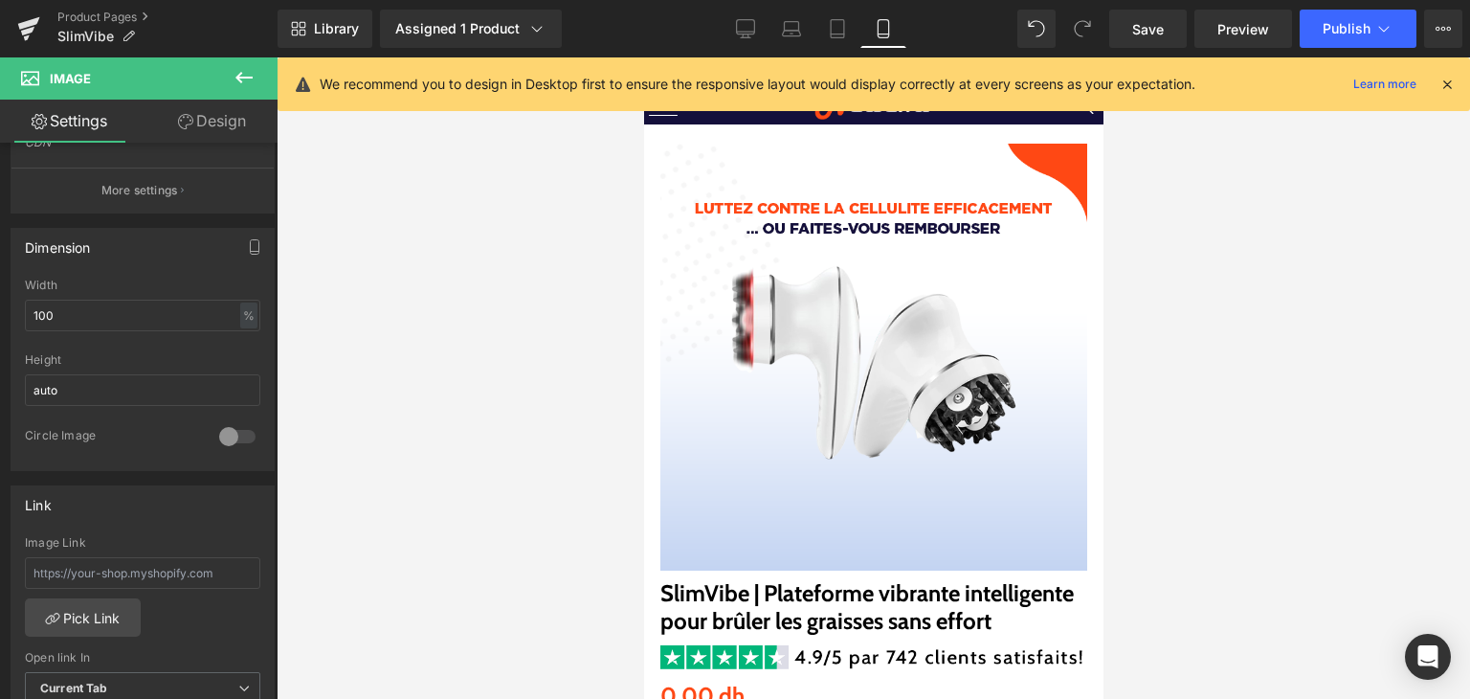
scroll to position [1053, 0]
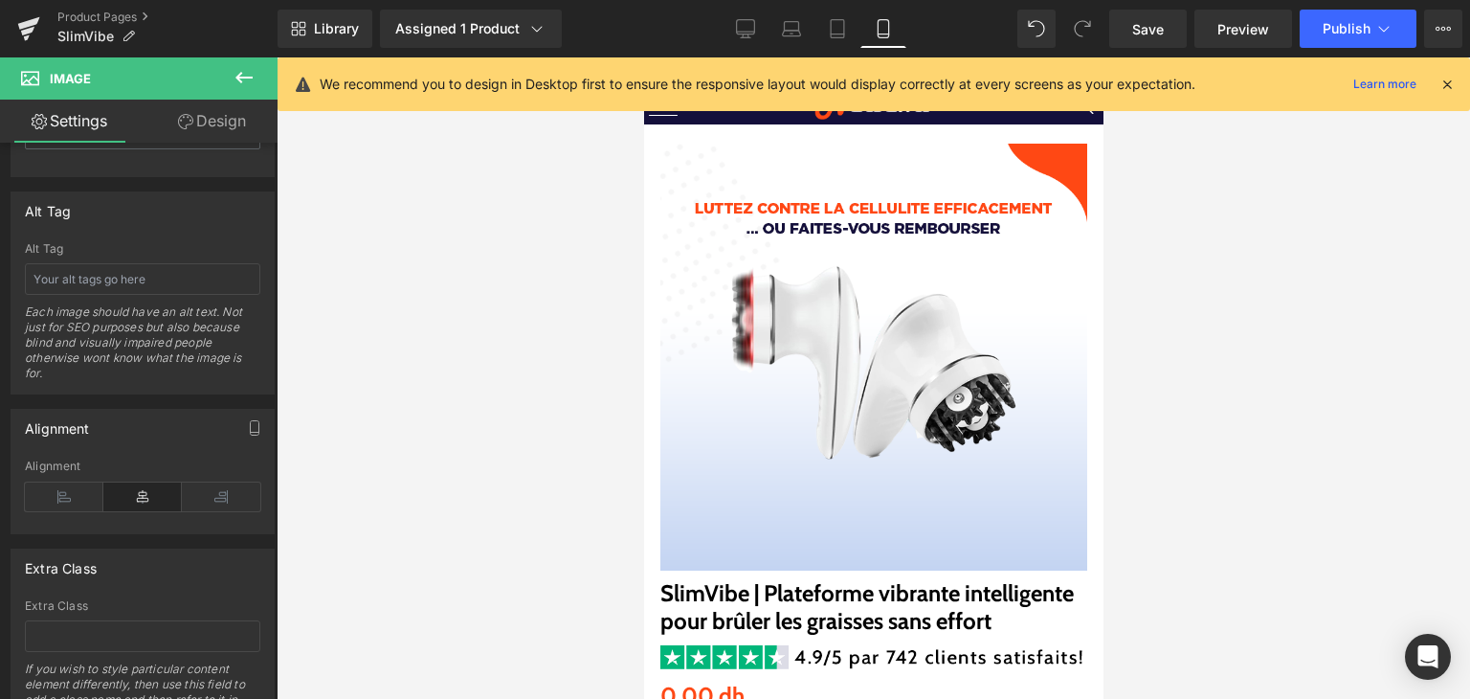
click at [254, 81] on icon at bounding box center [244, 77] width 23 height 23
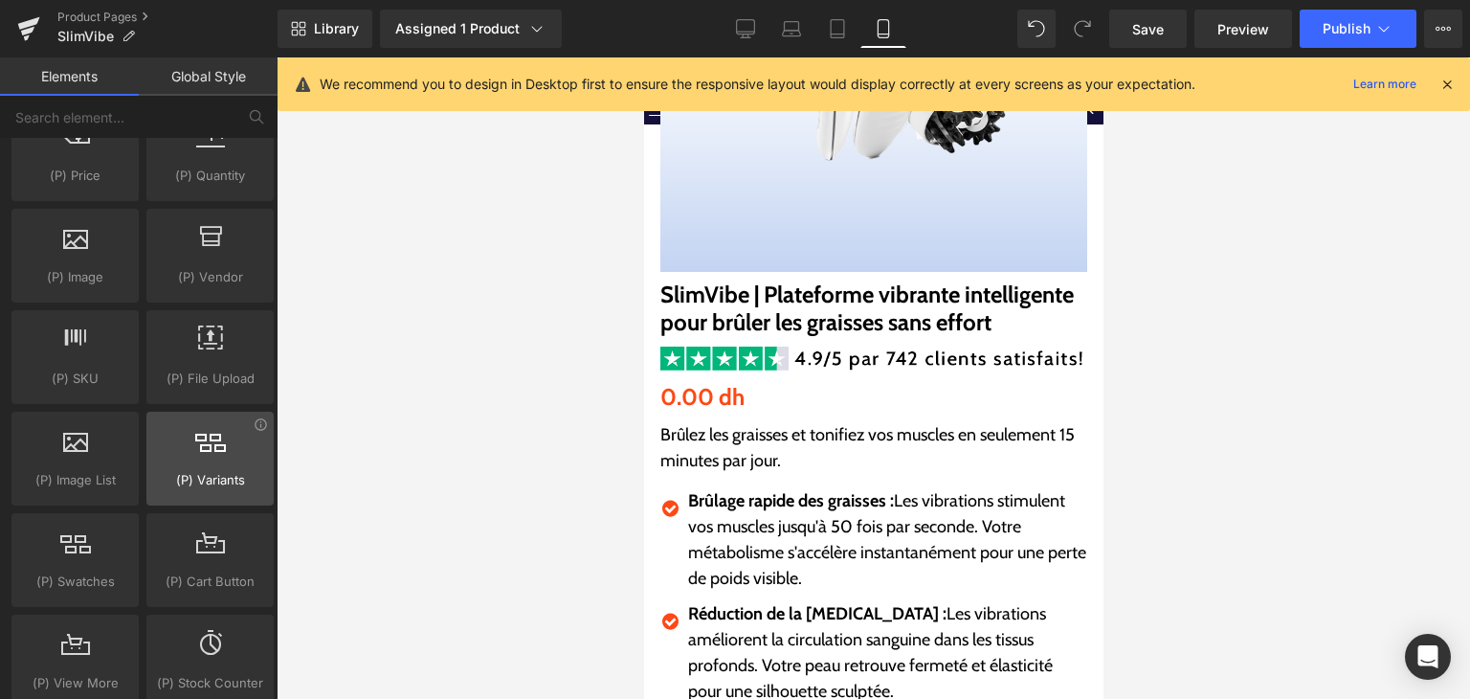
scroll to position [287, 0]
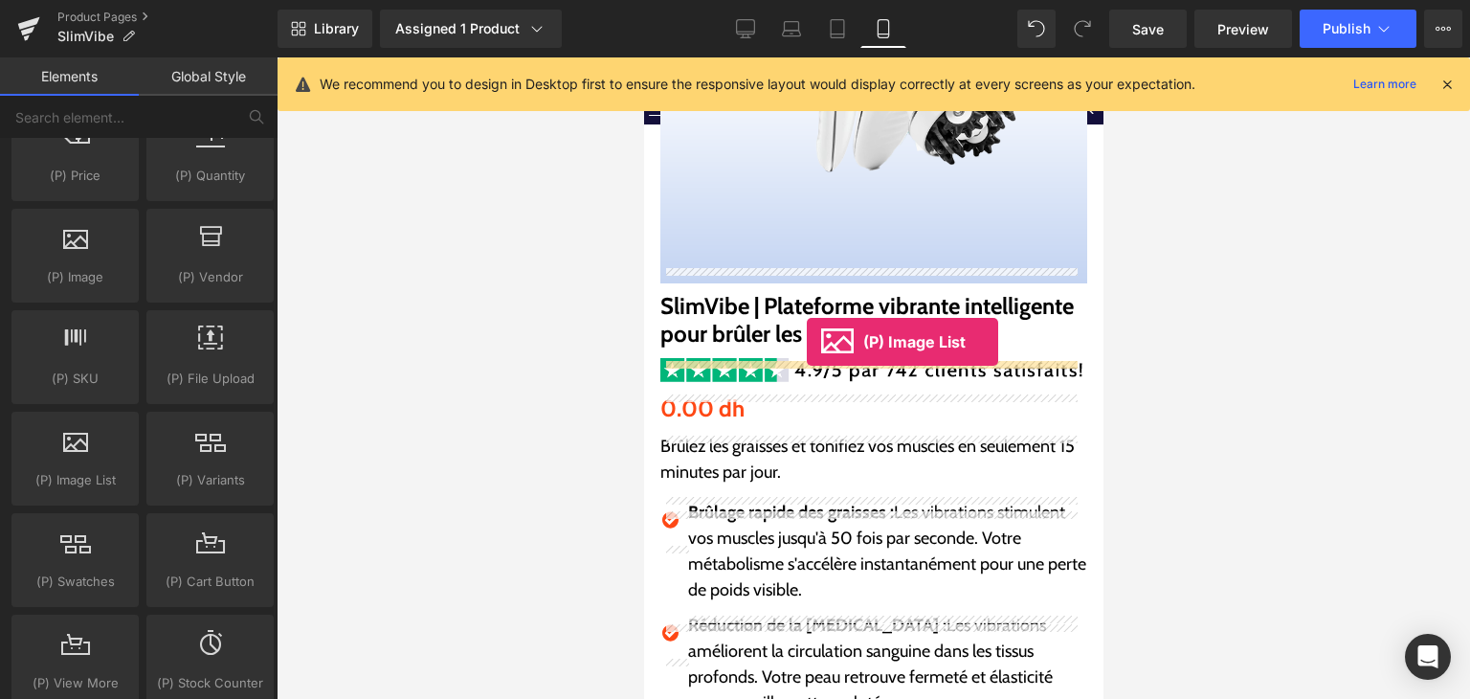
drag, startPoint x: 1216, startPoint y: 460, endPoint x: 824, endPoint y: 294, distance: 426.3
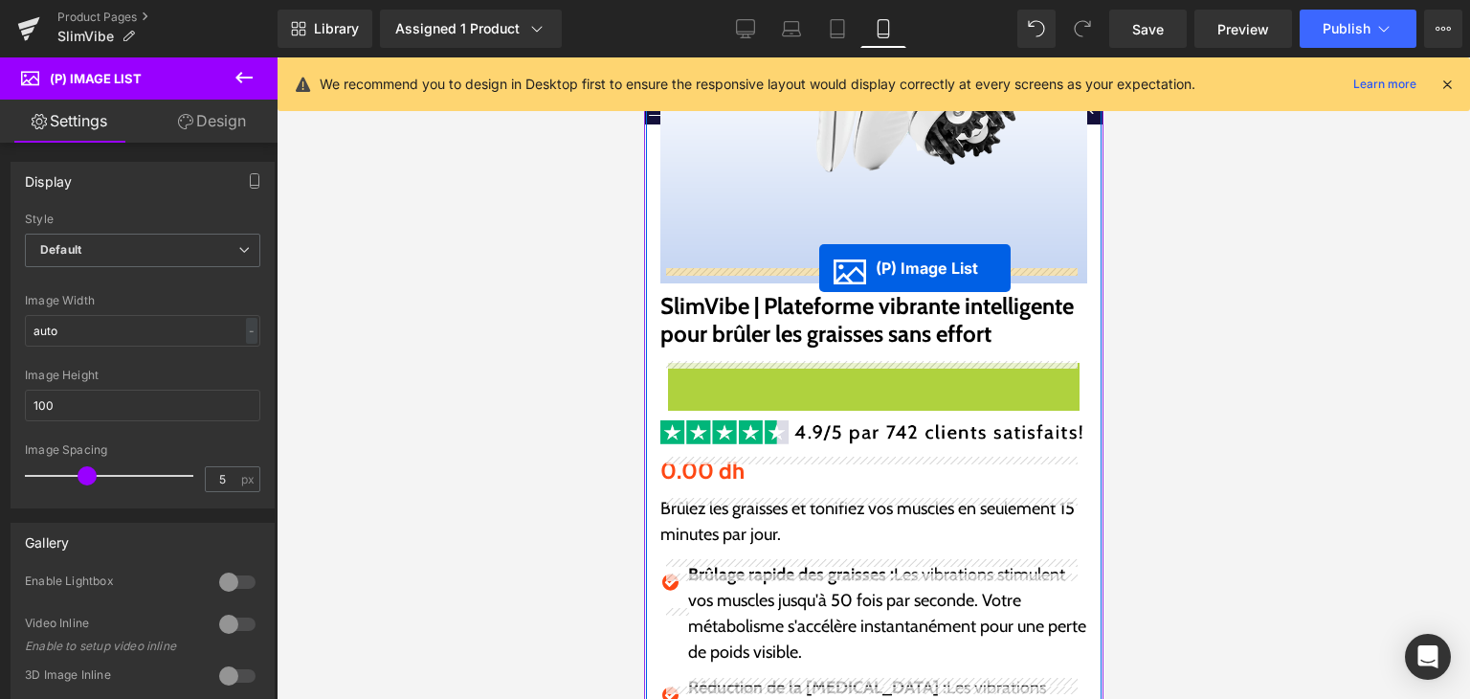
drag, startPoint x: 809, startPoint y: 529, endPoint x: 818, endPoint y: 268, distance: 261.4
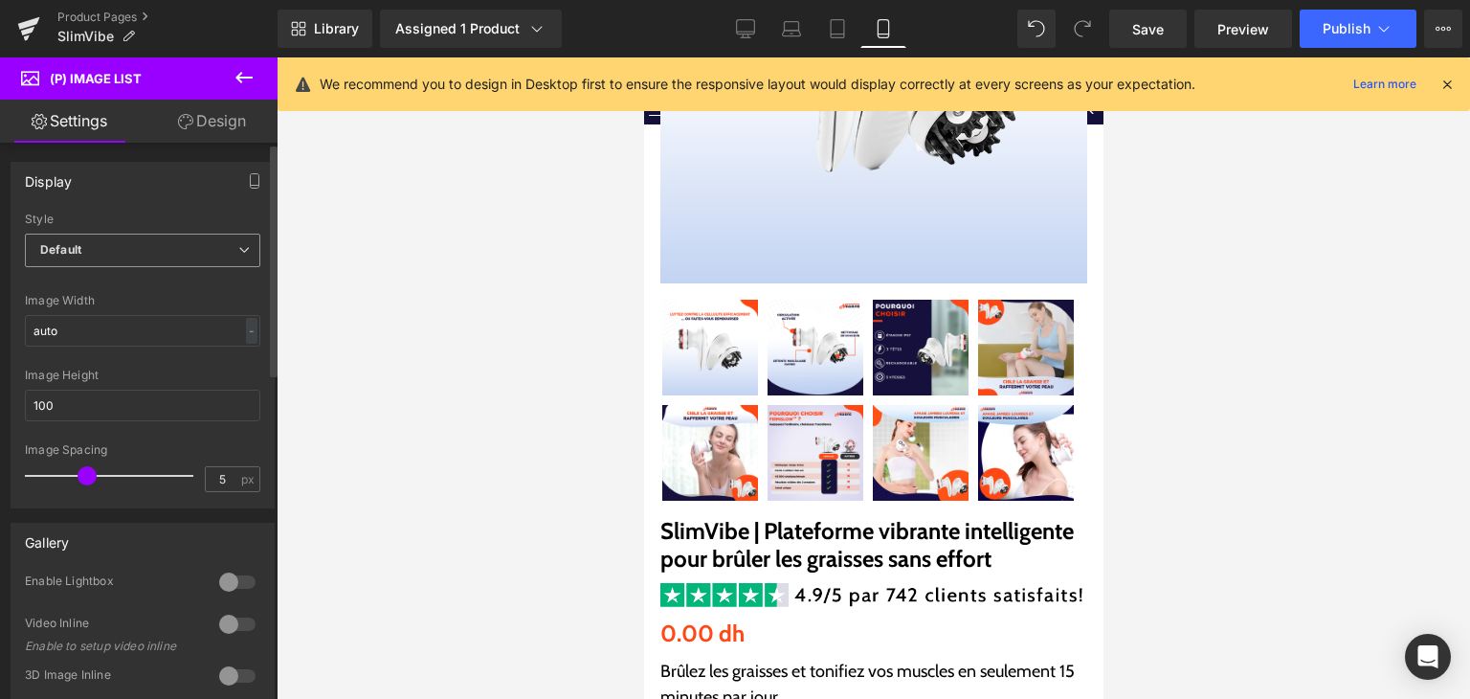
click at [134, 250] on span "Default" at bounding box center [142, 250] width 235 height 33
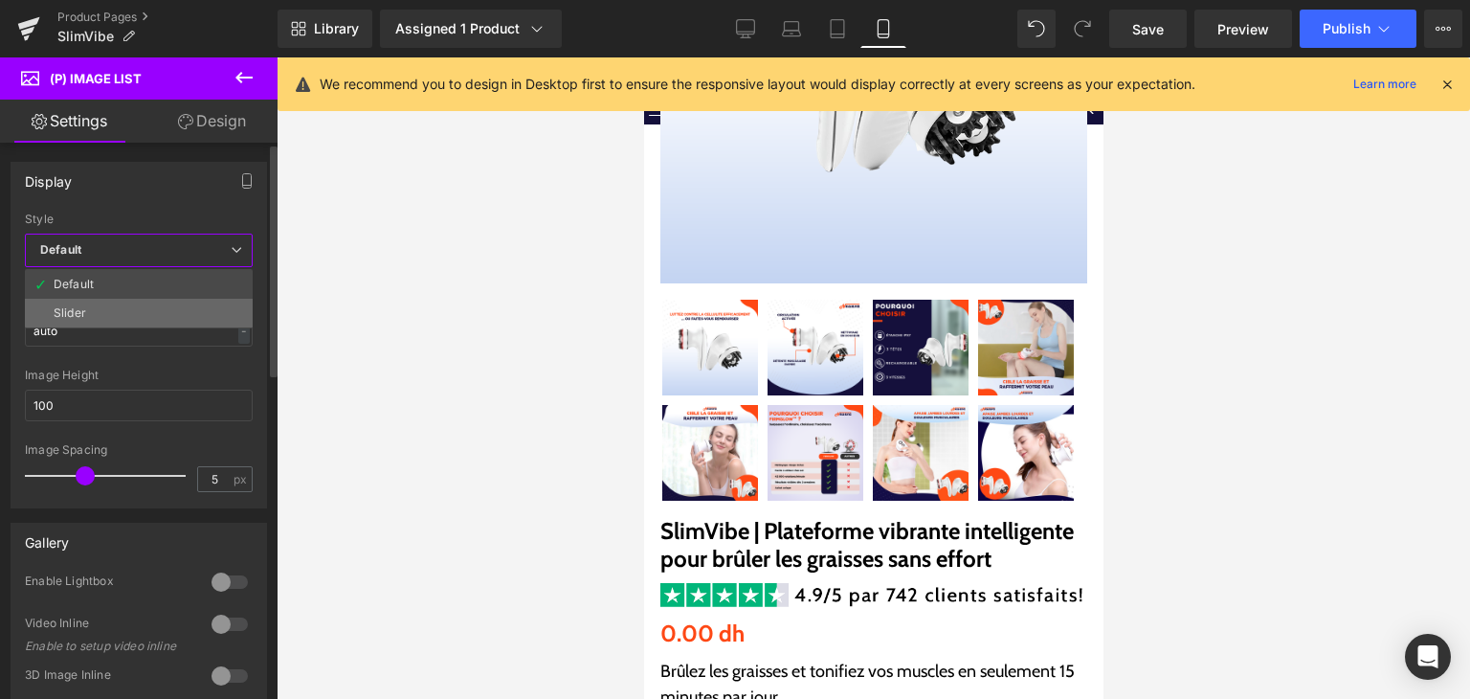
click at [145, 299] on li "Slider" at bounding box center [139, 313] width 228 height 29
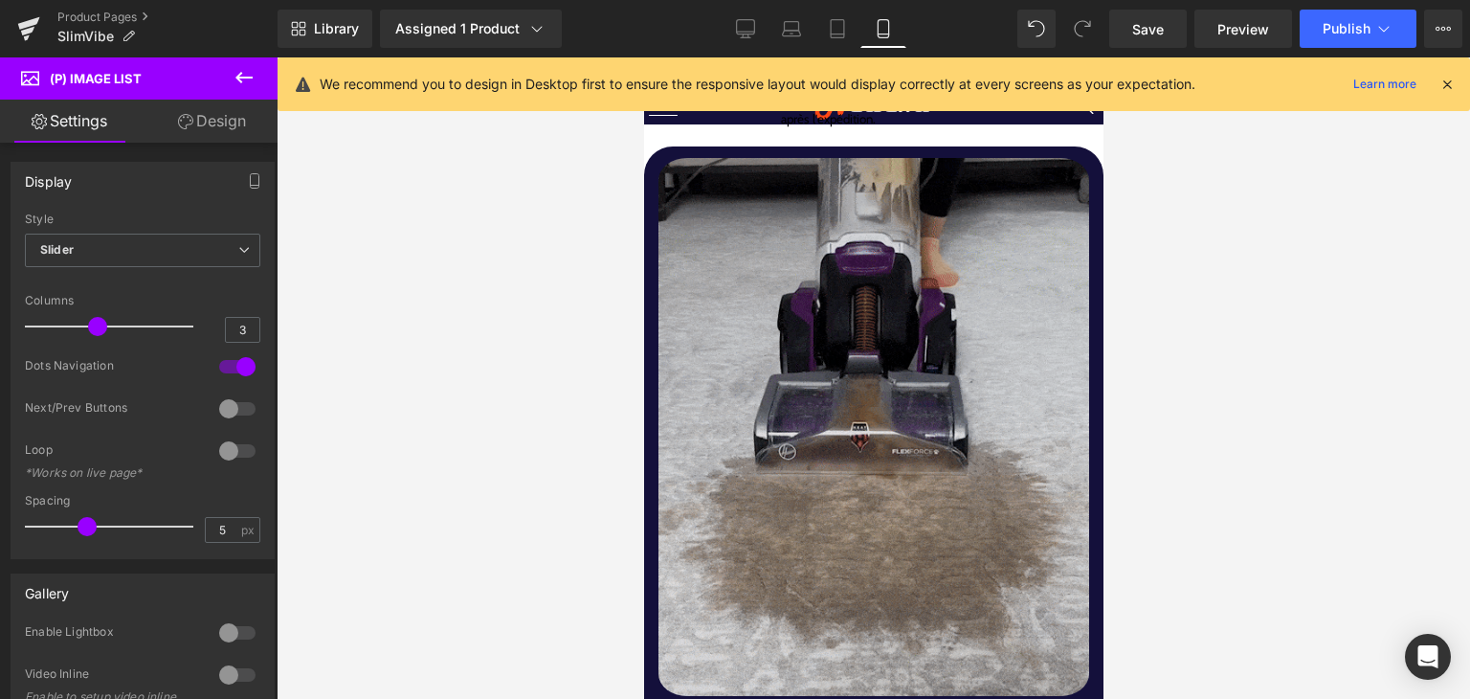
scroll to position [1914, 0]
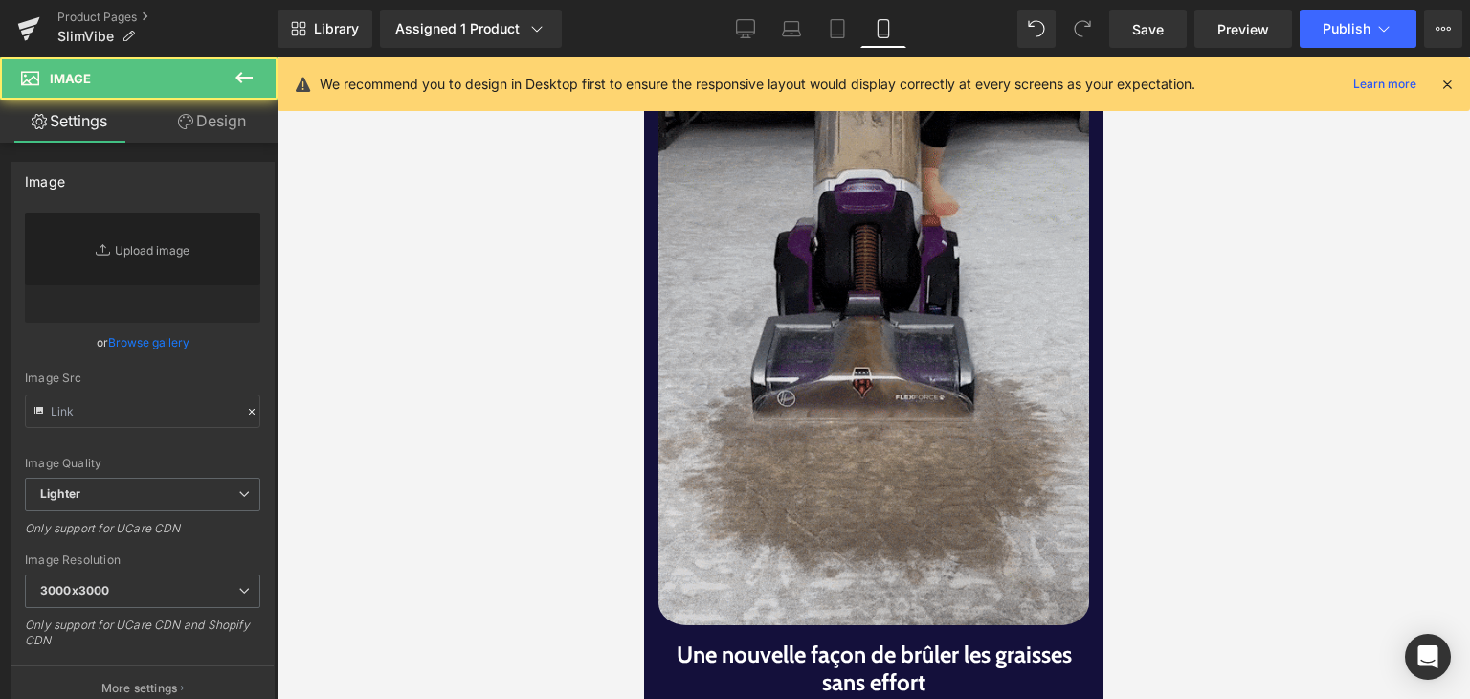
click at [813, 495] on img at bounding box center [872, 356] width 431 height 552
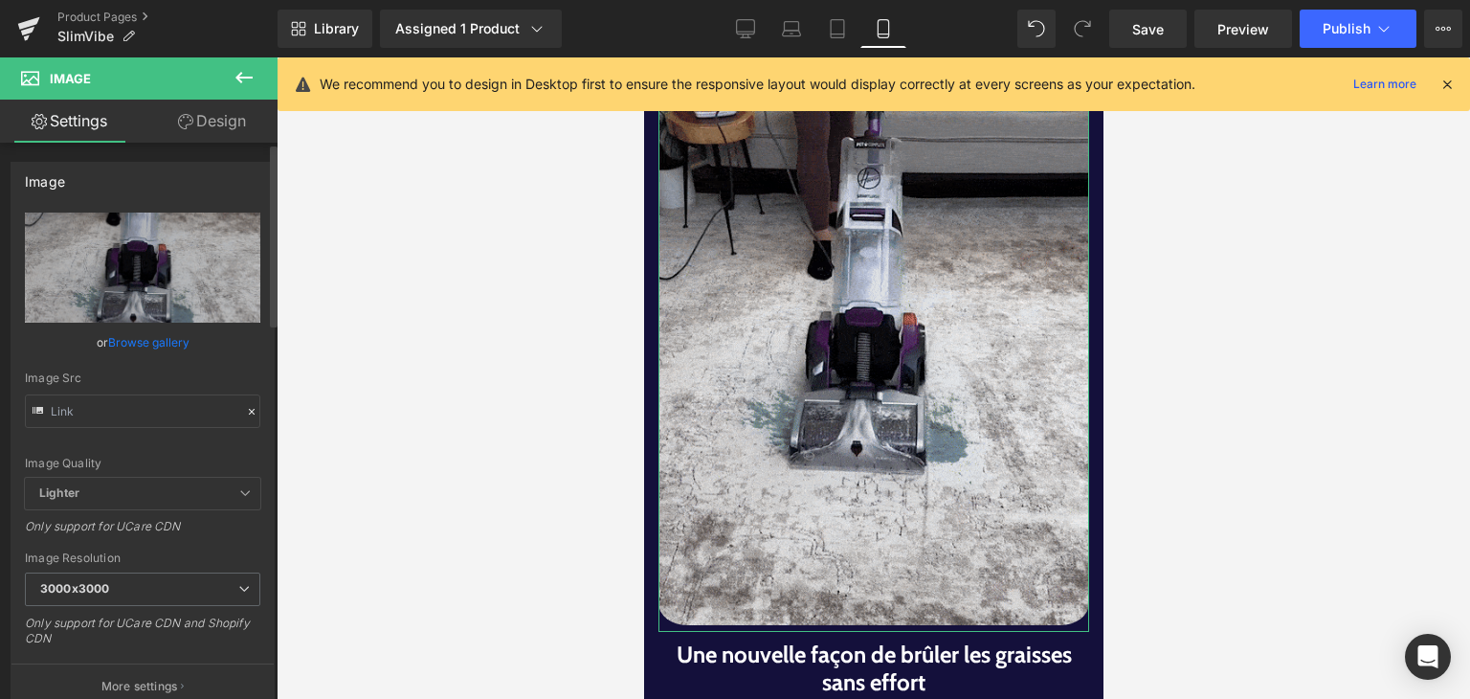
click at [161, 342] on link "Browse gallery" at bounding box center [148, 341] width 81 height 33
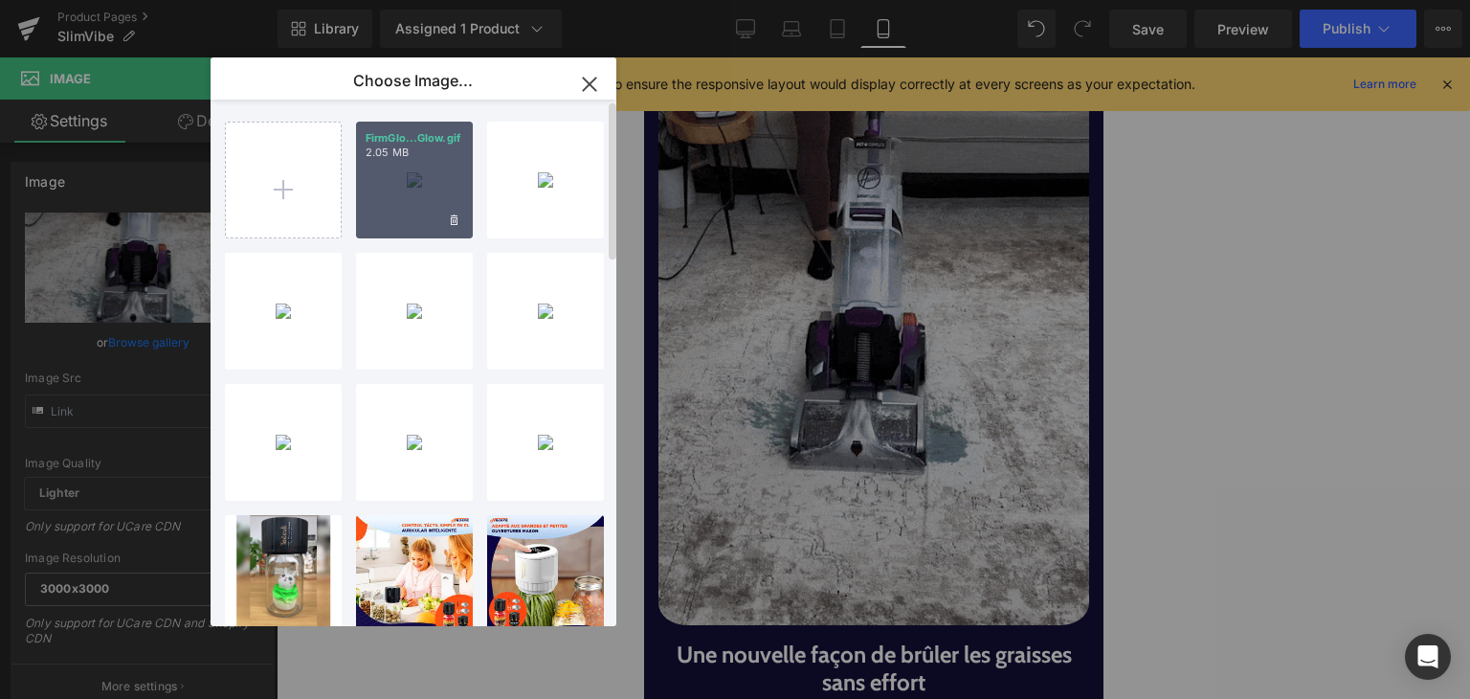
click at [420, 192] on div "FirmGlo...Glow.gif 2.05 MB" at bounding box center [414, 180] width 117 height 117
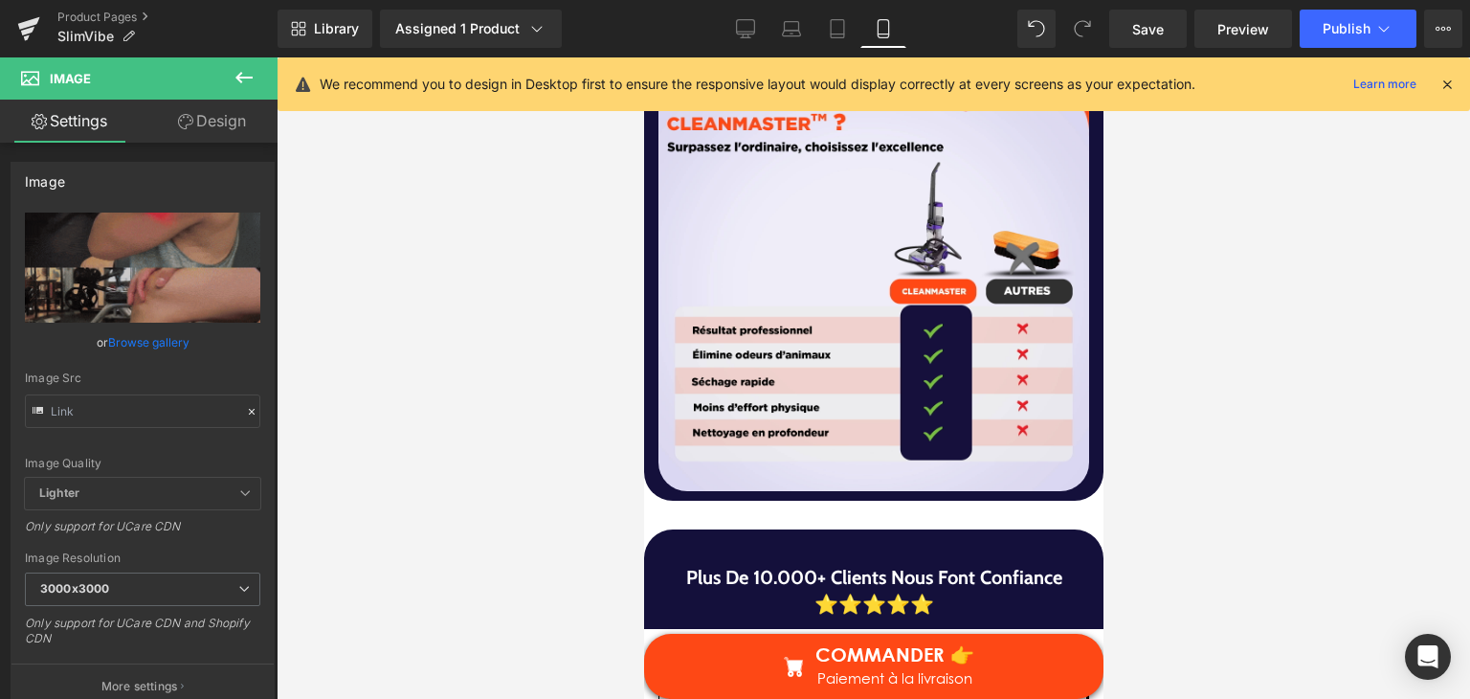
scroll to position [3254, 0]
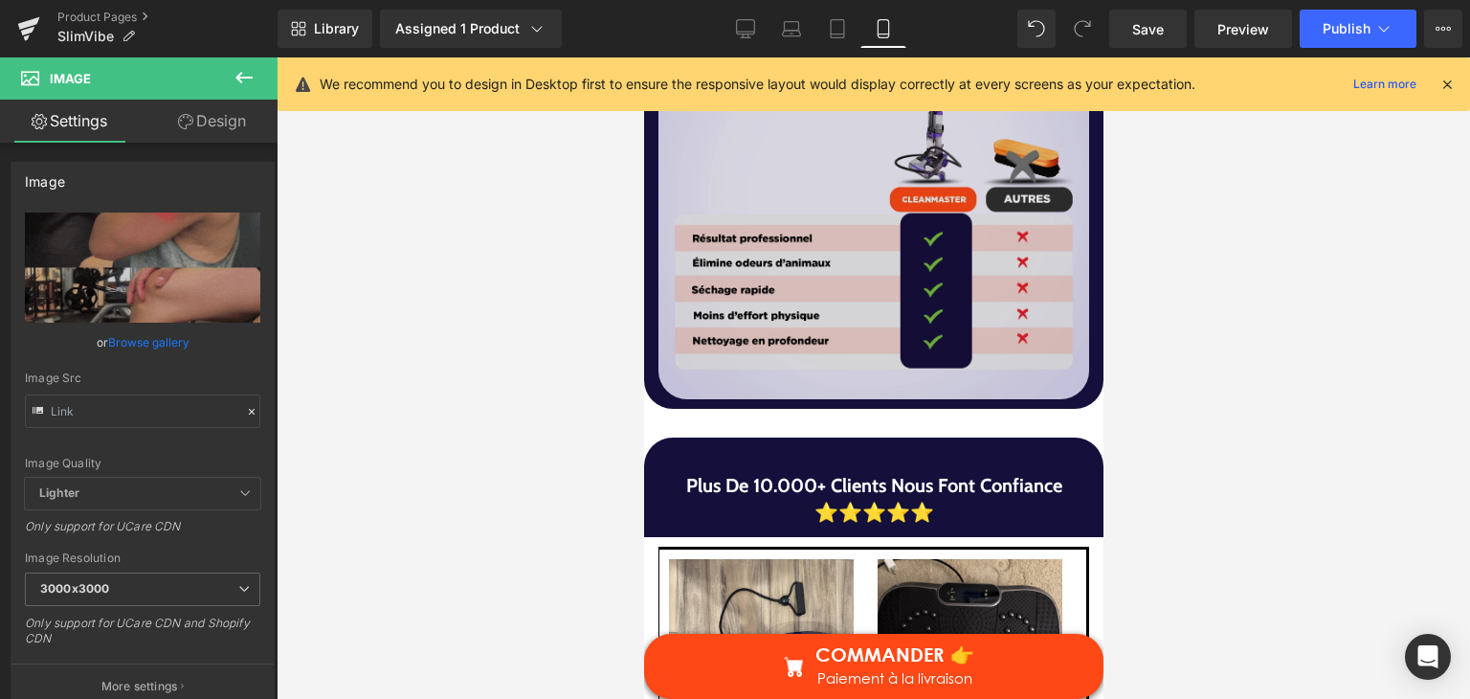
click at [835, 334] on img at bounding box center [872, 183] width 431 height 431
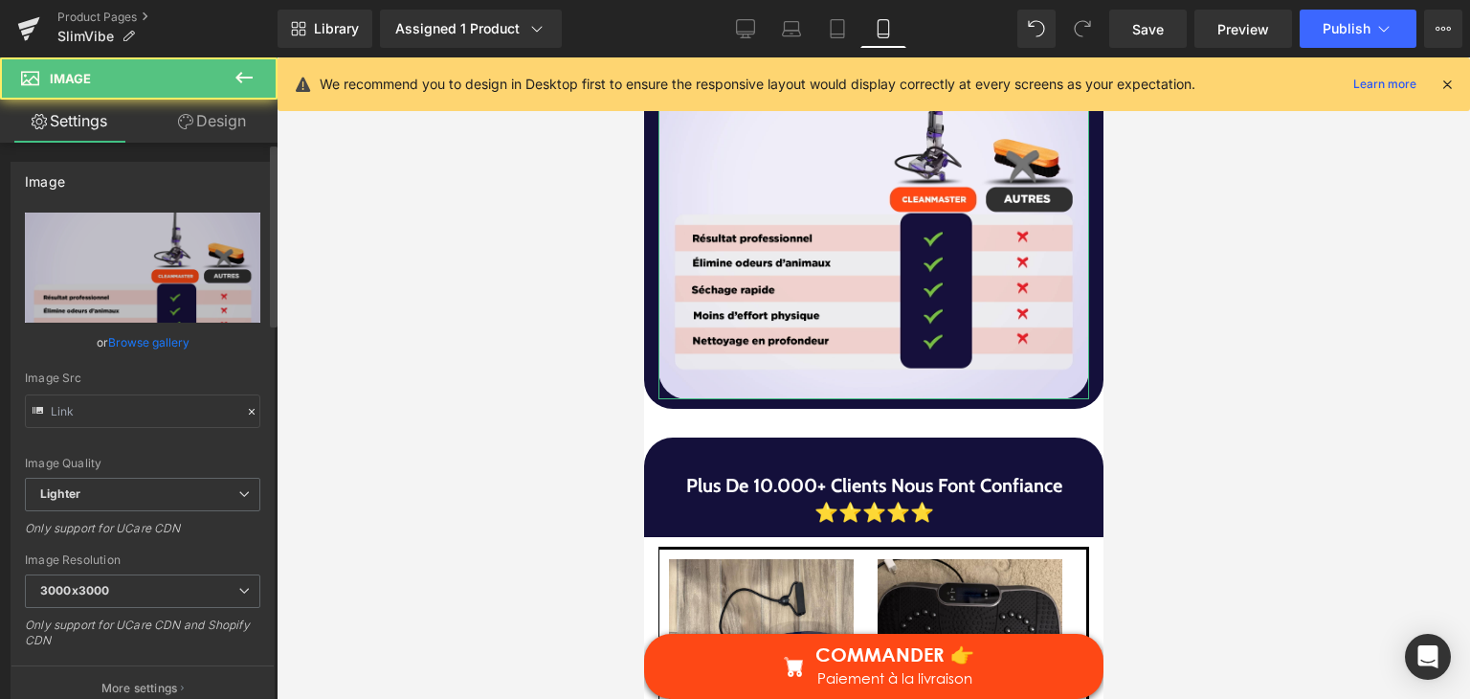
click at [168, 342] on link "Browse gallery" at bounding box center [148, 341] width 81 height 33
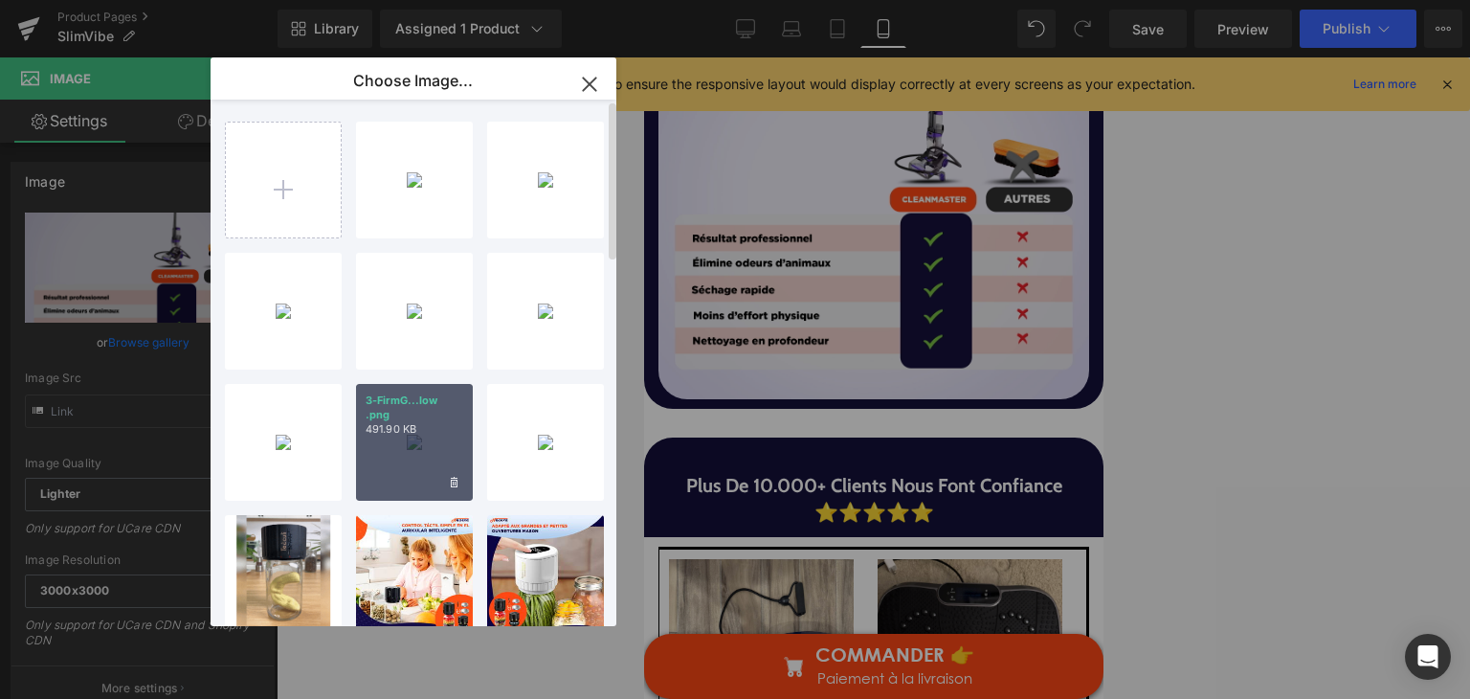
click at [398, 472] on div "3-FirmG...low .png 491.90 KB" at bounding box center [414, 442] width 117 height 117
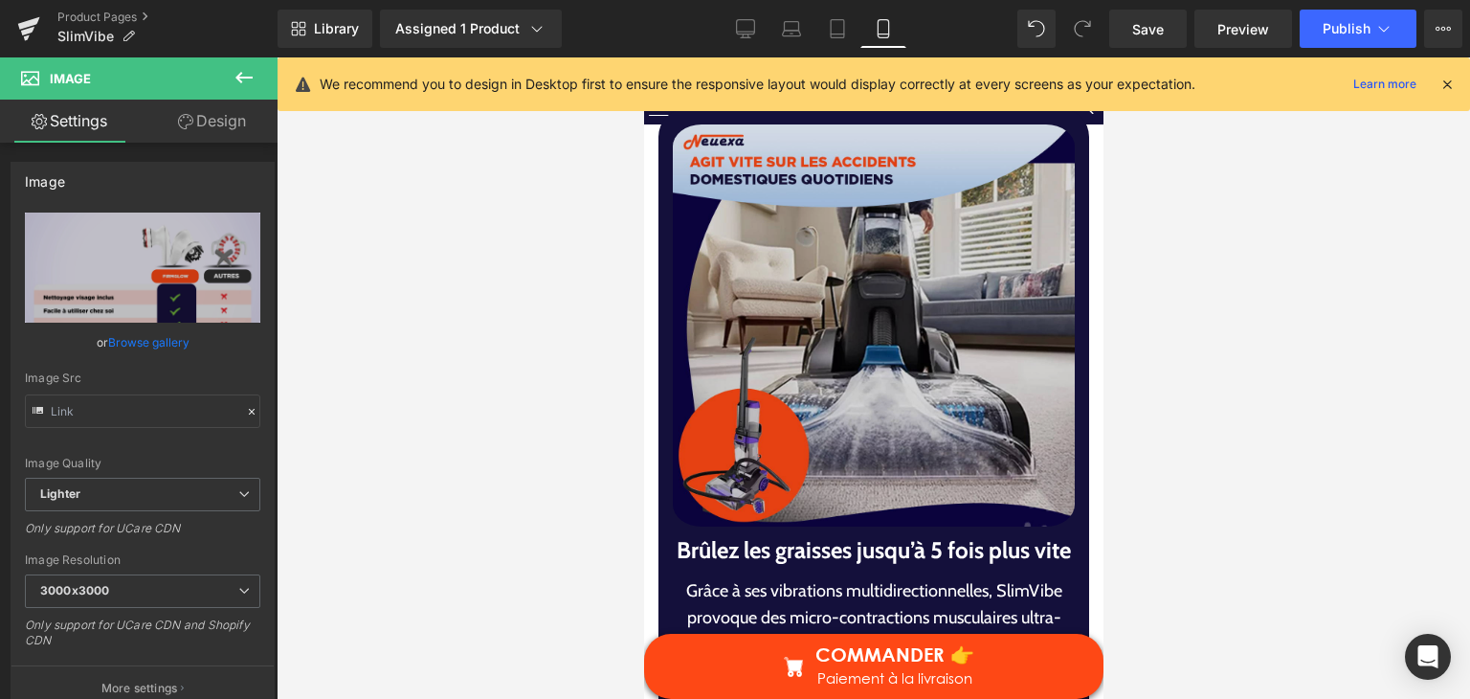
scroll to position [4881, 0]
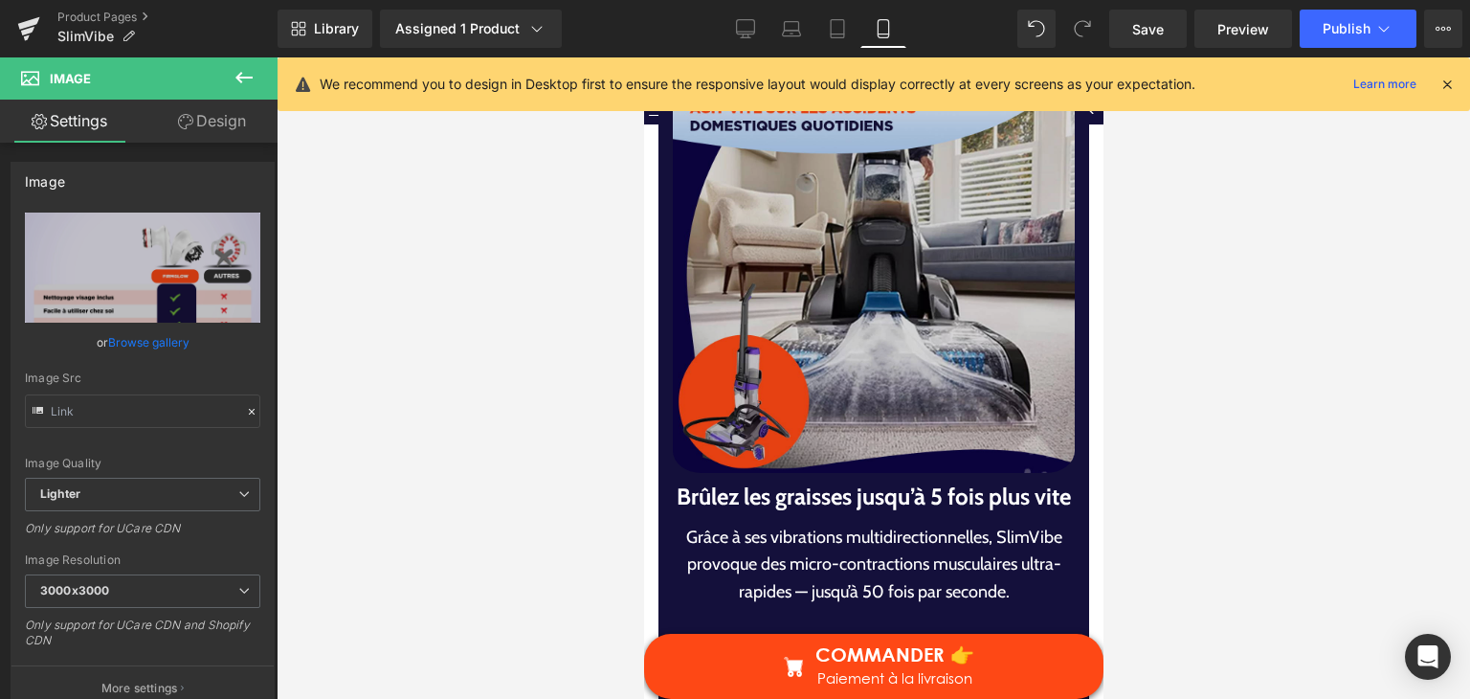
click at [809, 430] on img at bounding box center [873, 271] width 402 height 415
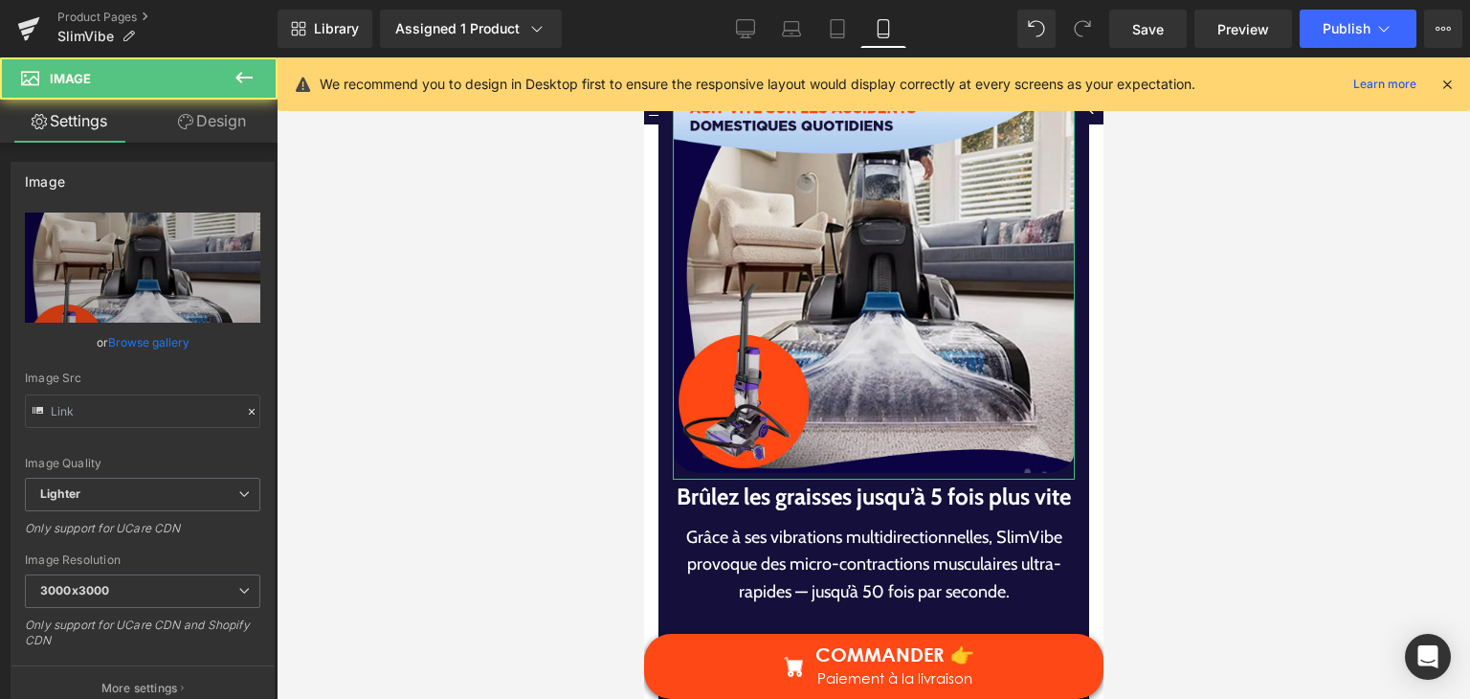
click at [132, 346] on link "Browse gallery" at bounding box center [148, 341] width 81 height 33
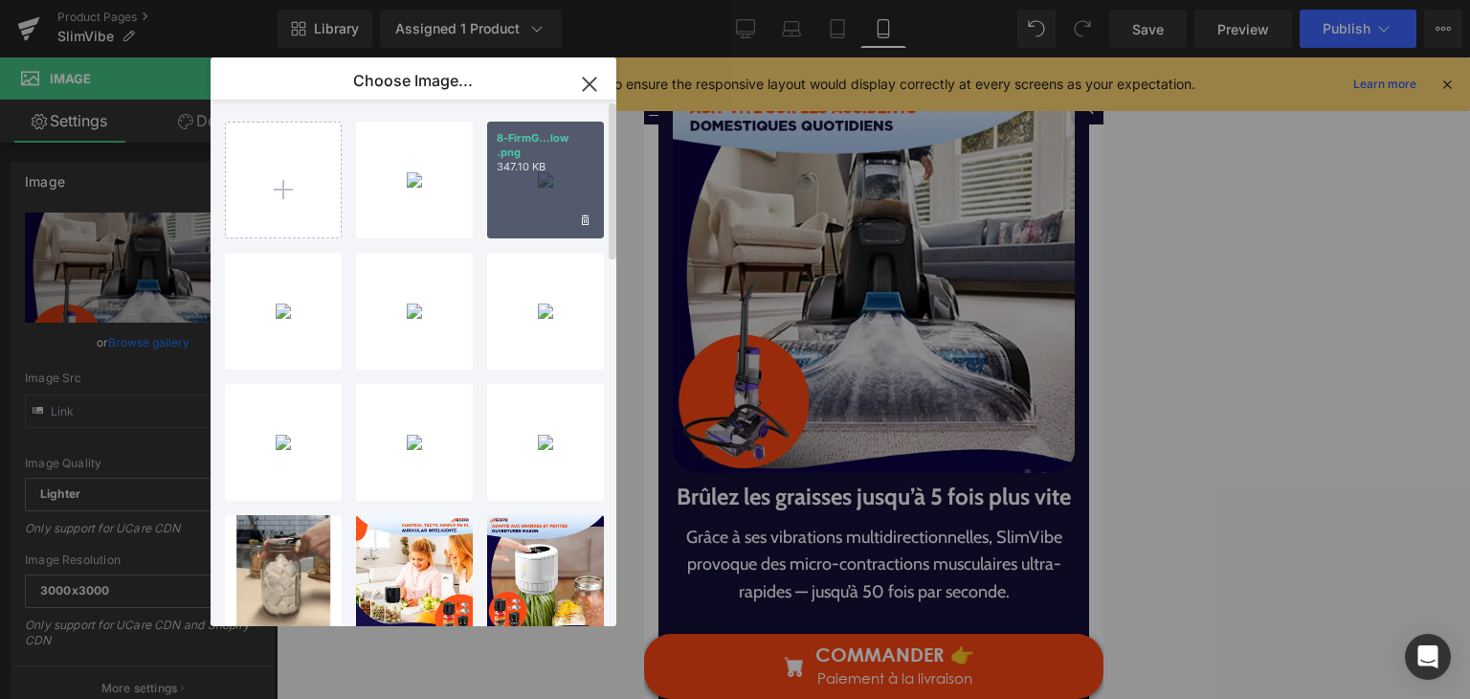
click at [525, 204] on div "8-FirmG...low .png 347.10 KB" at bounding box center [545, 180] width 117 height 117
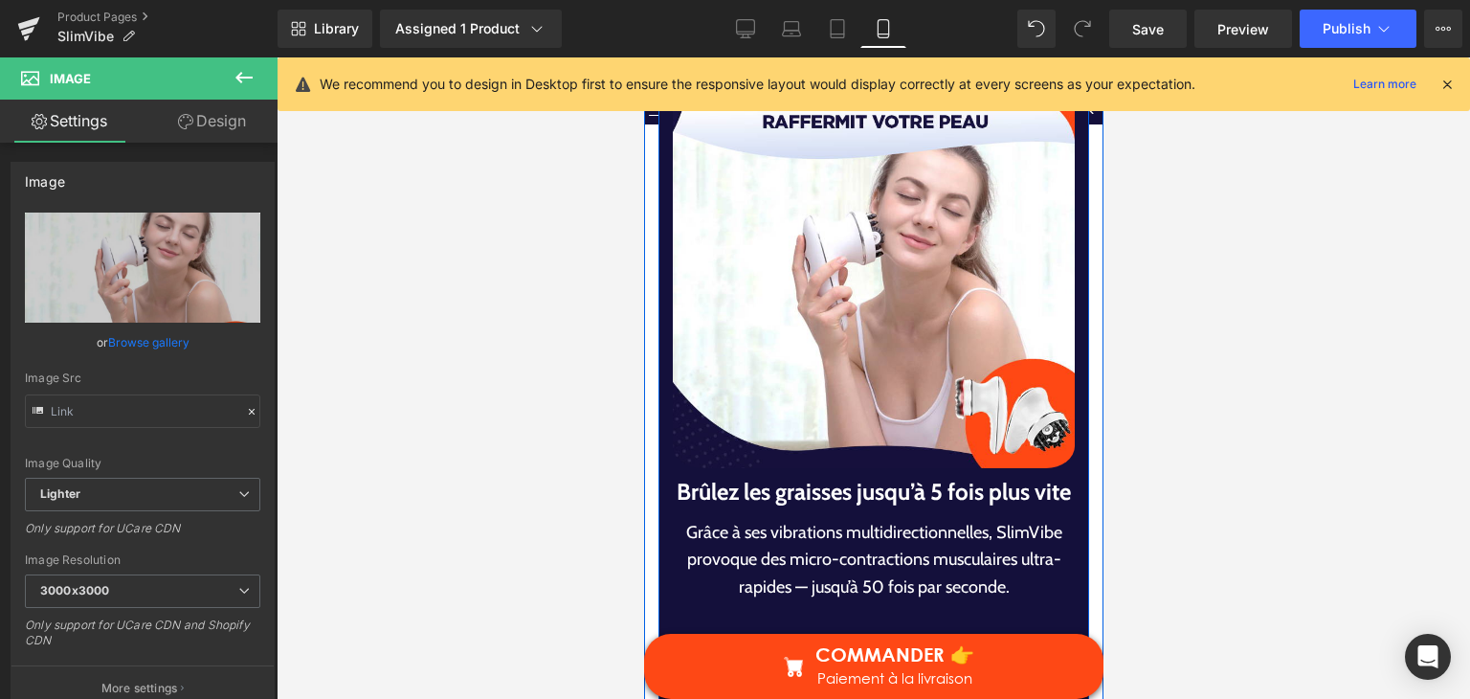
scroll to position [5455, 0]
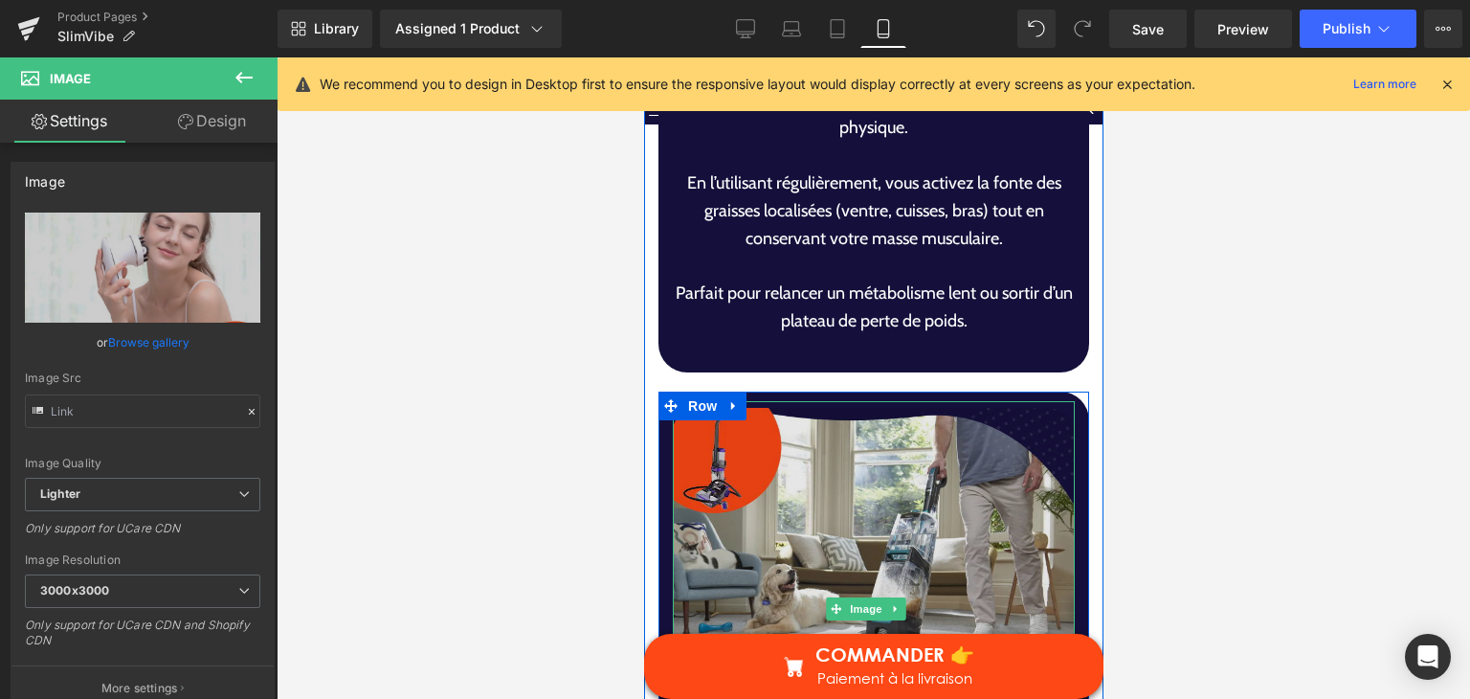
click at [856, 529] on img at bounding box center [873, 608] width 402 height 415
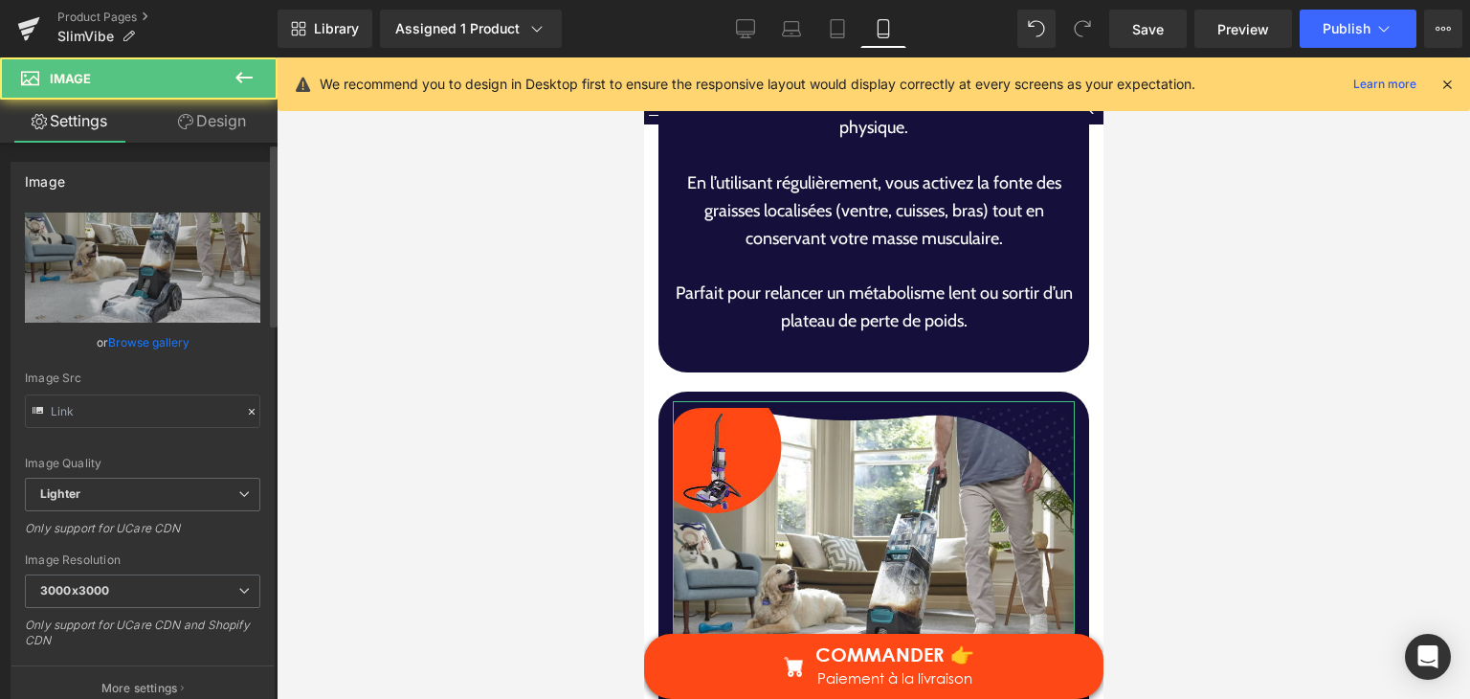
click at [173, 348] on link "Browse gallery" at bounding box center [148, 341] width 81 height 33
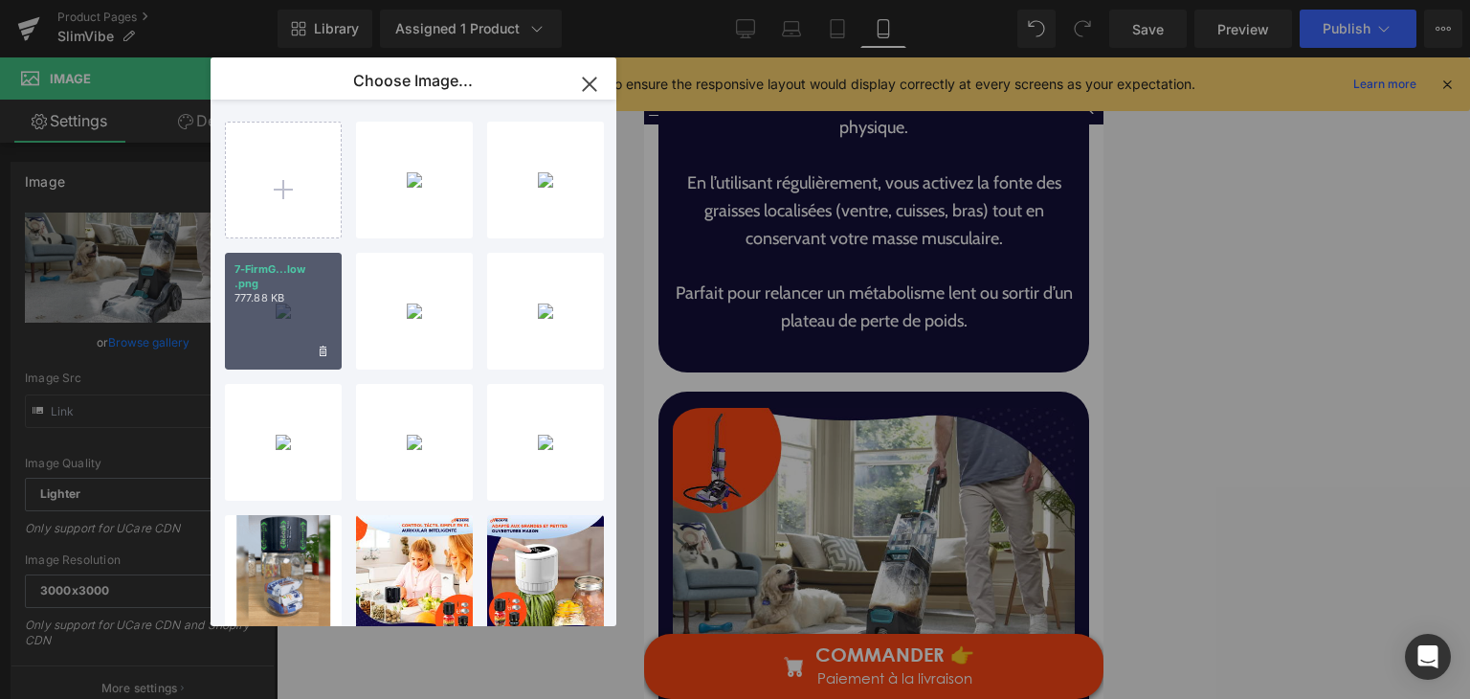
click at [303, 335] on div "7-FirmG...low .png 777.88 KB" at bounding box center [283, 311] width 117 height 117
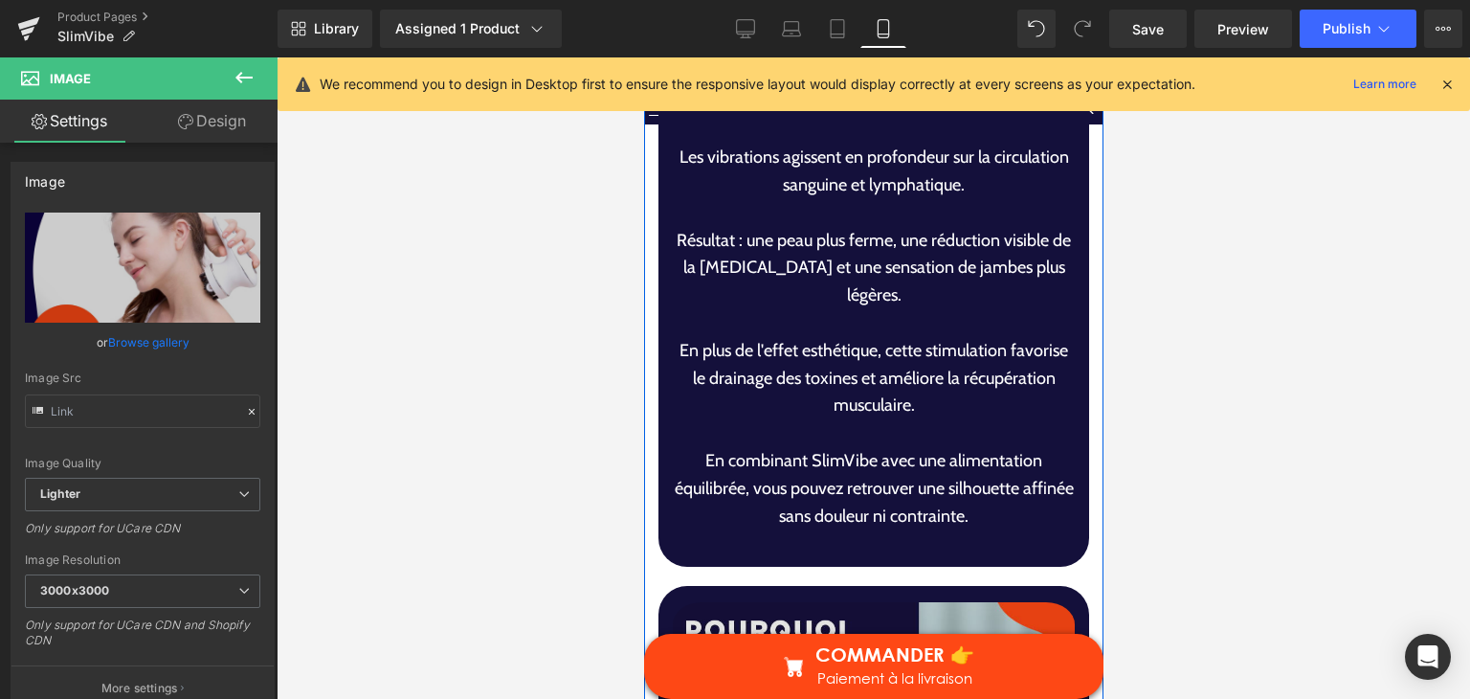
scroll to position [6699, 0]
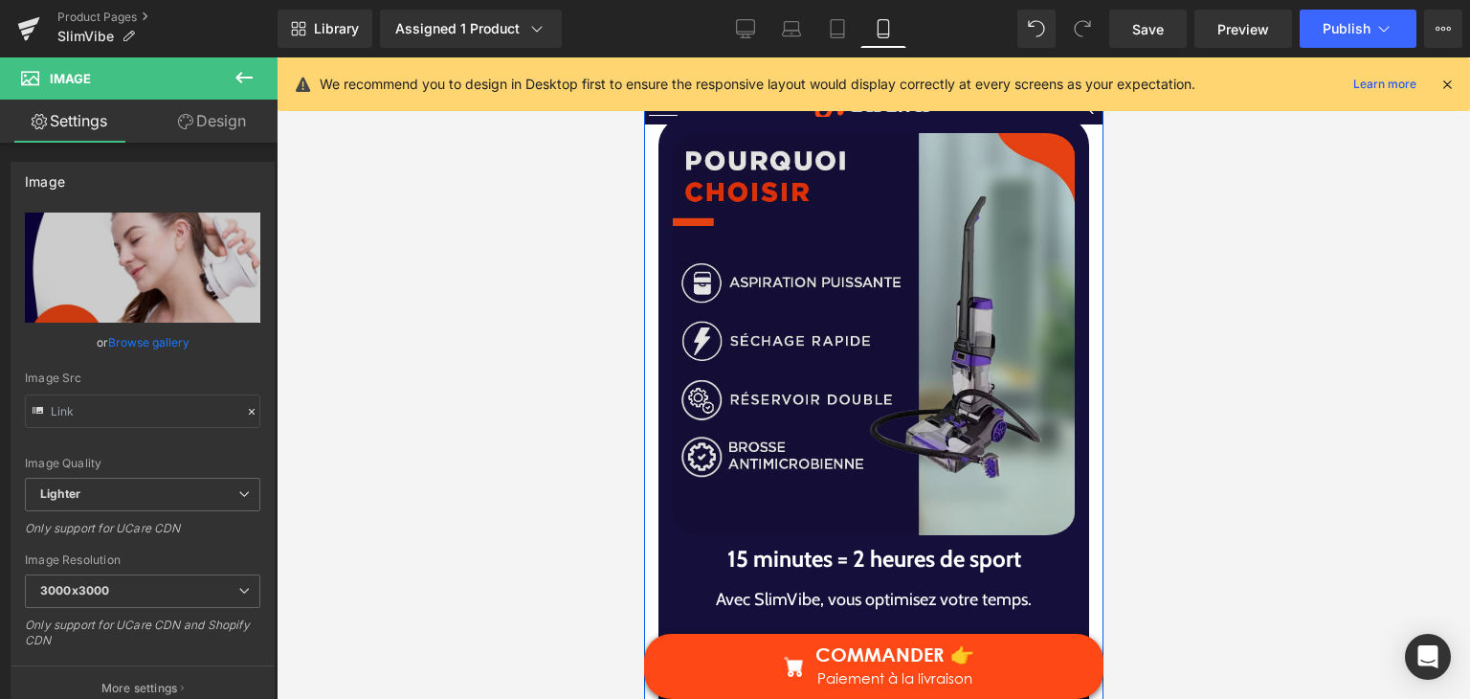
click at [973, 391] on img at bounding box center [873, 333] width 402 height 415
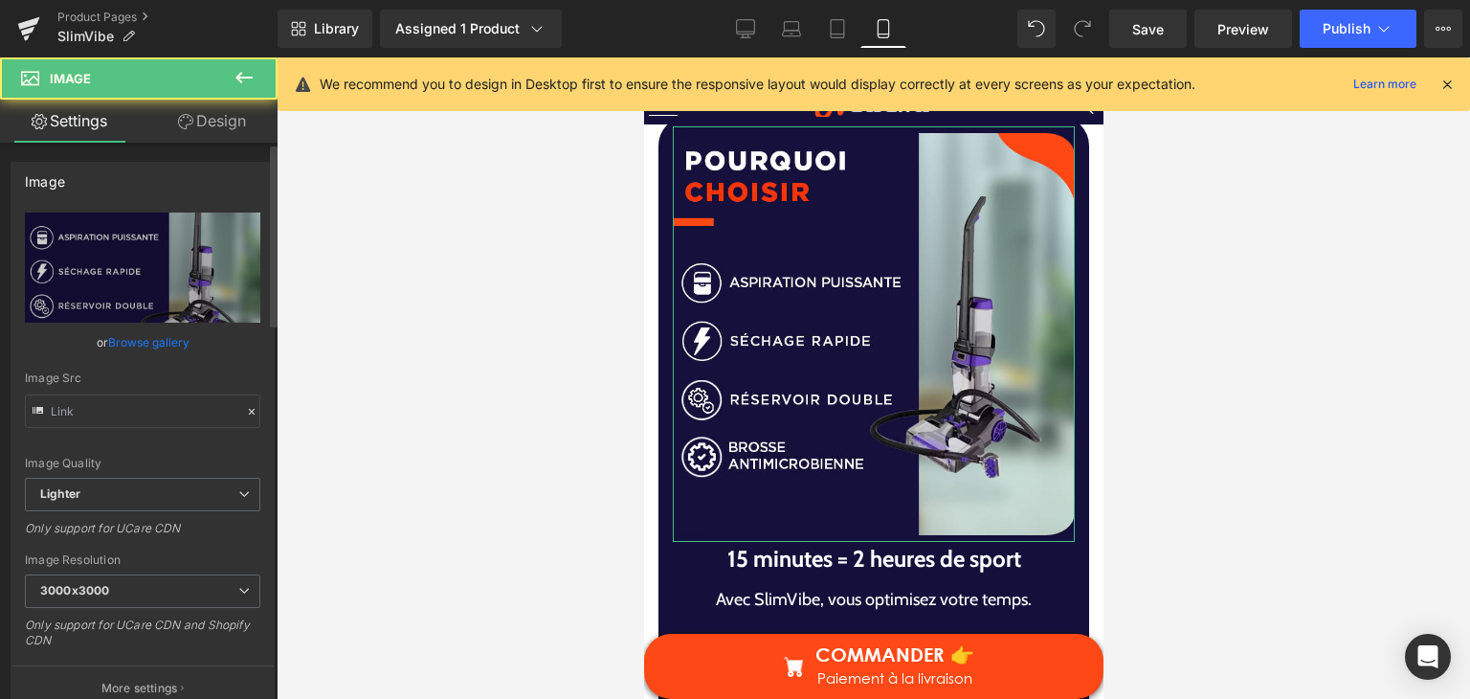
click at [130, 353] on link "Browse gallery" at bounding box center [148, 341] width 81 height 33
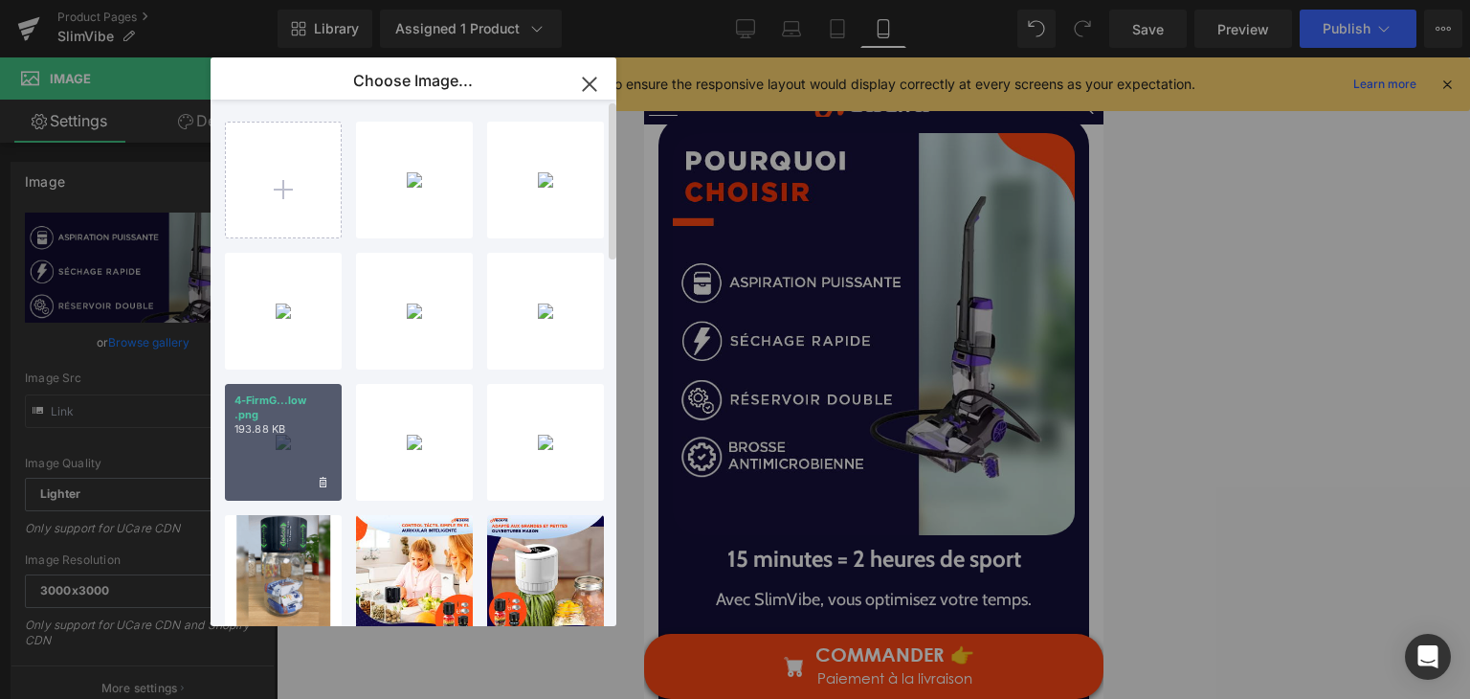
click at [292, 466] on div "4-FirmG...low .png 193.88 KB" at bounding box center [283, 442] width 117 height 117
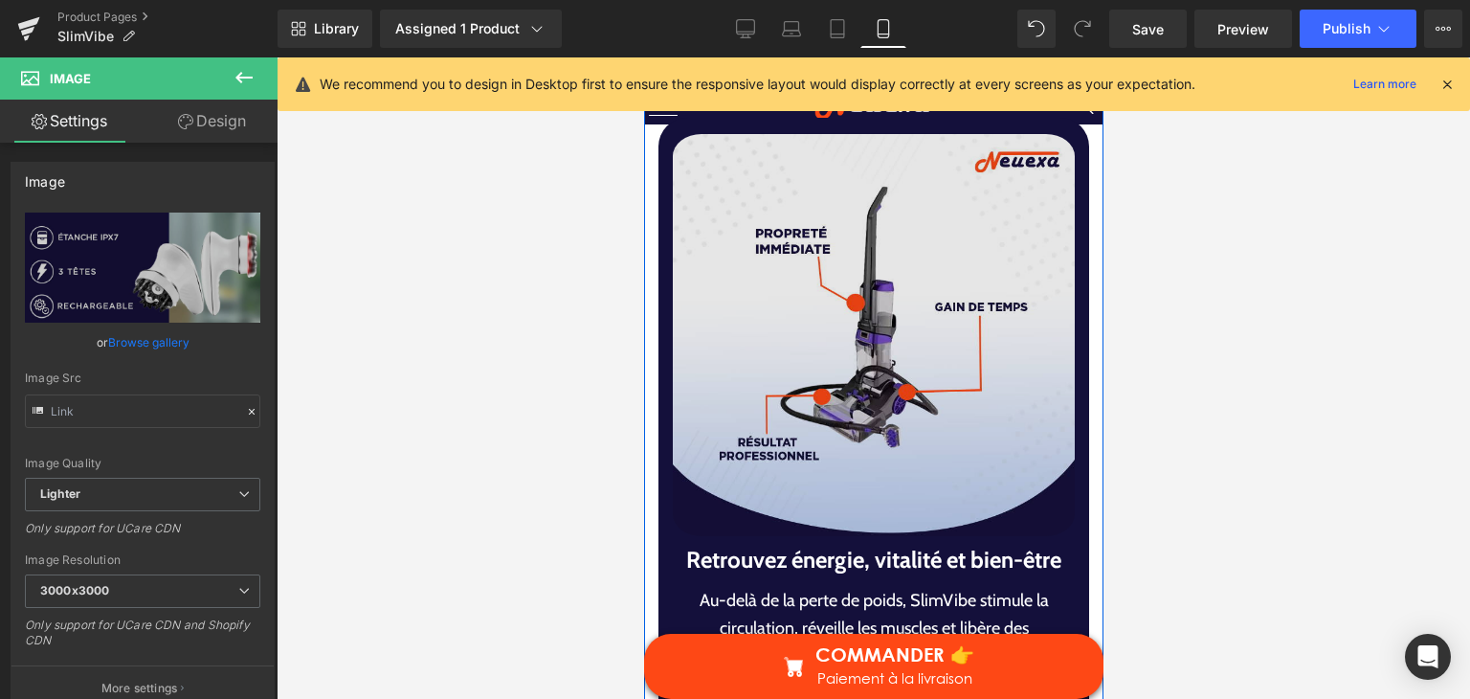
click at [799, 410] on img at bounding box center [873, 334] width 402 height 415
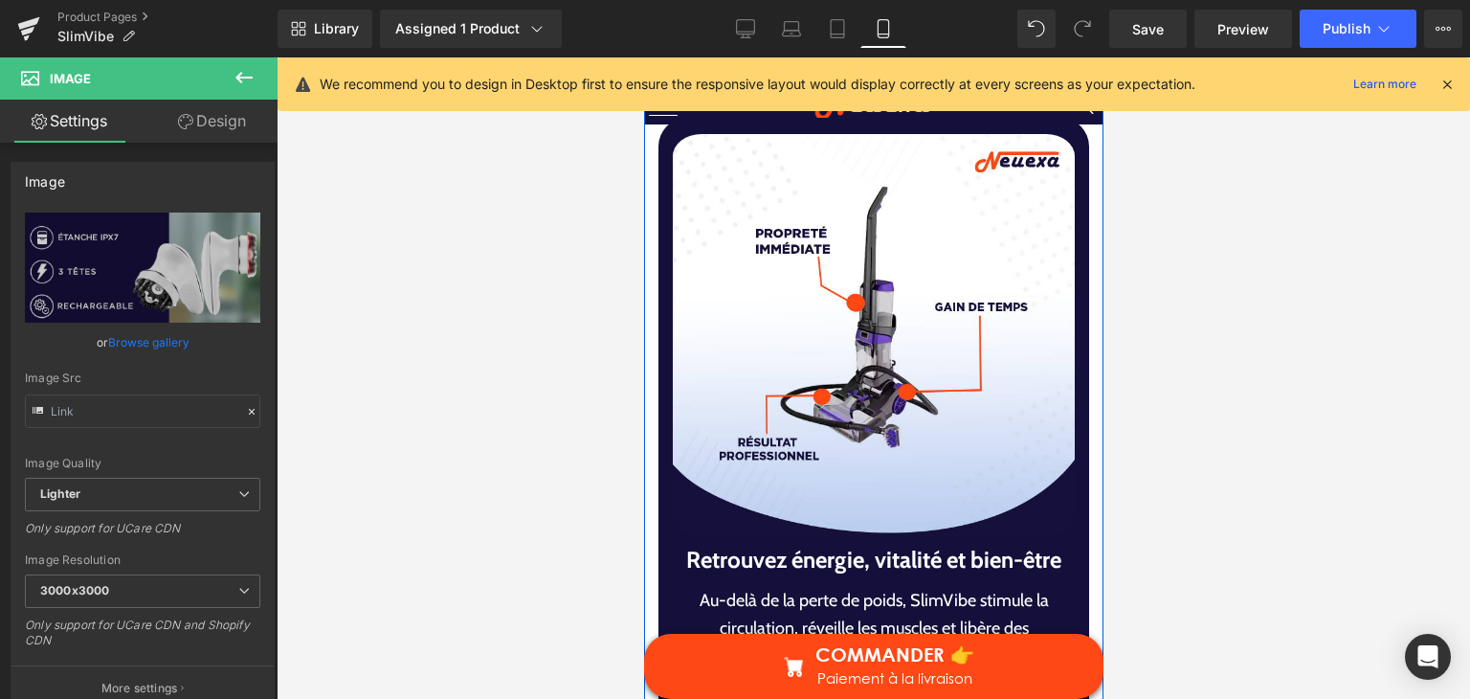
scroll to position [7561, 0]
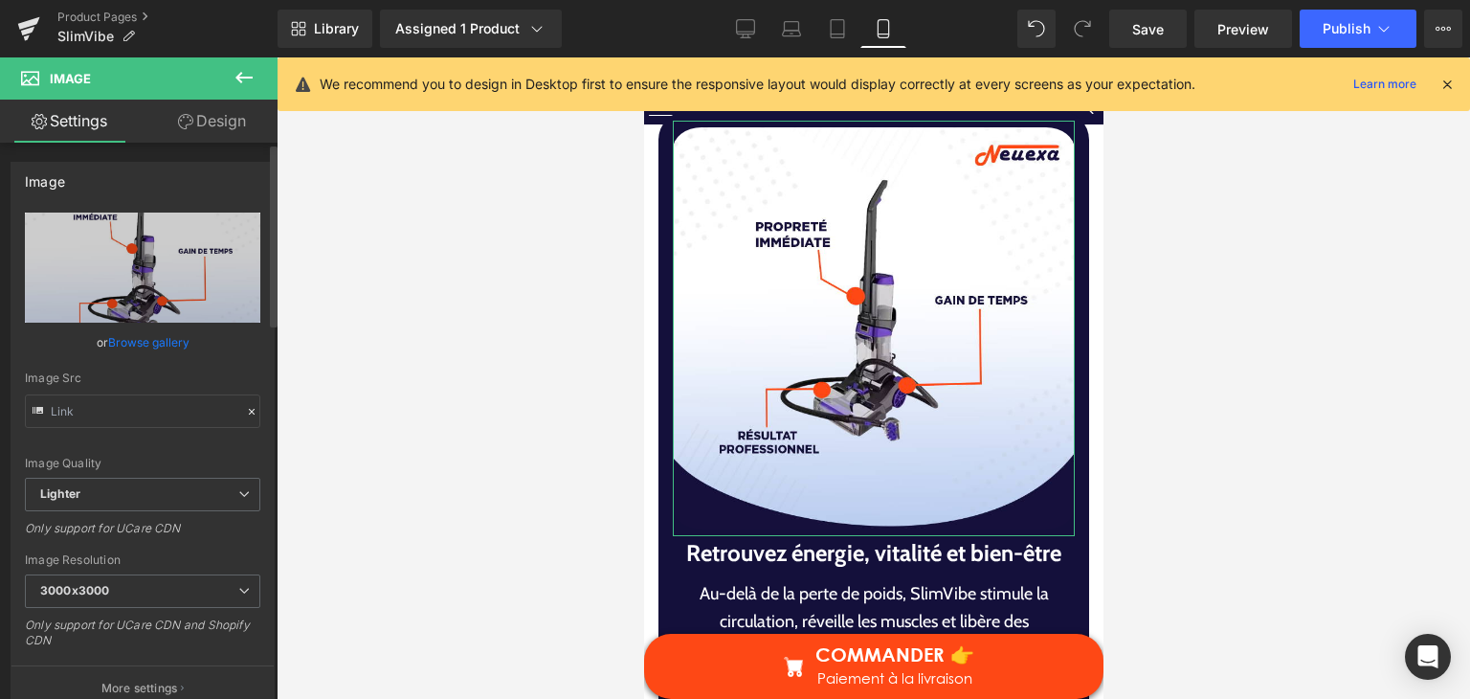
click at [175, 353] on link "Browse gallery" at bounding box center [148, 341] width 81 height 33
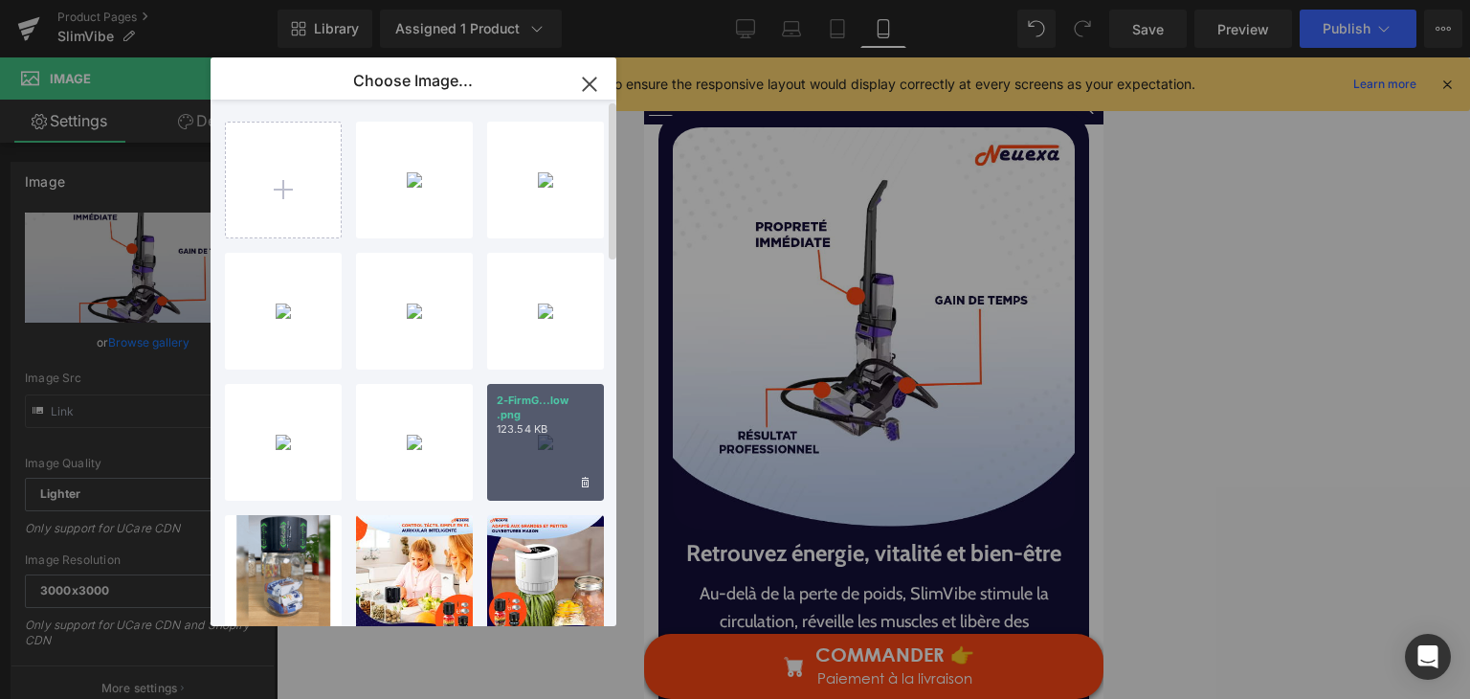
click at [591, 430] on p "123.54 KB" at bounding box center [546, 429] width 98 height 14
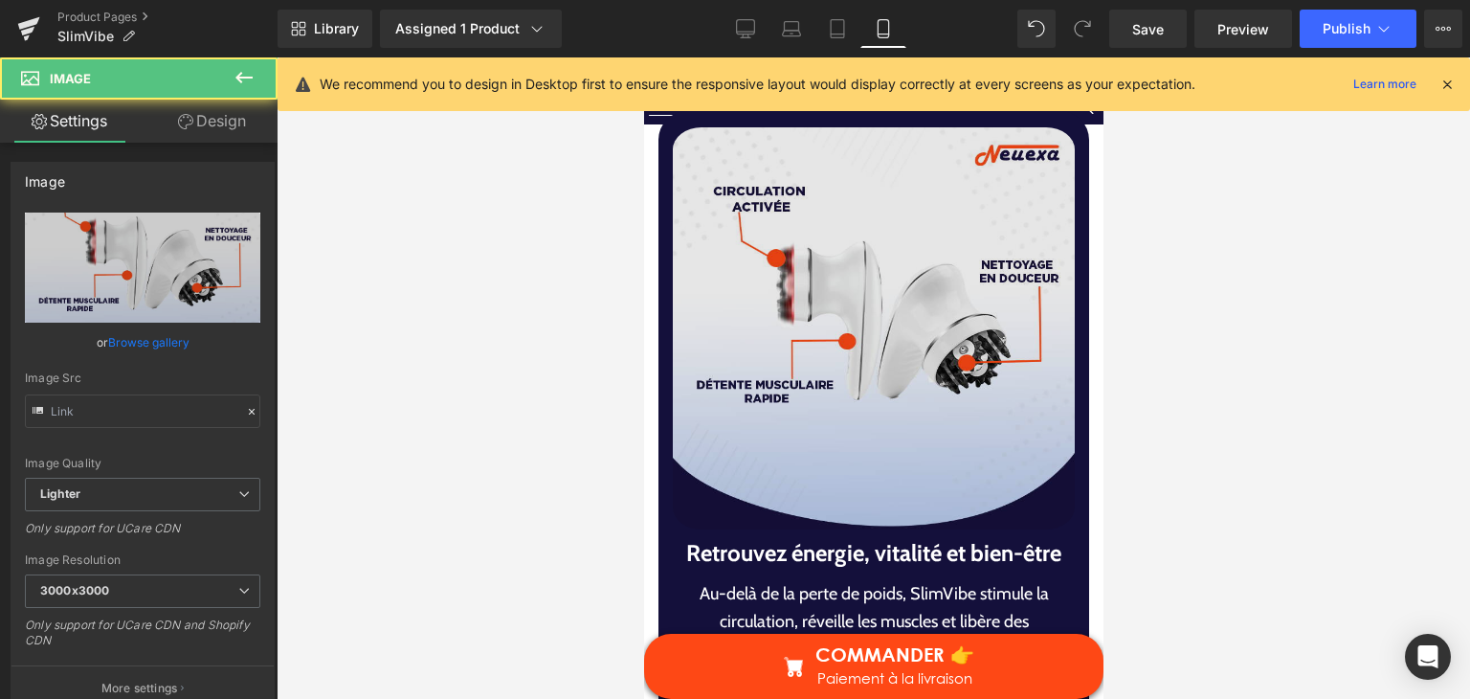
click at [823, 443] on img at bounding box center [873, 328] width 402 height 415
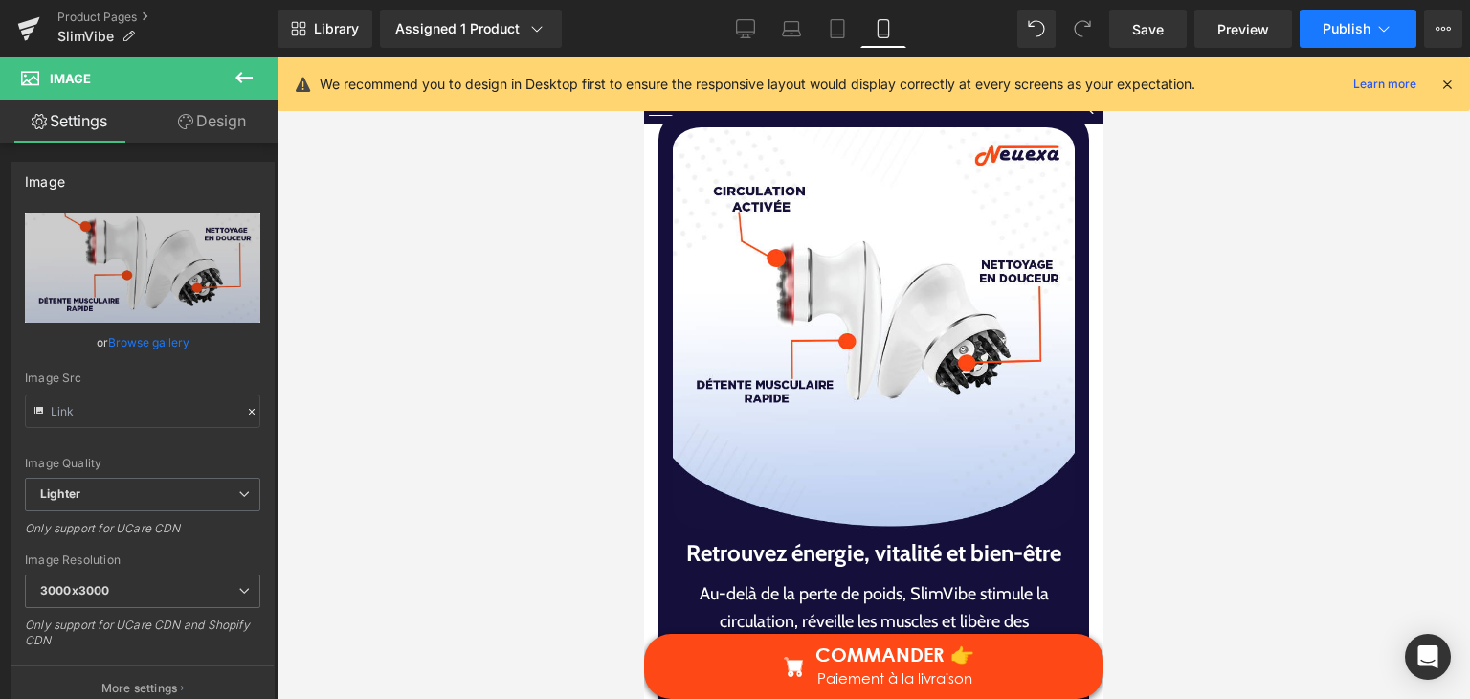
click at [1351, 32] on span "Publish" at bounding box center [1347, 28] width 48 height 15
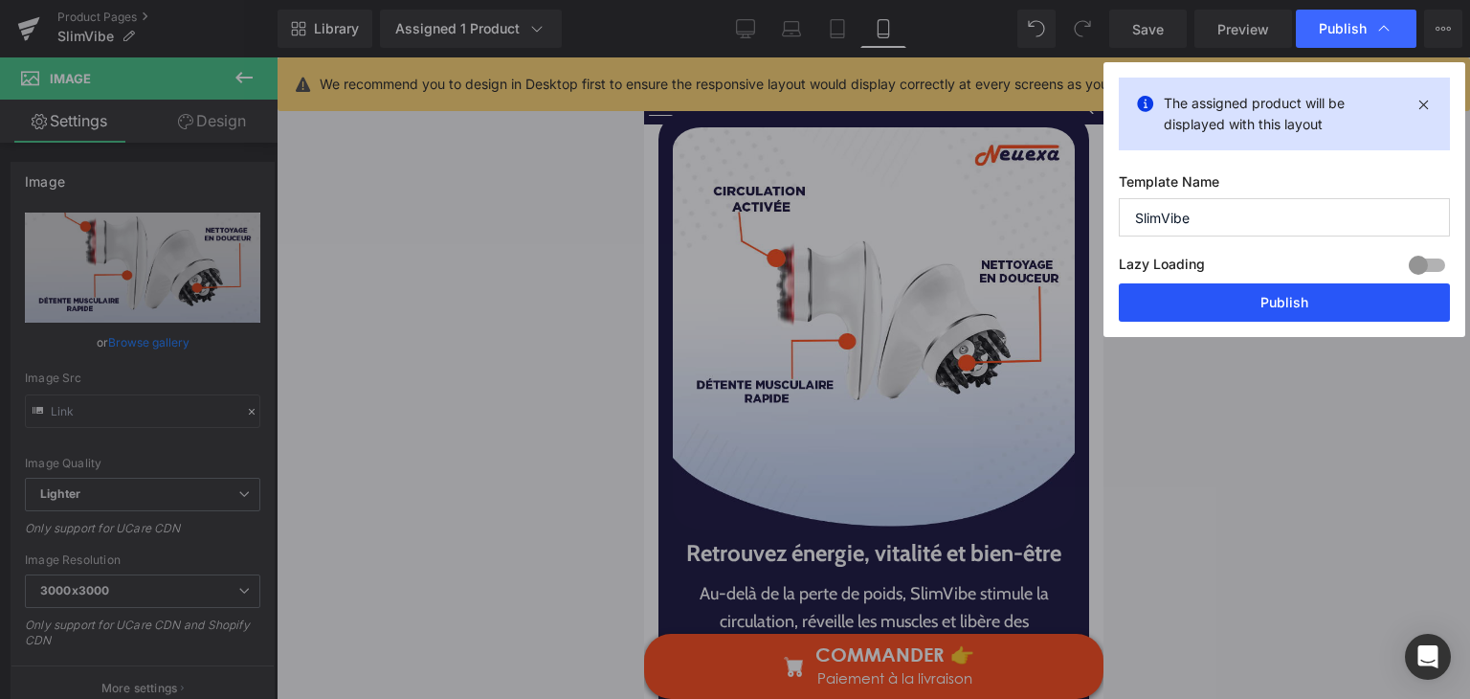
click at [1274, 299] on button "Publish" at bounding box center [1284, 302] width 331 height 38
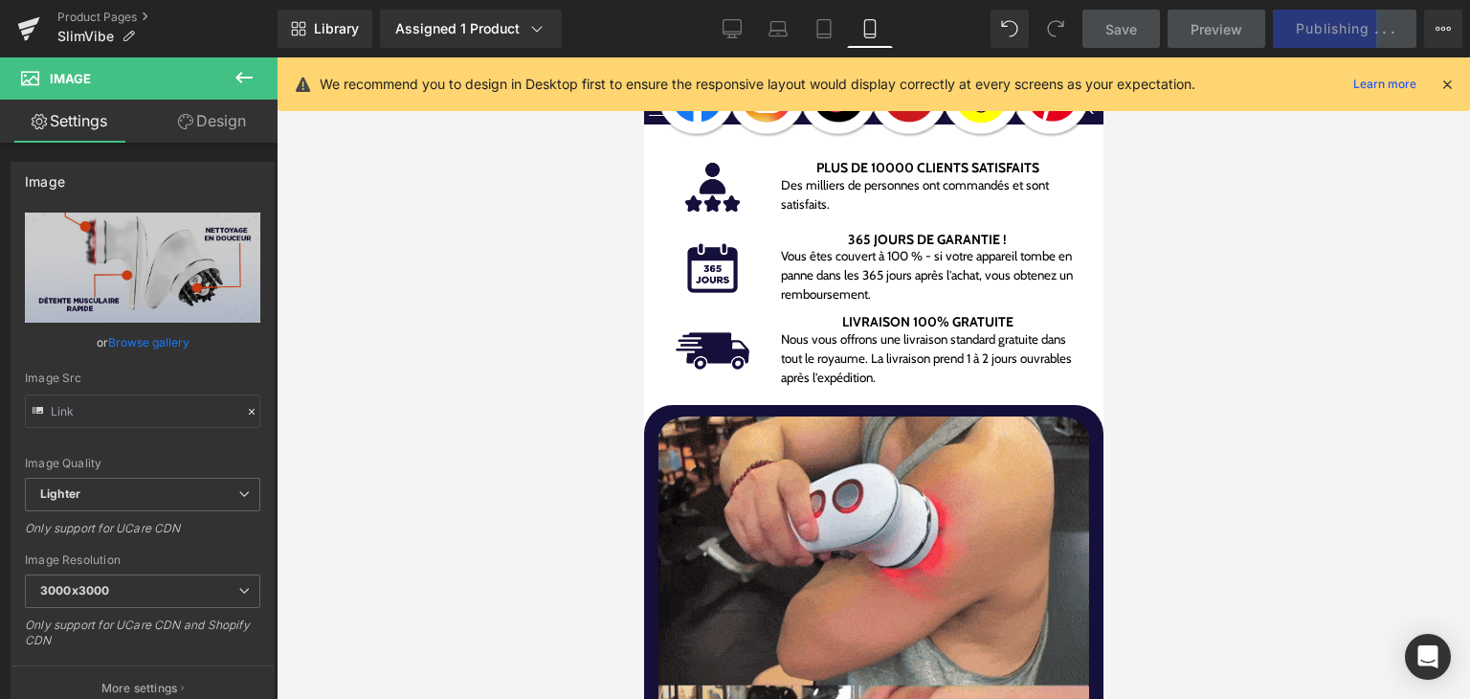
scroll to position [1340, 0]
